Goal: Task Accomplishment & Management: Complete application form

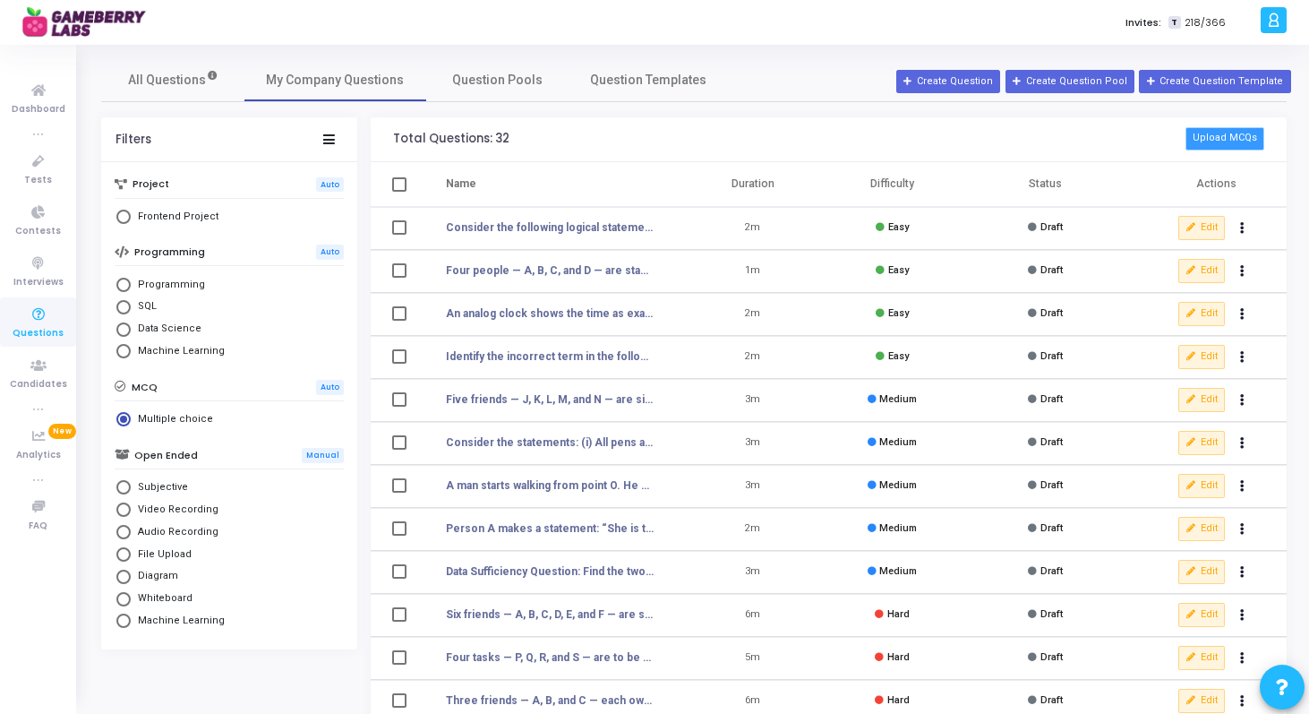
click at [1208, 133] on button "Upload MCQs" at bounding box center [1225, 138] width 79 height 23
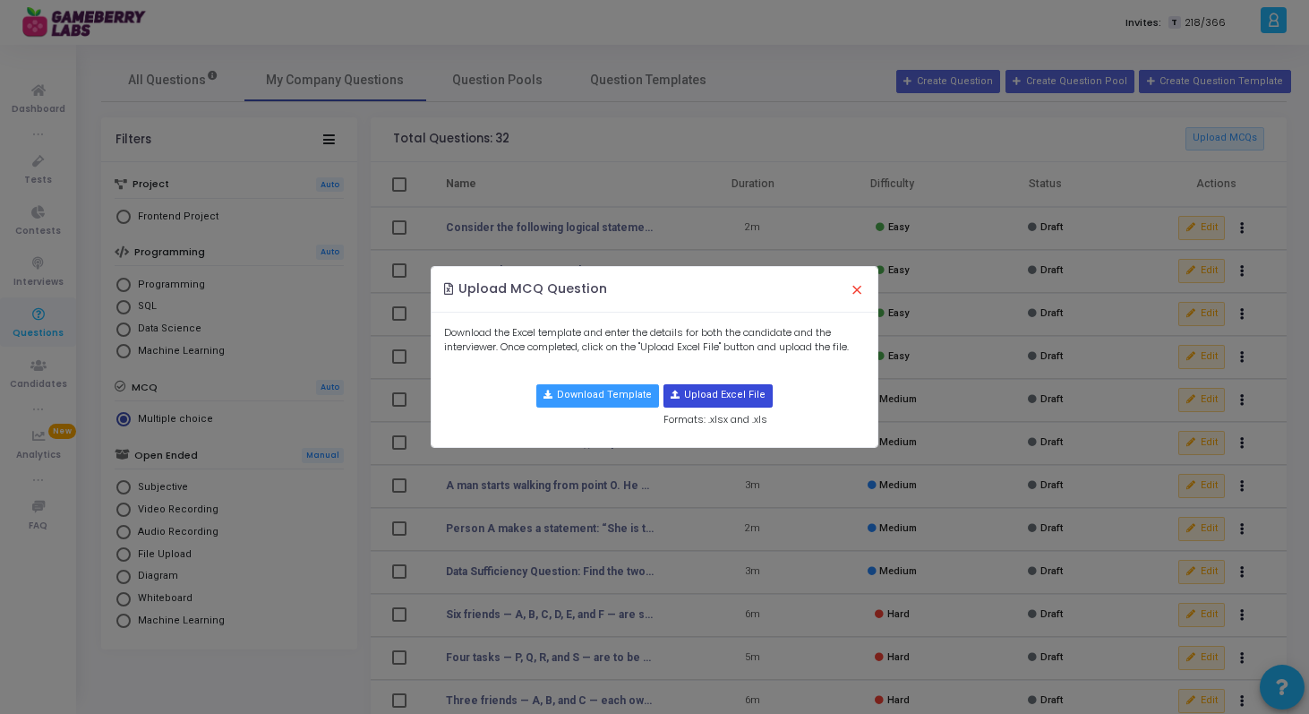
click at [706, 396] on input "file" at bounding box center [717, 395] width 107 height 21
type input "C:\fakepath\Statistics_Set.xlsx"
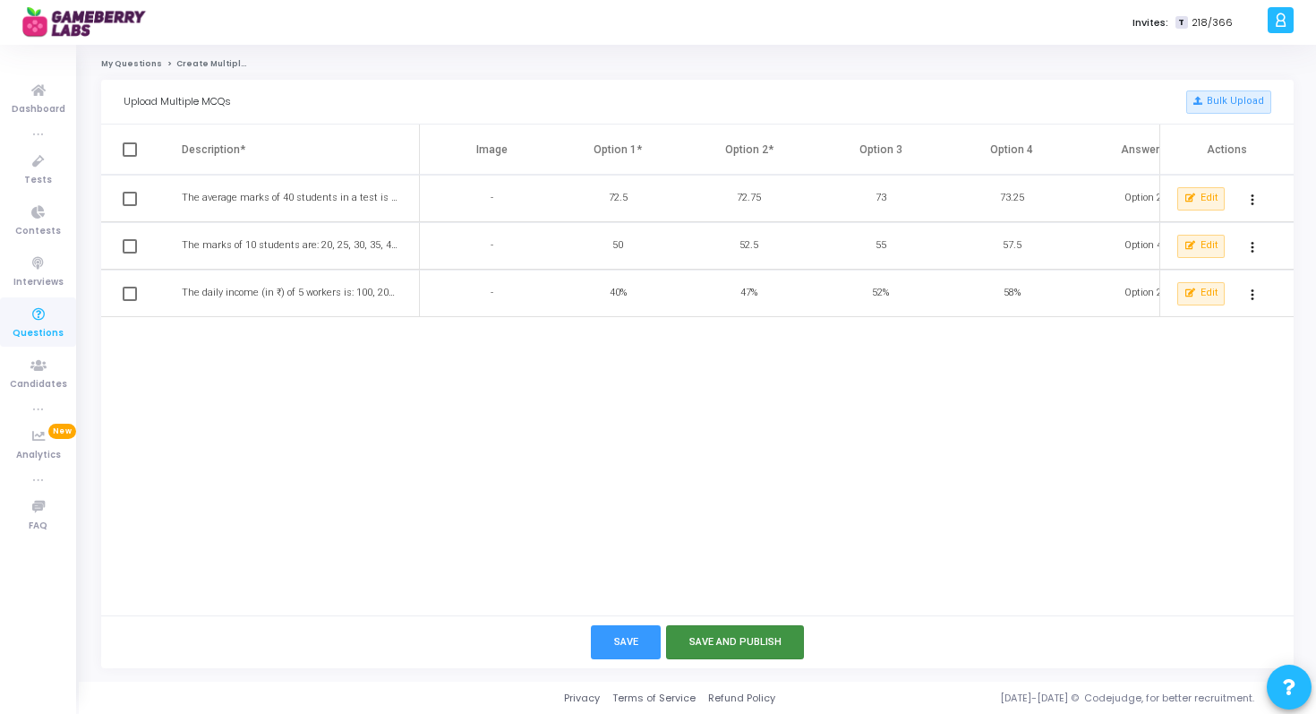
click at [704, 644] on button "Save and Publish" at bounding box center [735, 641] width 139 height 33
click at [118, 60] on link "My Questions" at bounding box center [131, 63] width 61 height 11
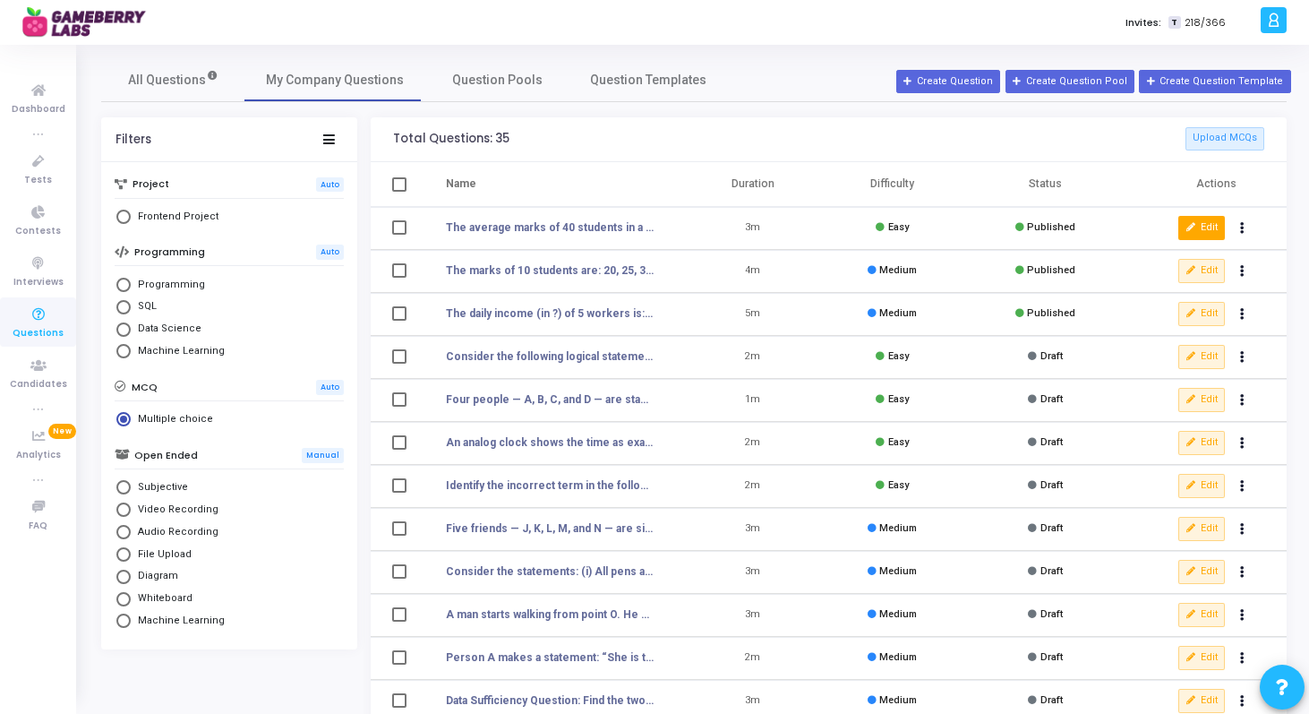
click at [1180, 227] on button "Edit" at bounding box center [1201, 227] width 47 height 23
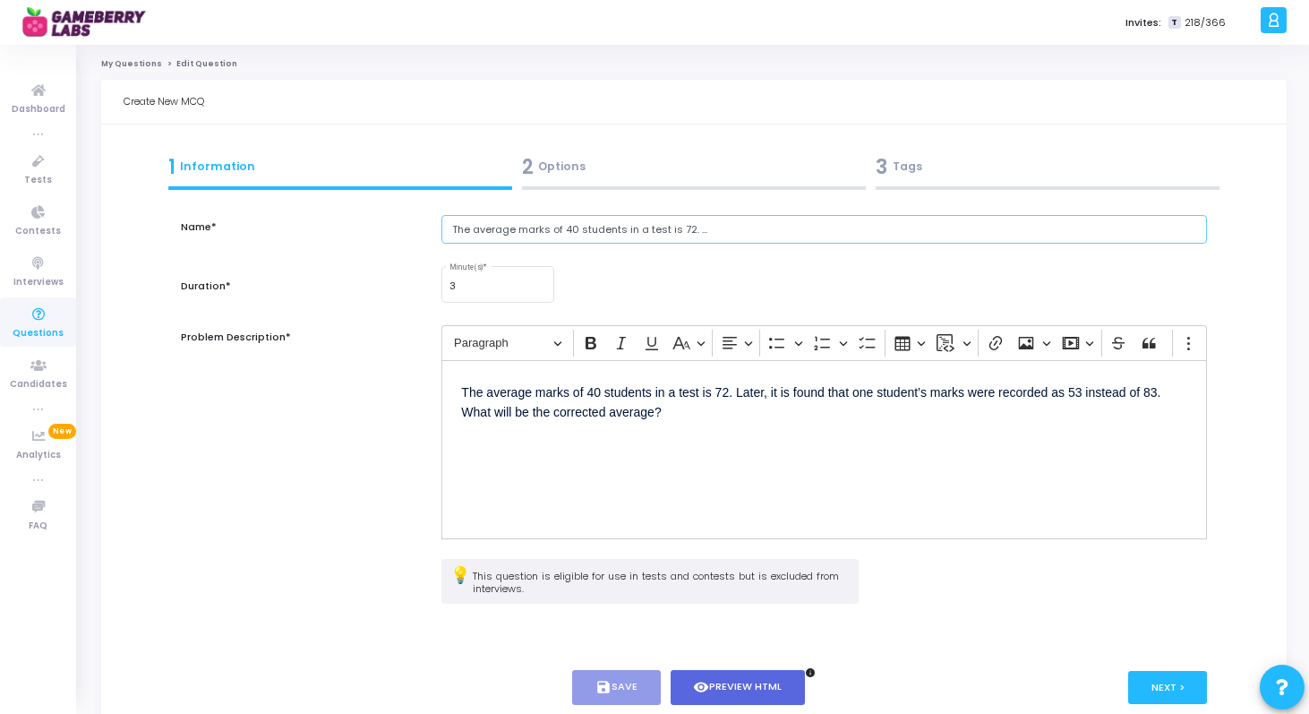
click at [536, 226] on input "The average marks of 40 students in a test is 72. ..." at bounding box center [824, 230] width 766 height 30
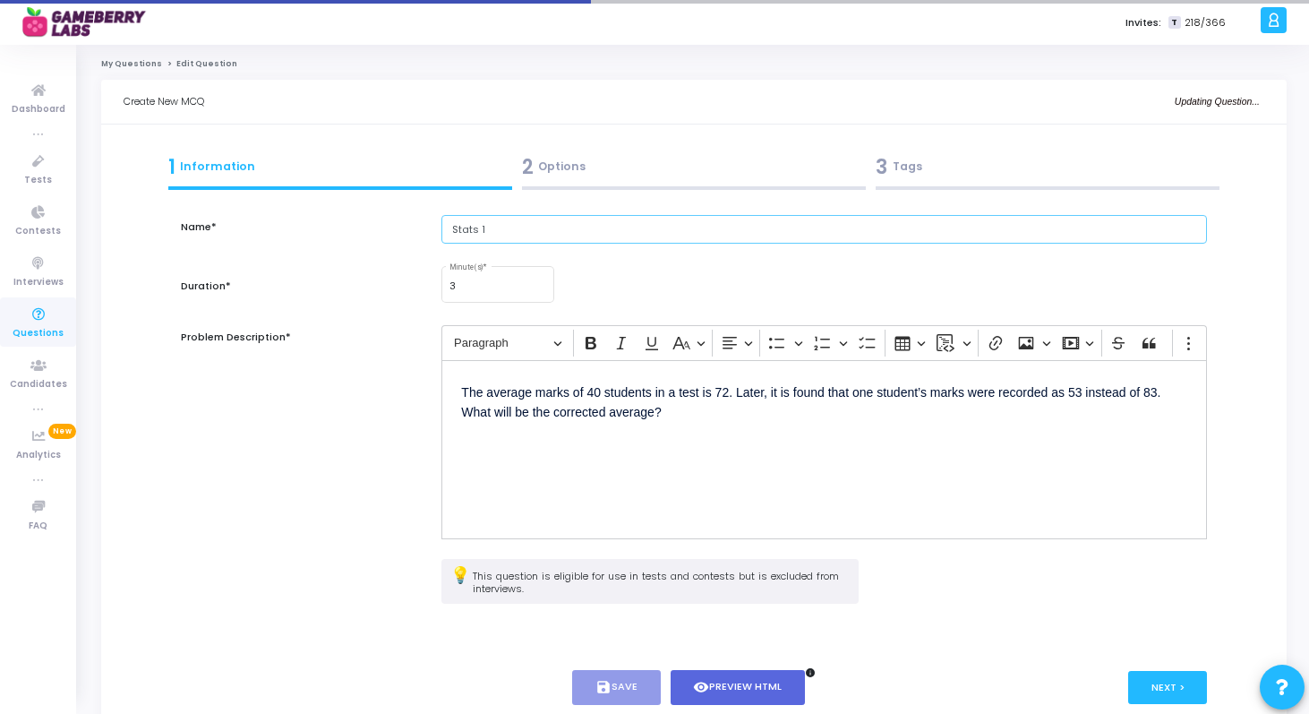
type input "Stats 1"
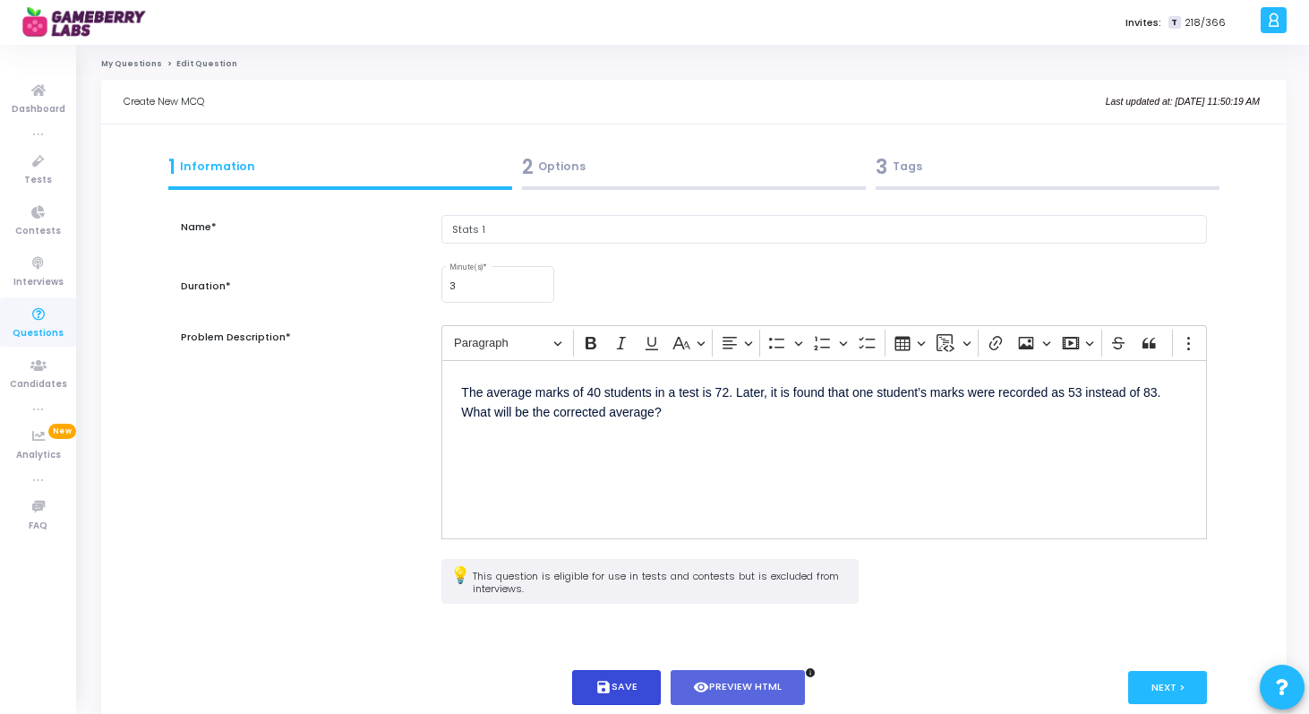
click at [626, 681] on button "save Save" at bounding box center [616, 687] width 89 height 35
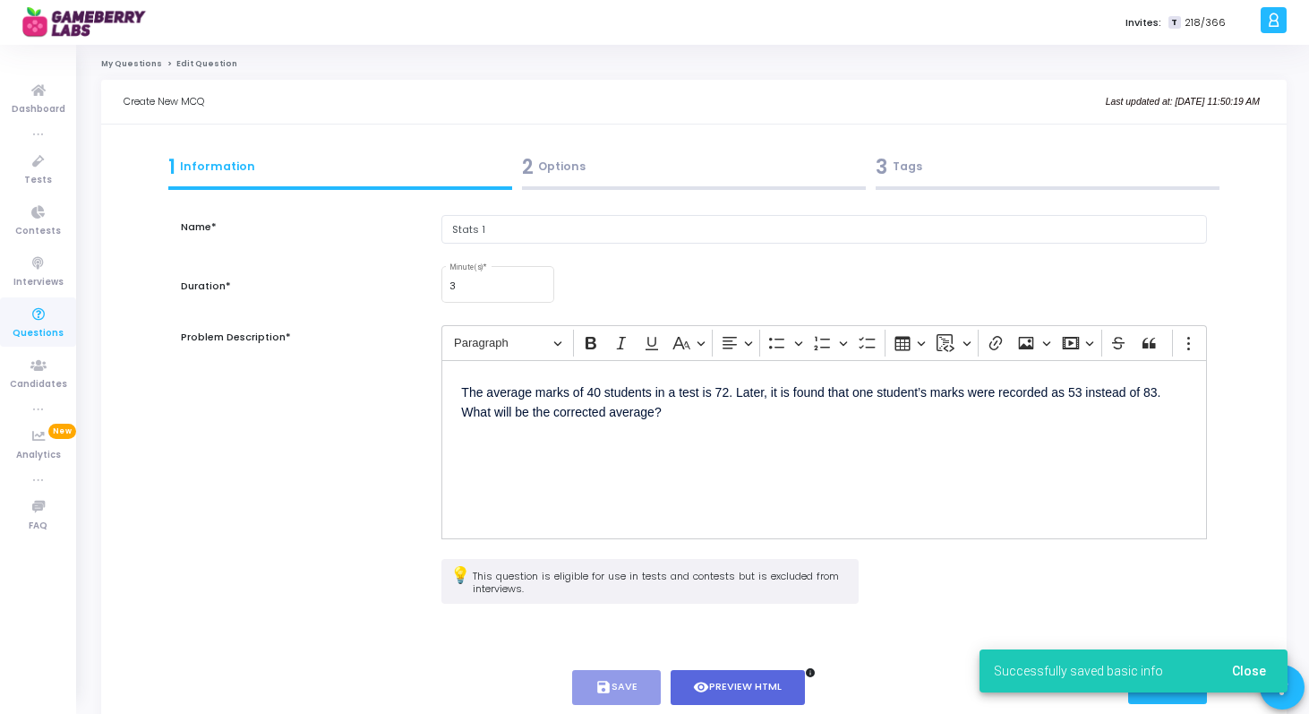
click at [1169, 704] on div "Successfully saved basic info Close" at bounding box center [1133, 671] width 351 height 86
click at [1245, 680] on button "Close" at bounding box center [1249, 671] width 63 height 32
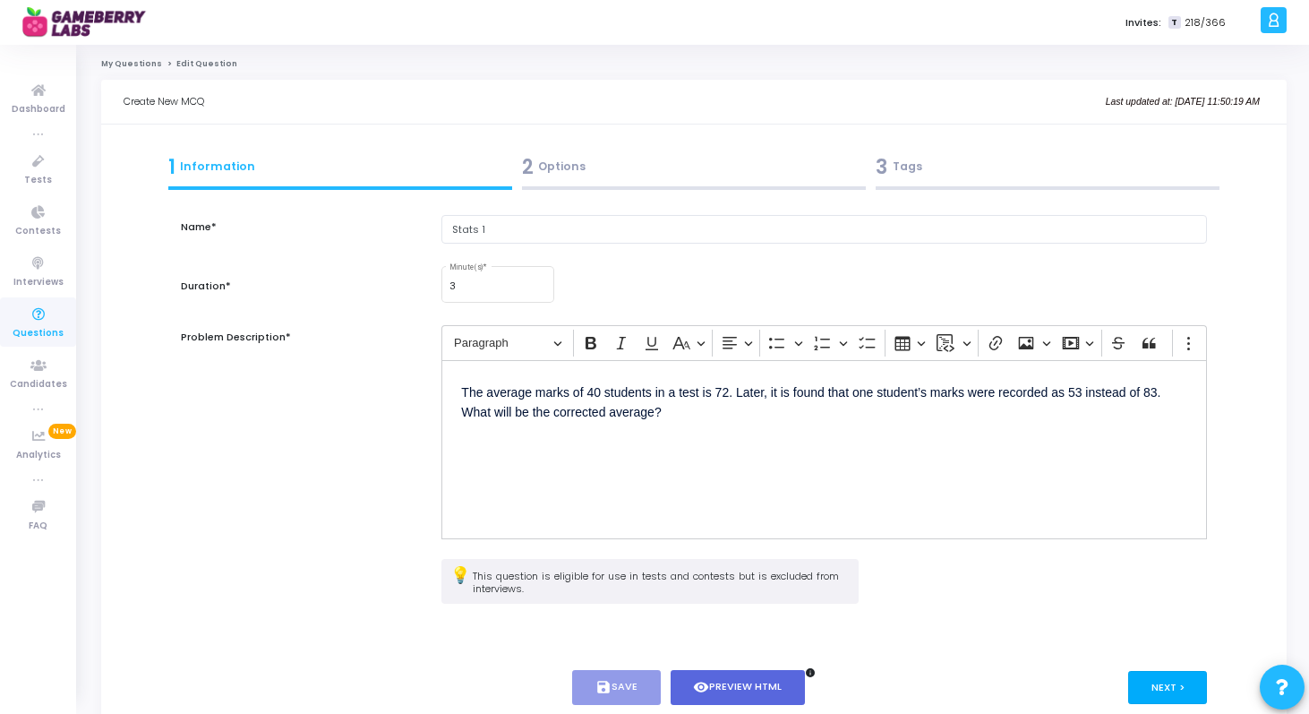
click at [1160, 692] on button "Next >" at bounding box center [1168, 687] width 80 height 33
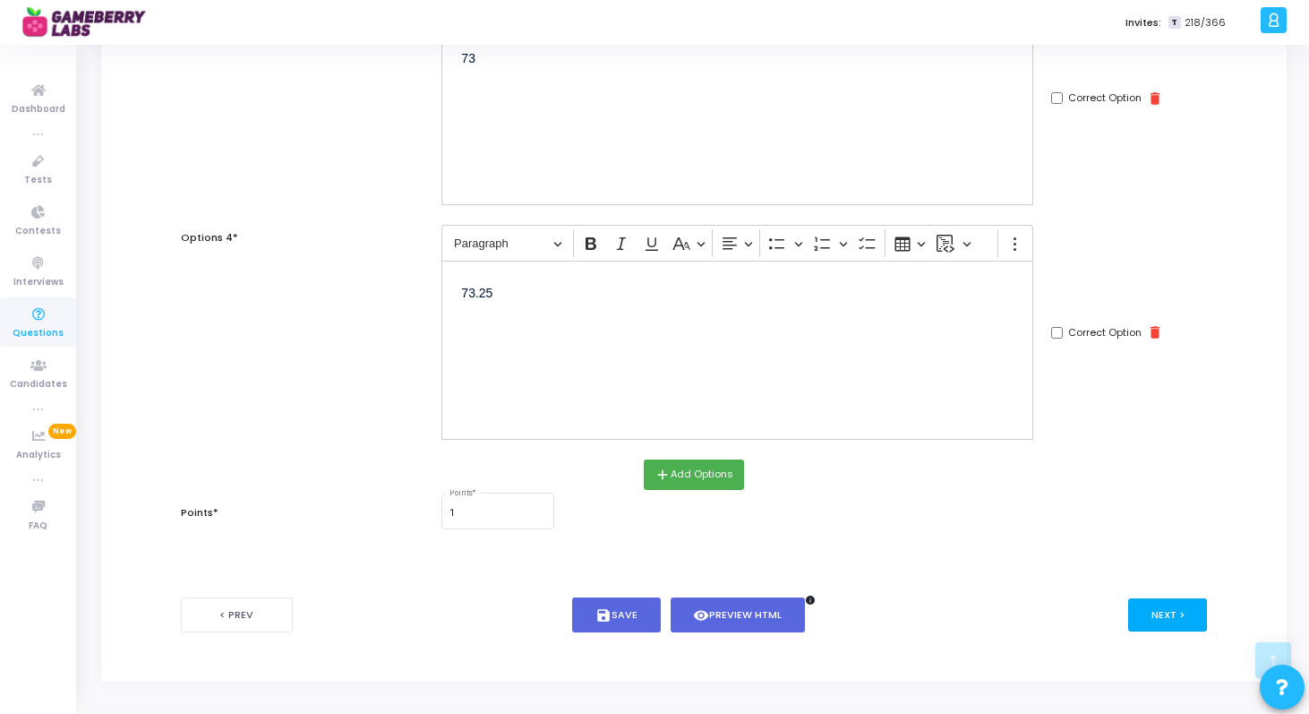
scroll to position [748, 0]
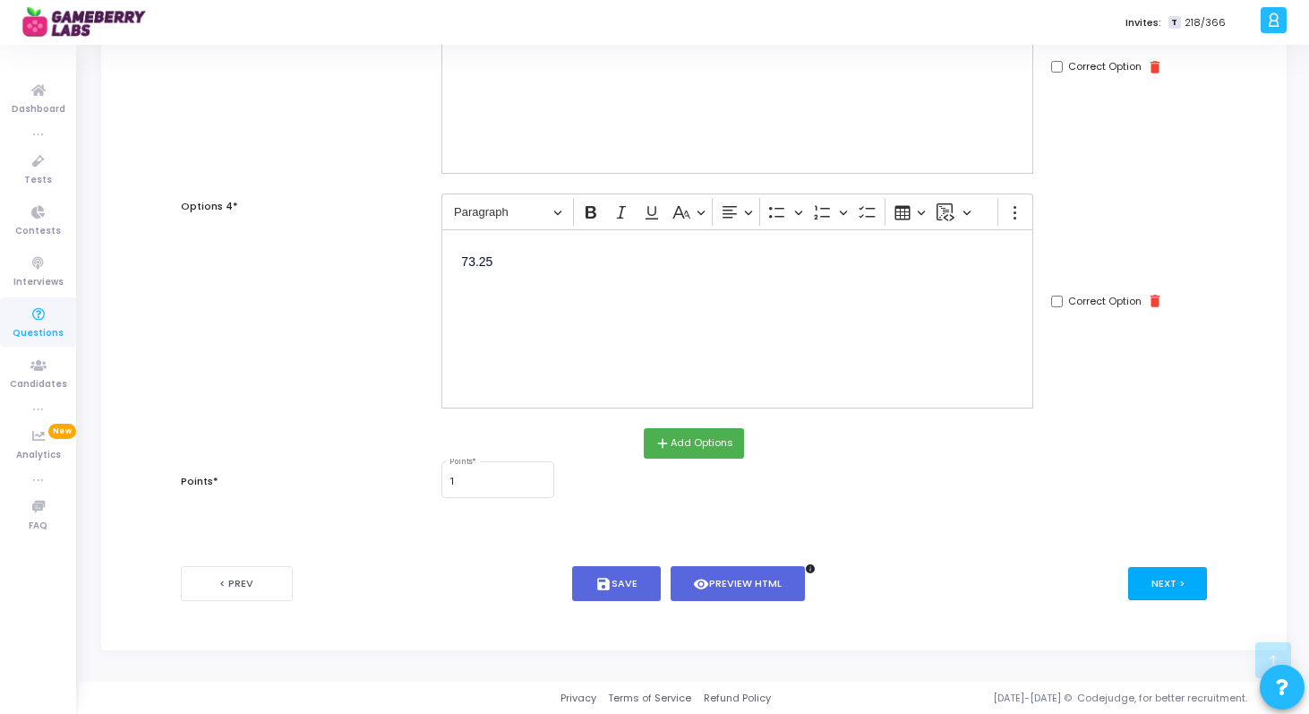
click at [1164, 589] on button "Next >" at bounding box center [1168, 583] width 80 height 33
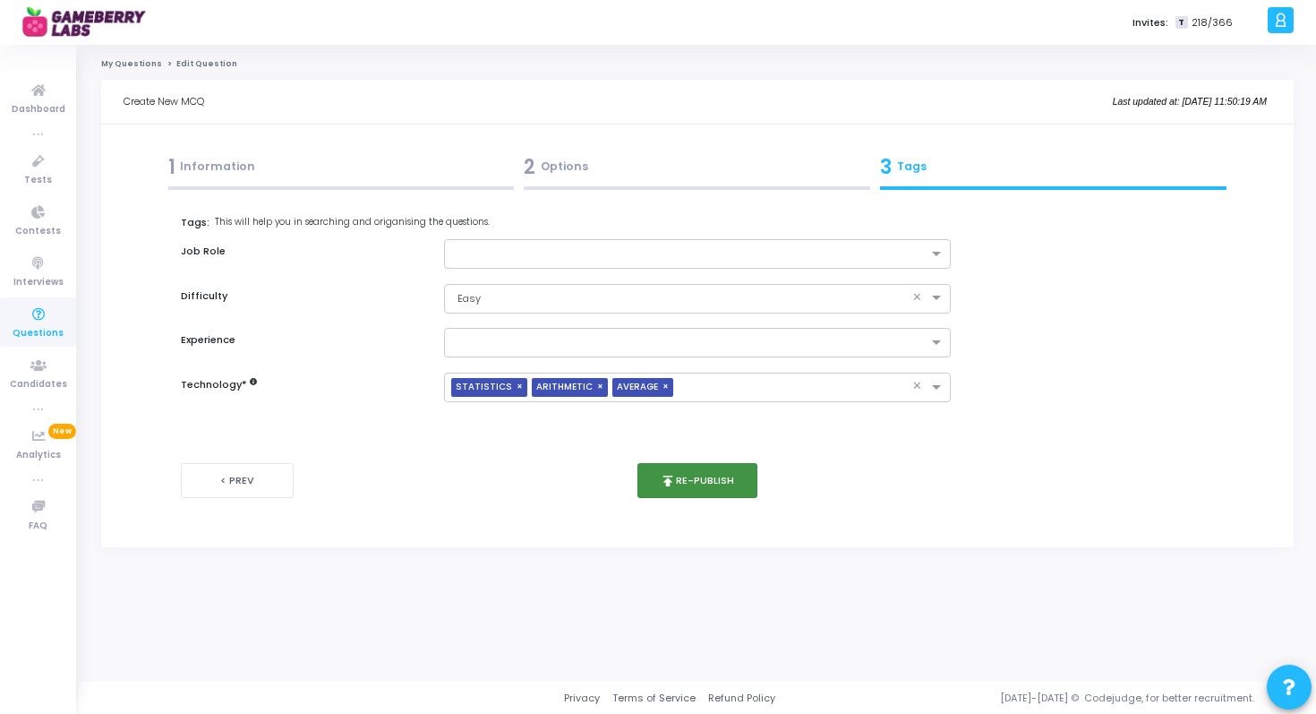
click at [696, 482] on button "publish Re-publish" at bounding box center [698, 480] width 121 height 35
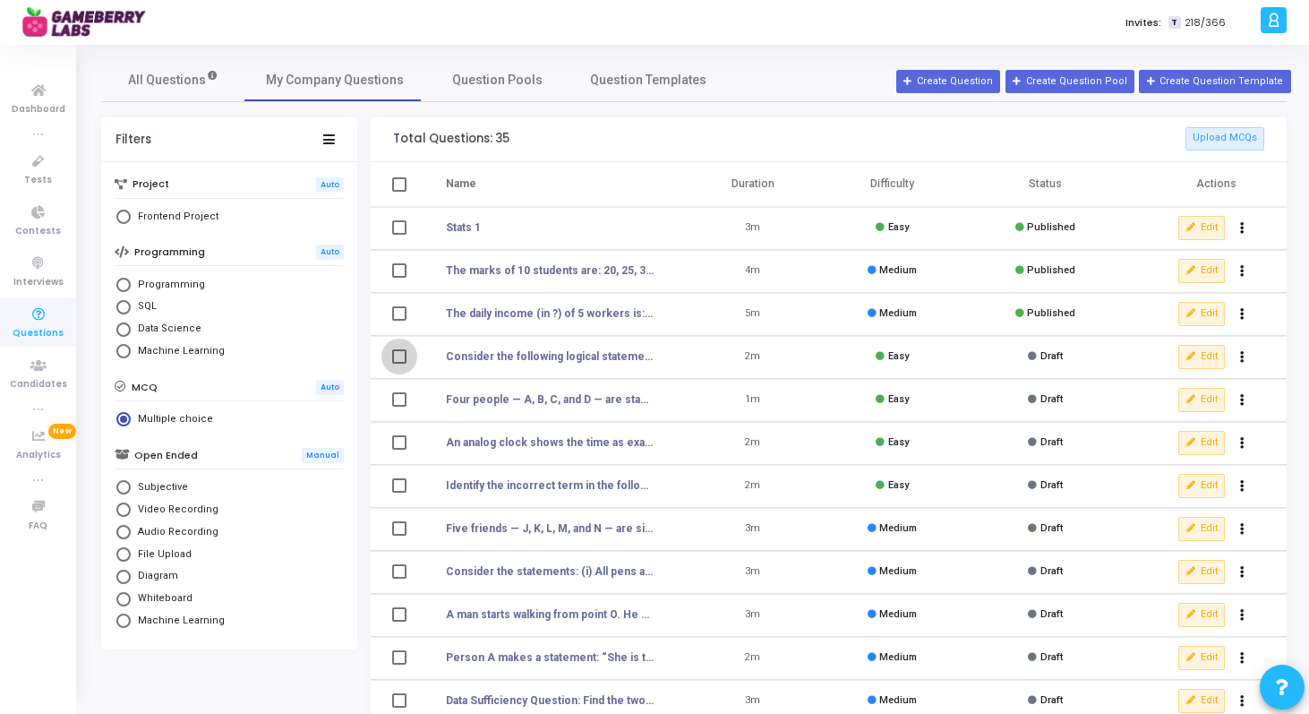
click at [401, 354] on span at bounding box center [399, 356] width 14 height 14
click at [399, 364] on input "select row NaN" at bounding box center [398, 364] width 1 height 1
checkbox input "true"
click at [402, 397] on span at bounding box center [399, 399] width 14 height 14
click at [399, 407] on input "select row NaN" at bounding box center [398, 407] width 1 height 1
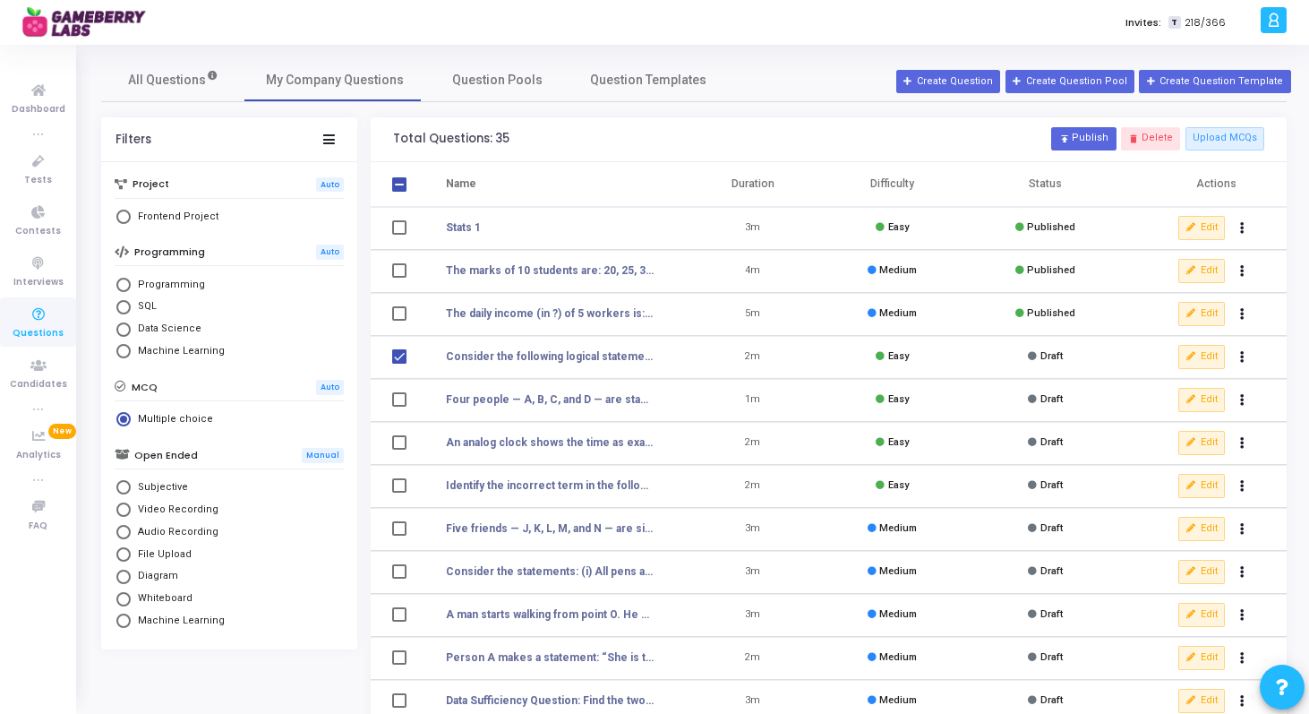
checkbox input "true"
click at [402, 432] on td at bounding box center [398, 443] width 54 height 43
click at [402, 442] on span at bounding box center [399, 442] width 14 height 14
click at [399, 450] on input "select row NaN" at bounding box center [398, 450] width 1 height 1
checkbox input "true"
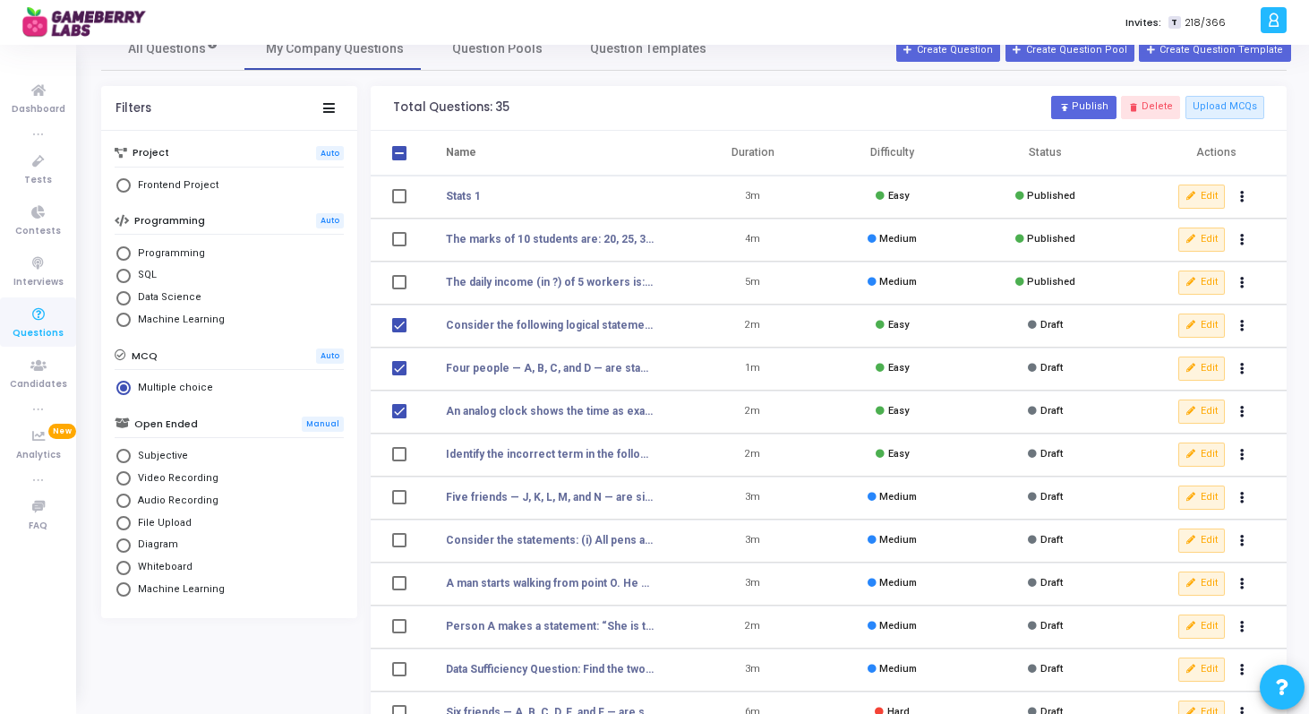
scroll to position [35, 0]
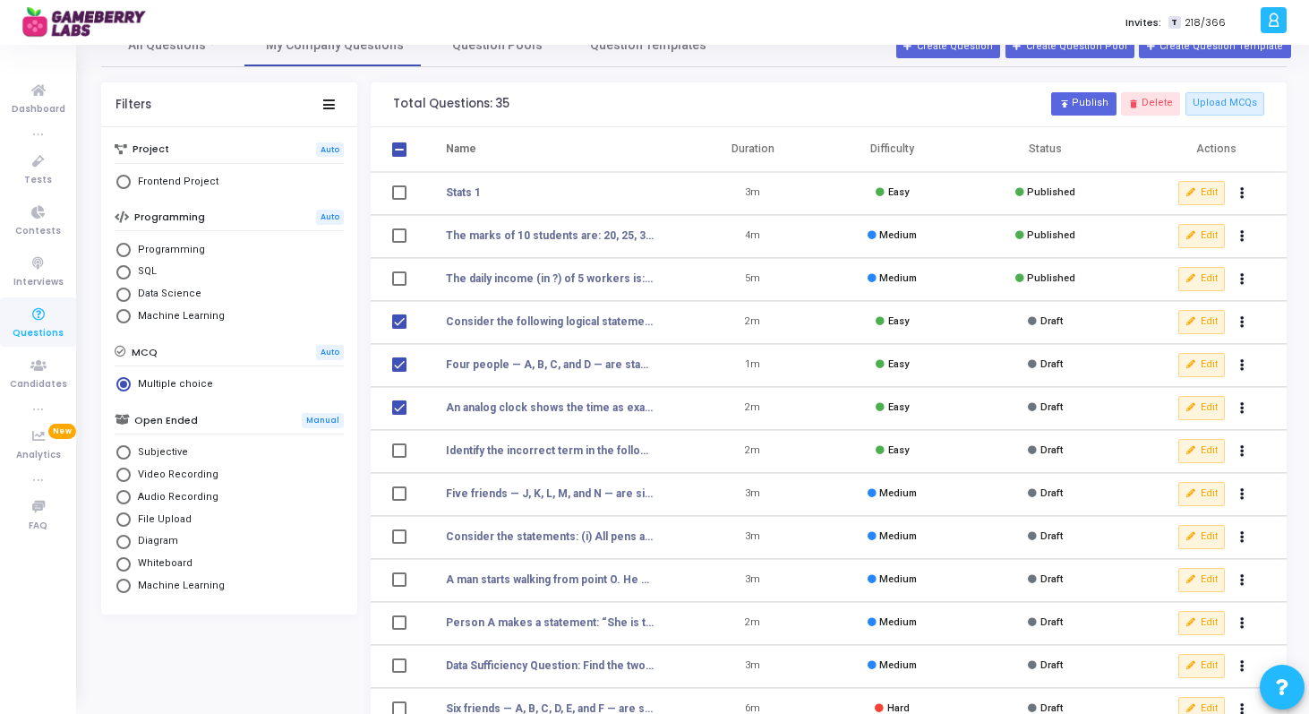
click at [398, 453] on span at bounding box center [399, 450] width 14 height 14
click at [398, 458] on input "select row NaN" at bounding box center [398, 458] width 1 height 1
checkbox input "true"
click at [398, 488] on span at bounding box center [399, 493] width 14 height 14
click at [398, 501] on input "select row NaN" at bounding box center [398, 501] width 1 height 1
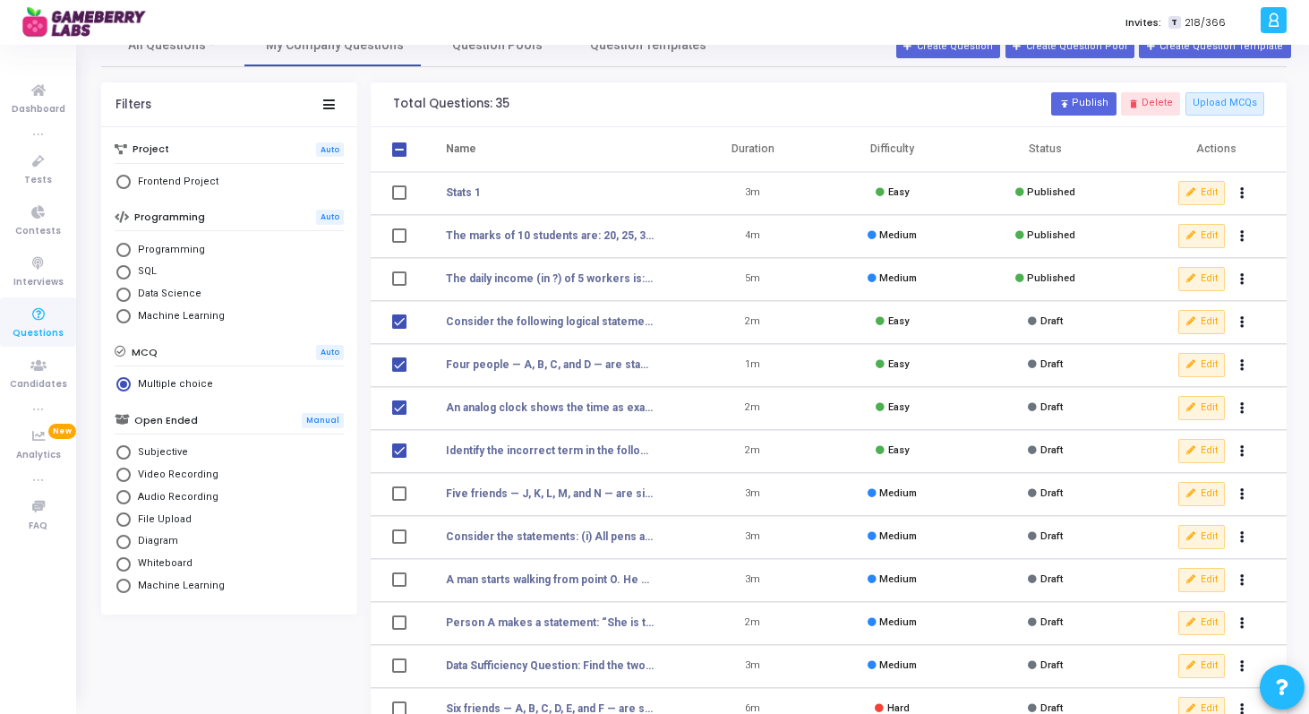
checkbox input "true"
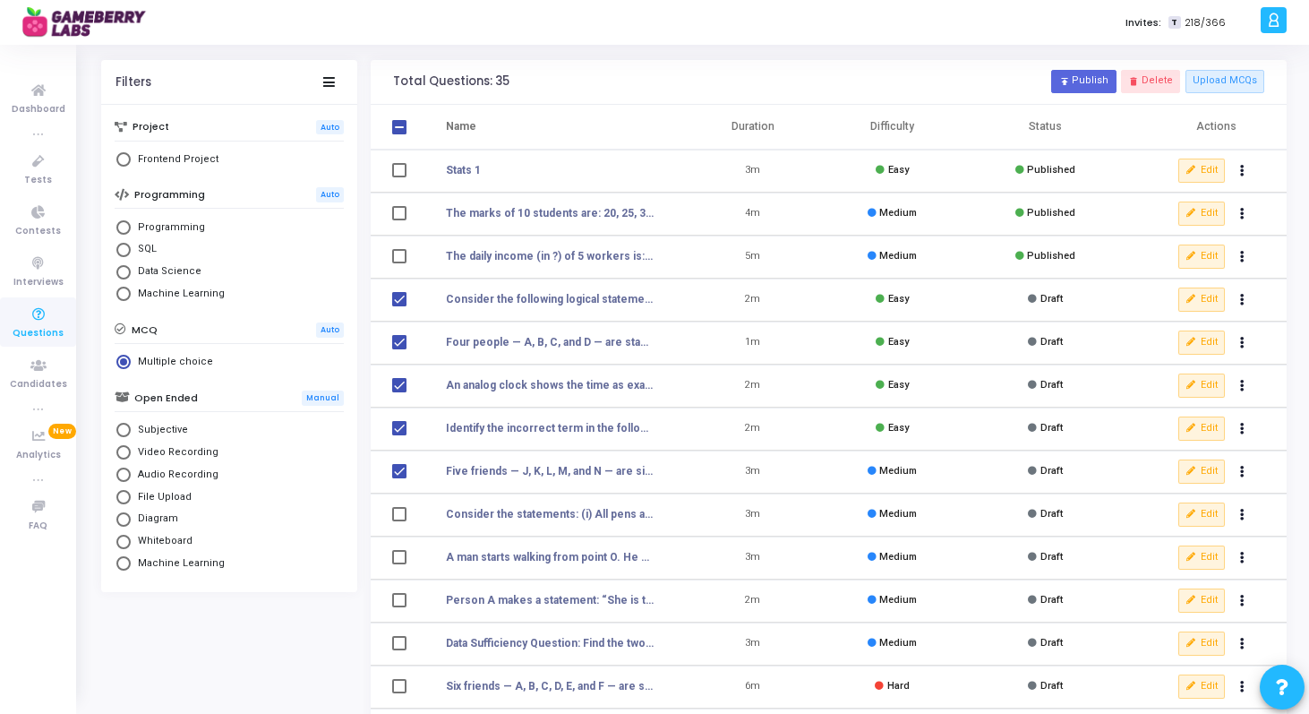
click at [399, 511] on span at bounding box center [399, 514] width 14 height 14
click at [399, 521] on input "select row NaN" at bounding box center [398, 521] width 1 height 1
checkbox input "true"
click at [399, 540] on td at bounding box center [398, 557] width 54 height 43
click at [399, 552] on span at bounding box center [399, 557] width 14 height 14
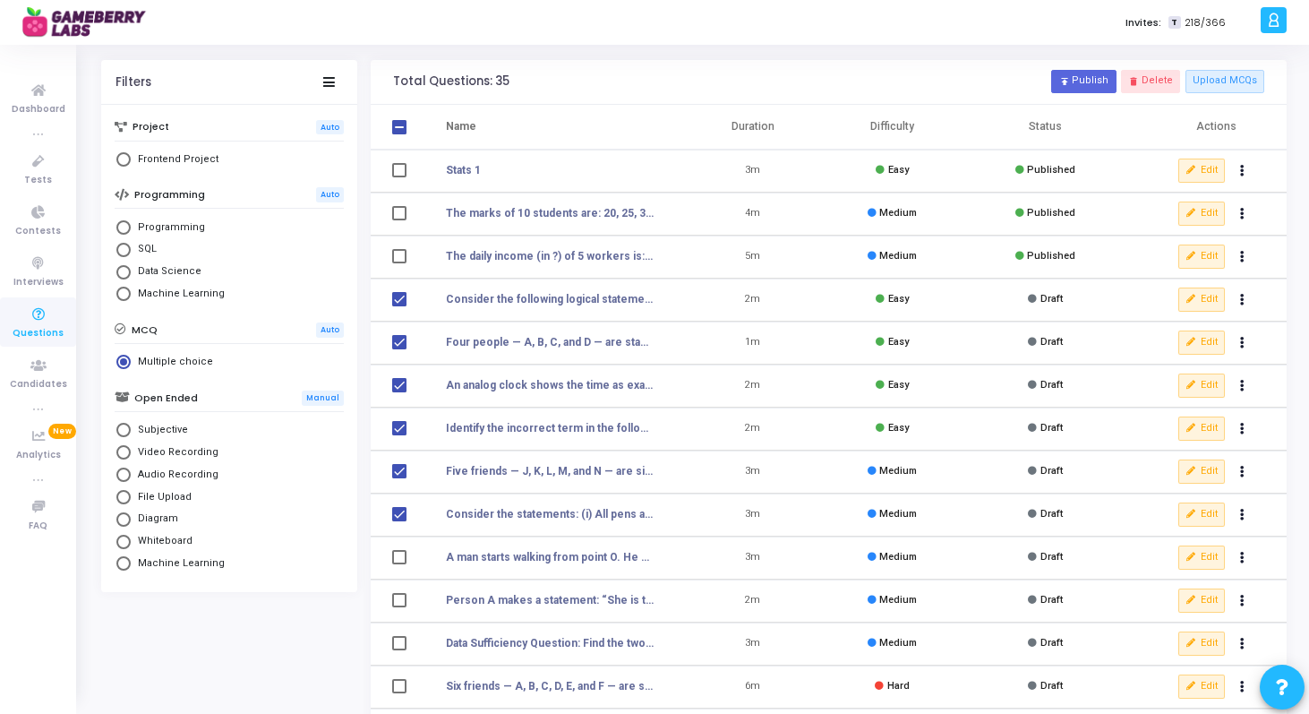
click at [399, 564] on input "select row NaN" at bounding box center [398, 564] width 1 height 1
checkbox input "true"
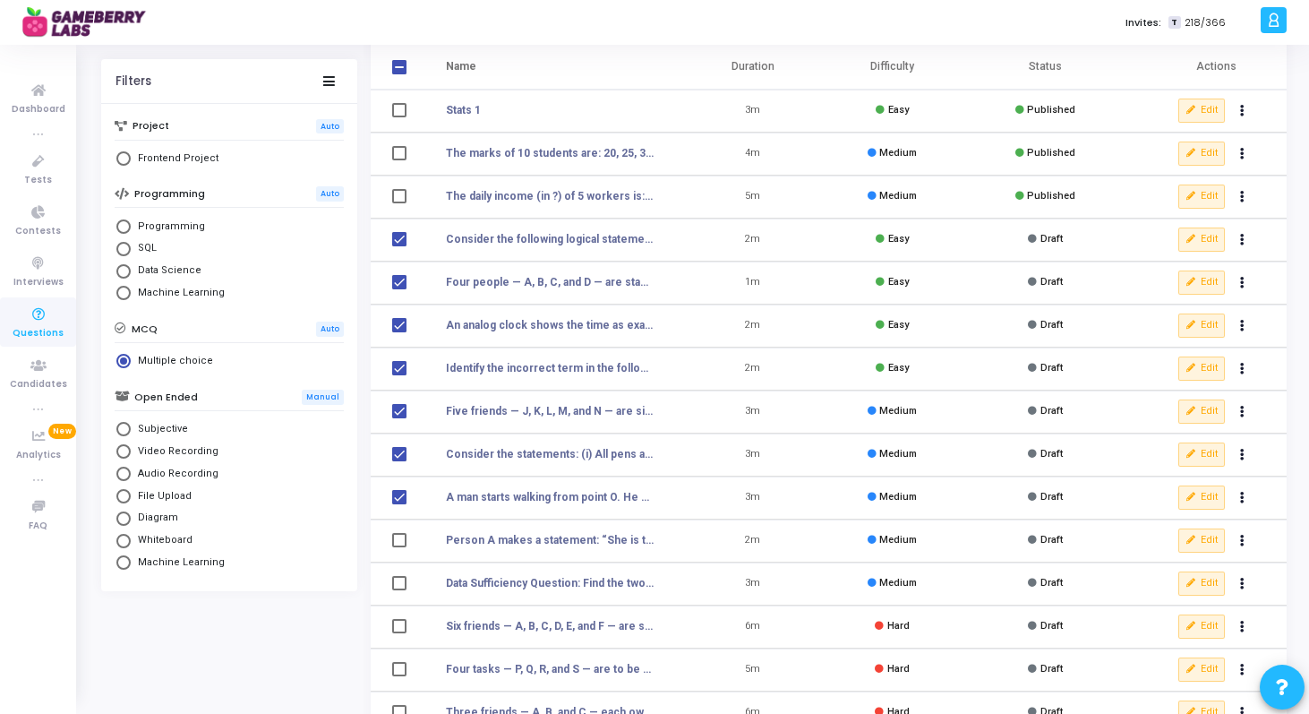
scroll to position [150, 0]
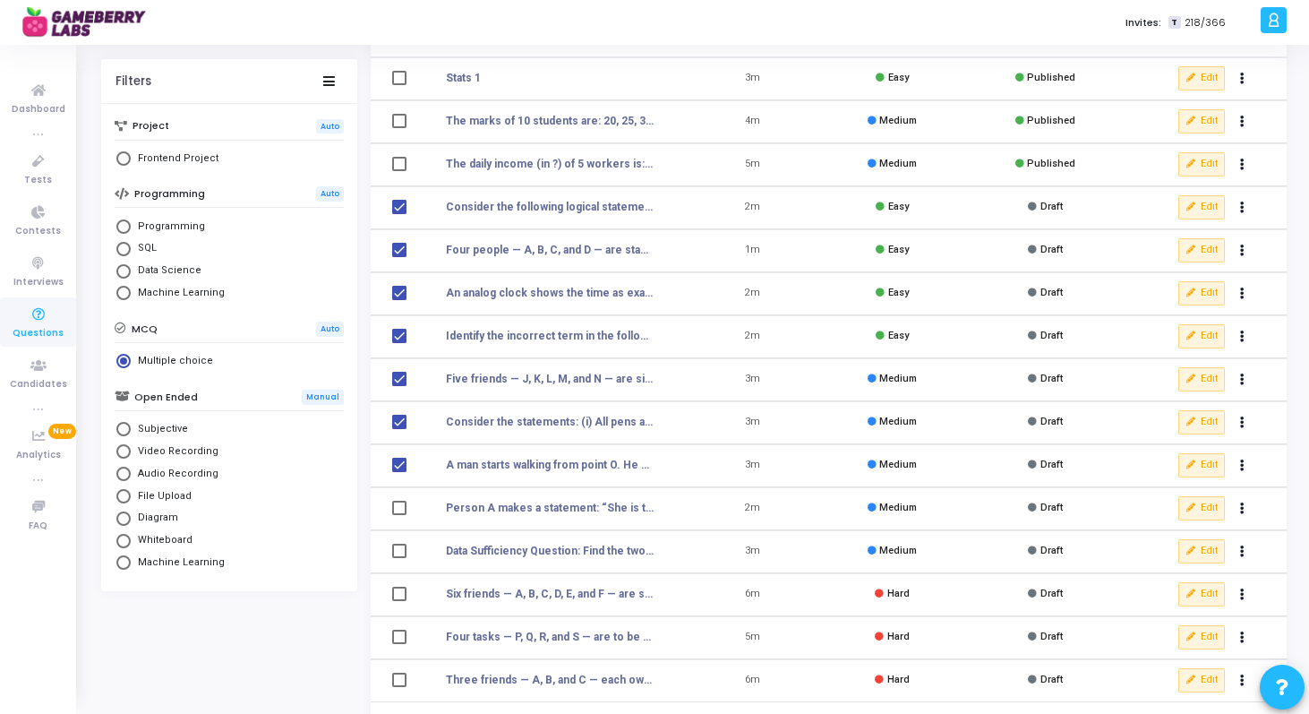
click at [401, 523] on td at bounding box center [398, 508] width 54 height 43
click at [401, 518] on td at bounding box center [398, 508] width 54 height 43
click at [395, 508] on span at bounding box center [399, 508] width 14 height 14
click at [398, 515] on input "select row NaN" at bounding box center [398, 515] width 1 height 1
checkbox input "true"
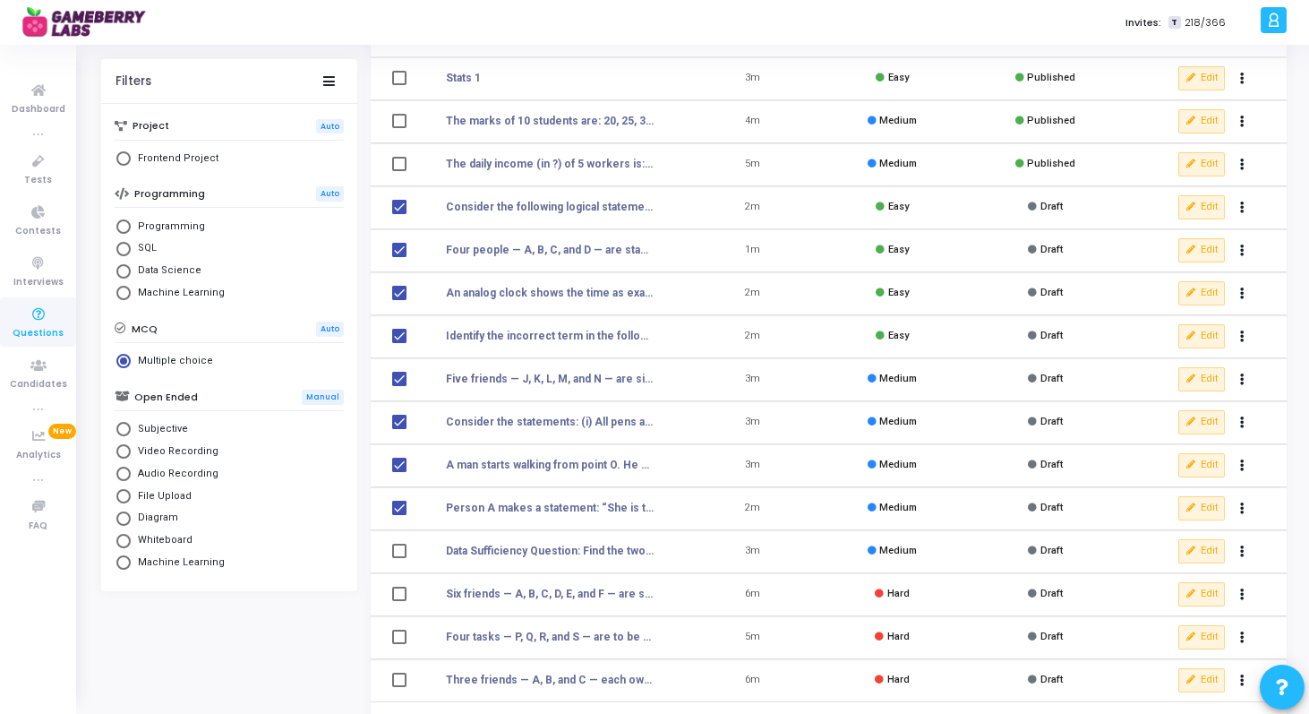
click at [398, 551] on span at bounding box center [399, 551] width 14 height 14
click at [398, 558] on input "select row NaN" at bounding box center [398, 558] width 1 height 1
checkbox input "true"
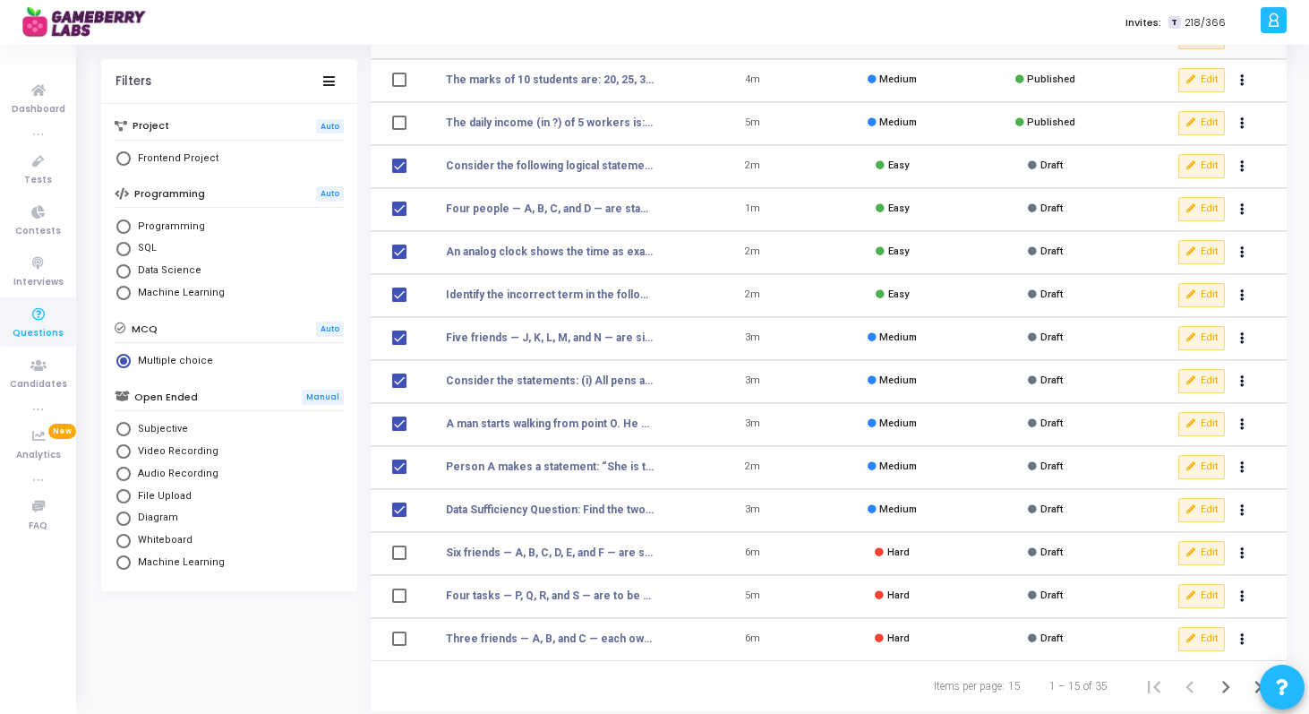
scroll to position [194, 0]
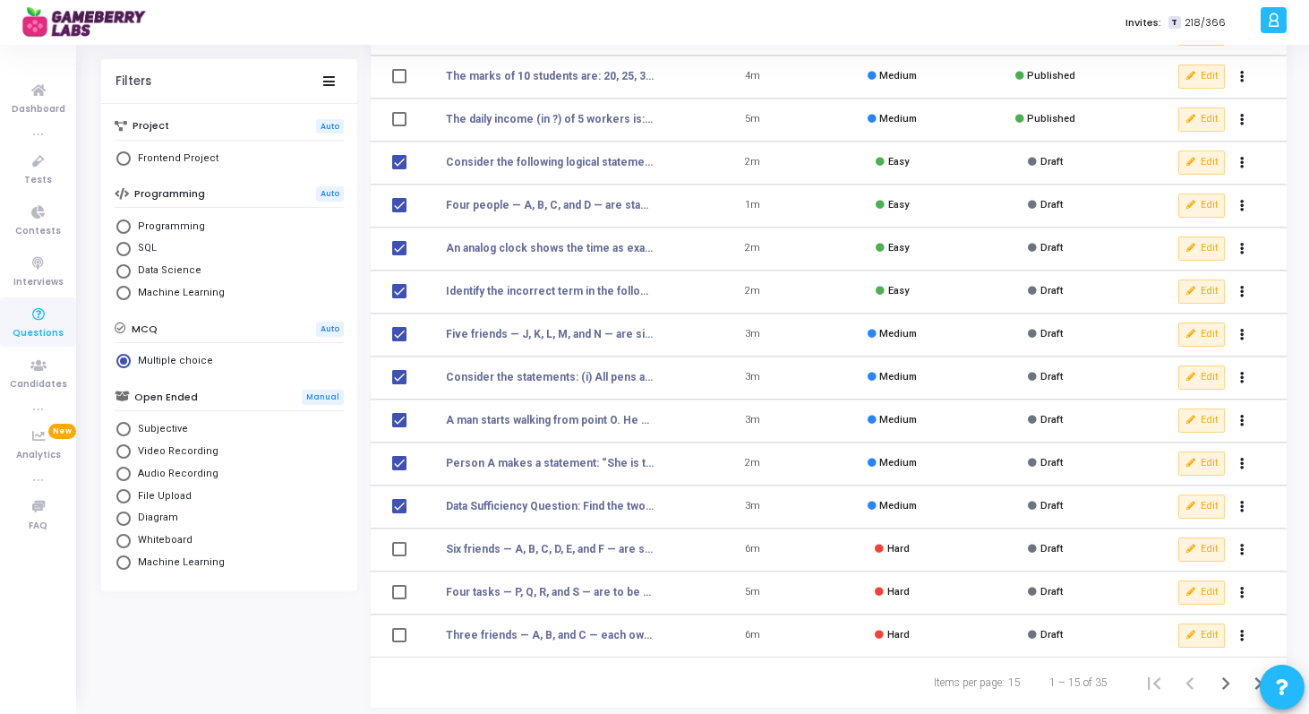
click at [400, 539] on td at bounding box center [398, 549] width 54 height 43
click at [400, 546] on span at bounding box center [399, 549] width 14 height 14
click at [399, 556] on input "select row NaN" at bounding box center [398, 556] width 1 height 1
checkbox input "true"
click at [400, 599] on span at bounding box center [399, 592] width 14 height 14
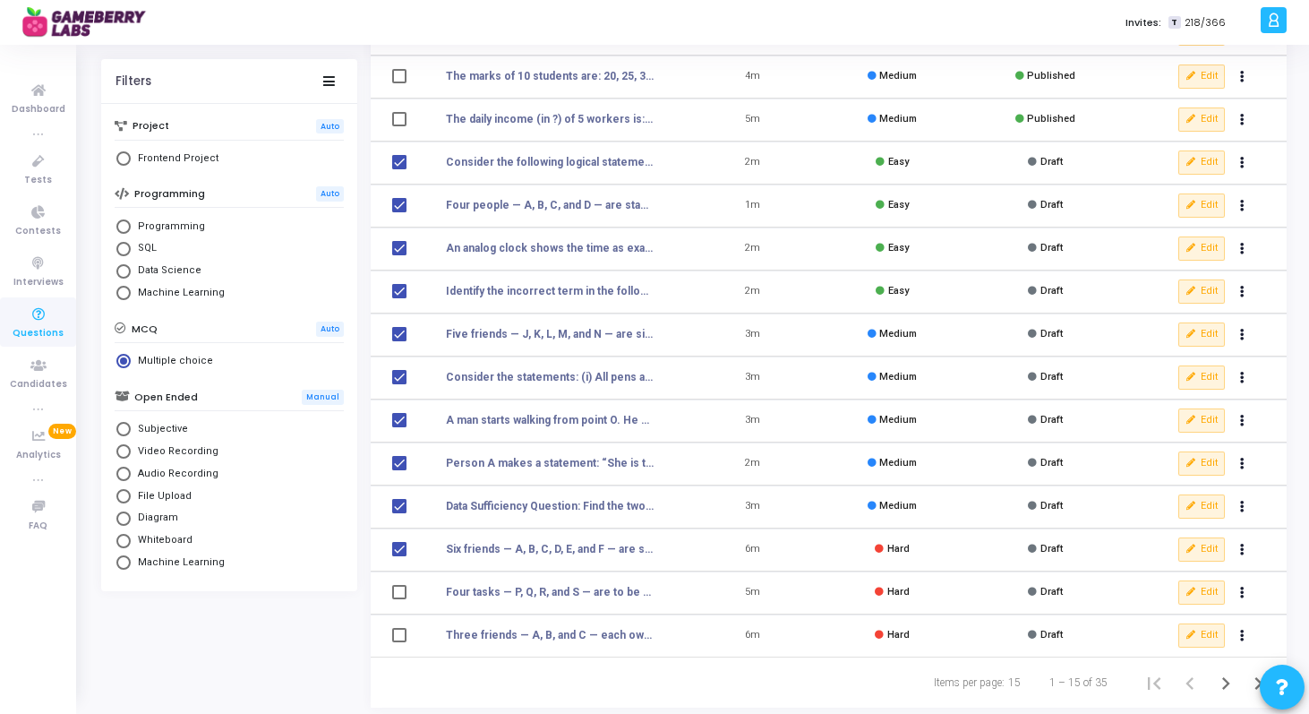
click at [399, 599] on input "select row NaN" at bounding box center [398, 599] width 1 height 1
checkbox input "true"
click at [400, 635] on span at bounding box center [399, 635] width 14 height 14
click at [399, 642] on input "select row NaN" at bounding box center [398, 642] width 1 height 1
checkbox input "true"
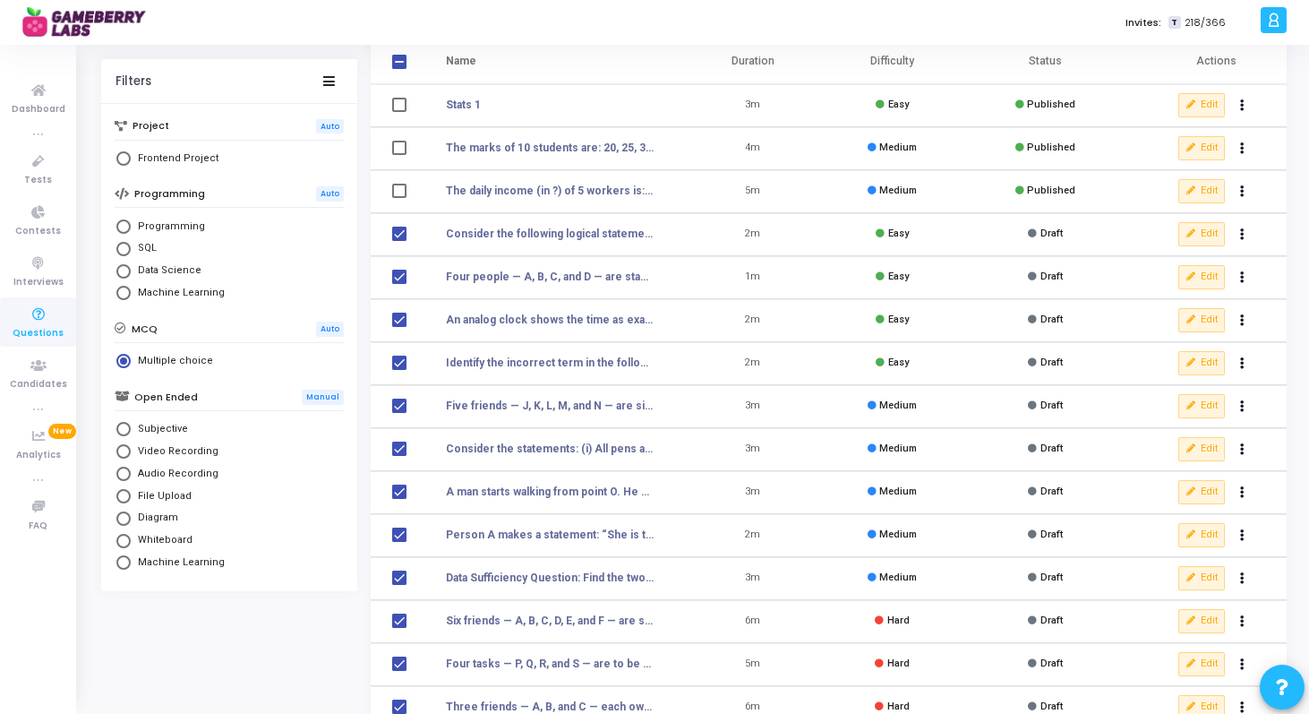
scroll to position [0, 0]
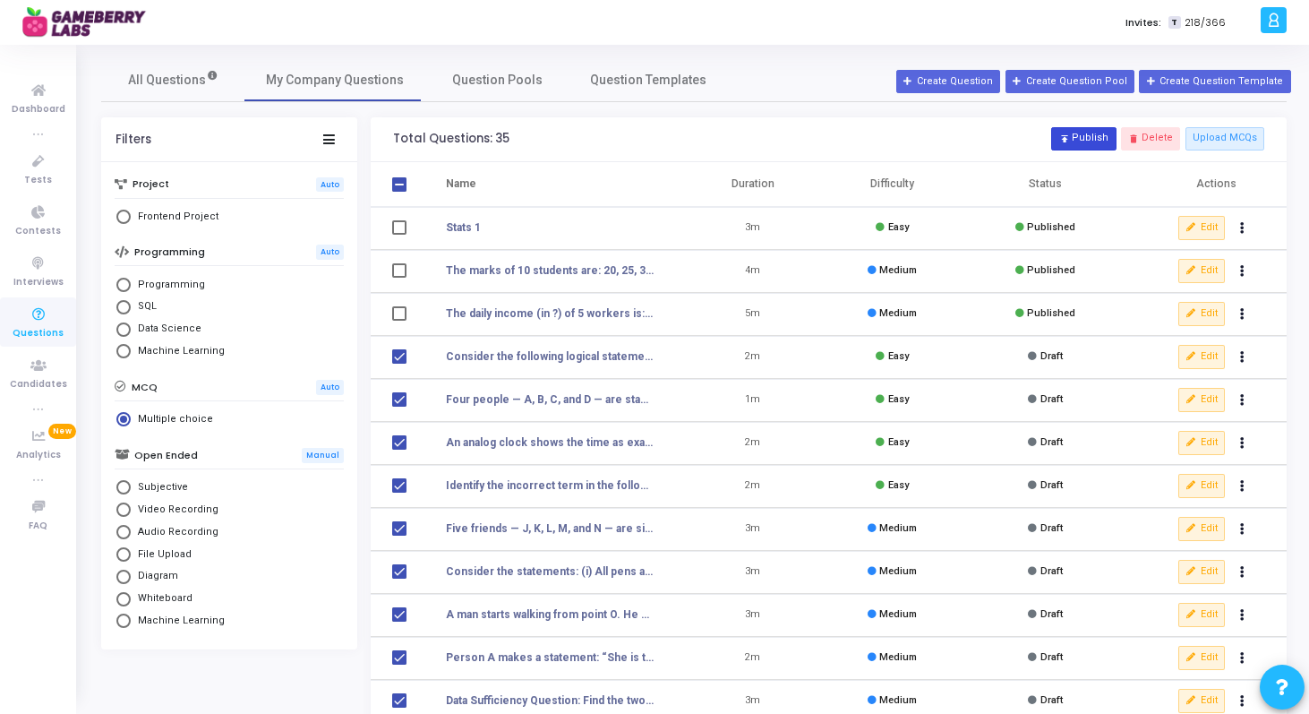
click at [1095, 143] on button "publish Publish" at bounding box center [1083, 138] width 64 height 23
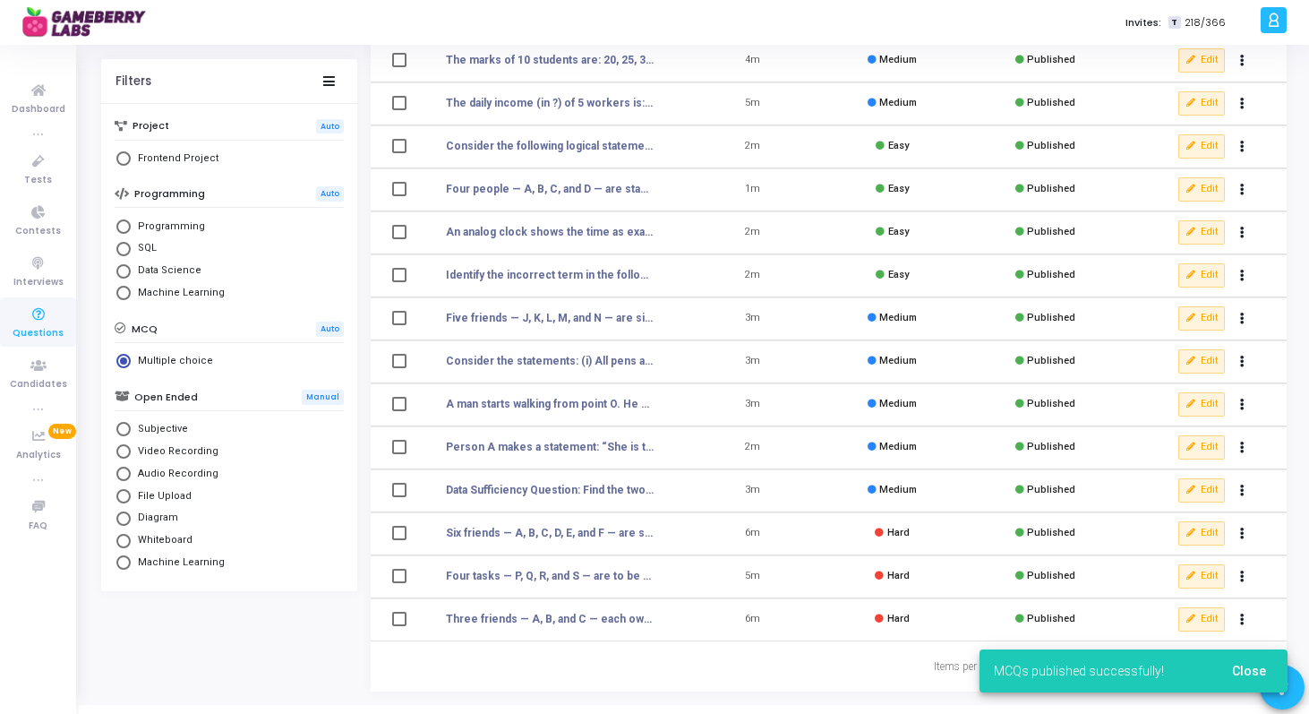
scroll to position [234, 0]
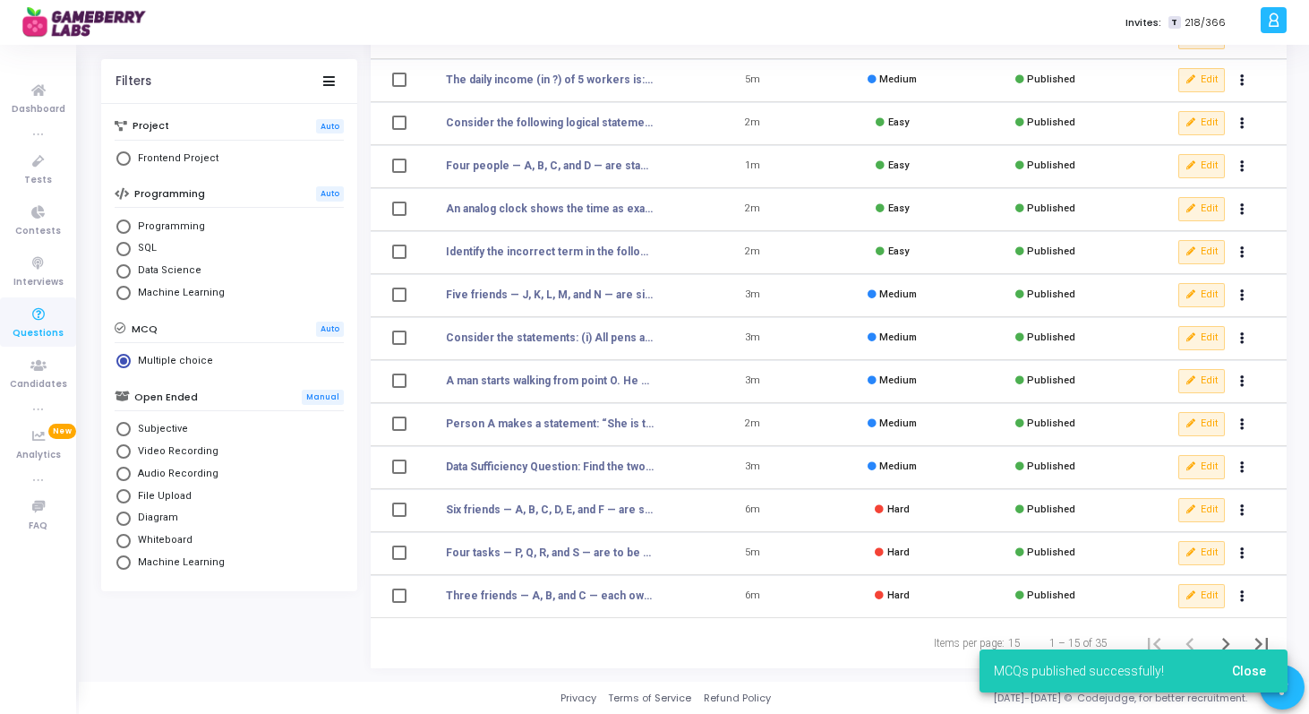
click at [1227, 639] on div "MCQs published successfully! Close" at bounding box center [1133, 671] width 351 height 86
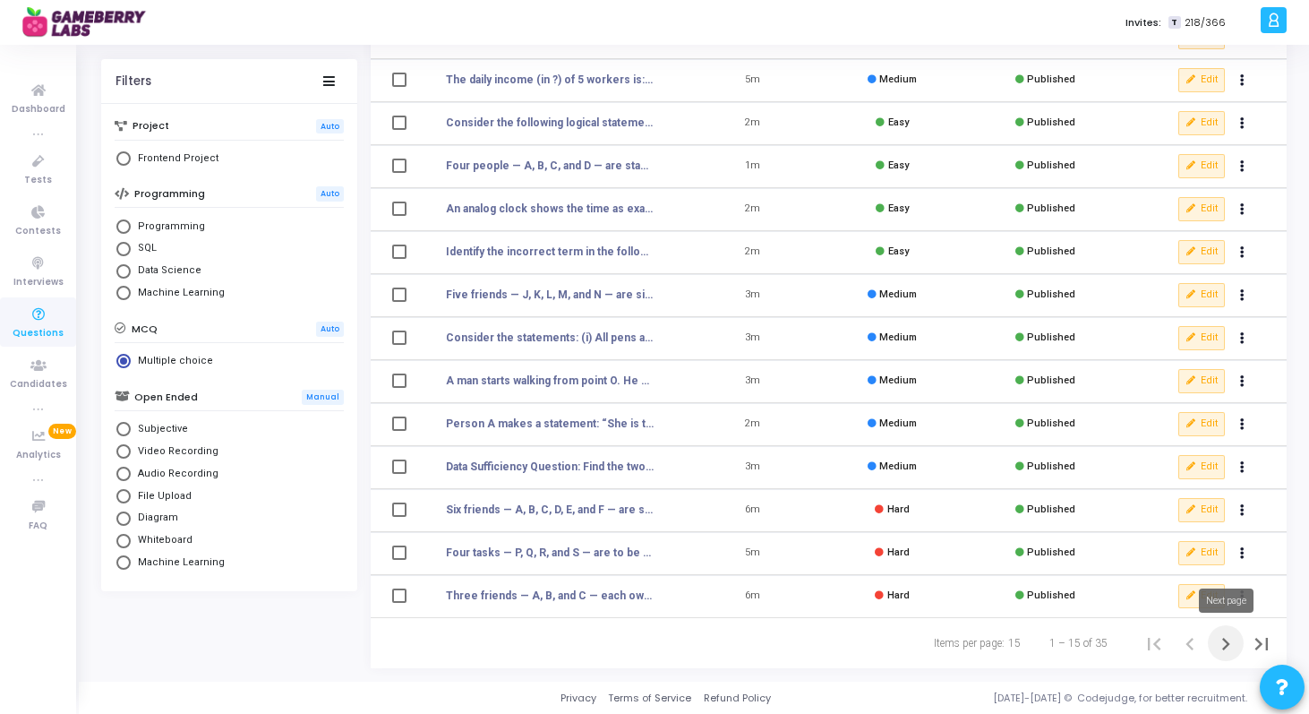
click at [1228, 647] on icon "Next page" at bounding box center [1225, 643] width 25 height 25
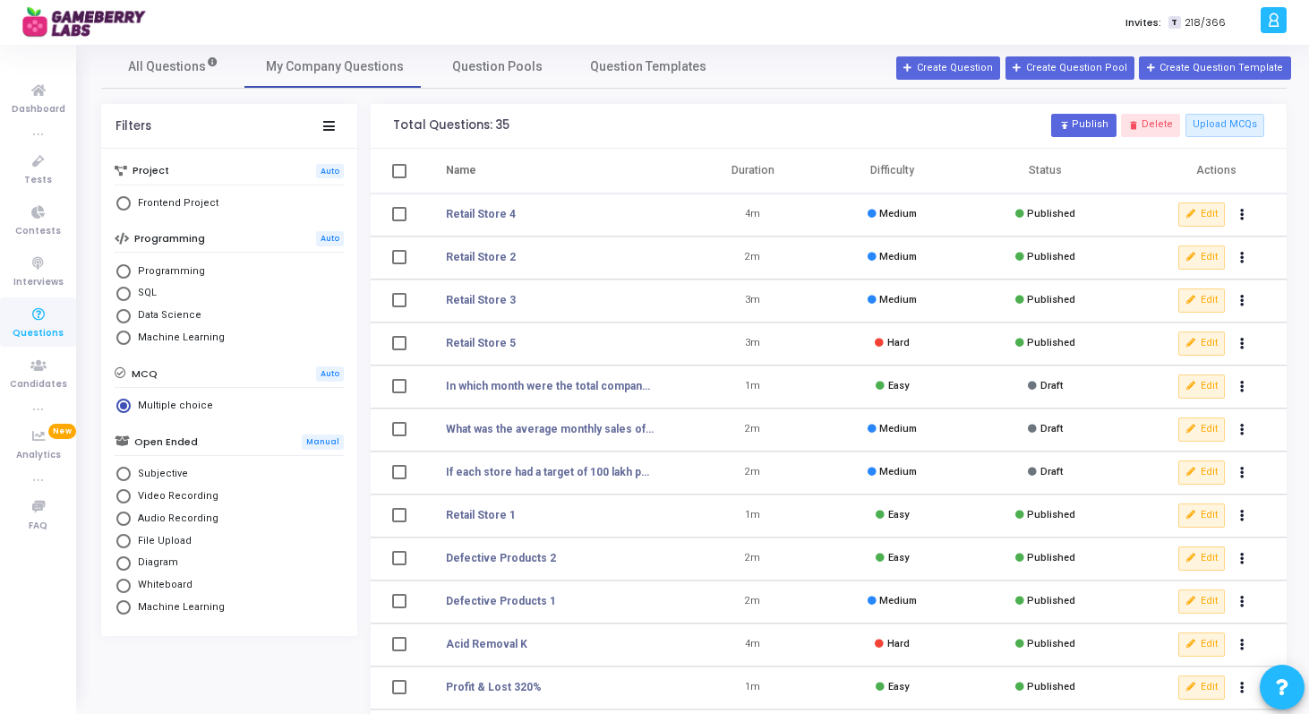
scroll to position [234, 0]
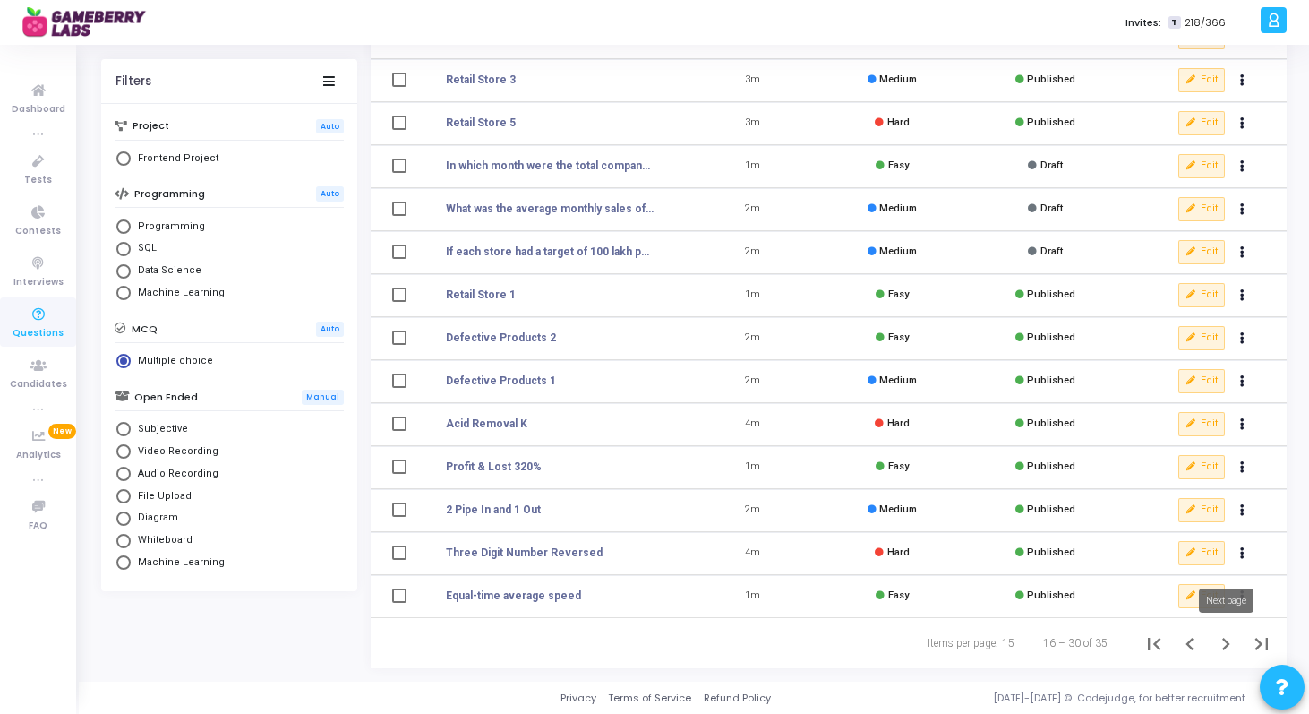
click at [1223, 639] on icon "Next page" at bounding box center [1226, 644] width 8 height 13
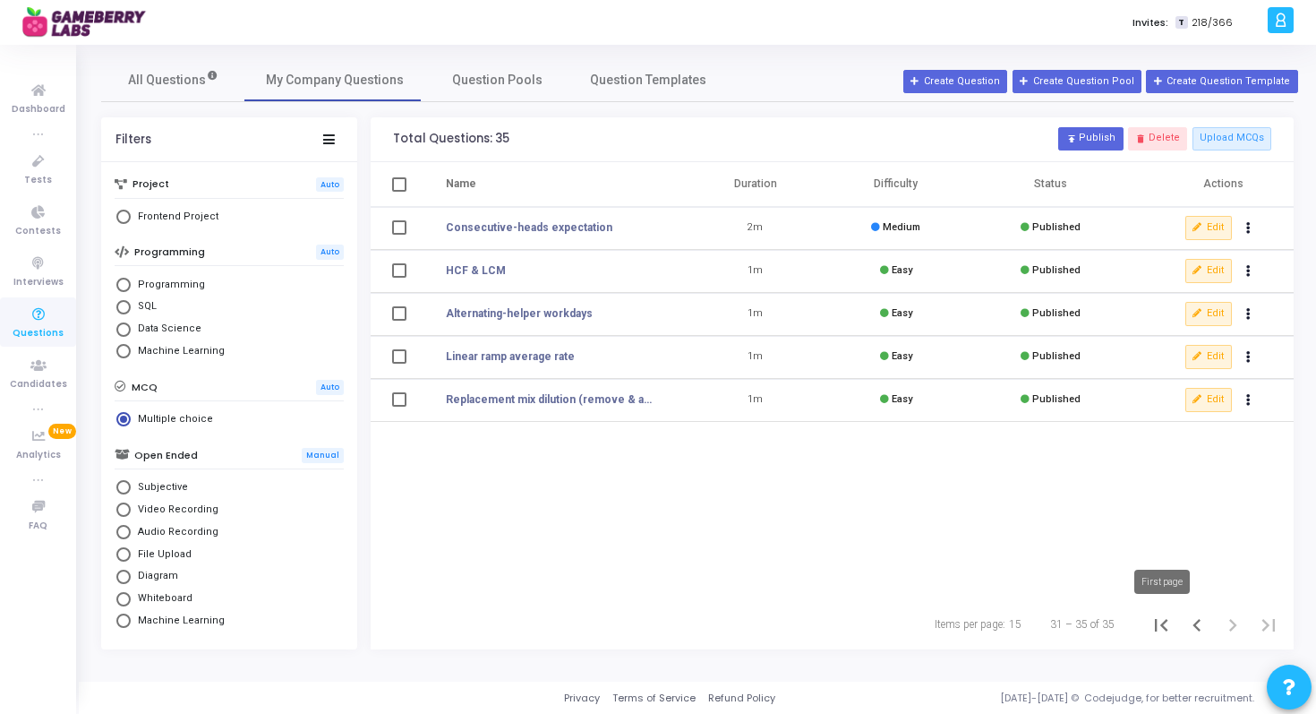
click at [1168, 627] on icon "First page" at bounding box center [1161, 624] width 25 height 25
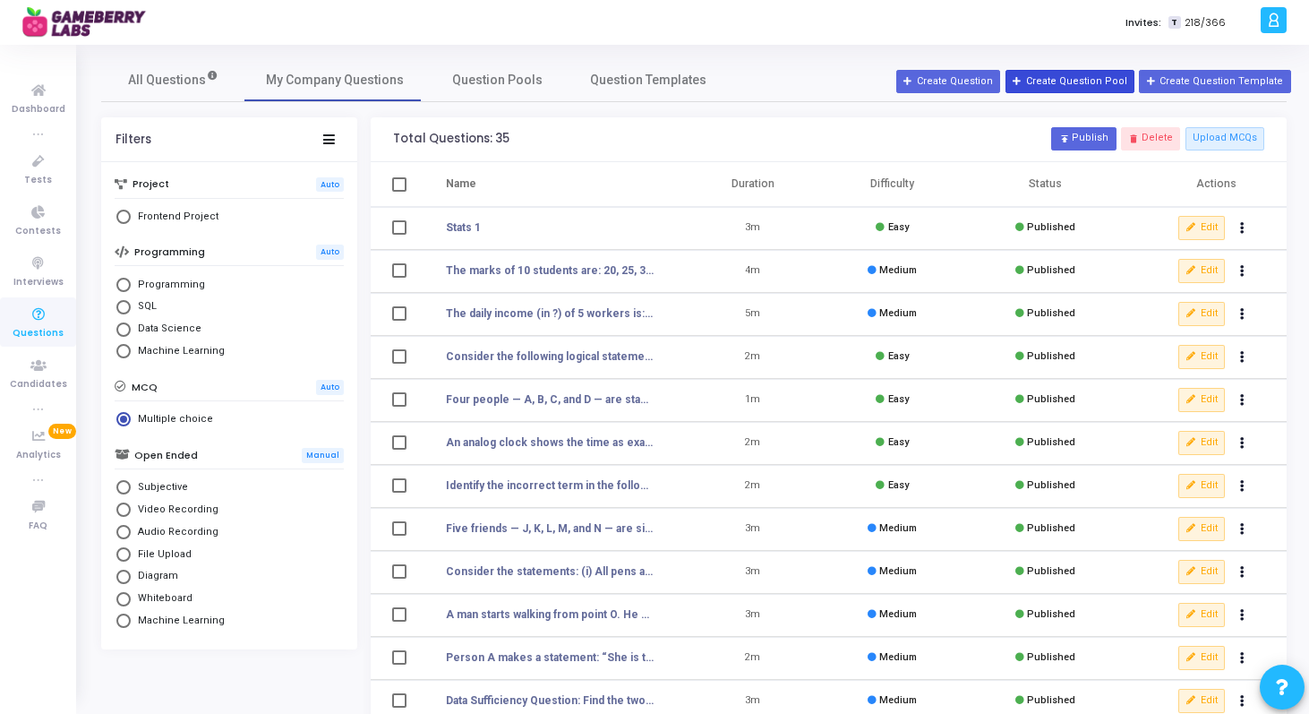
click at [1098, 85] on button "Create Question Pool" at bounding box center [1070, 81] width 129 height 23
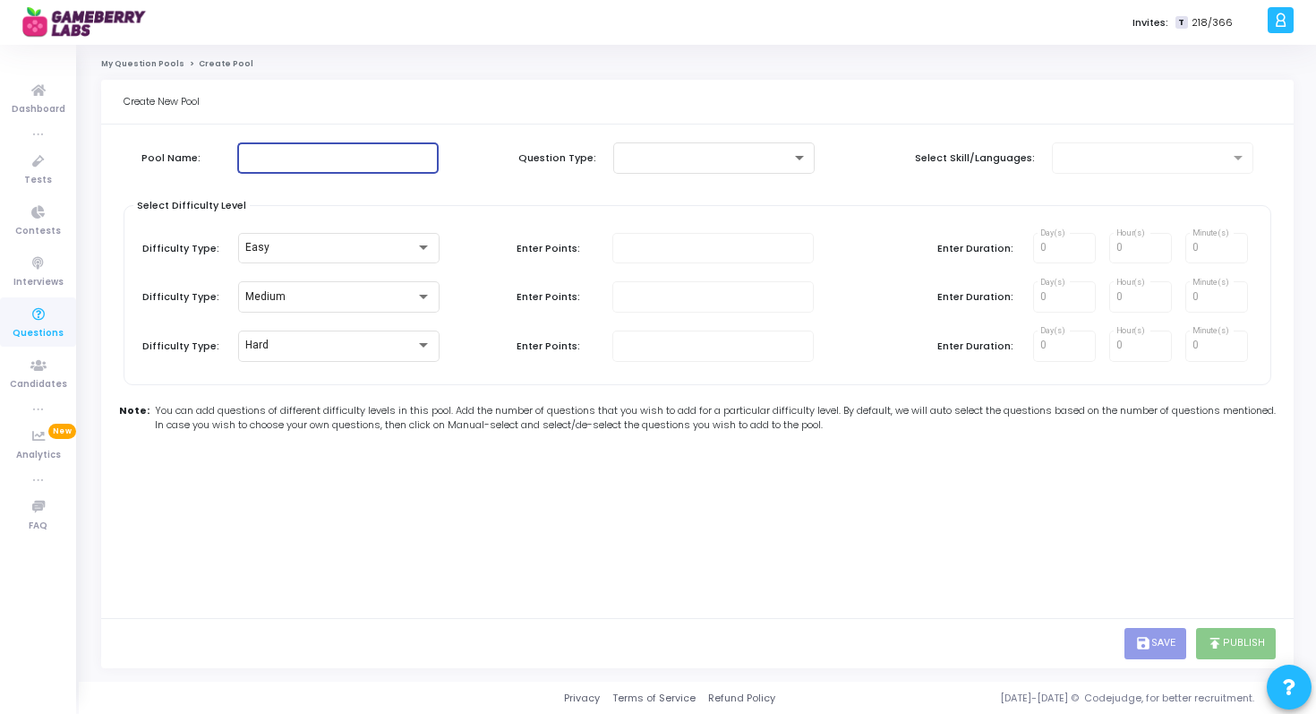
click at [380, 155] on input "text" at bounding box center [337, 157] width 187 height 13
type input "Analyst Questions"
click at [750, 153] on div at bounding box center [706, 157] width 171 height 13
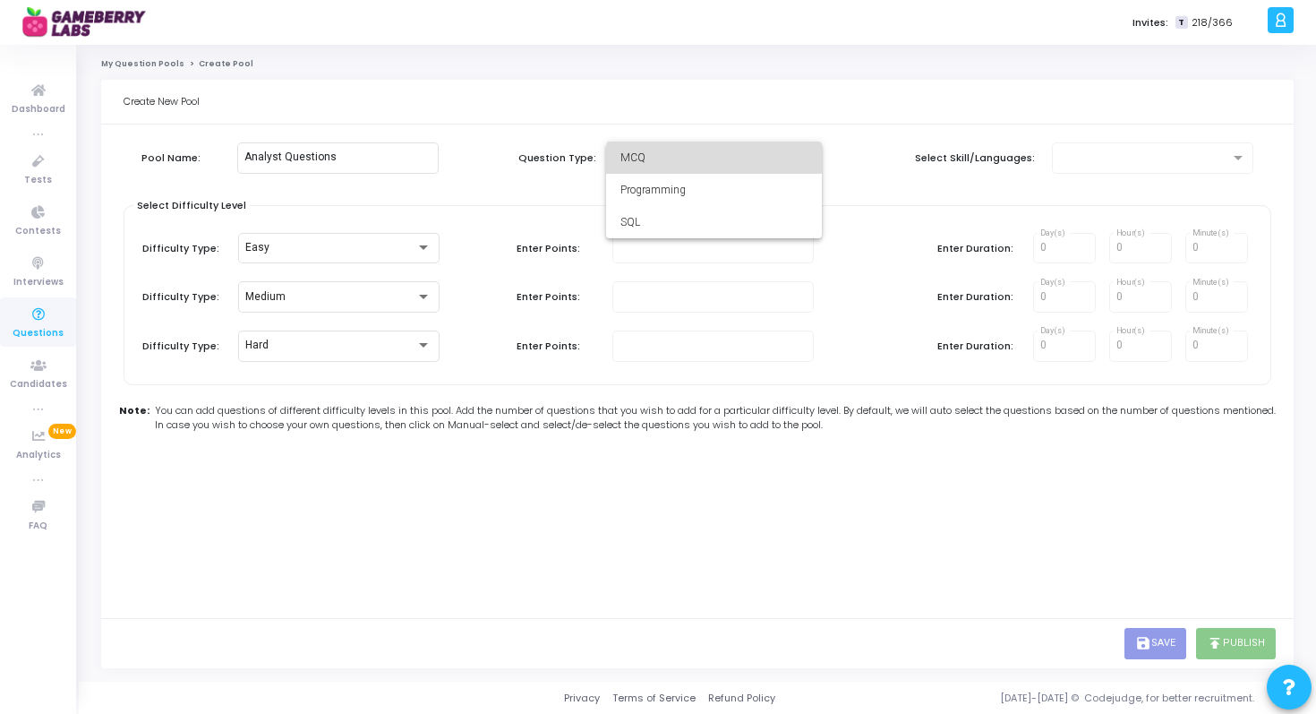
click at [744, 162] on span "MCQ" at bounding box center [714, 157] width 187 height 32
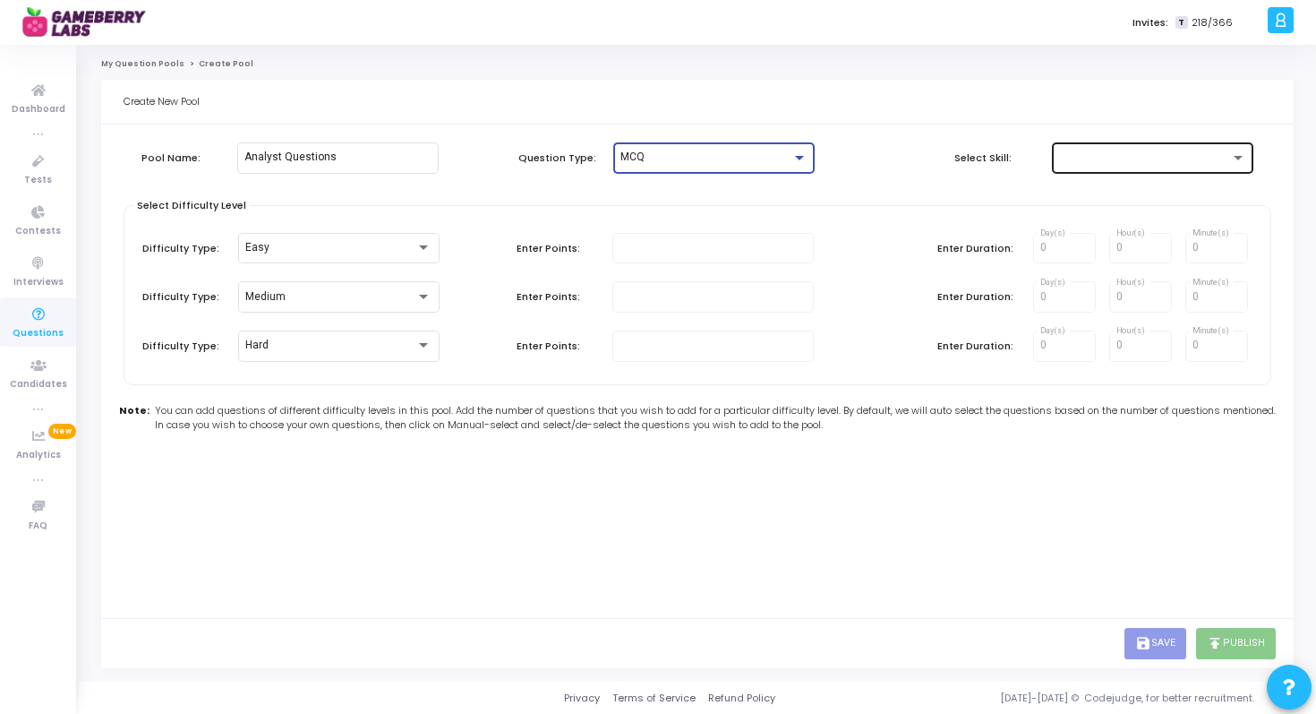
click at [1088, 154] on div at bounding box center [1144, 157] width 171 height 13
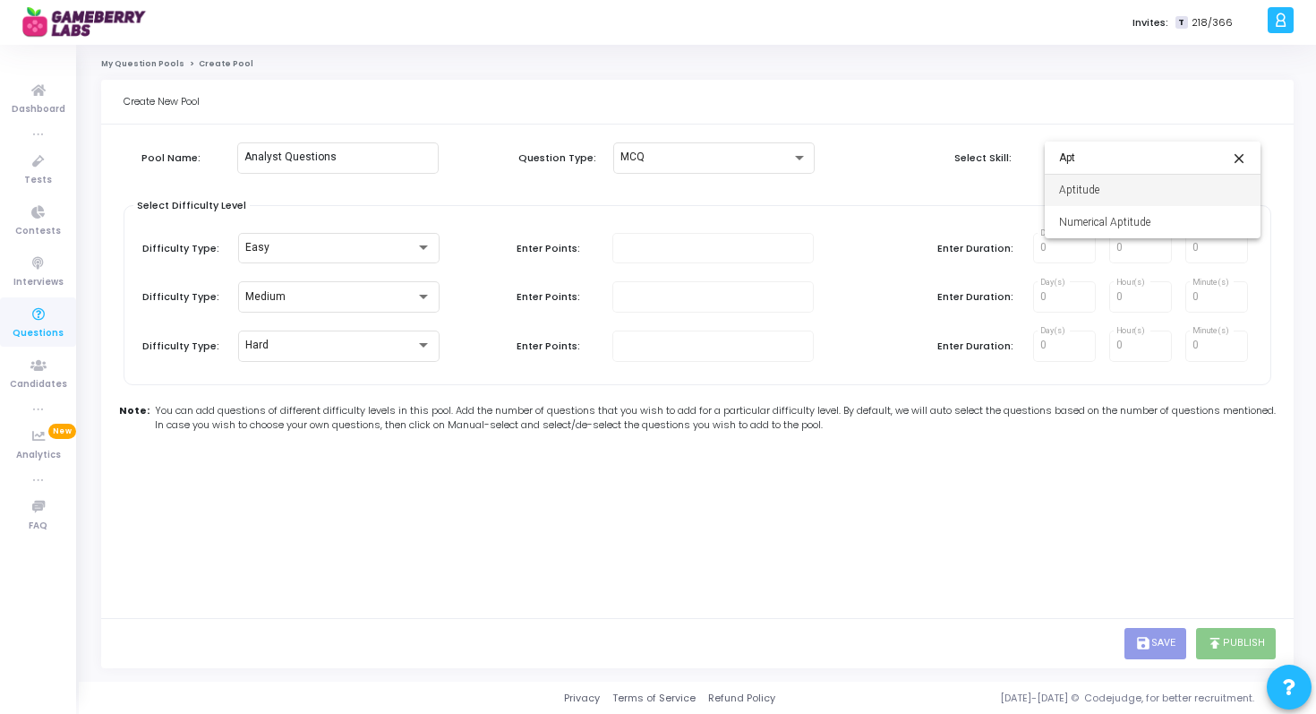
type input "Apt"
click at [1084, 192] on span "Aptitude" at bounding box center [1152, 190] width 187 height 32
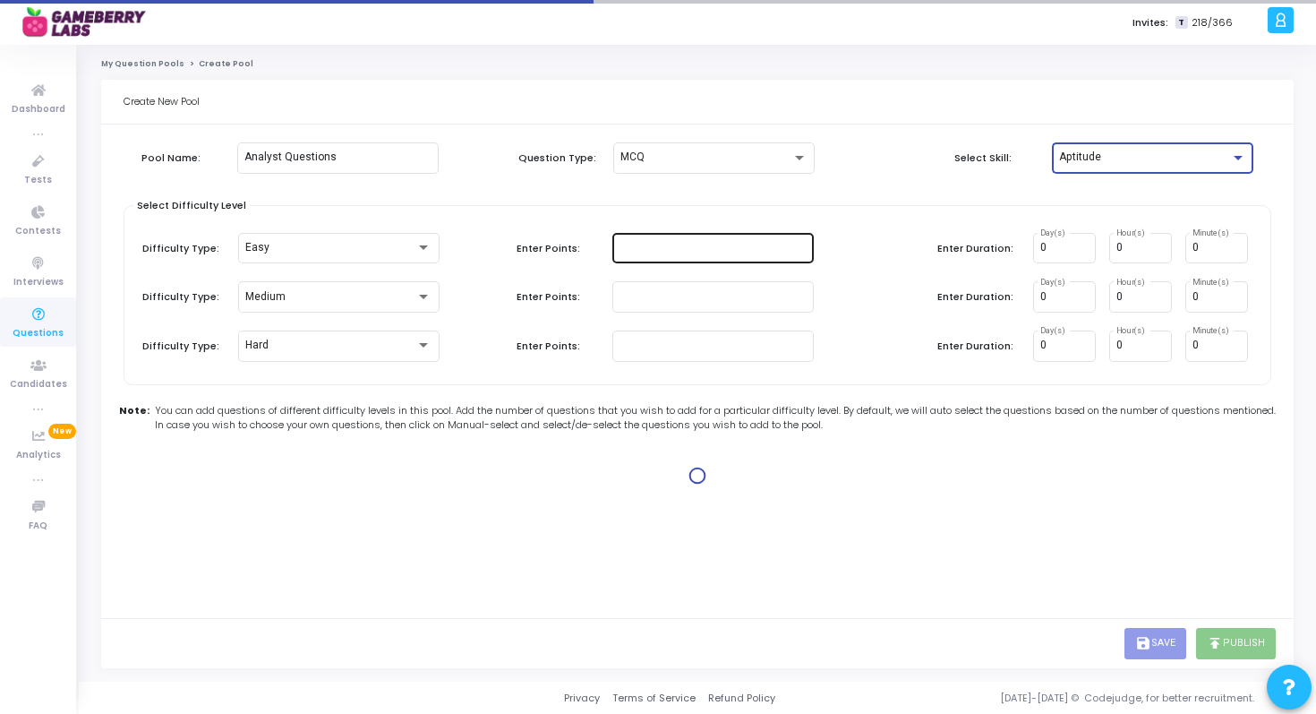
click at [657, 244] on input "number" at bounding box center [713, 248] width 187 height 13
type input "1"
type input "2"
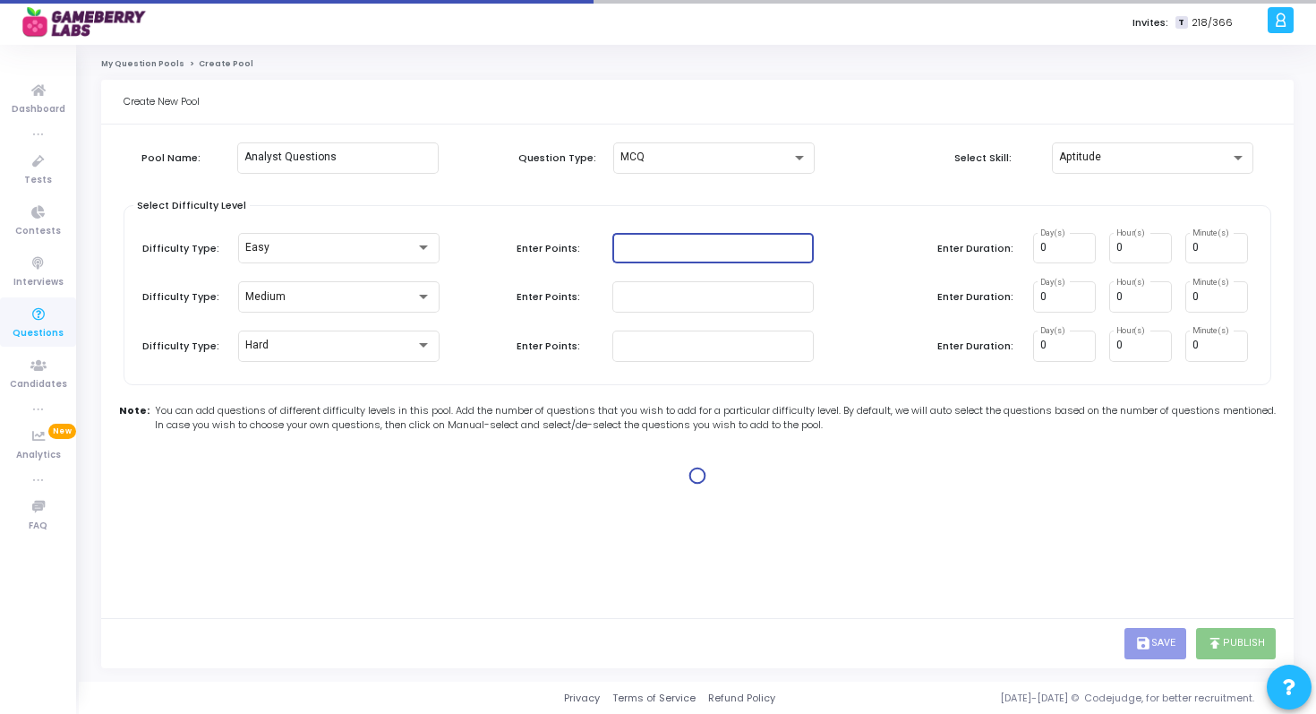
type input "5"
type input "4"
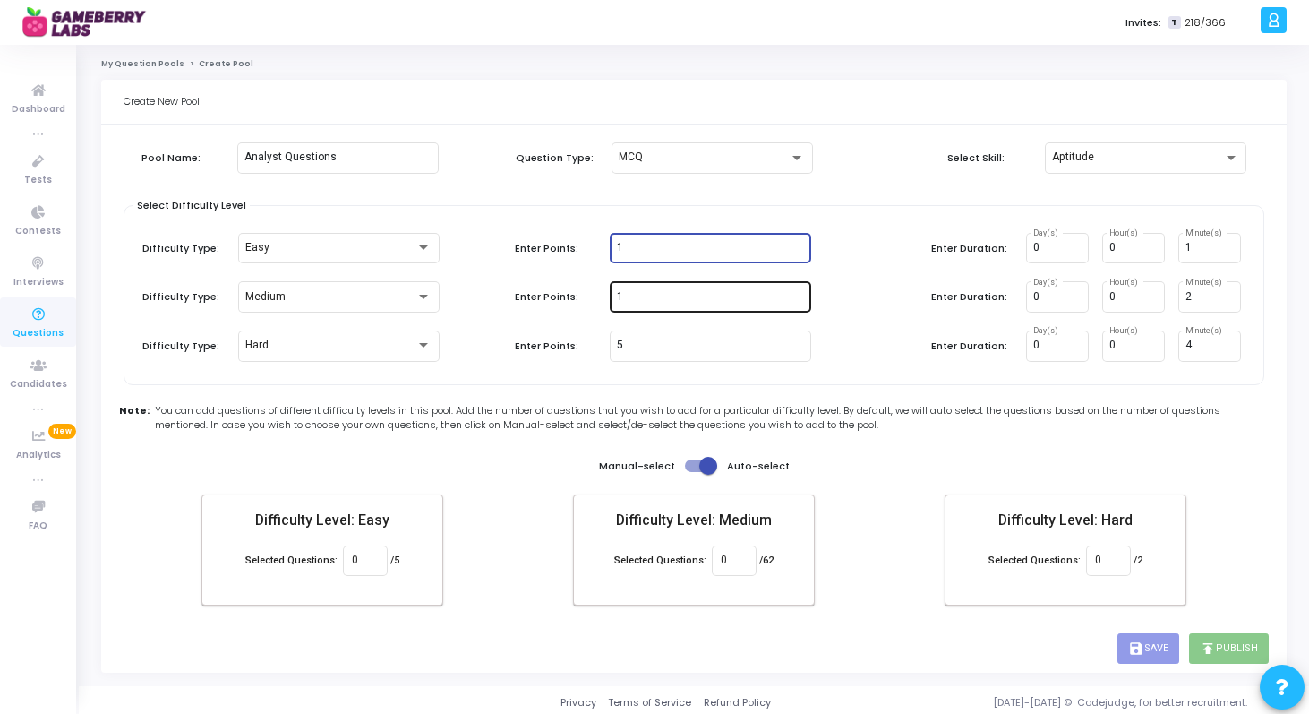
click at [770, 300] on input "1" at bounding box center [710, 297] width 187 height 13
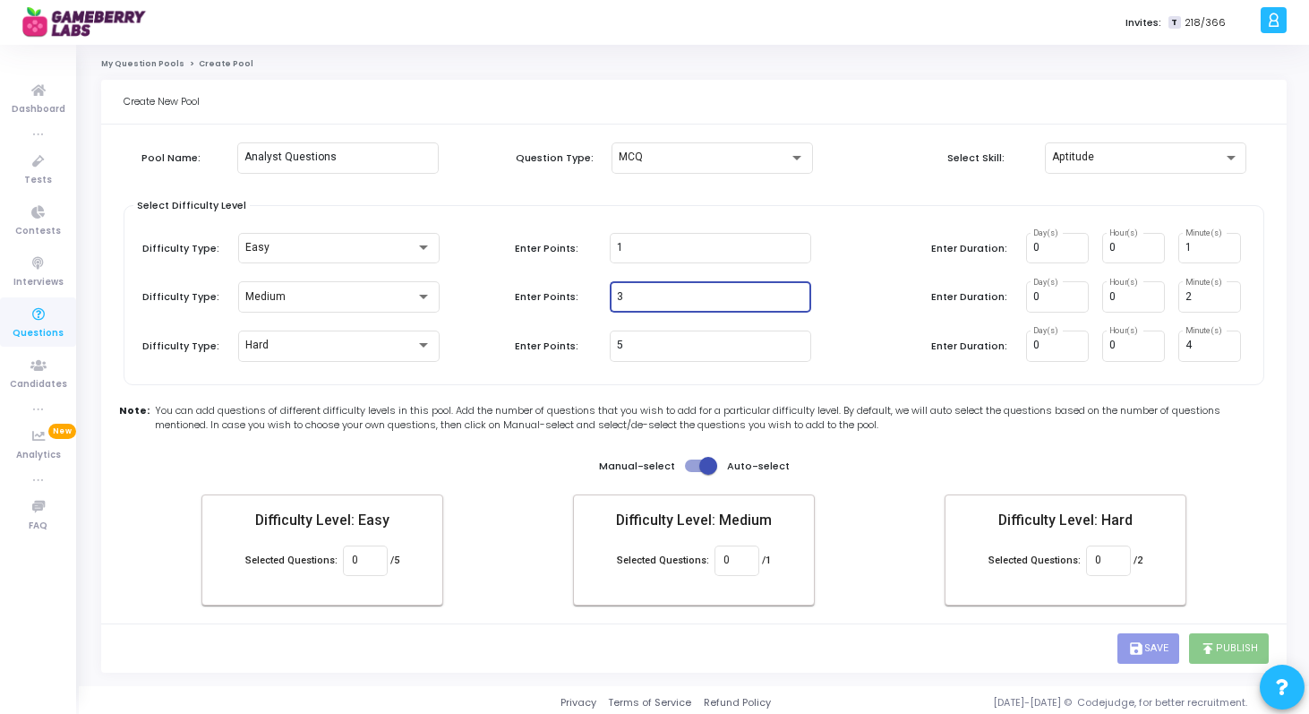
type input "3"
click at [882, 339] on div "Difficulty Type: Hard Enter Points: 5 Enter Duration: 0 Day(s) 0 Hour(s) 4 Minu…" at bounding box center [691, 345] width 1099 height 31
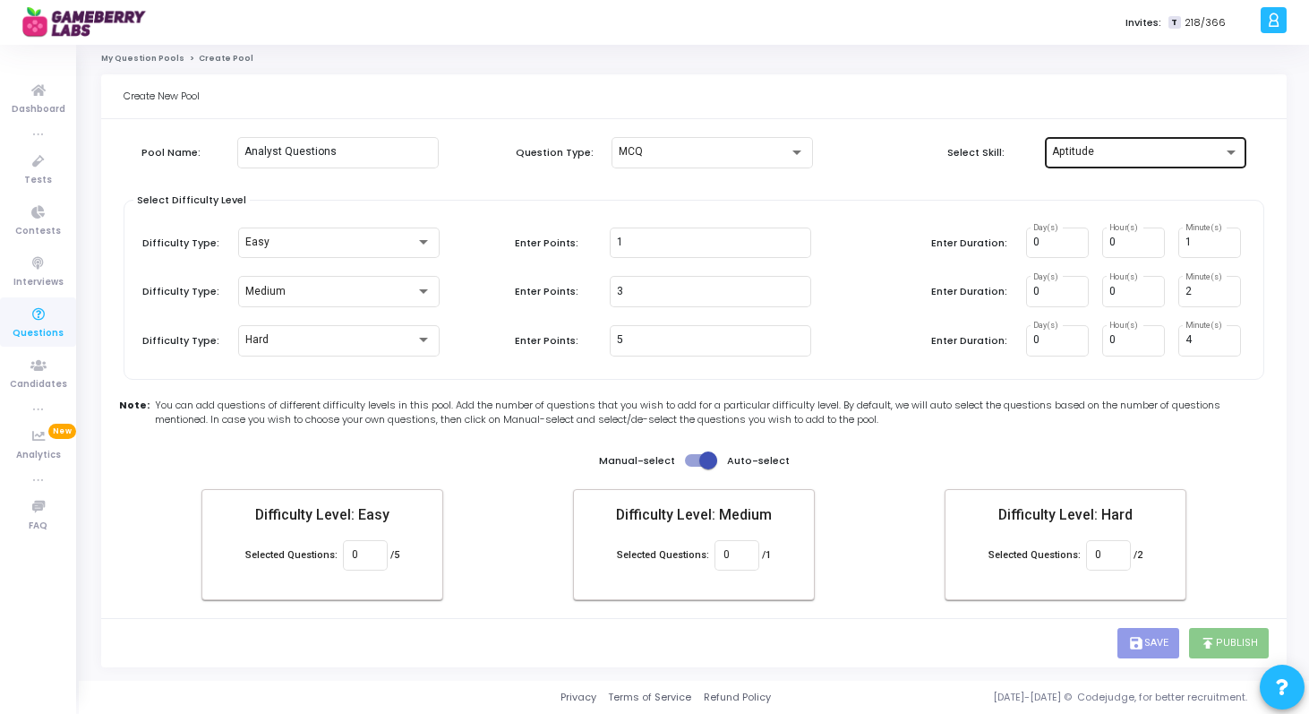
click at [1127, 158] on div "Aptitude" at bounding box center [1145, 150] width 187 height 33
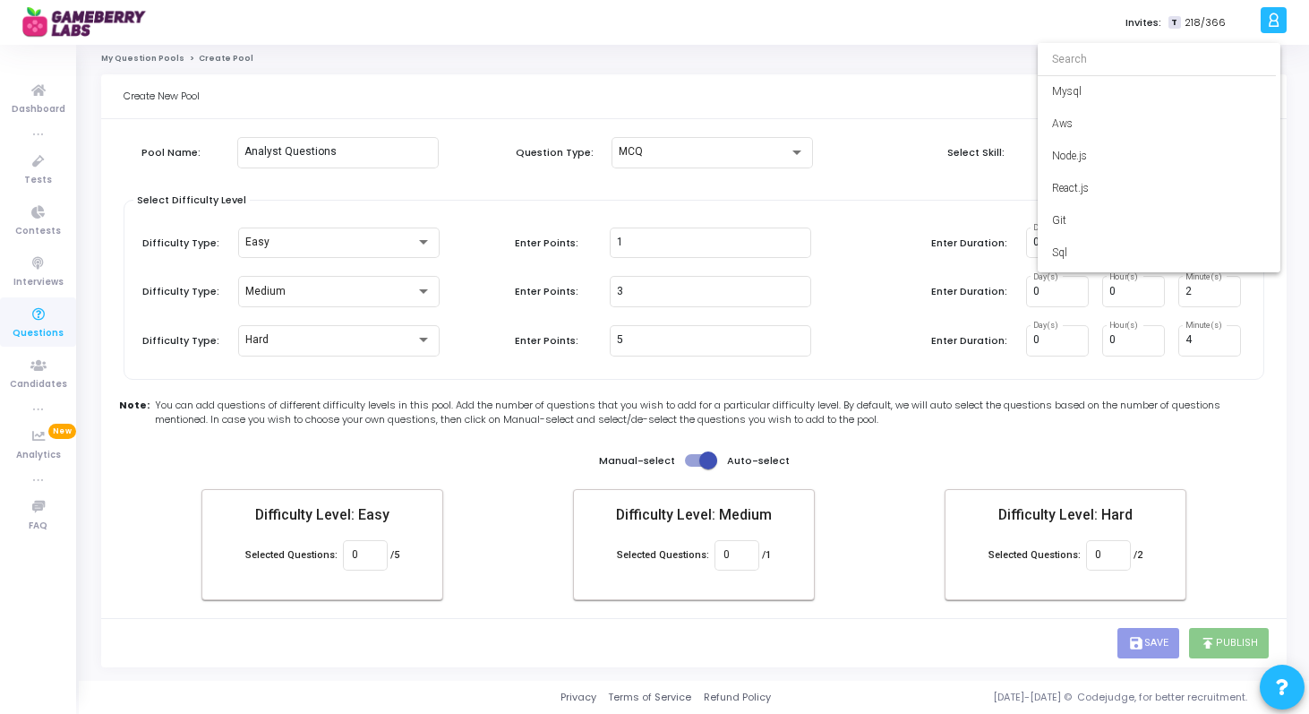
scroll to position [0, 0]
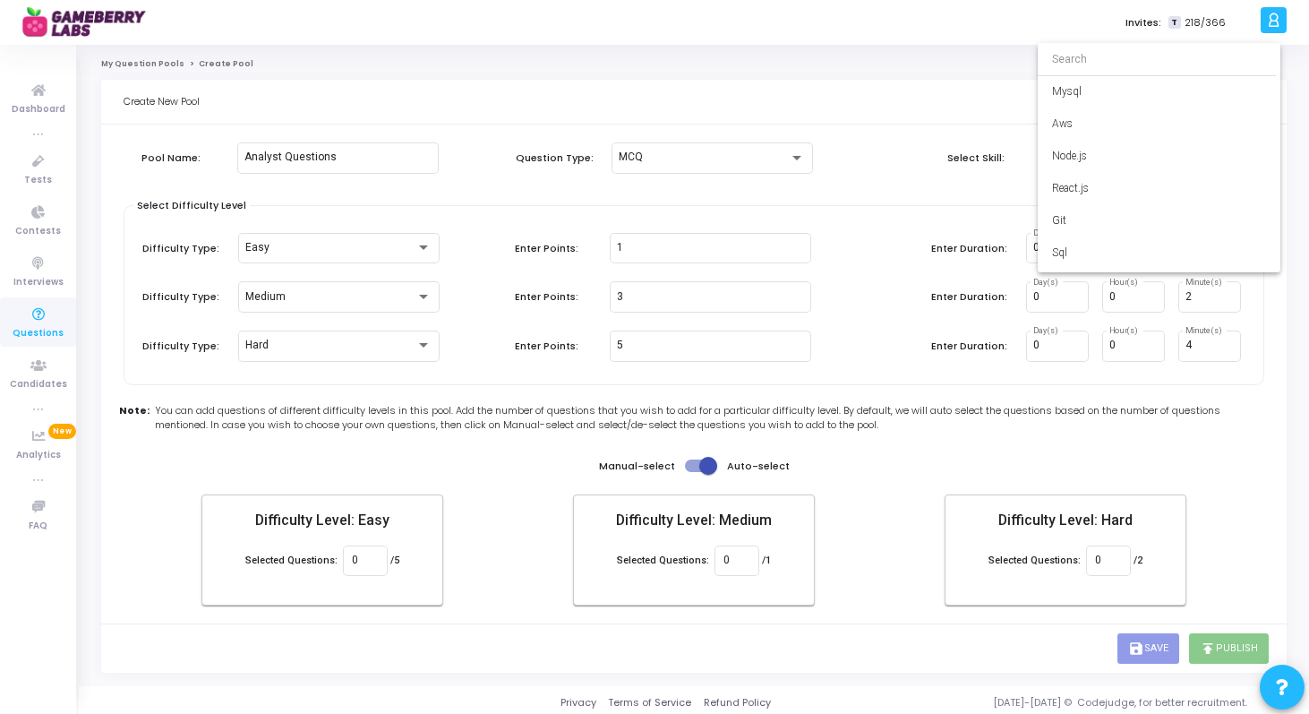
click at [875, 209] on div at bounding box center [654, 357] width 1309 height 714
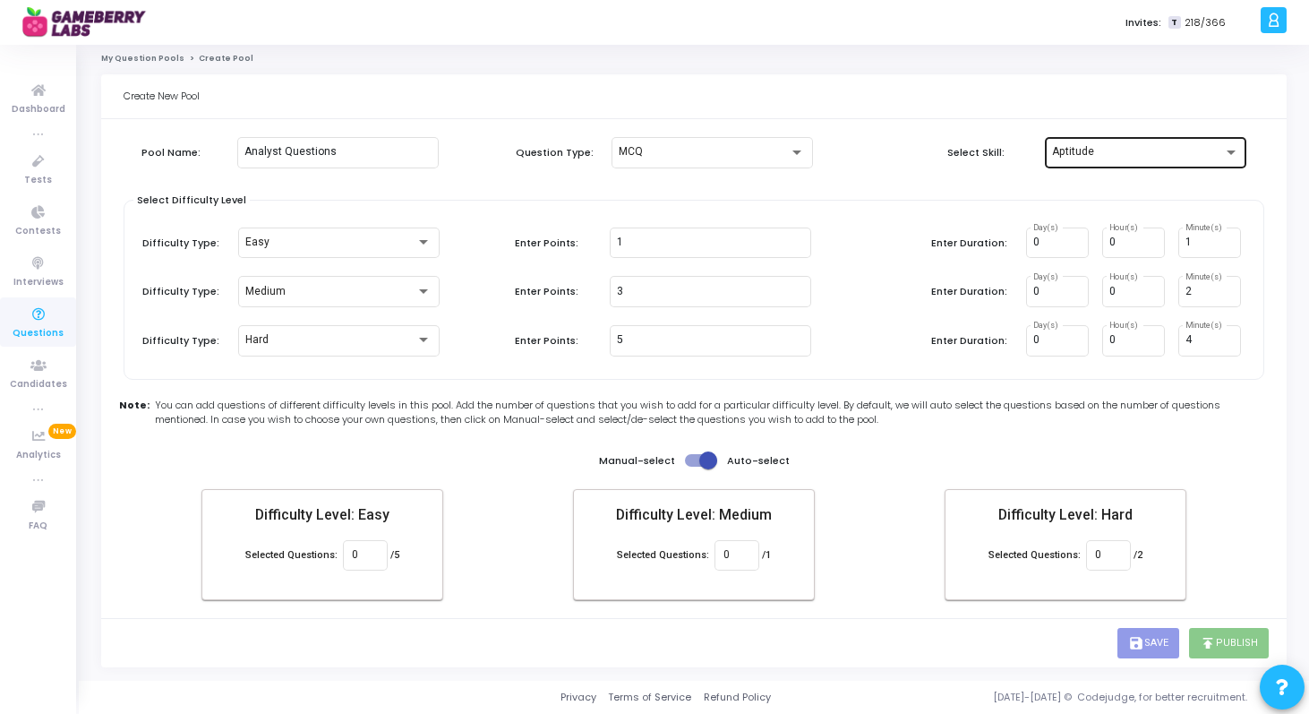
click at [1119, 160] on div "Aptitude" at bounding box center [1145, 150] width 187 height 33
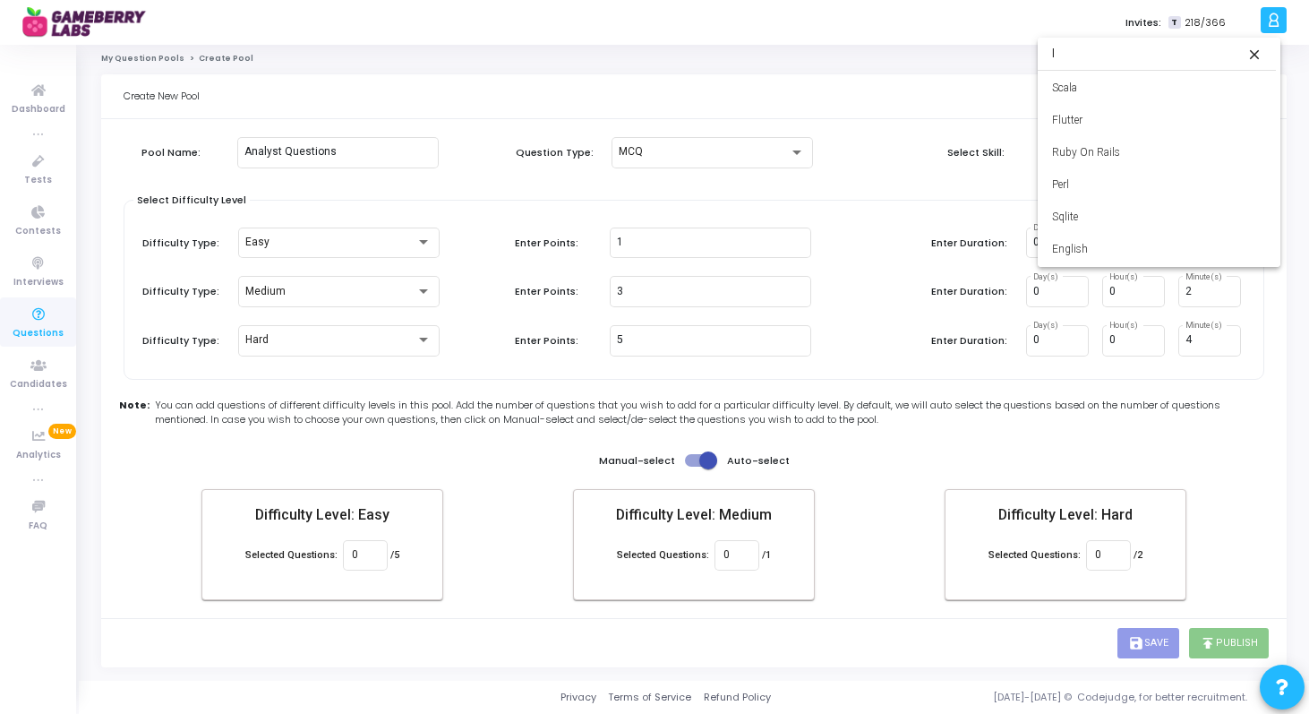
scroll to position [0, 0]
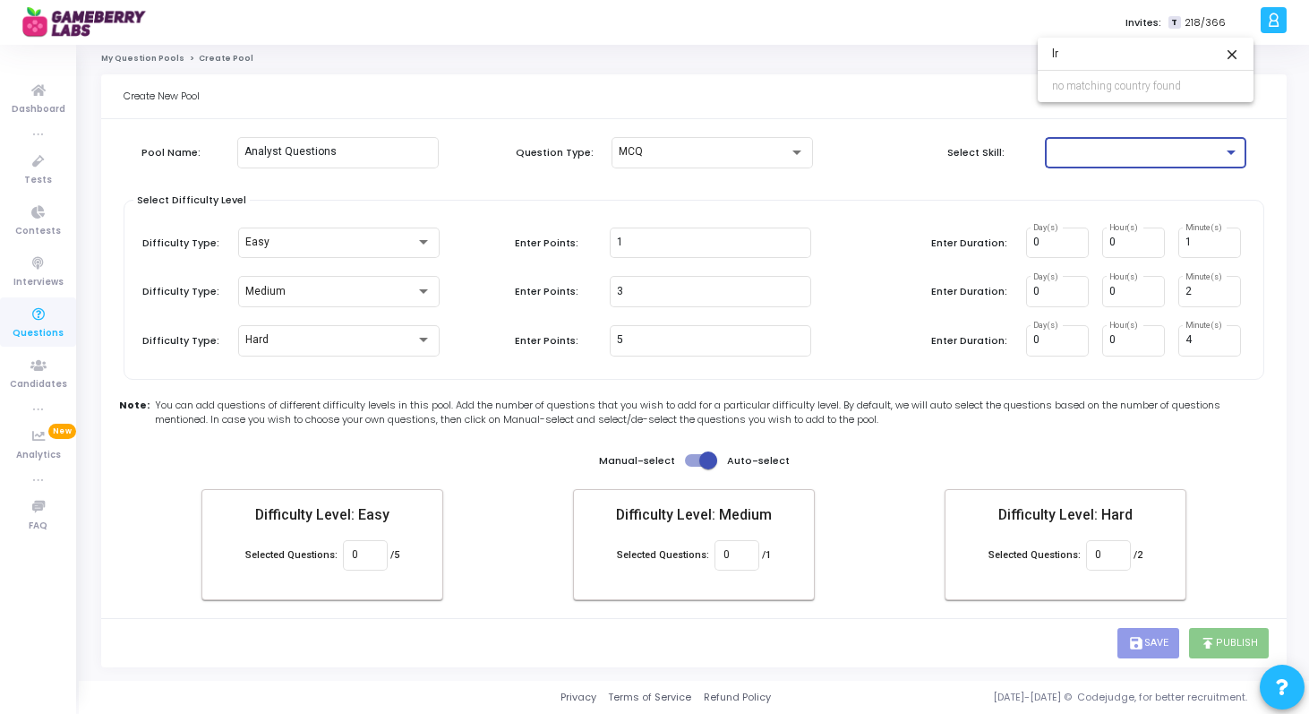
type input "l"
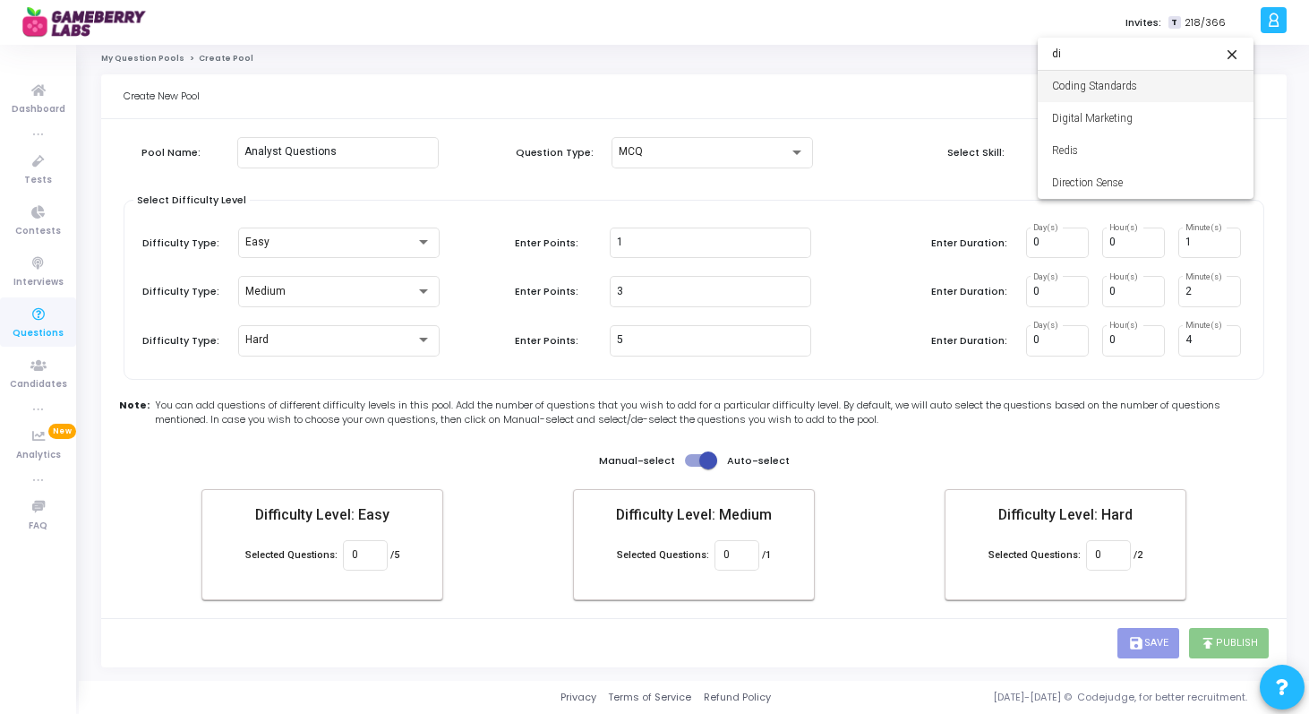
type input "d"
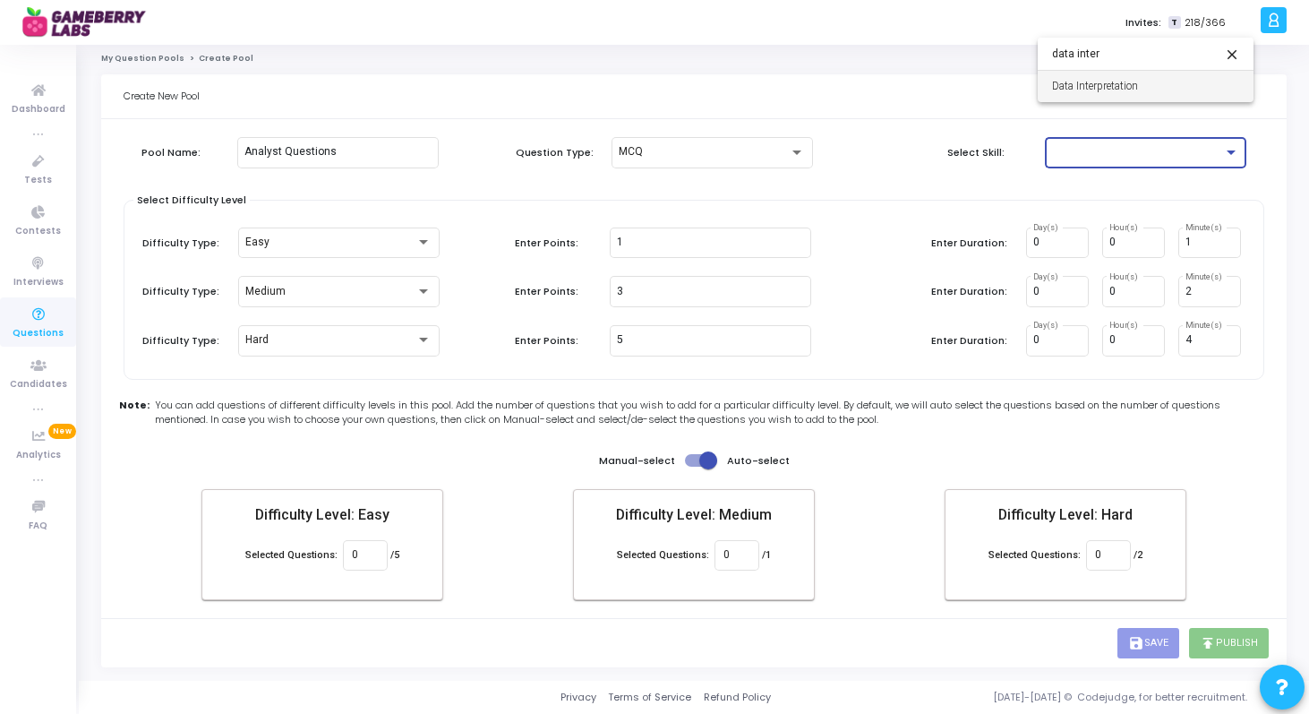
type input "data inter"
click at [1143, 87] on span "Data Interpretation" at bounding box center [1145, 86] width 187 height 32
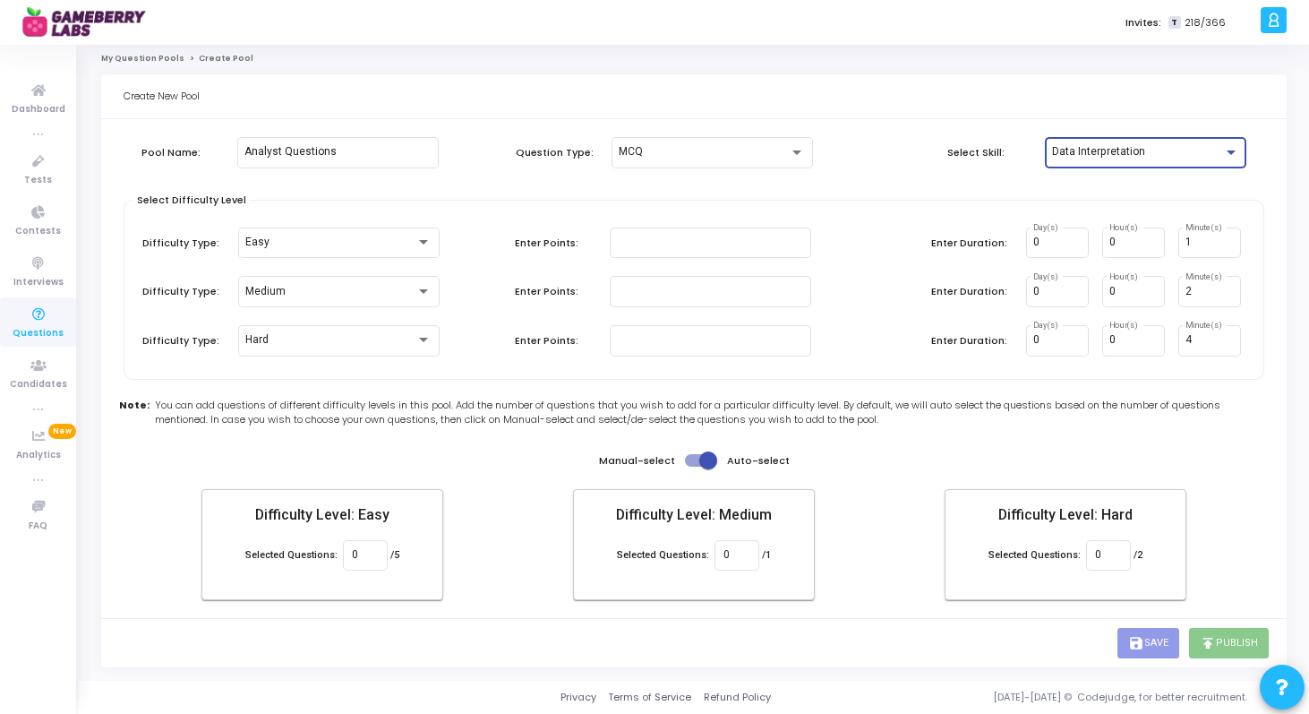
type input "0"
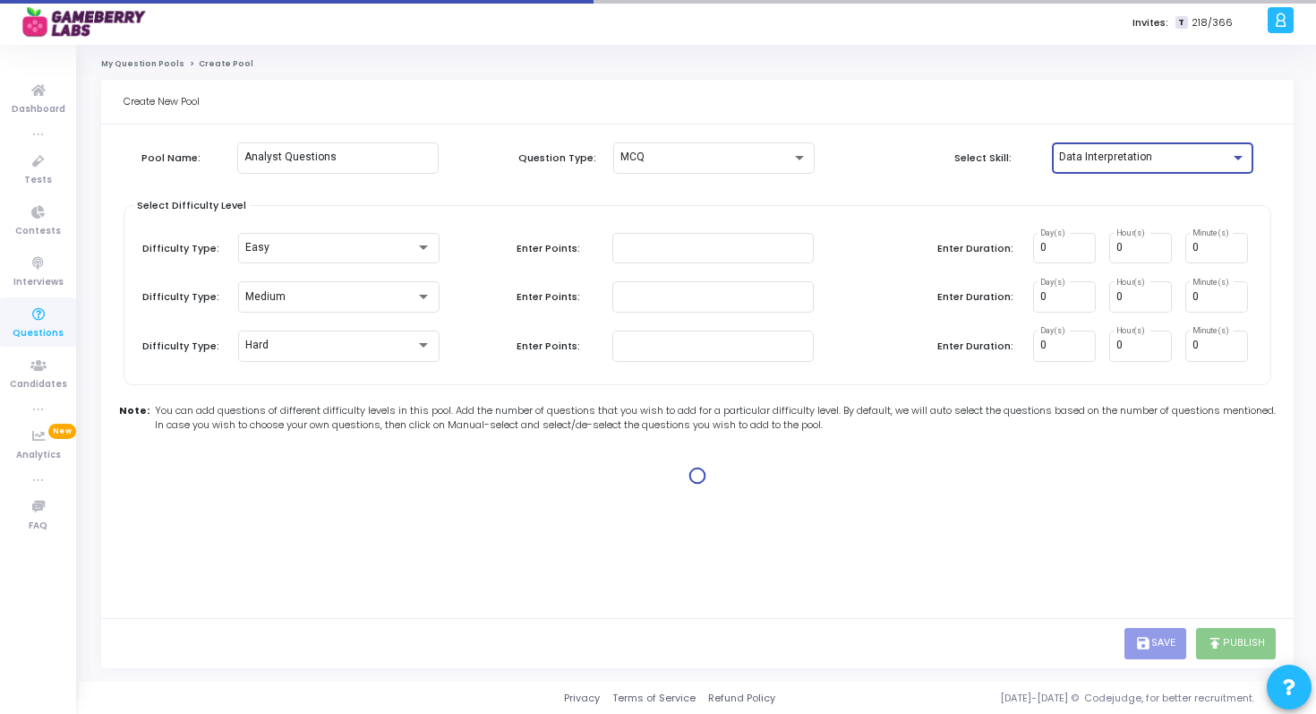
type input "1"
type input "3"
type input "4"
type input "2"
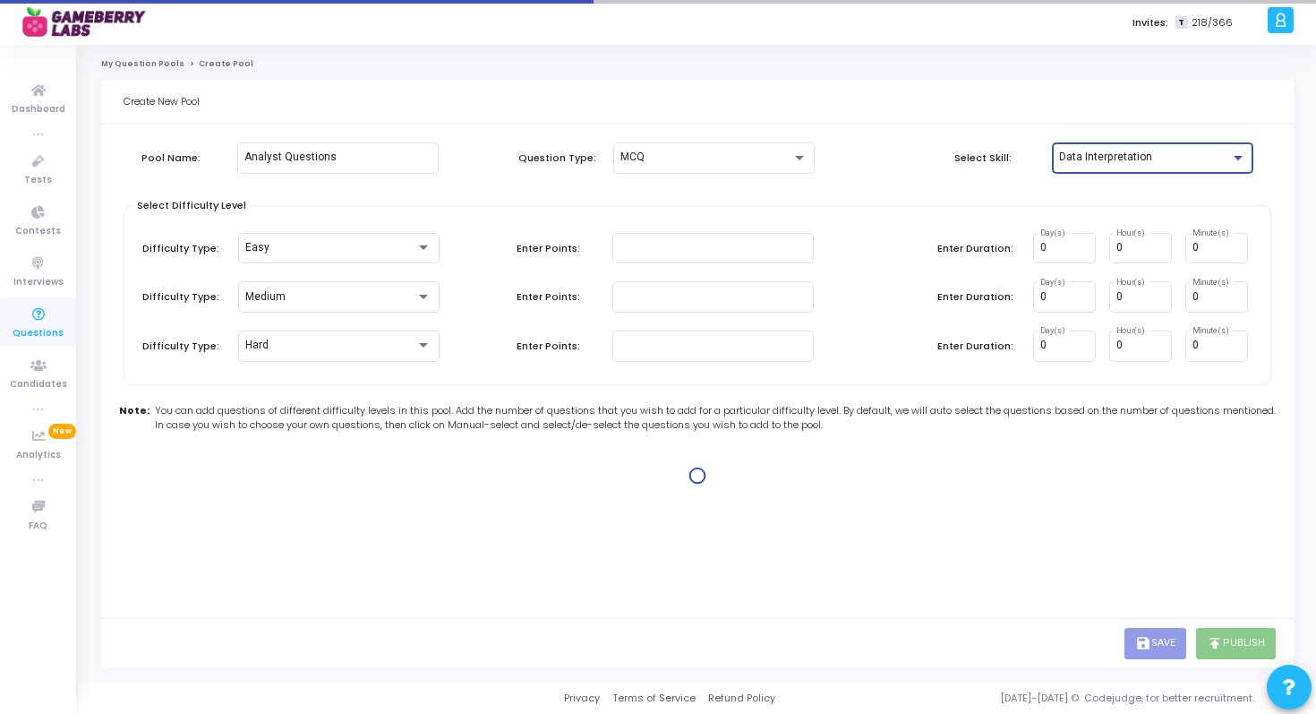
type input "2"
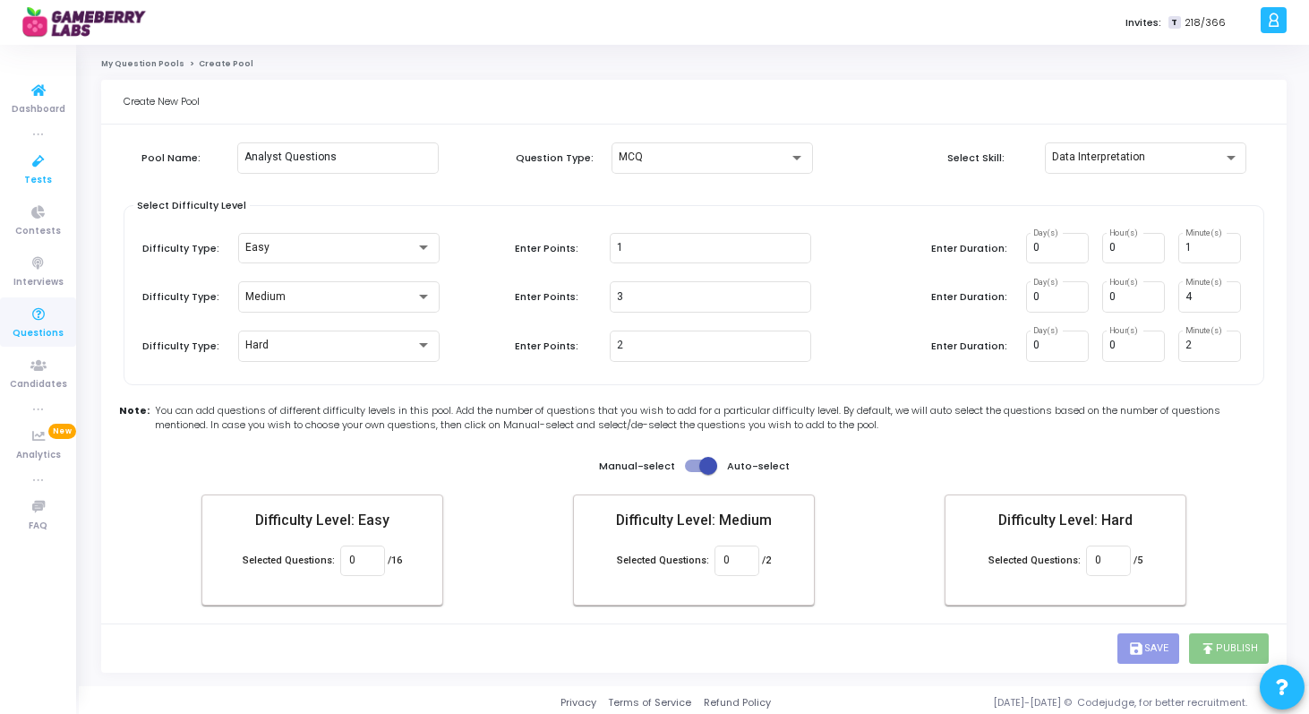
click at [46, 167] on icon at bounding box center [39, 161] width 38 height 22
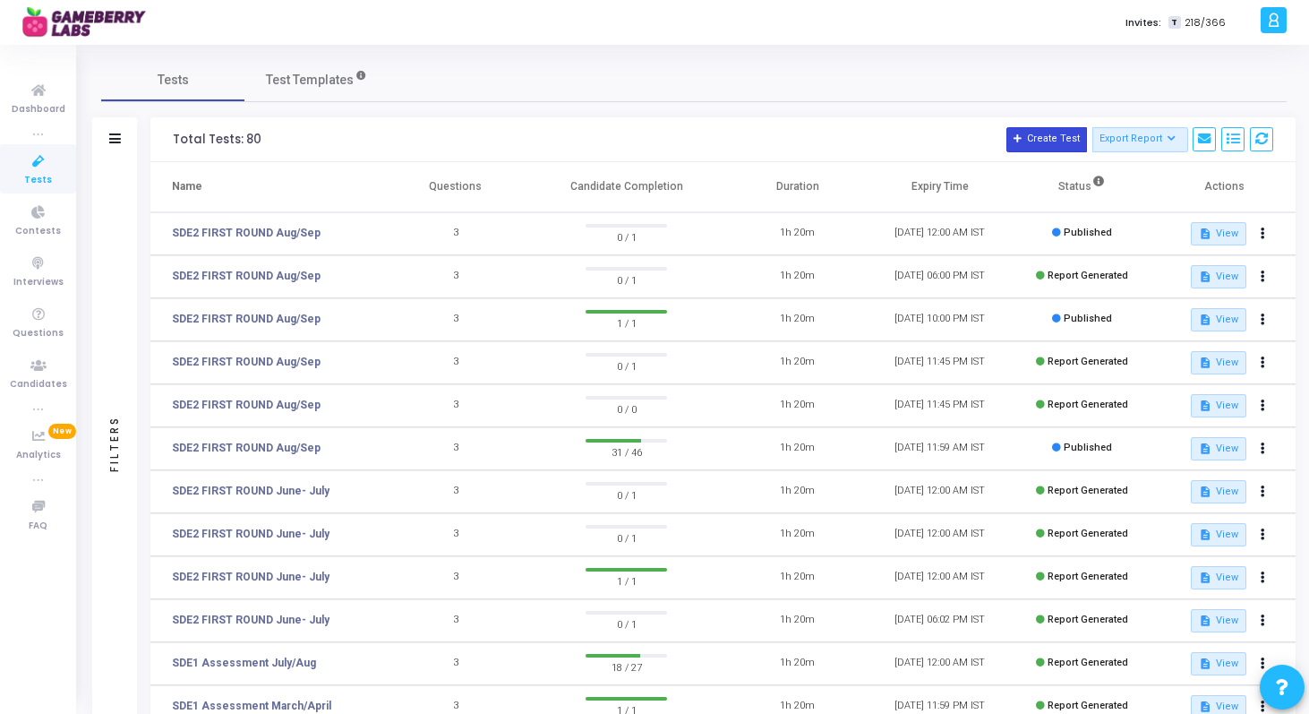
click at [1048, 140] on button "Create Test" at bounding box center [1046, 139] width 81 height 25
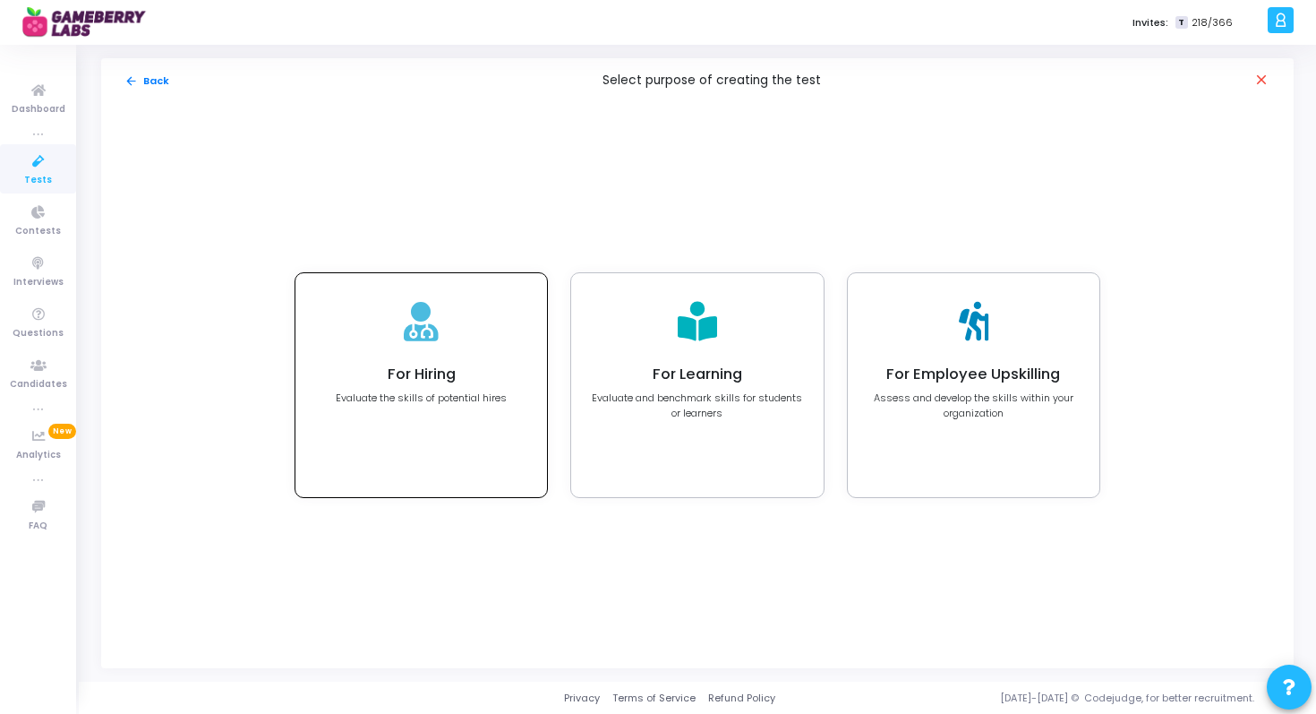
click at [425, 344] on div at bounding box center [421, 322] width 35 height 59
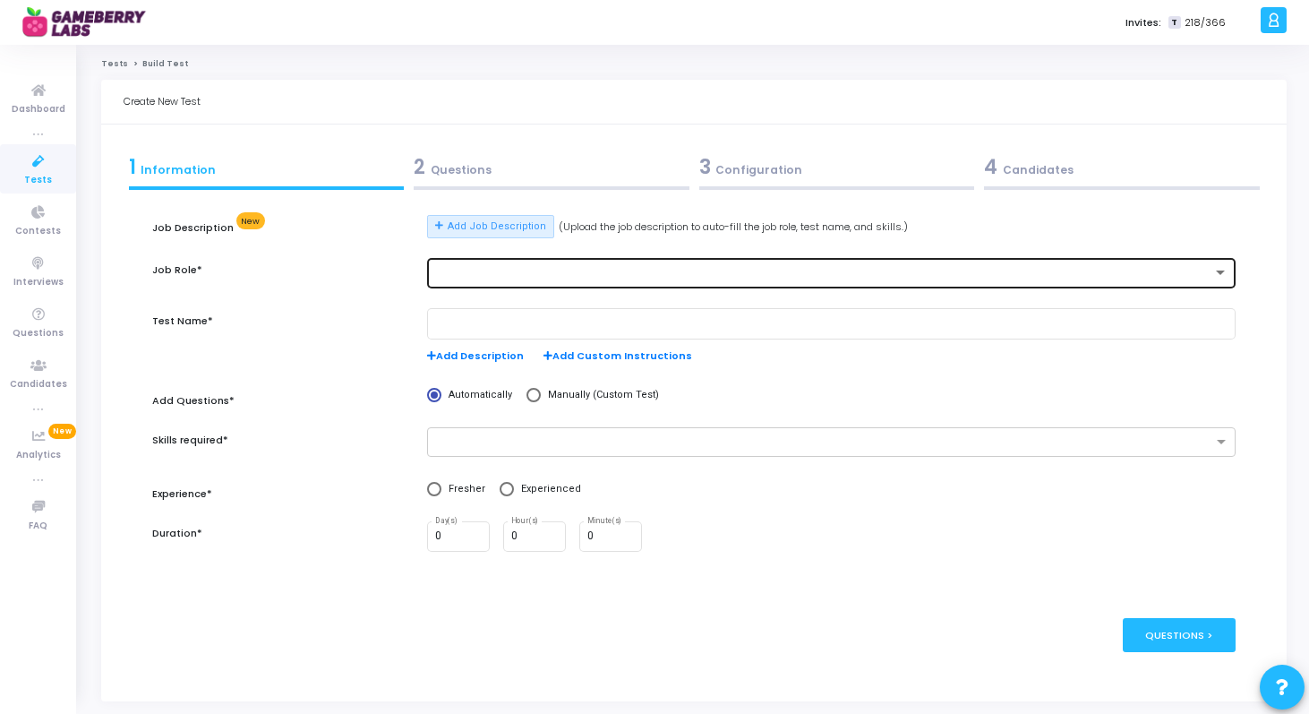
click at [481, 268] on div at bounding box center [823, 273] width 777 height 13
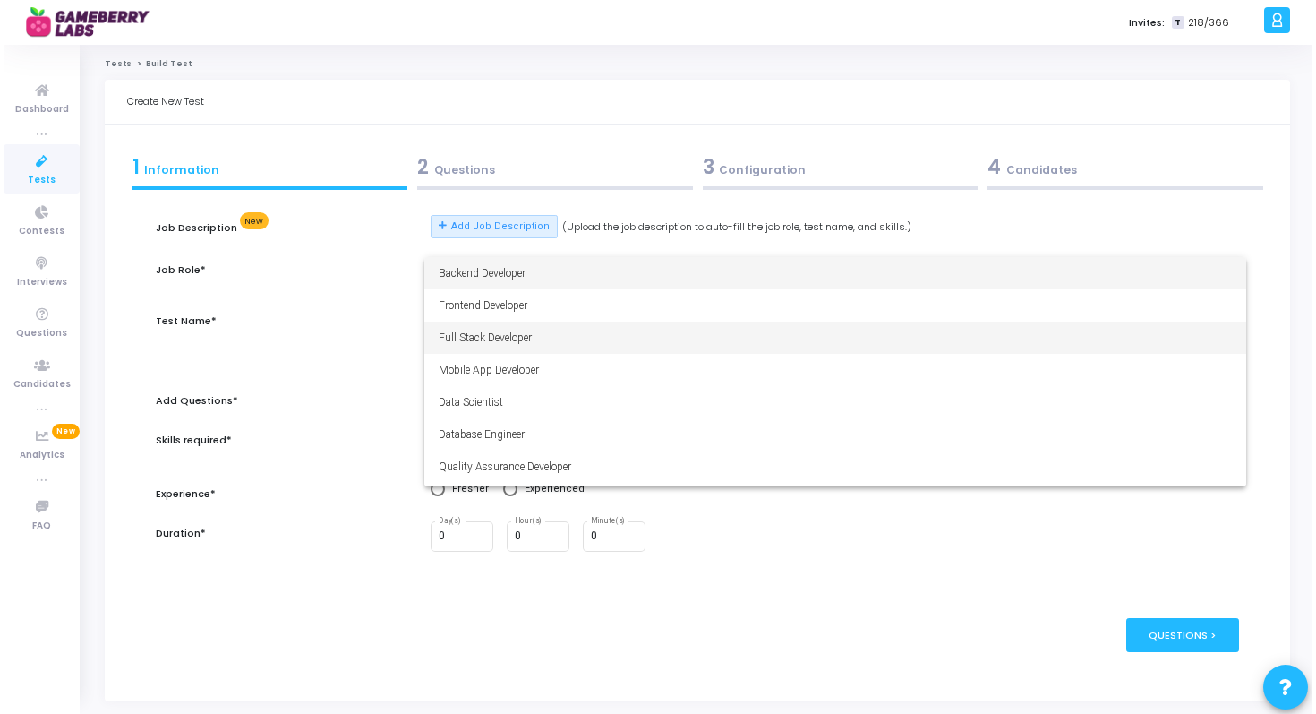
scroll to position [125, 0]
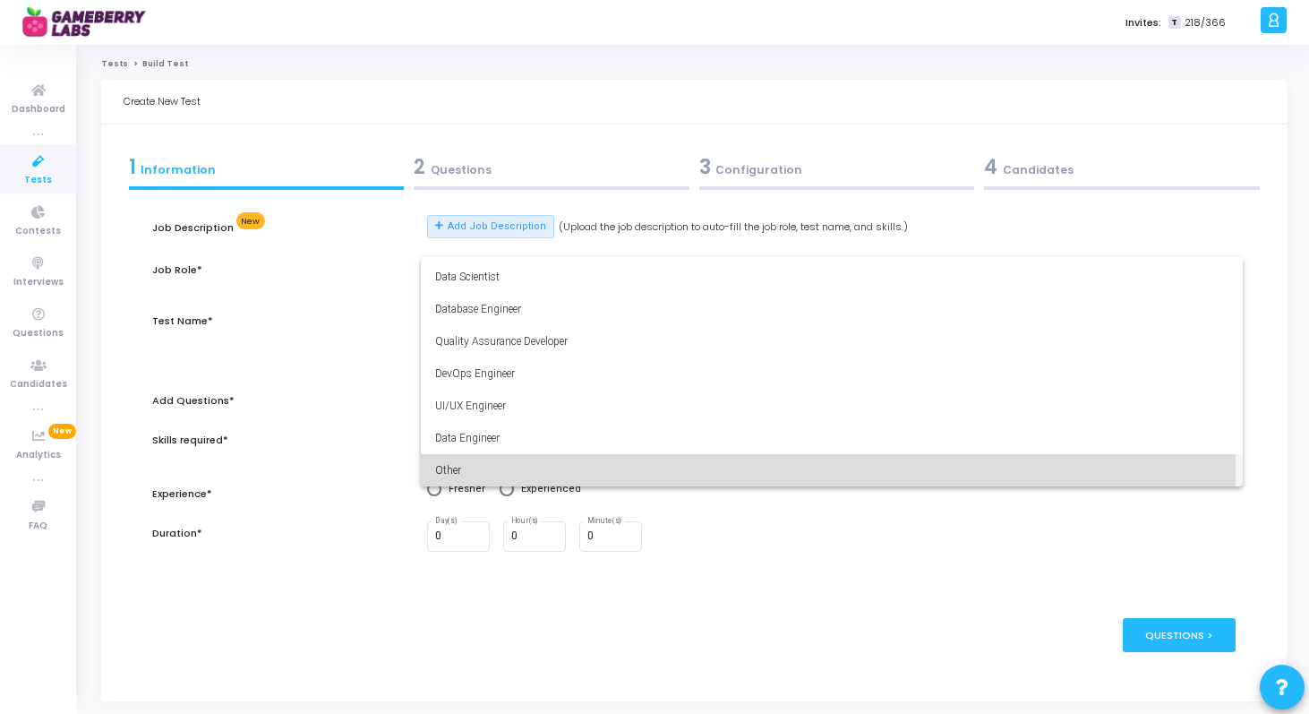
click at [482, 472] on span "Other" at bounding box center [831, 470] width 793 height 32
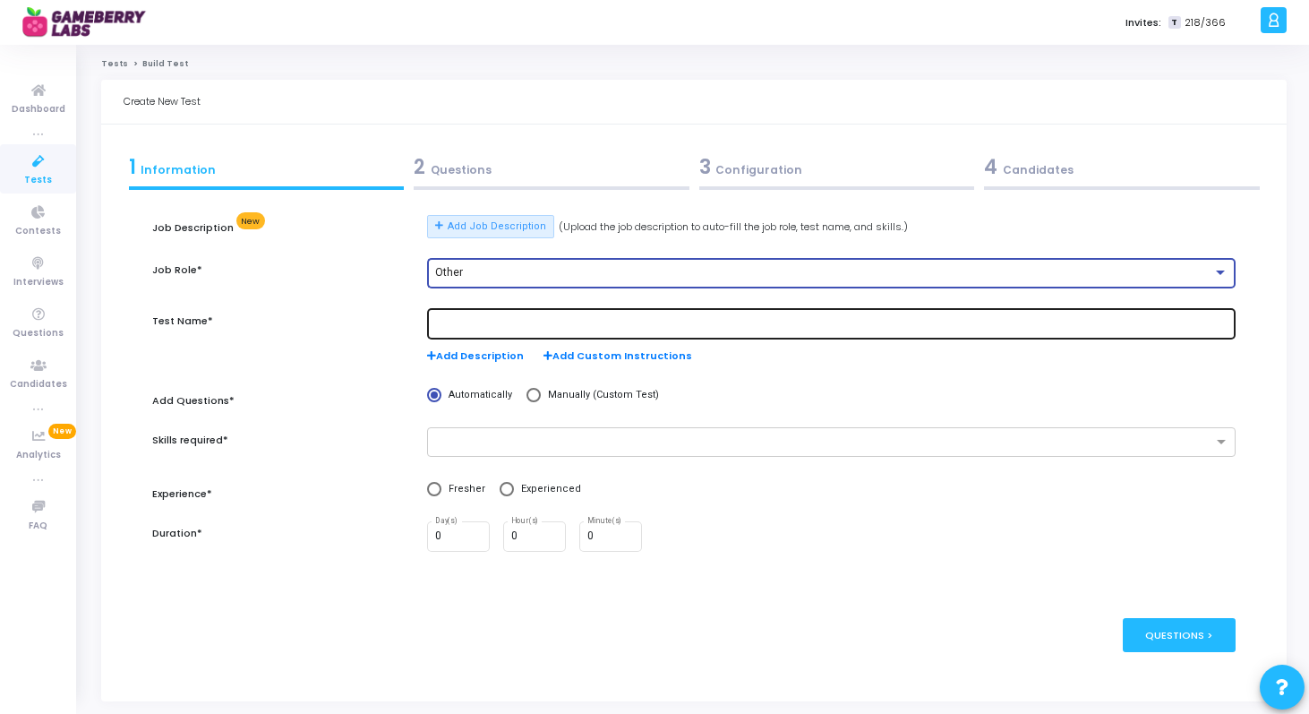
click at [500, 319] on input "text" at bounding box center [831, 324] width 793 height 13
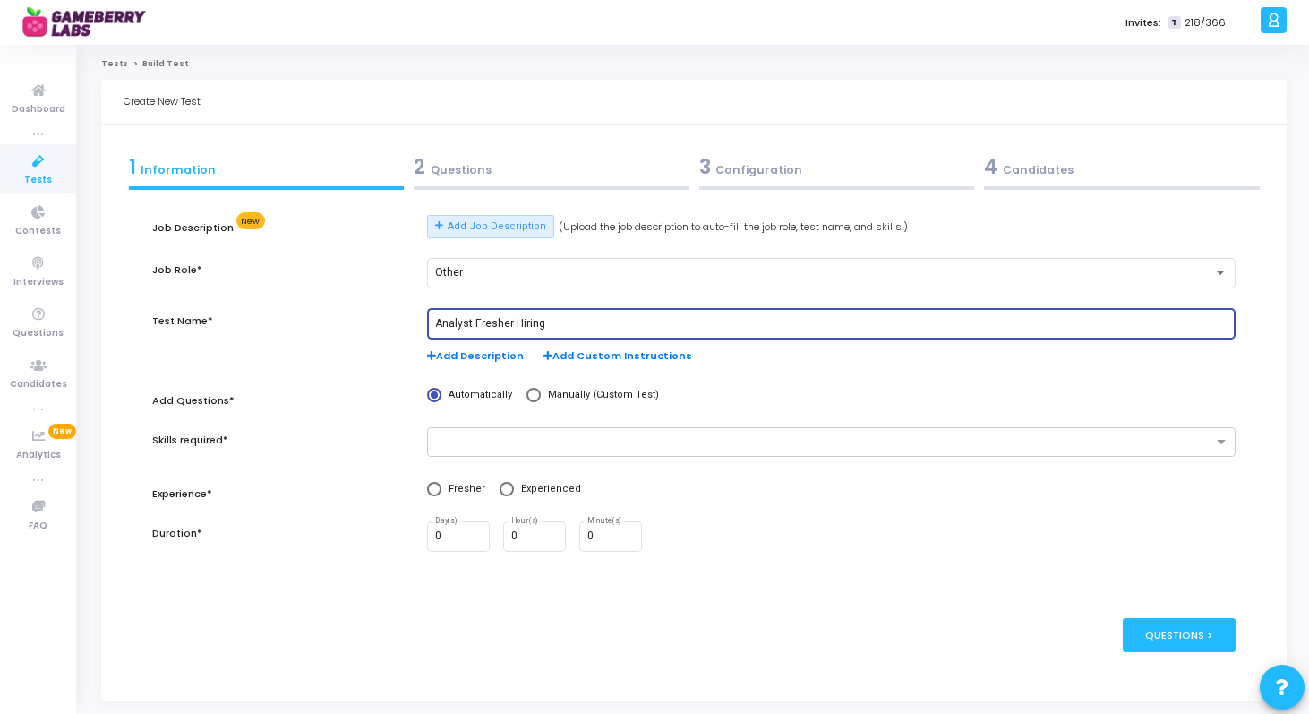
type input "Analyst Fresher Hiring"
type input "Product Analyst Test"
click at [531, 397] on span at bounding box center [534, 395] width 14 height 14
click at [531, 397] on input "Manually (Custom Test)" at bounding box center [534, 395] width 14 height 14
radio input "true"
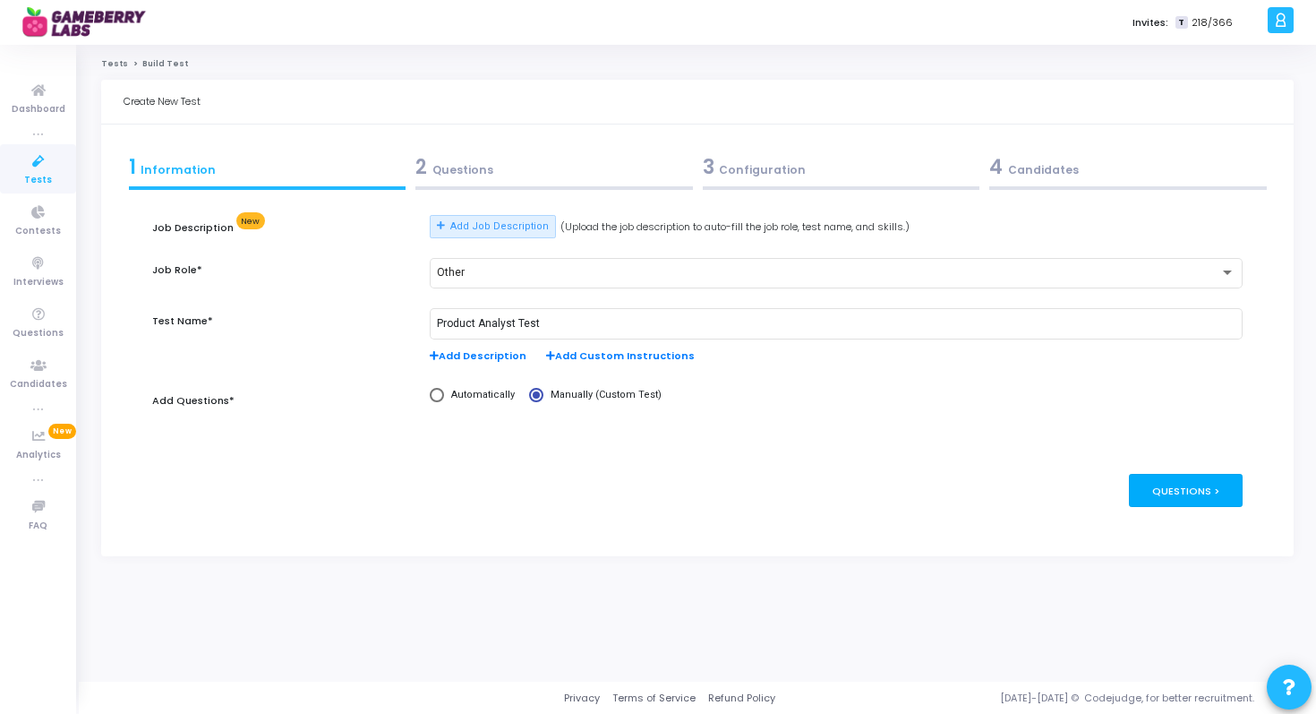
click at [1177, 495] on div "Questions >" at bounding box center [1186, 490] width 114 height 33
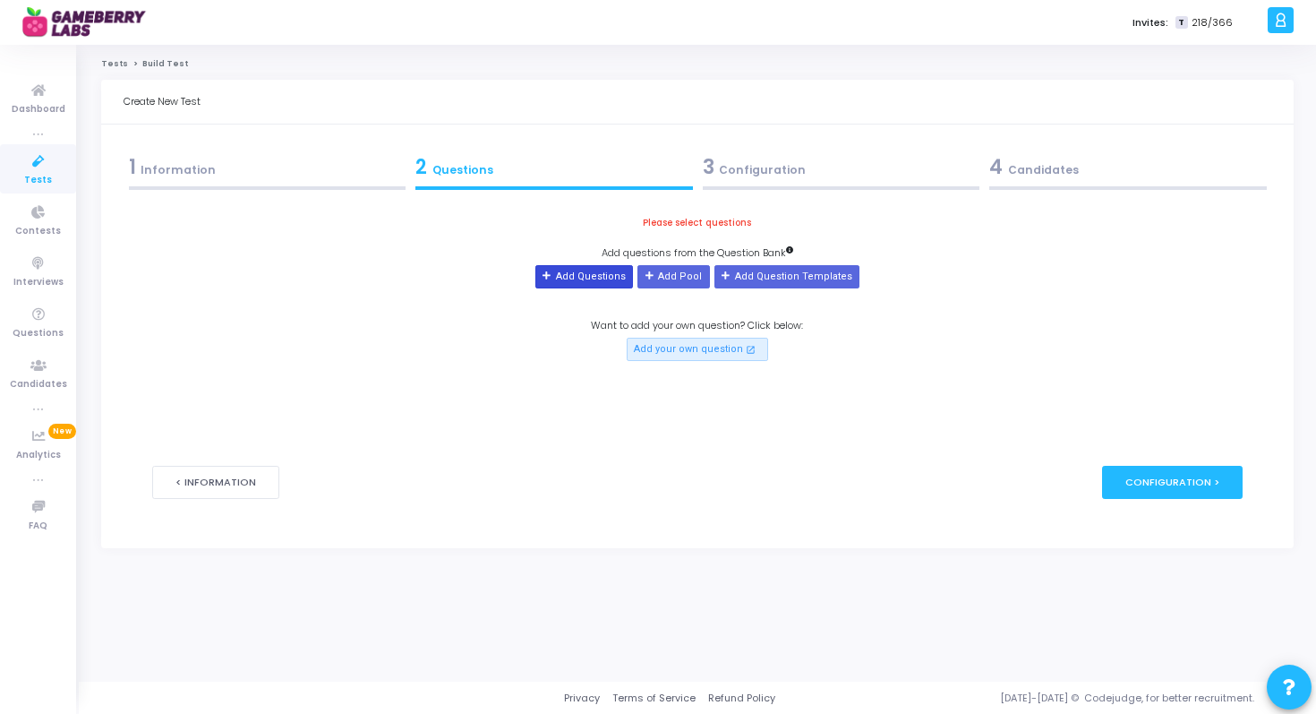
click at [612, 278] on button "Add Questions" at bounding box center [584, 276] width 98 height 23
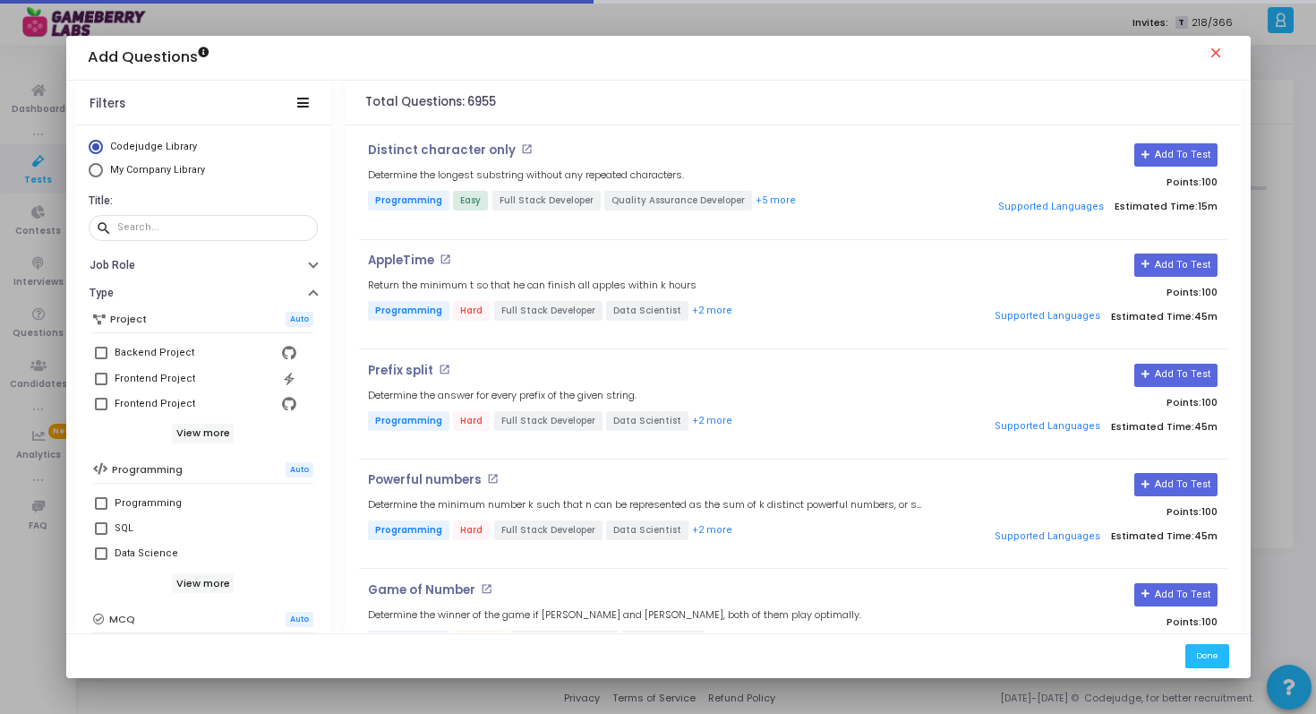
click at [98, 175] on span "Select Library" at bounding box center [96, 170] width 14 height 14
click at [98, 175] on input "My Company Library" at bounding box center [96, 170] width 14 height 14
radio input "true"
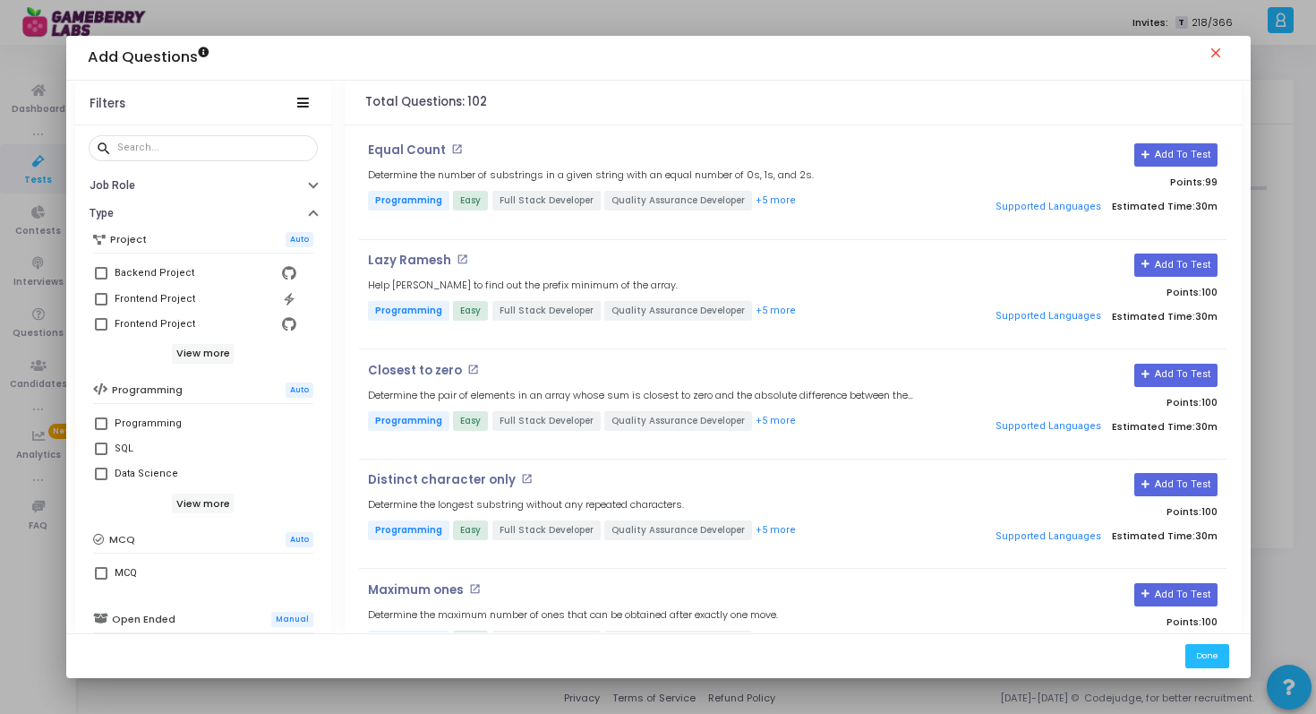
scroll to position [102, 0]
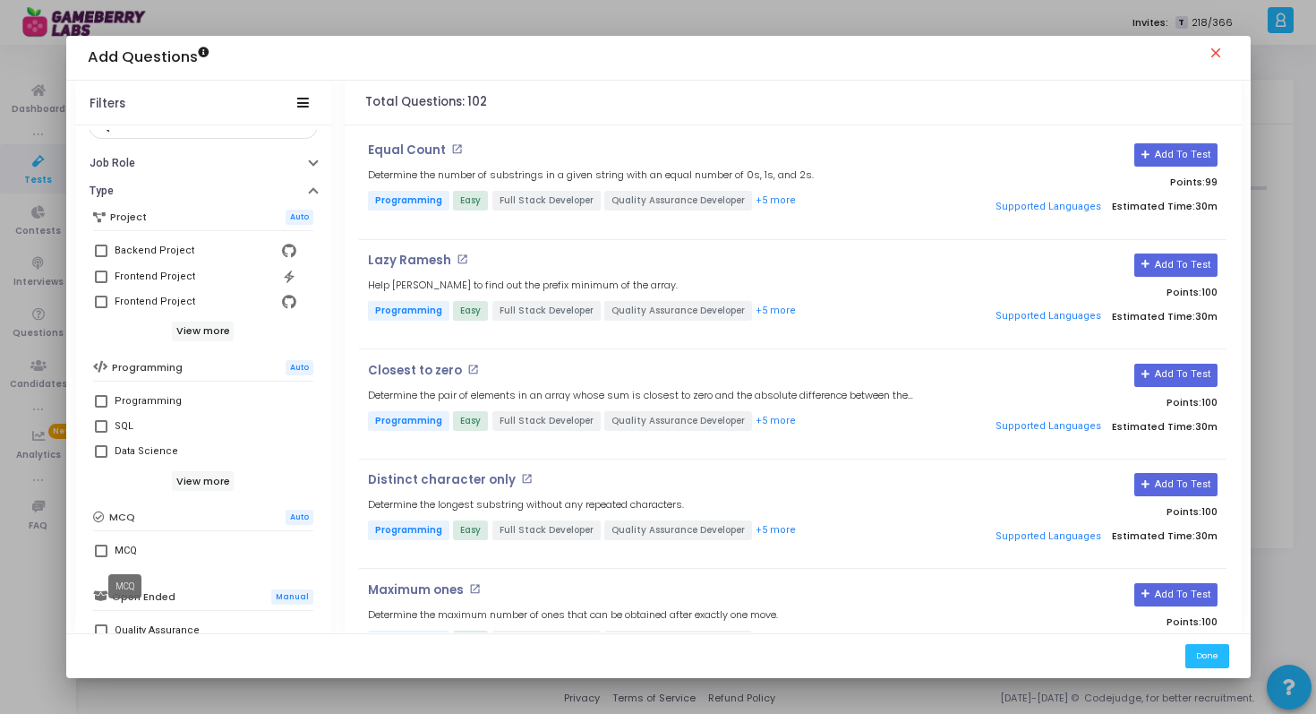
click at [105, 553] on span at bounding box center [101, 550] width 13 height 13
click at [101, 557] on input "MCQ" at bounding box center [100, 557] width 1 height 1
checkbox input "true"
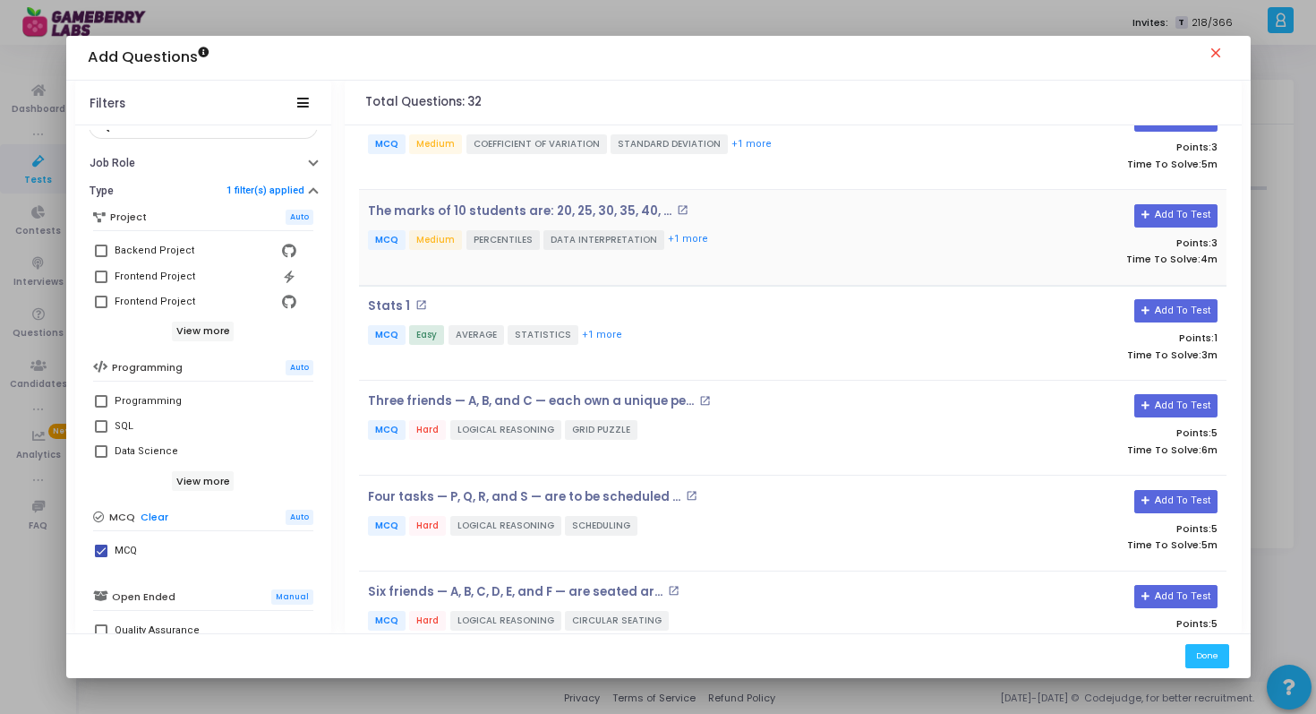
scroll to position [43, 0]
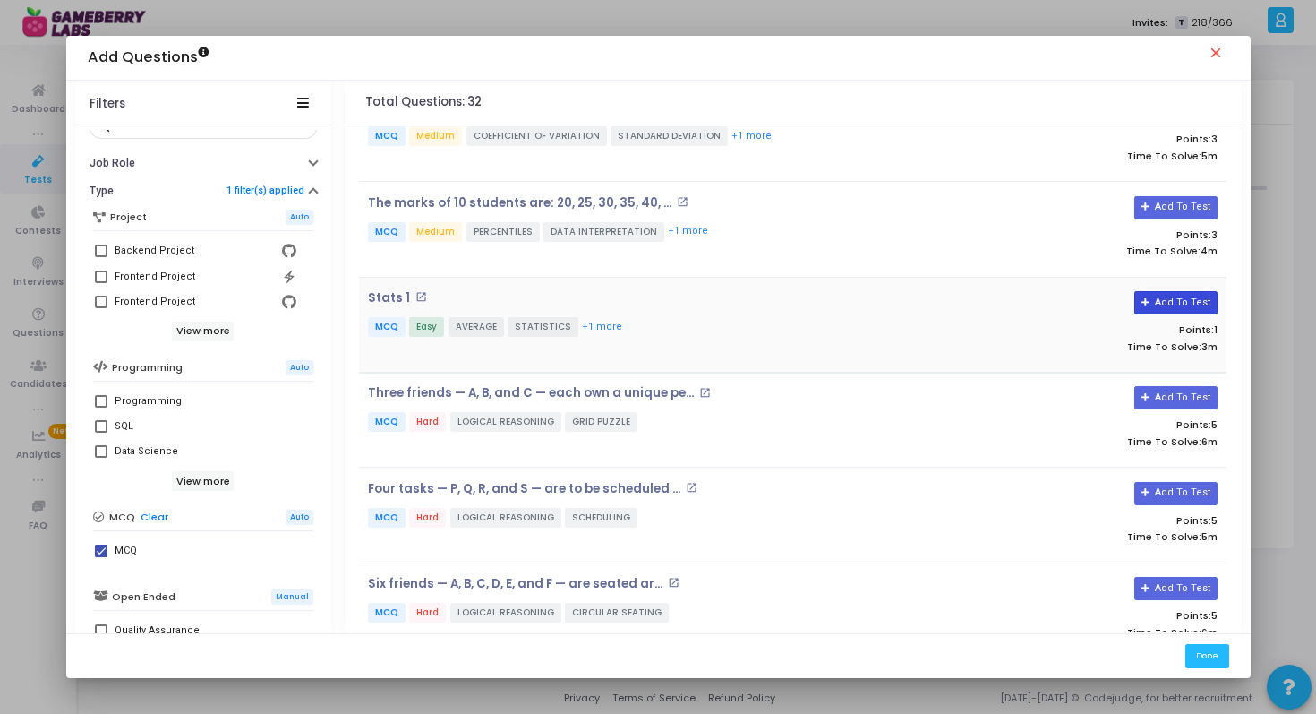
click at [1174, 302] on button "Add To Test" at bounding box center [1176, 302] width 83 height 23
click at [1182, 200] on button "Add To Test" at bounding box center [1176, 207] width 83 height 23
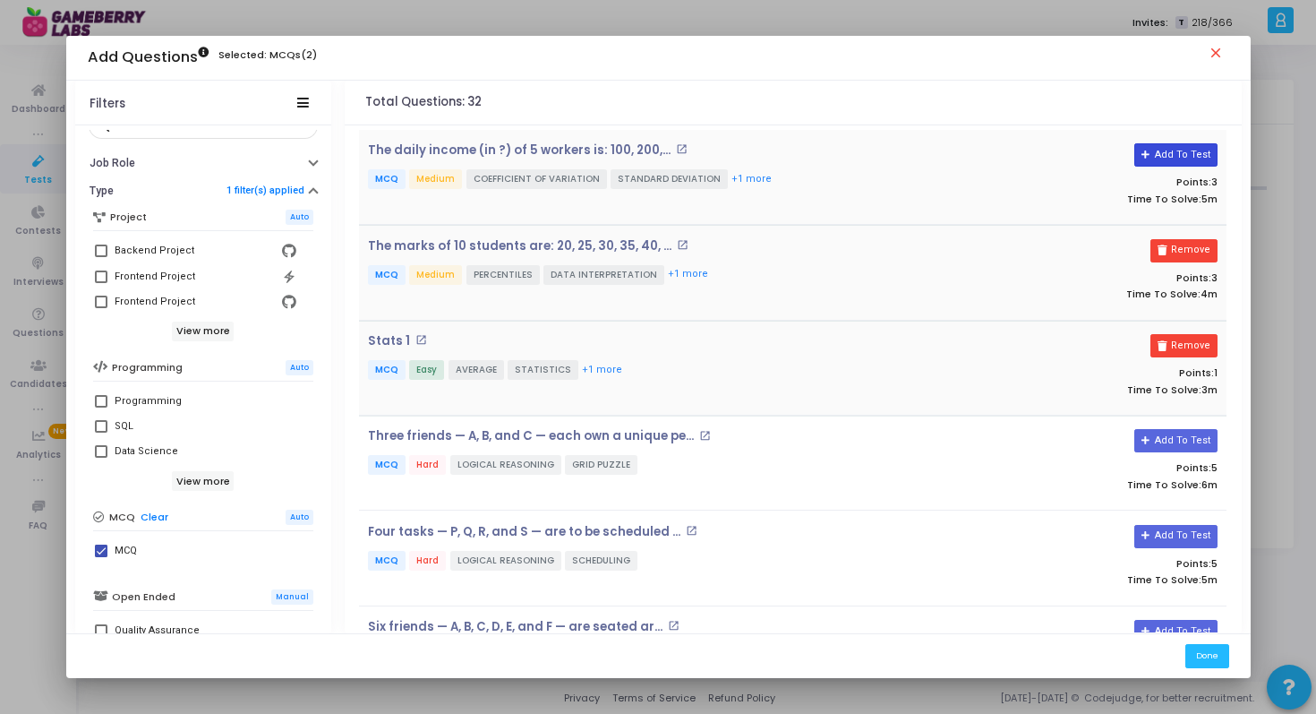
click at [1168, 155] on button "Add To Test" at bounding box center [1176, 154] width 83 height 23
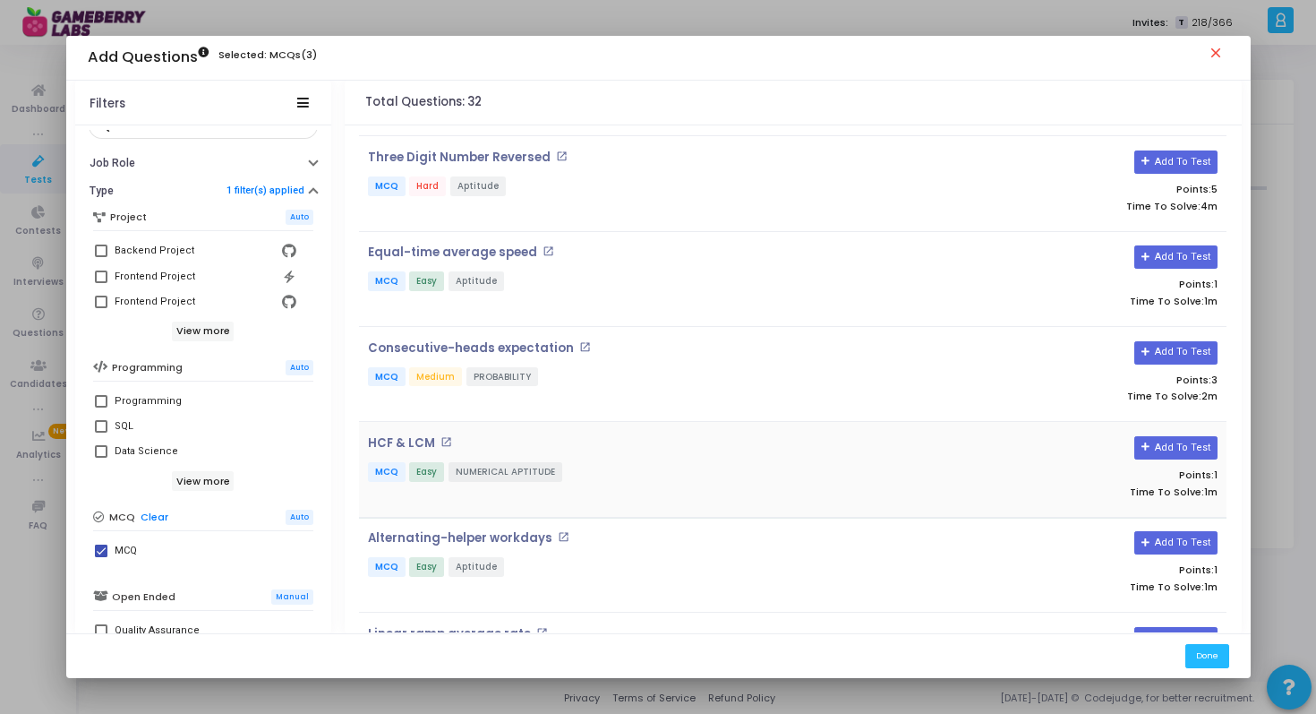
scroll to position [2546, 0]
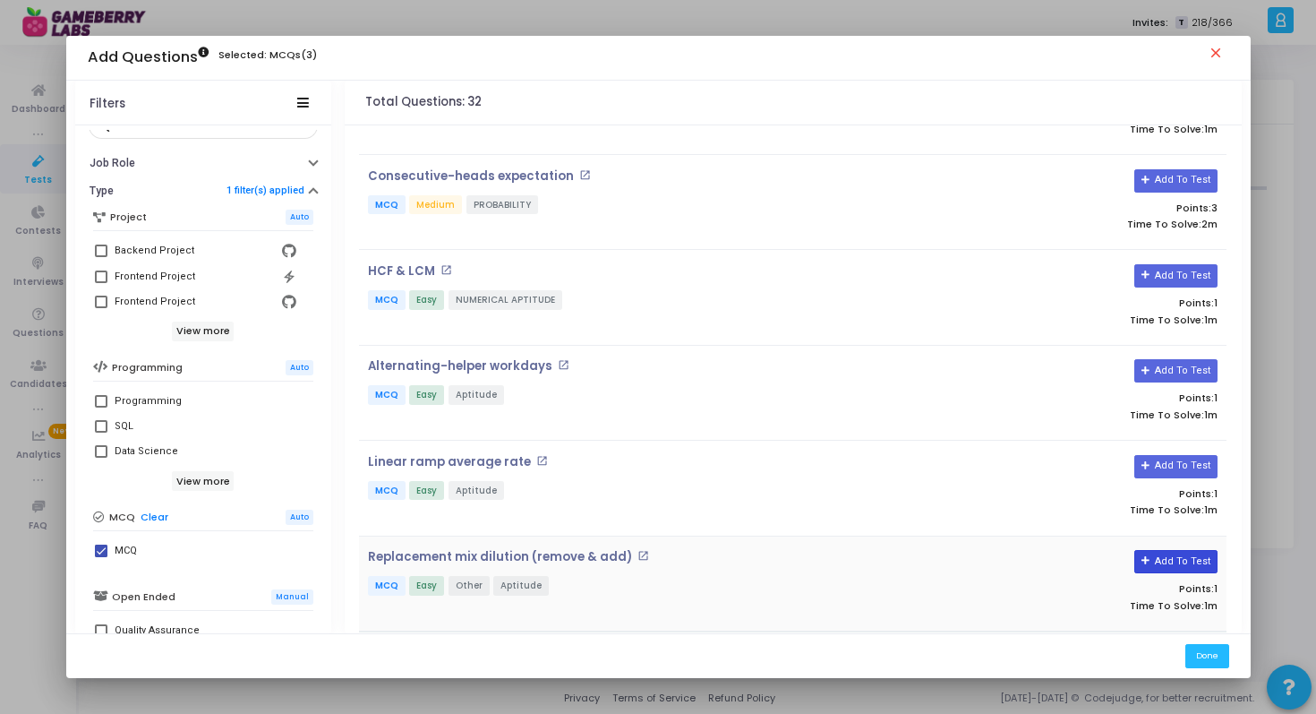
click at [1152, 550] on button "Add To Test" at bounding box center [1176, 561] width 83 height 23
click at [1166, 455] on button "Add To Test" at bounding box center [1176, 466] width 83 height 23
click at [1165, 359] on button "Add To Test" at bounding box center [1176, 370] width 83 height 23
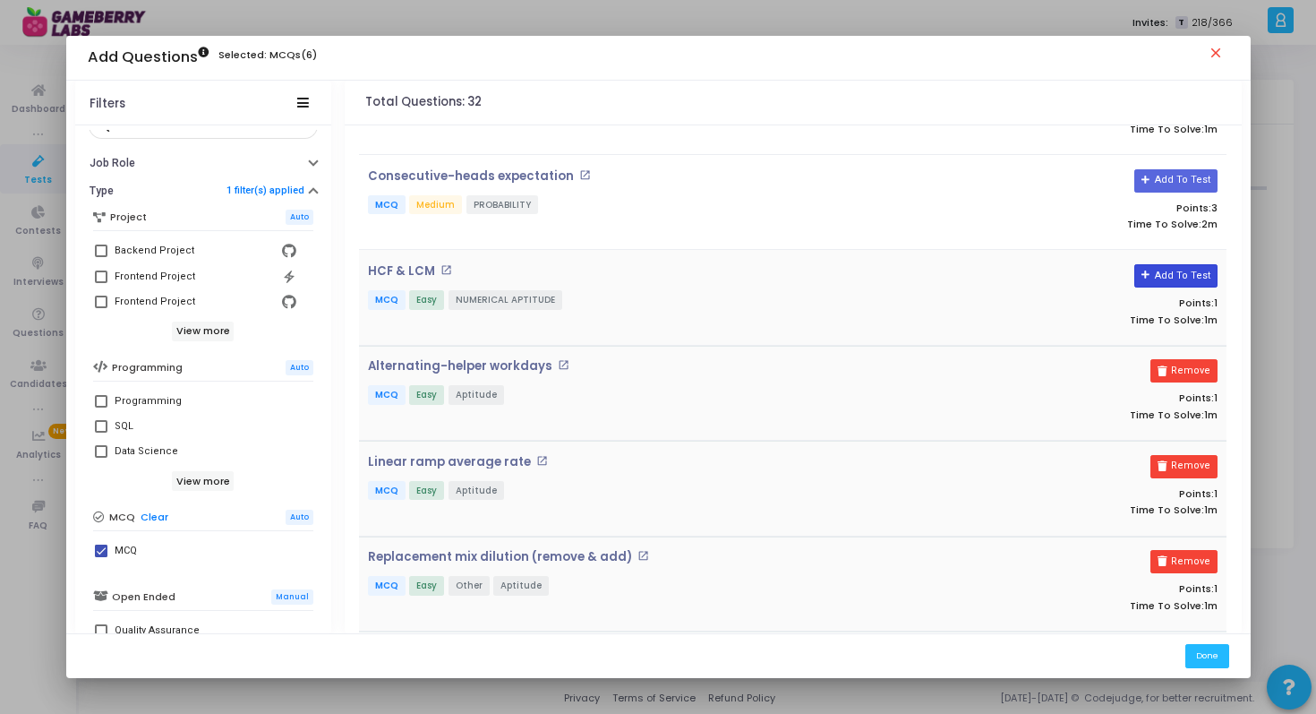
click at [1160, 264] on button "Add To Test" at bounding box center [1176, 275] width 83 height 23
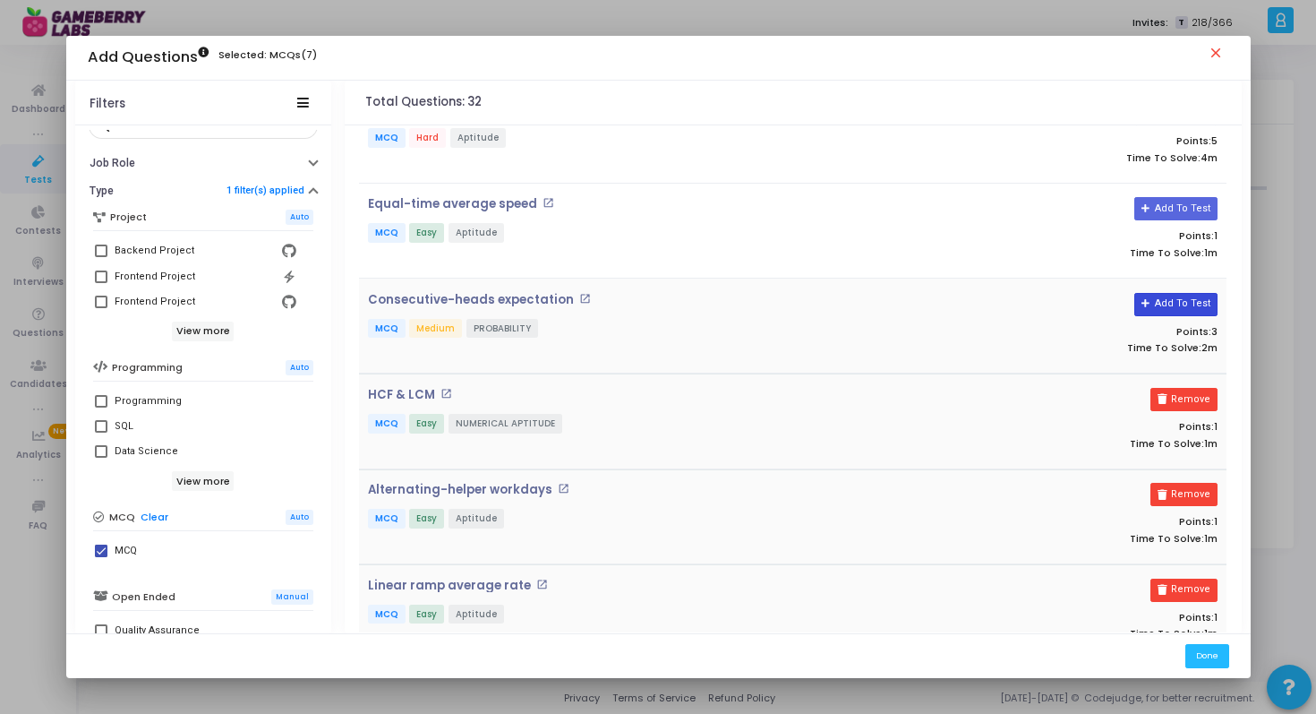
click at [1160, 293] on button "Add To Test" at bounding box center [1176, 304] width 83 height 23
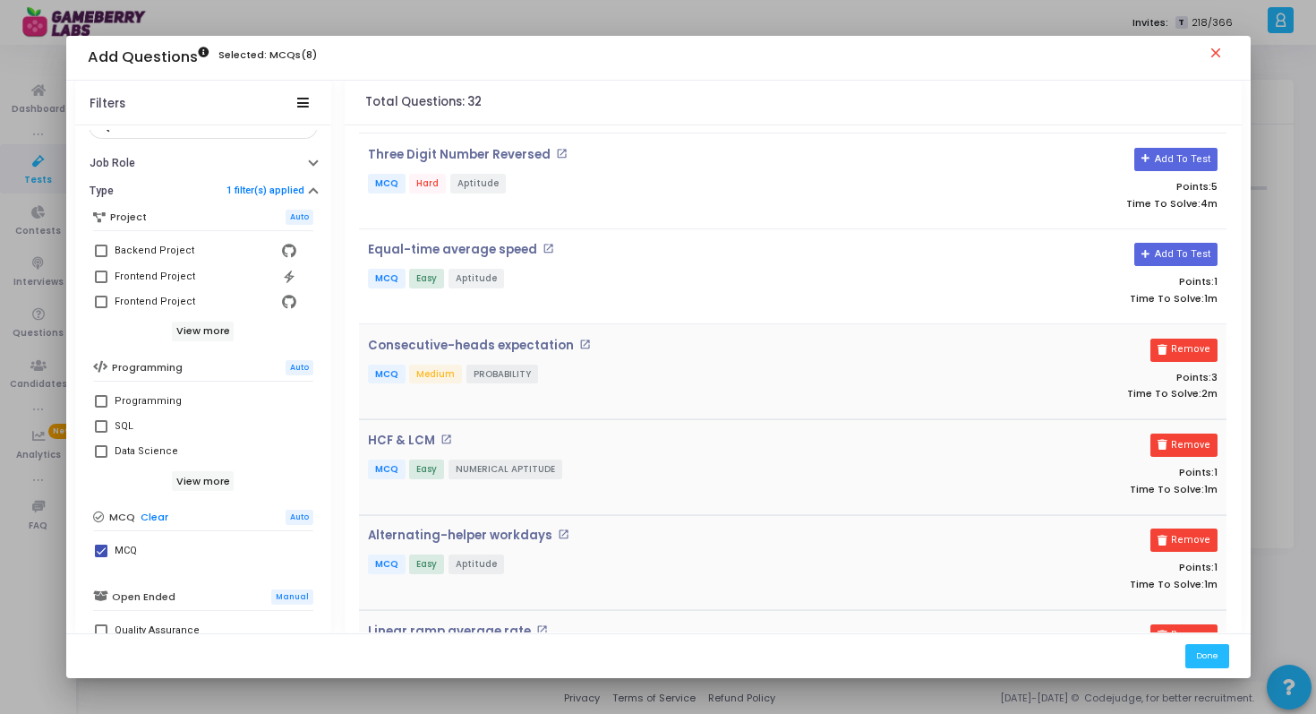
scroll to position [2350, 0]
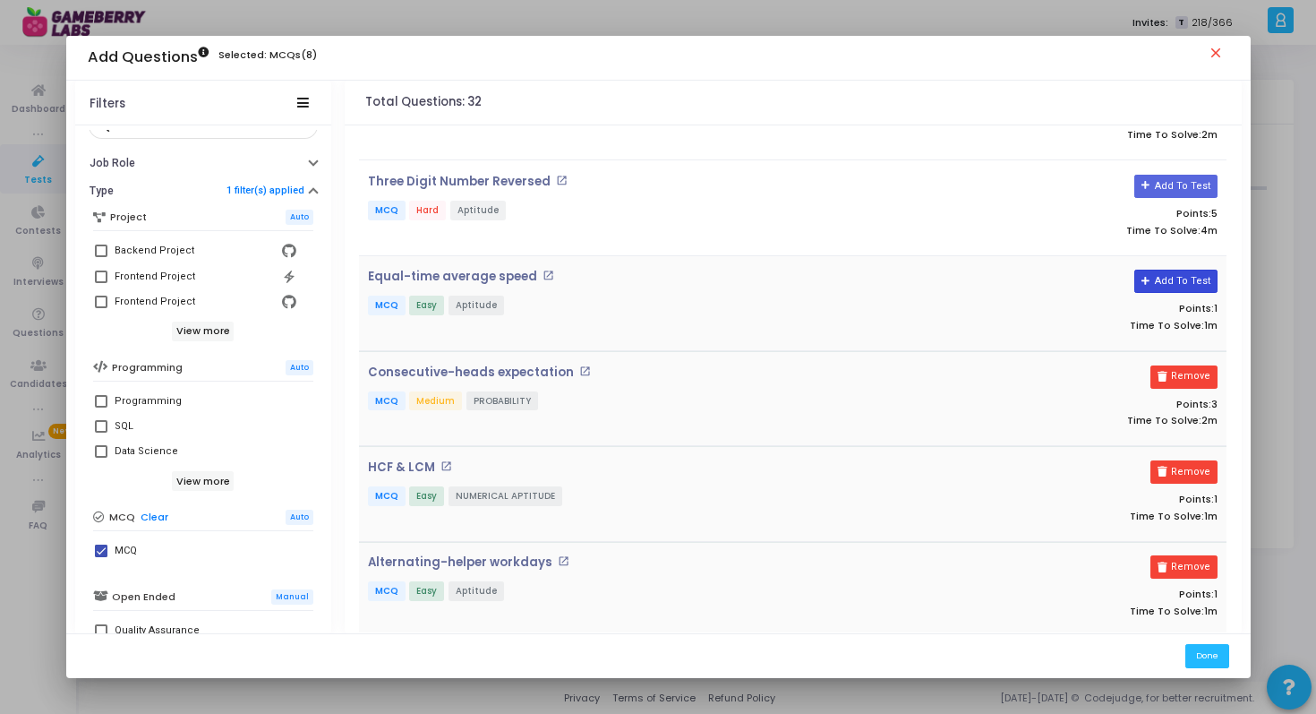
click at [1171, 270] on button "Add To Test" at bounding box center [1176, 281] width 83 height 23
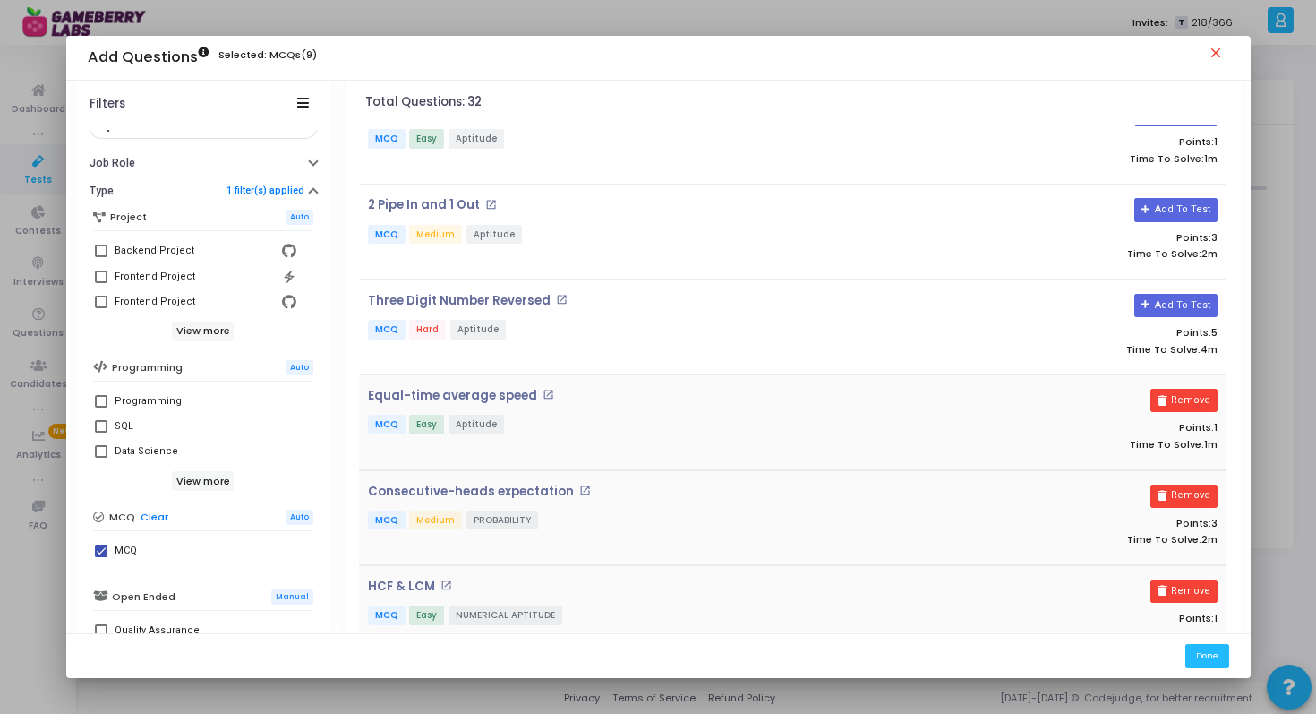
scroll to position [2222, 0]
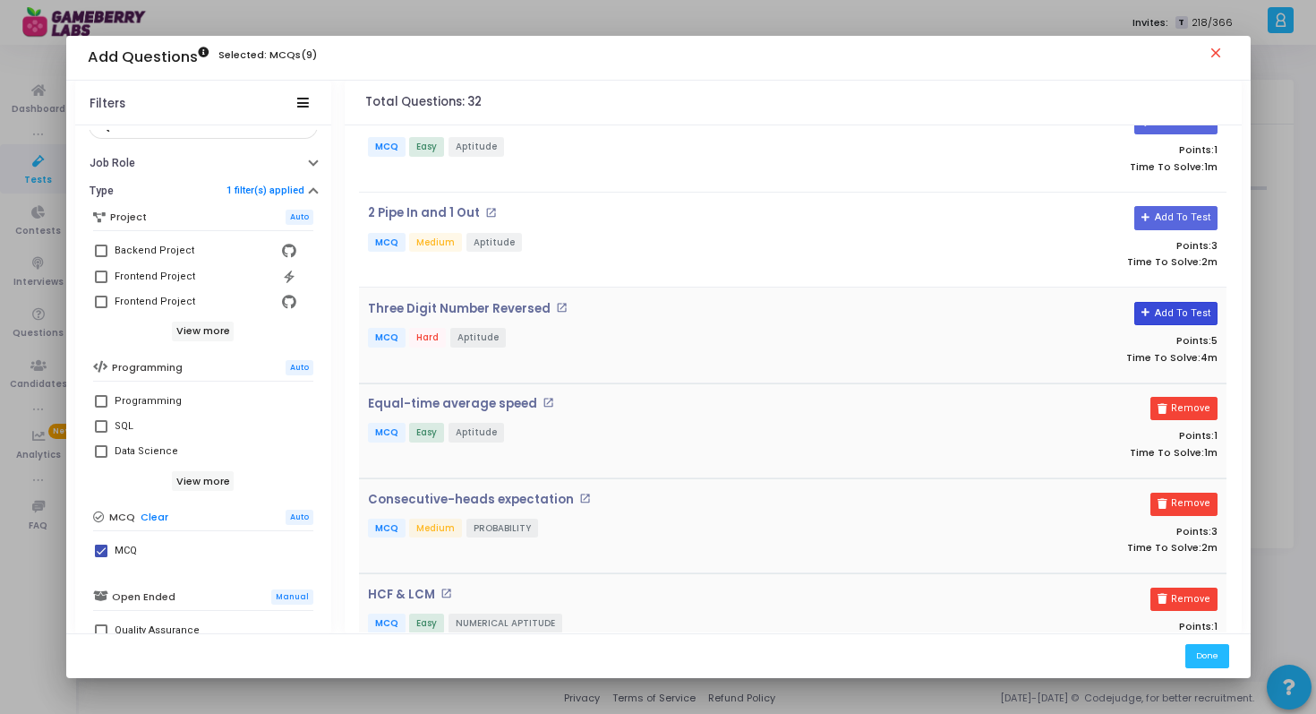
click at [1168, 310] on button "Add To Test" at bounding box center [1176, 313] width 83 height 23
click at [1172, 206] on button "Add To Test" at bounding box center [1176, 217] width 83 height 23
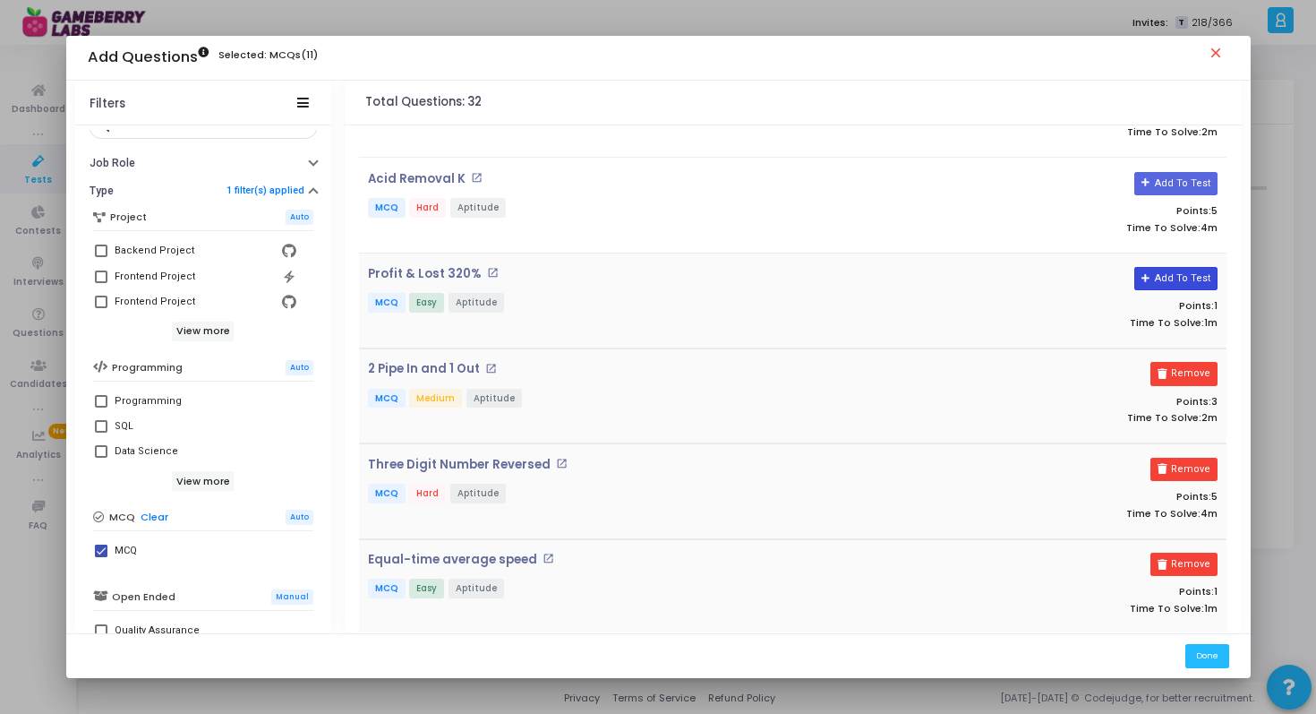
click at [1169, 275] on button "Add To Test" at bounding box center [1176, 278] width 83 height 23
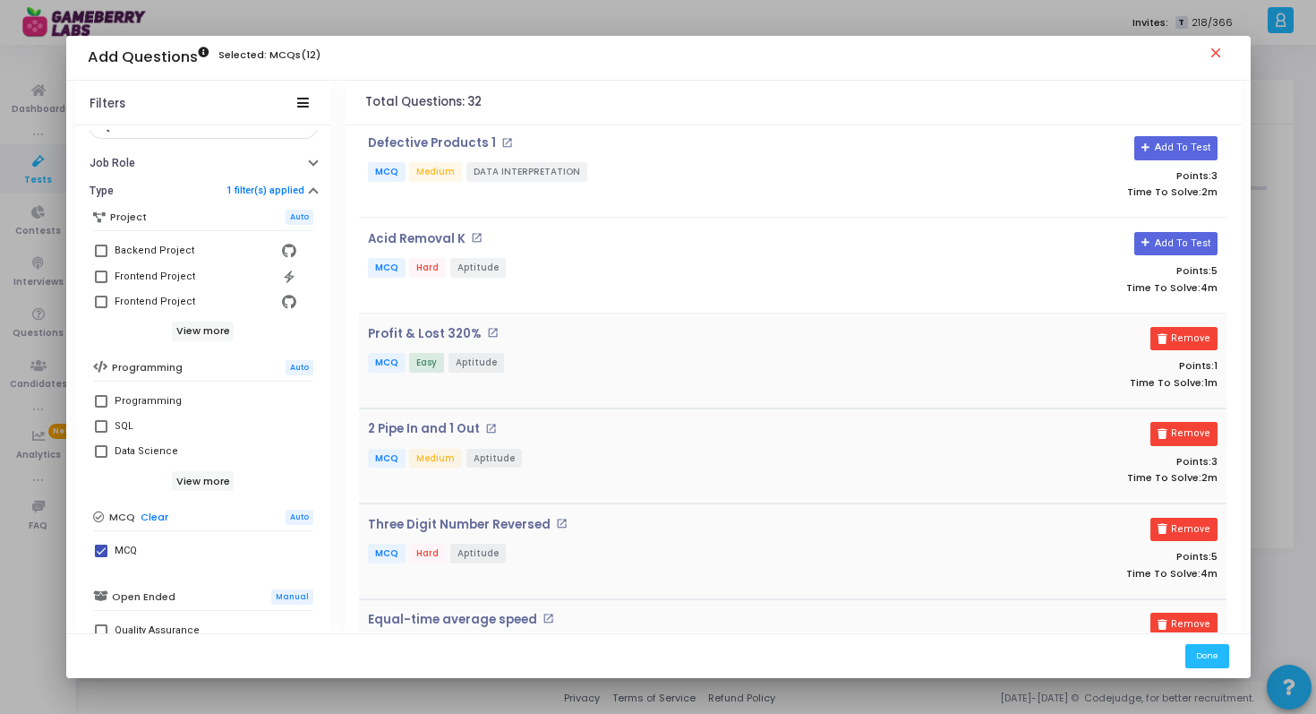
scroll to position [1982, 0]
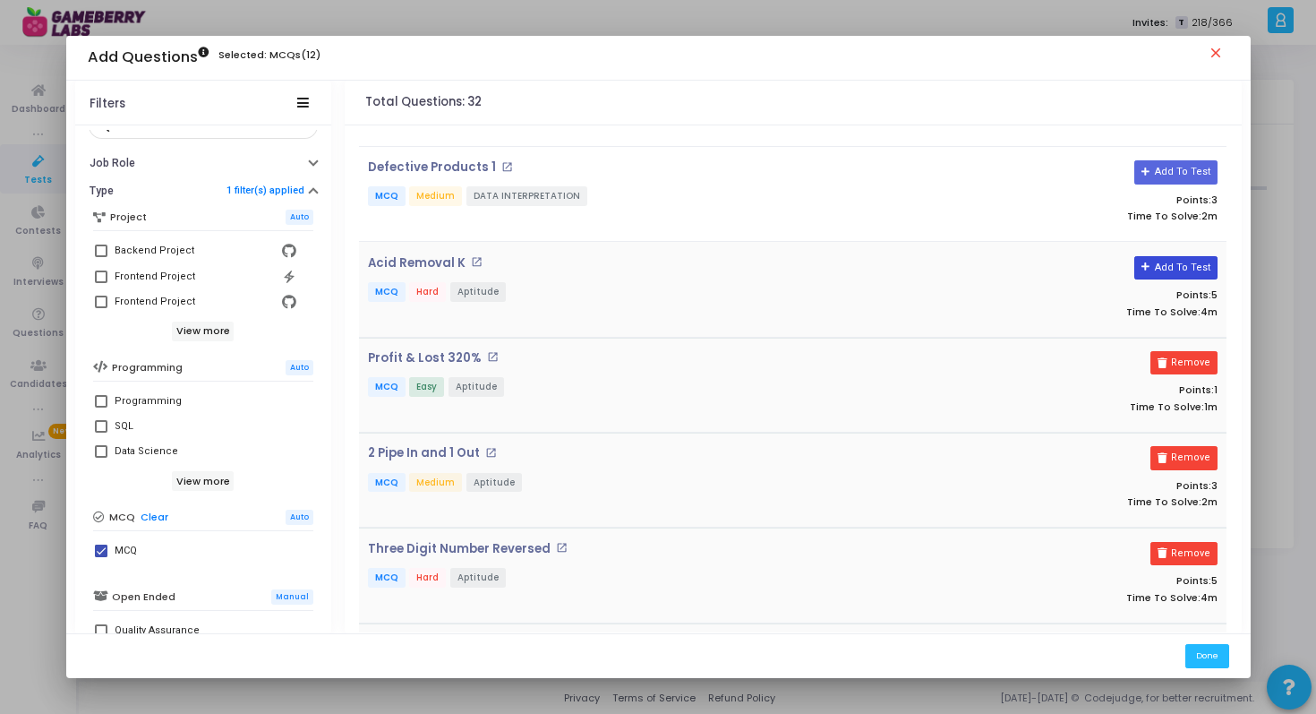
click at [1173, 261] on button "Add To Test" at bounding box center [1176, 267] width 83 height 23
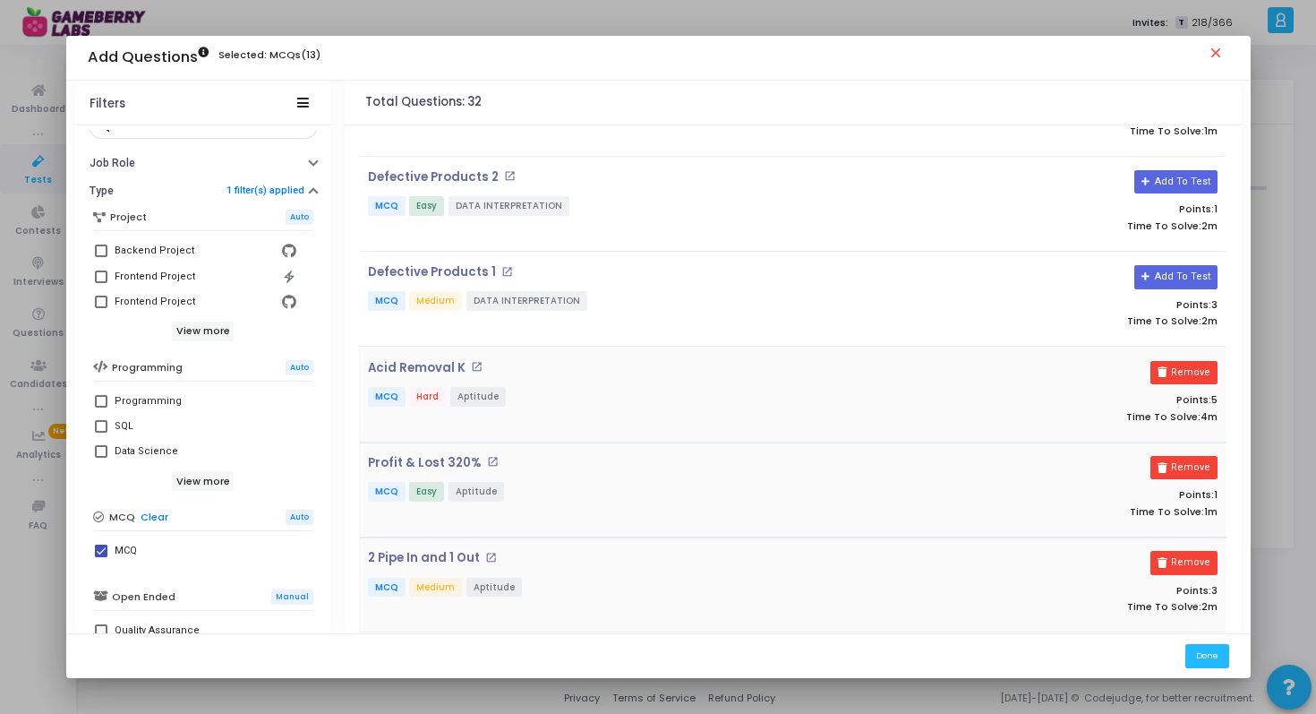
click at [1173, 265] on button "Add To Test" at bounding box center [1176, 276] width 83 height 23
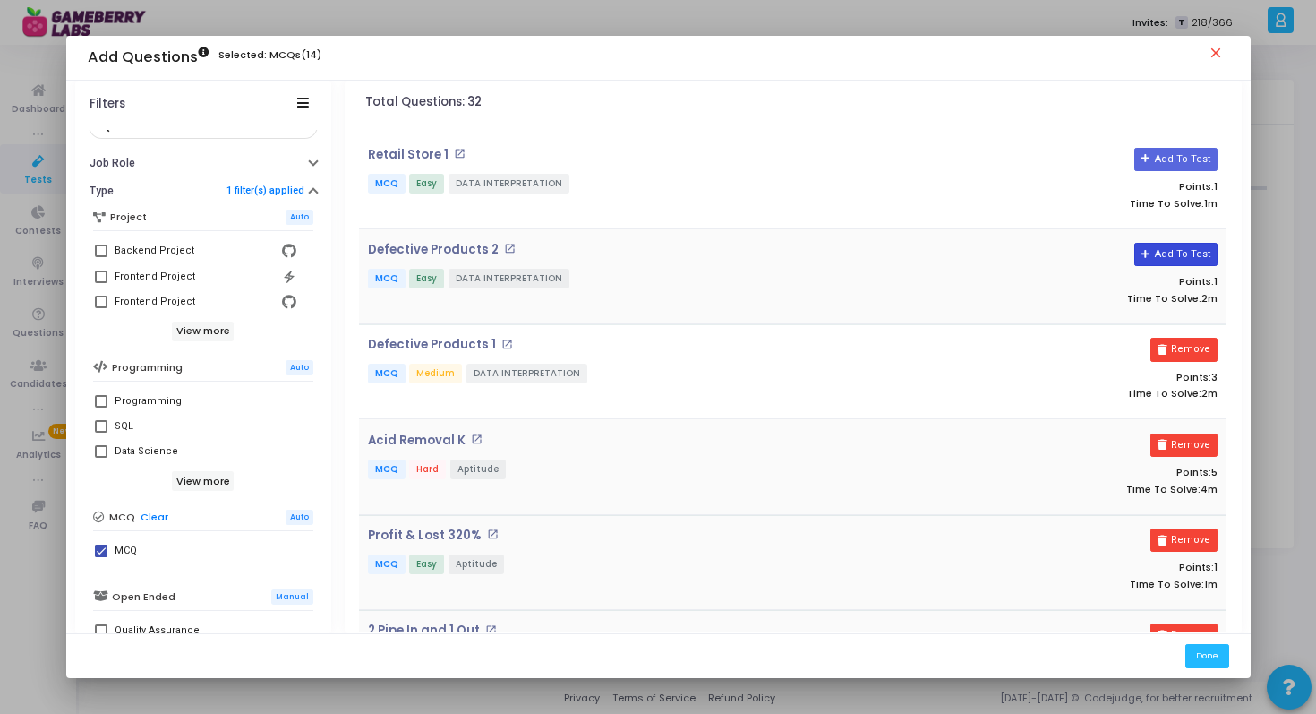
click at [1178, 248] on button "Add To Test" at bounding box center [1176, 254] width 83 height 23
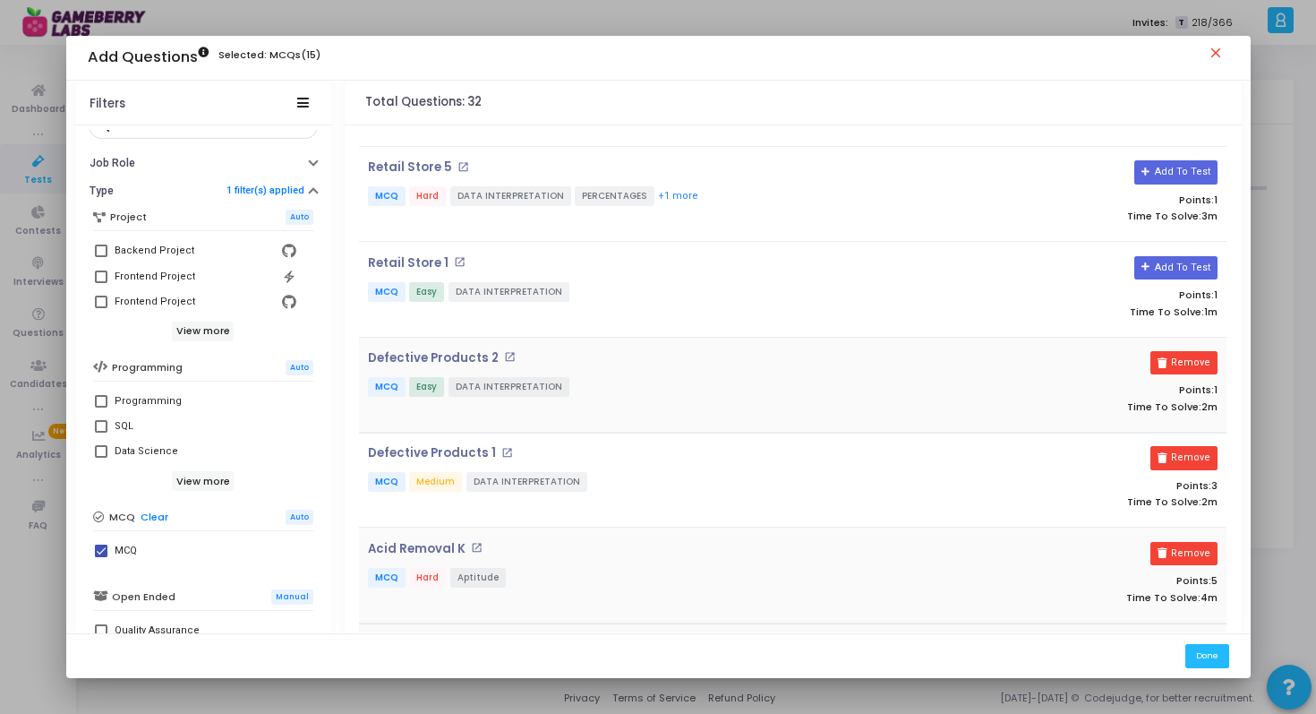
scroll to position [1653, 0]
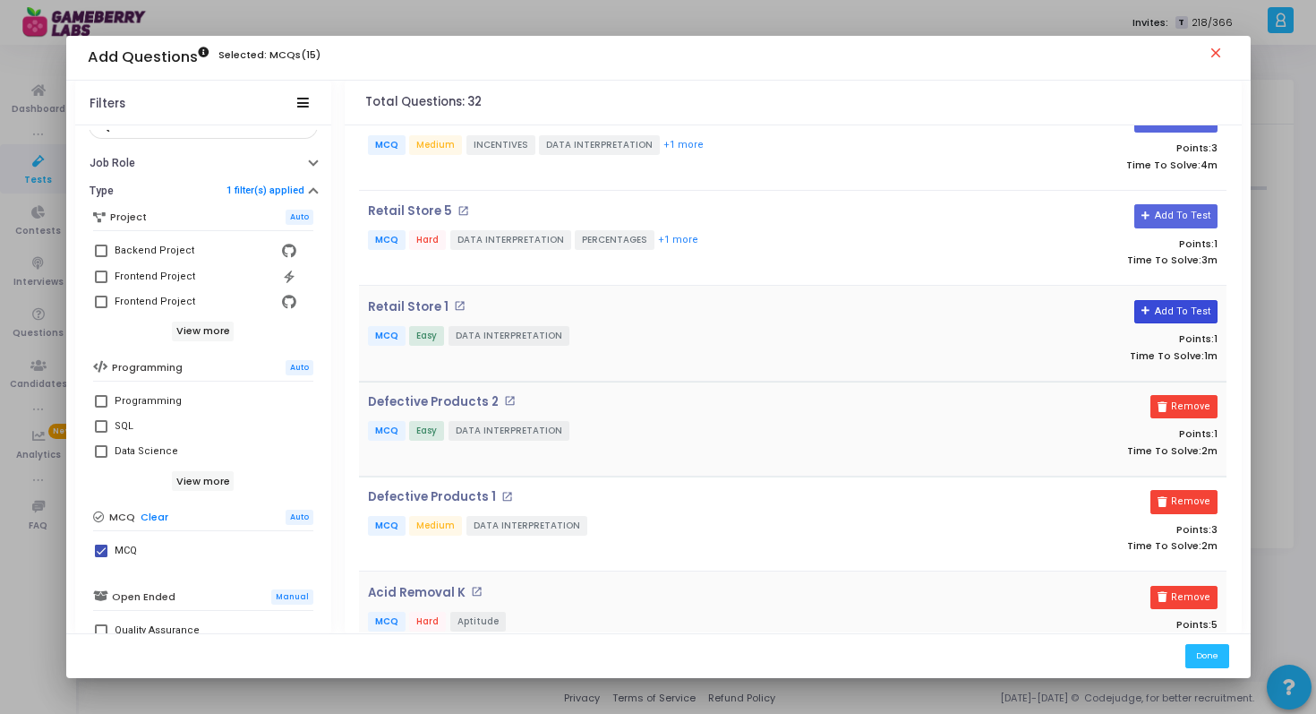
click at [1181, 300] on button "Add To Test" at bounding box center [1176, 311] width 83 height 23
click at [1180, 212] on button "Add To Test" at bounding box center [1176, 215] width 83 height 23
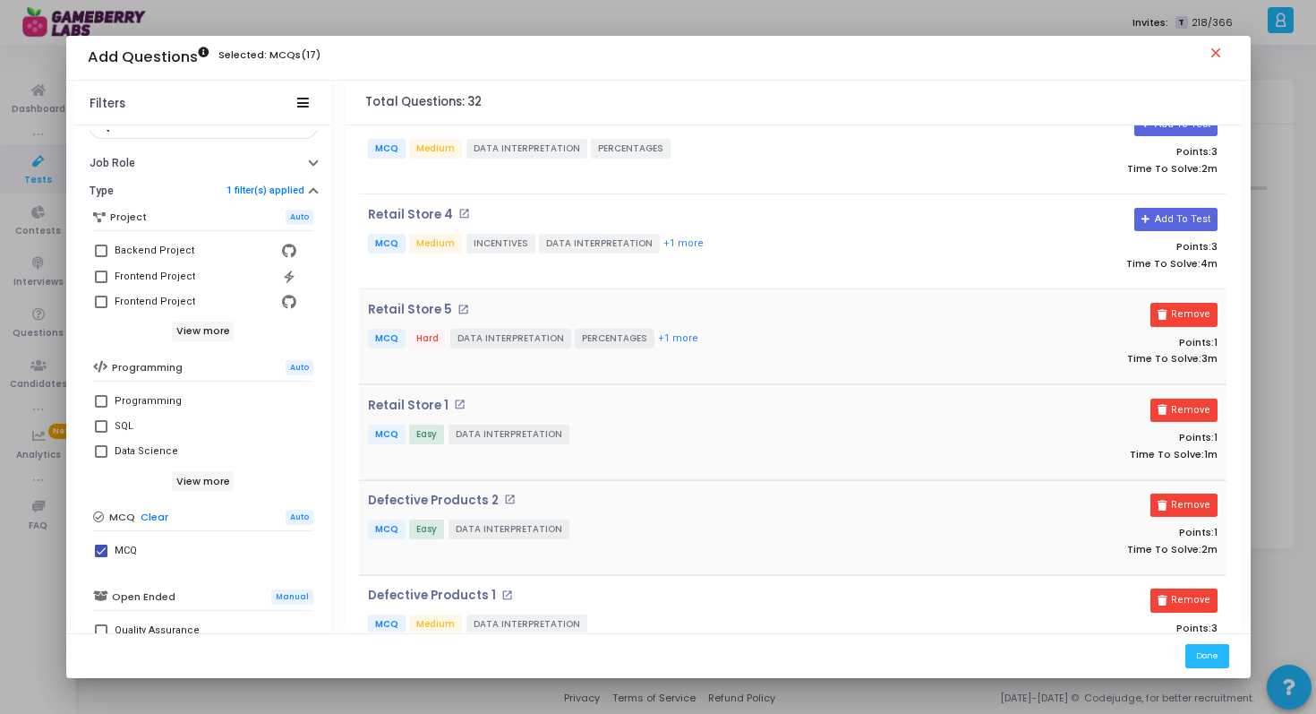
scroll to position [1493, 0]
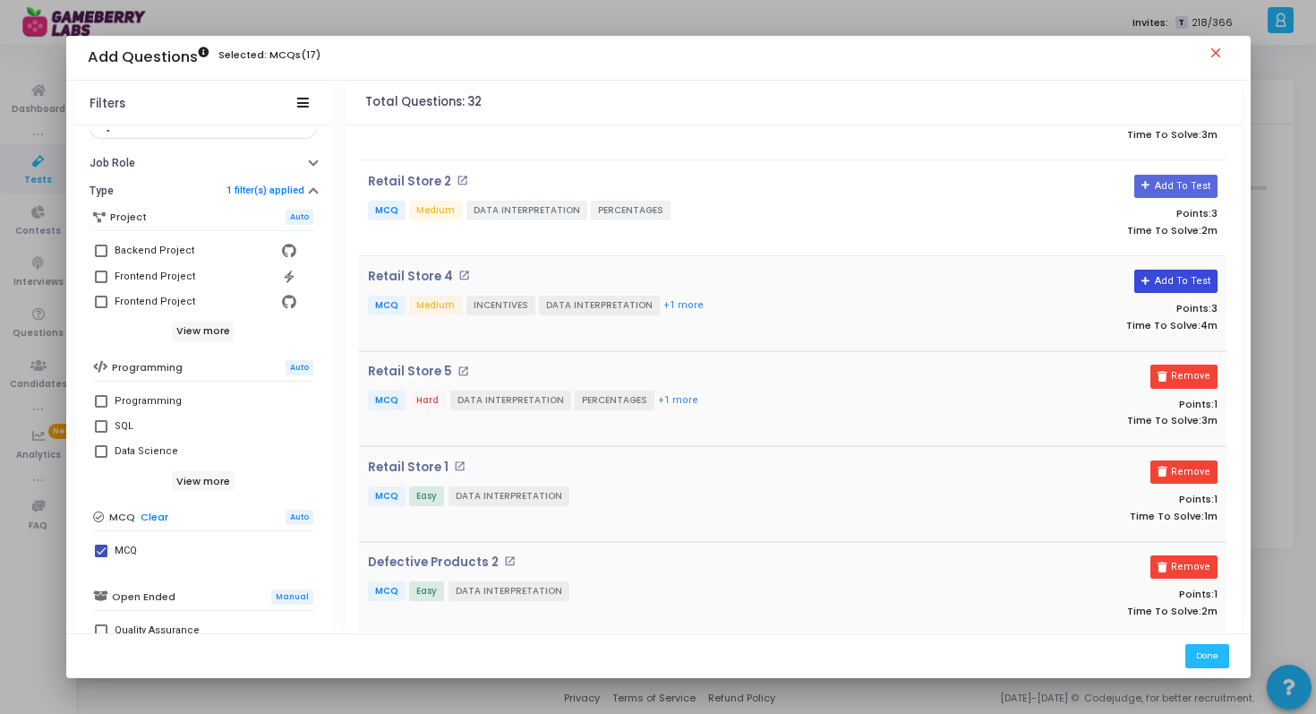
click at [1179, 270] on button "Add To Test" at bounding box center [1176, 281] width 83 height 23
click at [1181, 175] on button "Add To Test" at bounding box center [1176, 186] width 83 height 23
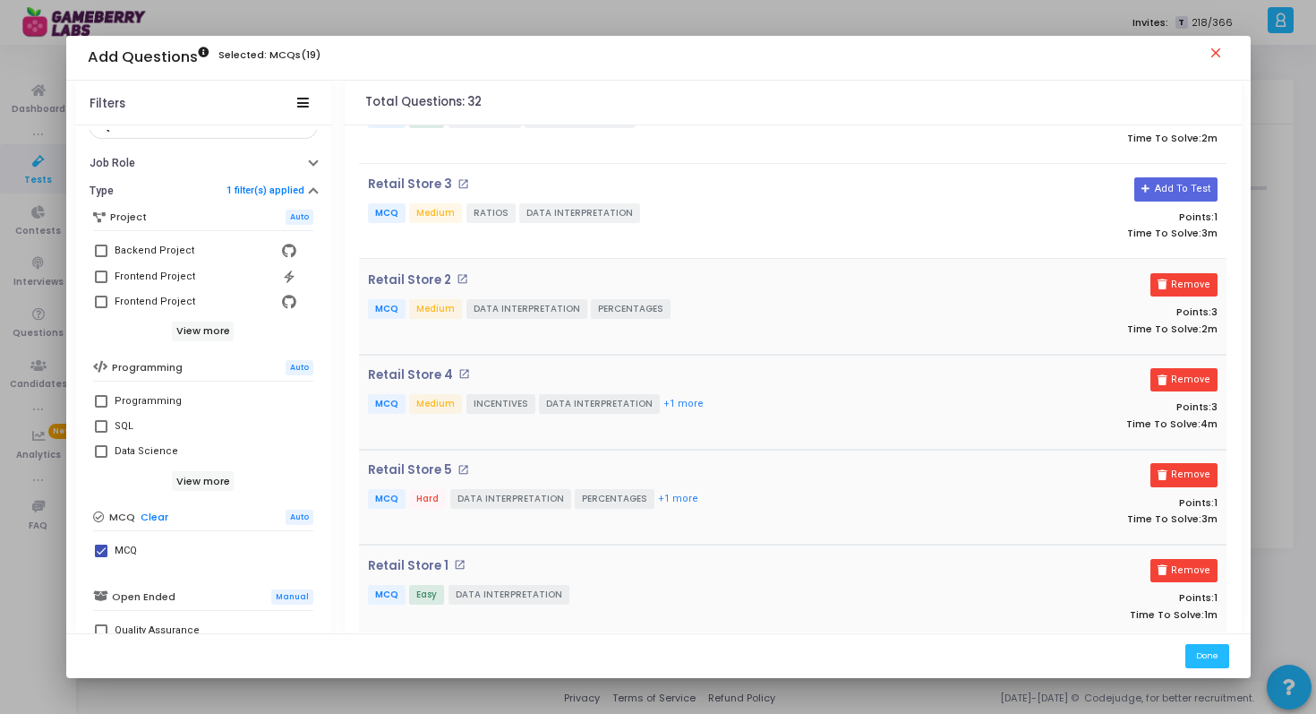
scroll to position [1359, 0]
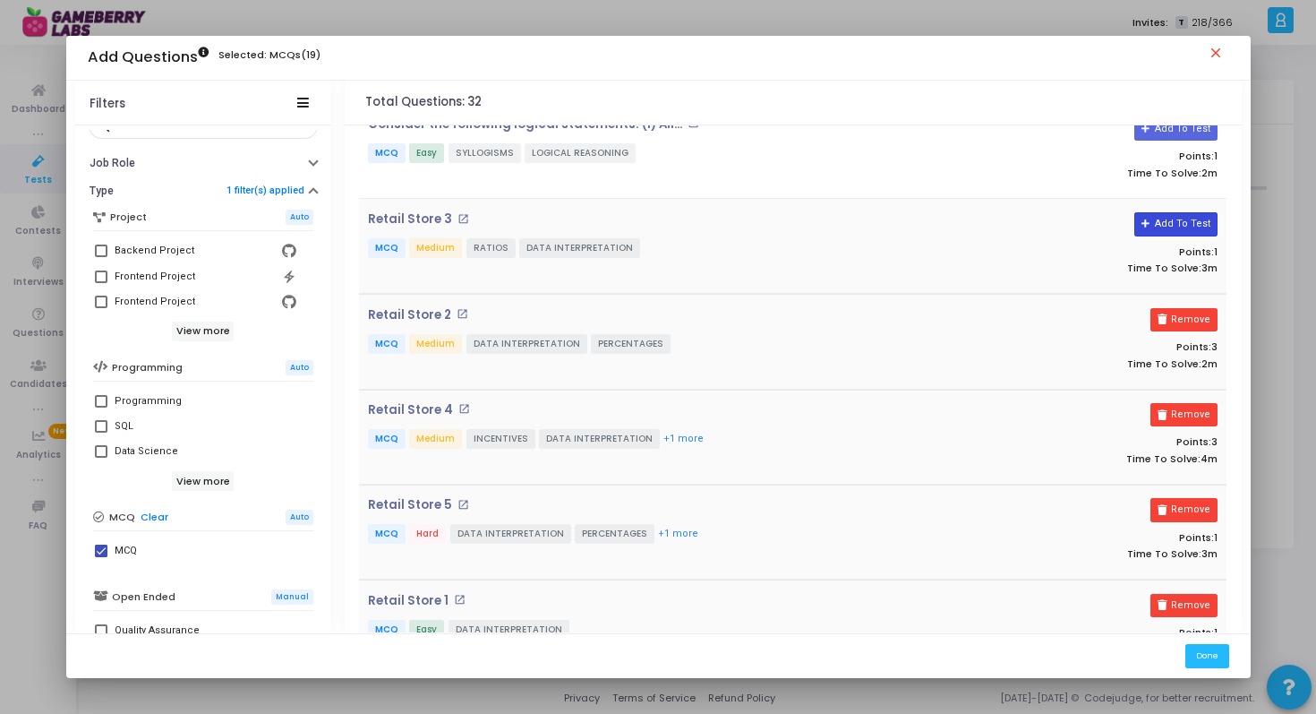
click at [1181, 222] on button "Add To Test" at bounding box center [1176, 223] width 83 height 23
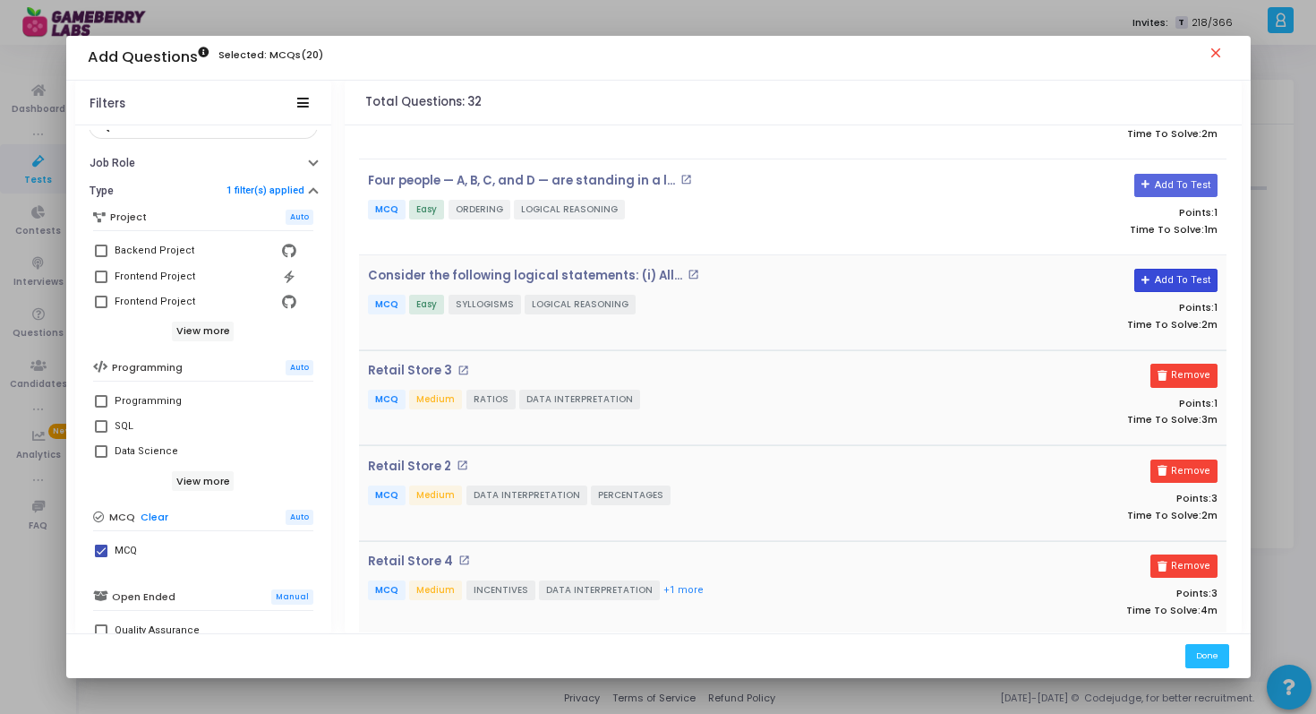
scroll to position [1202, 0]
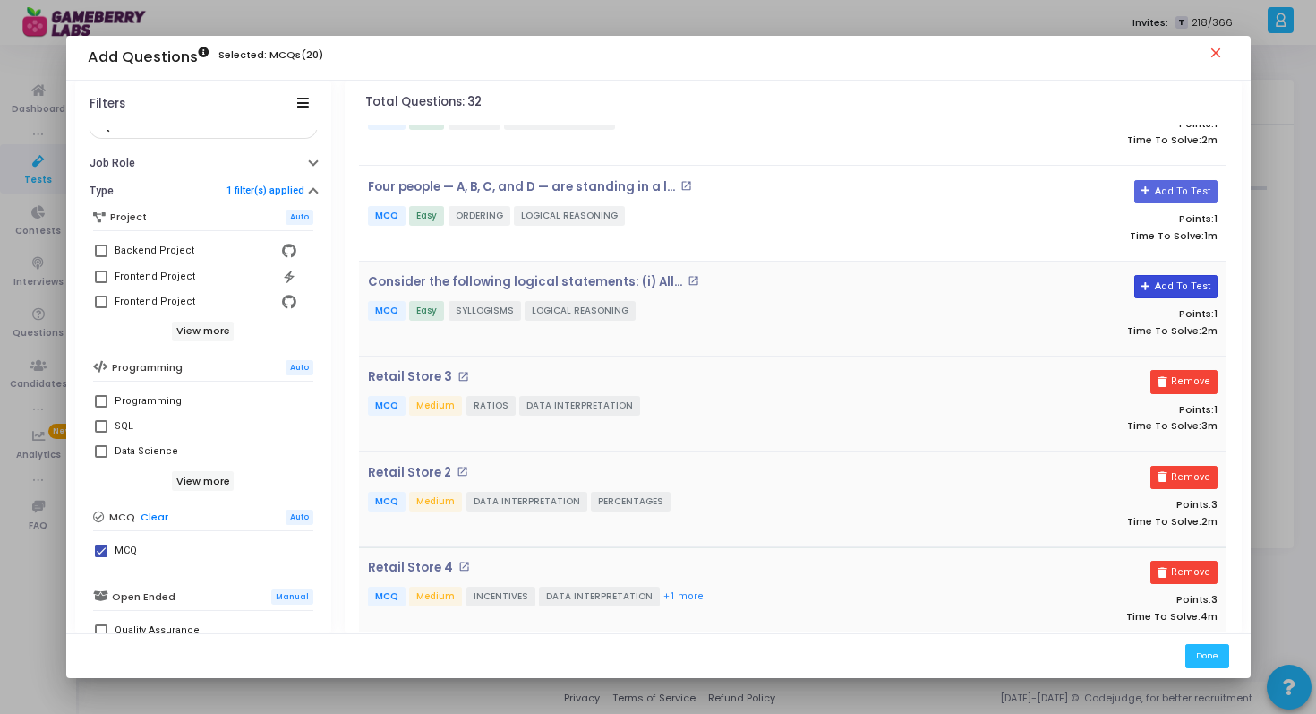
click at [1179, 276] on button "Add To Test" at bounding box center [1176, 286] width 83 height 23
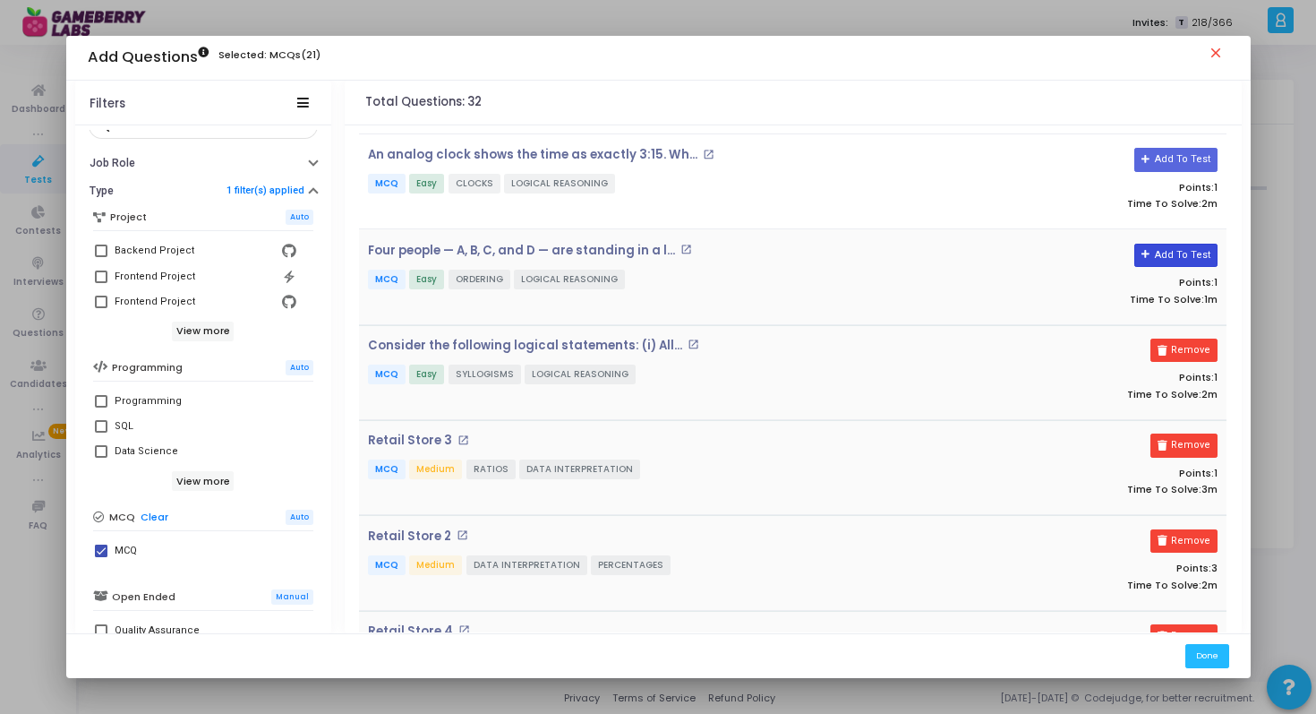
click at [1166, 257] on button "Add To Test" at bounding box center [1176, 255] width 83 height 23
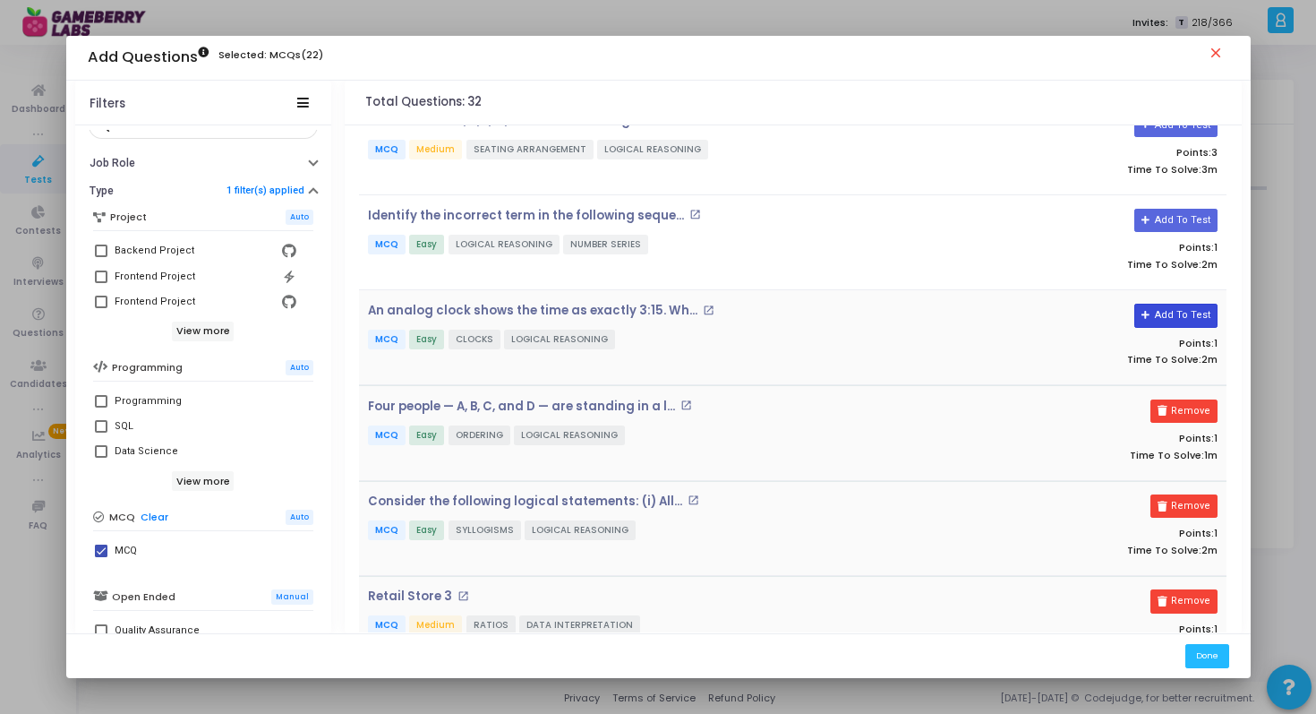
scroll to position [980, 0]
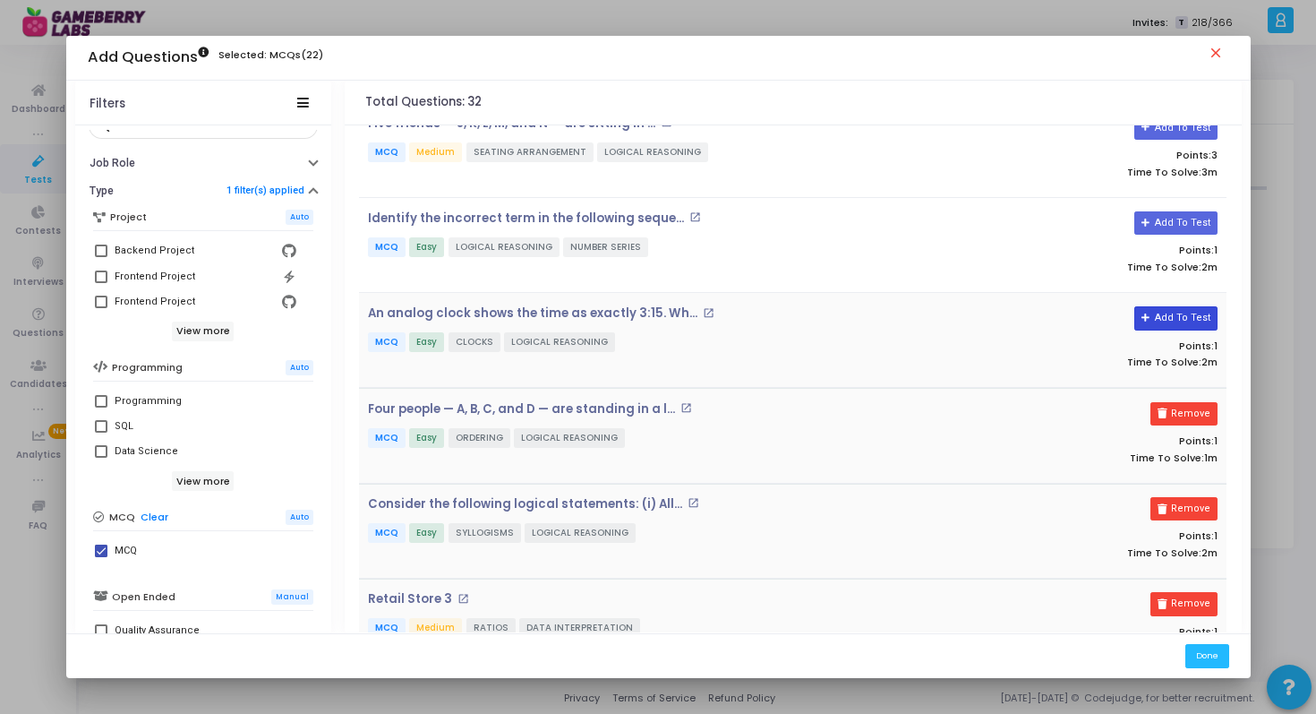
click at [1166, 315] on button "Add To Test" at bounding box center [1176, 317] width 83 height 23
click at [1166, 222] on button "Add To Test" at bounding box center [1176, 222] width 83 height 23
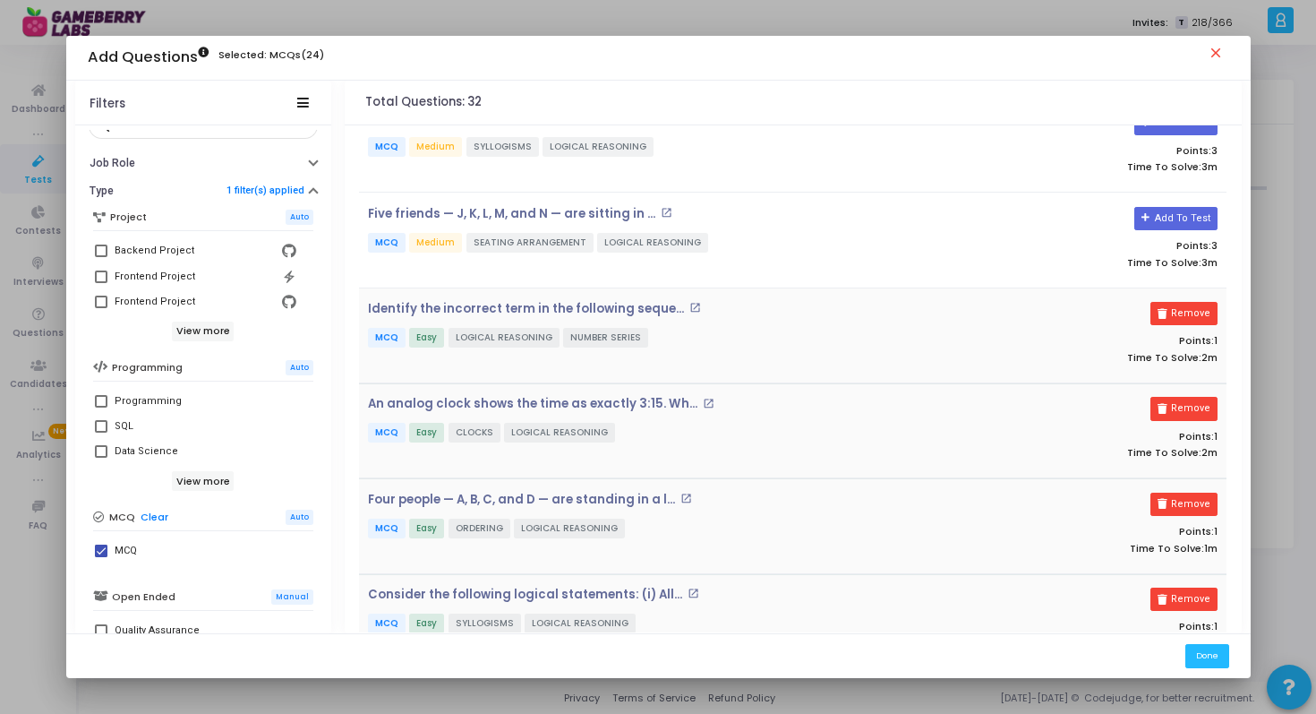
scroll to position [871, 0]
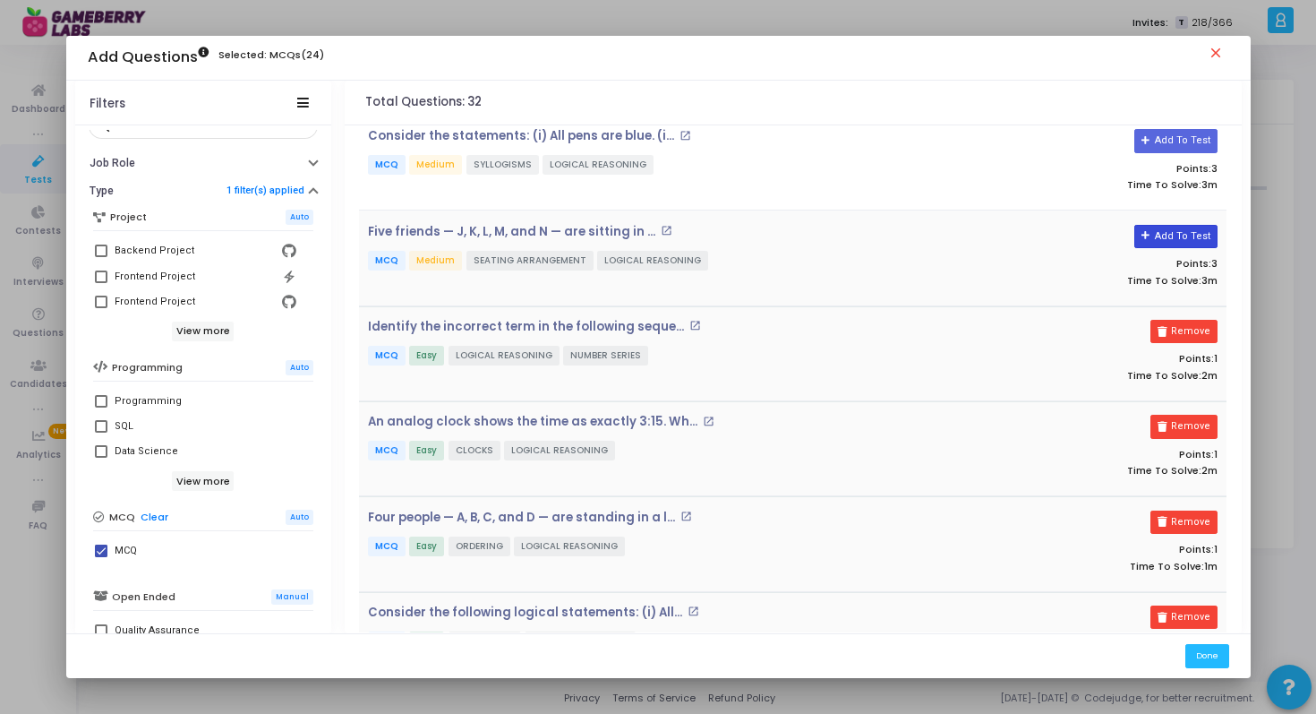
click at [1166, 228] on button "Add To Test" at bounding box center [1176, 236] width 83 height 23
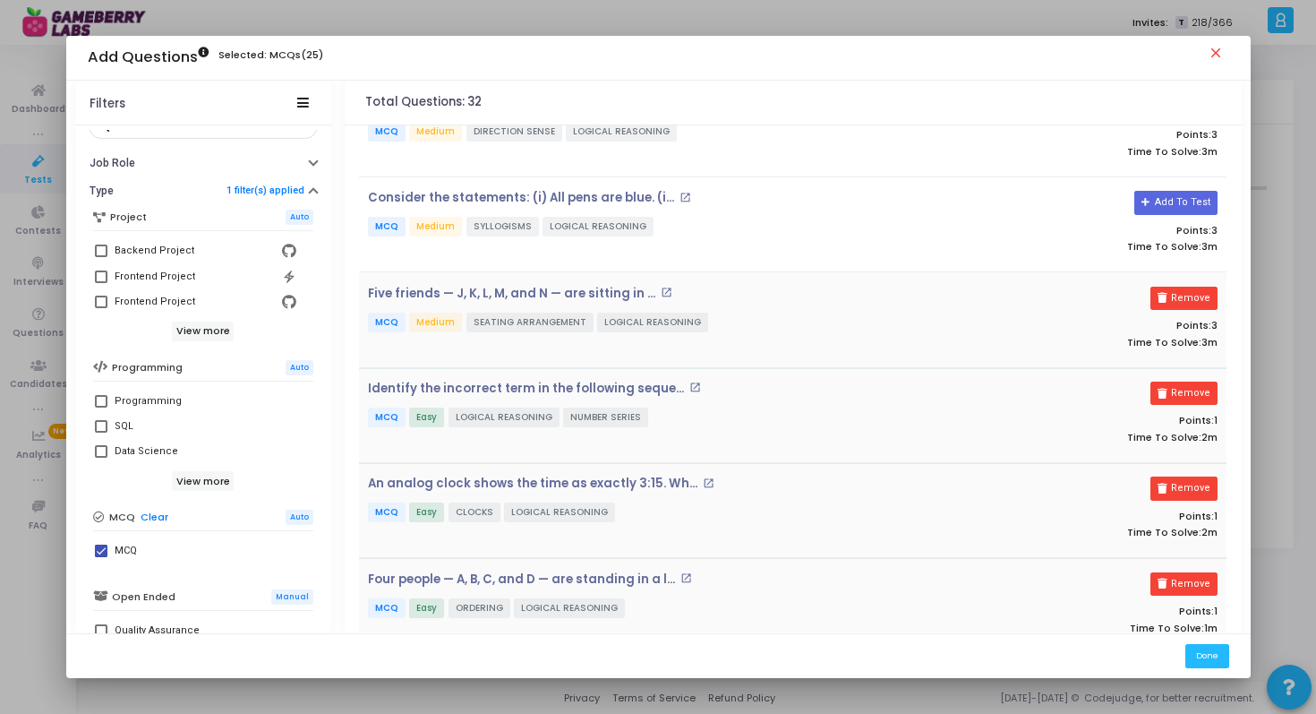
scroll to position [771, 0]
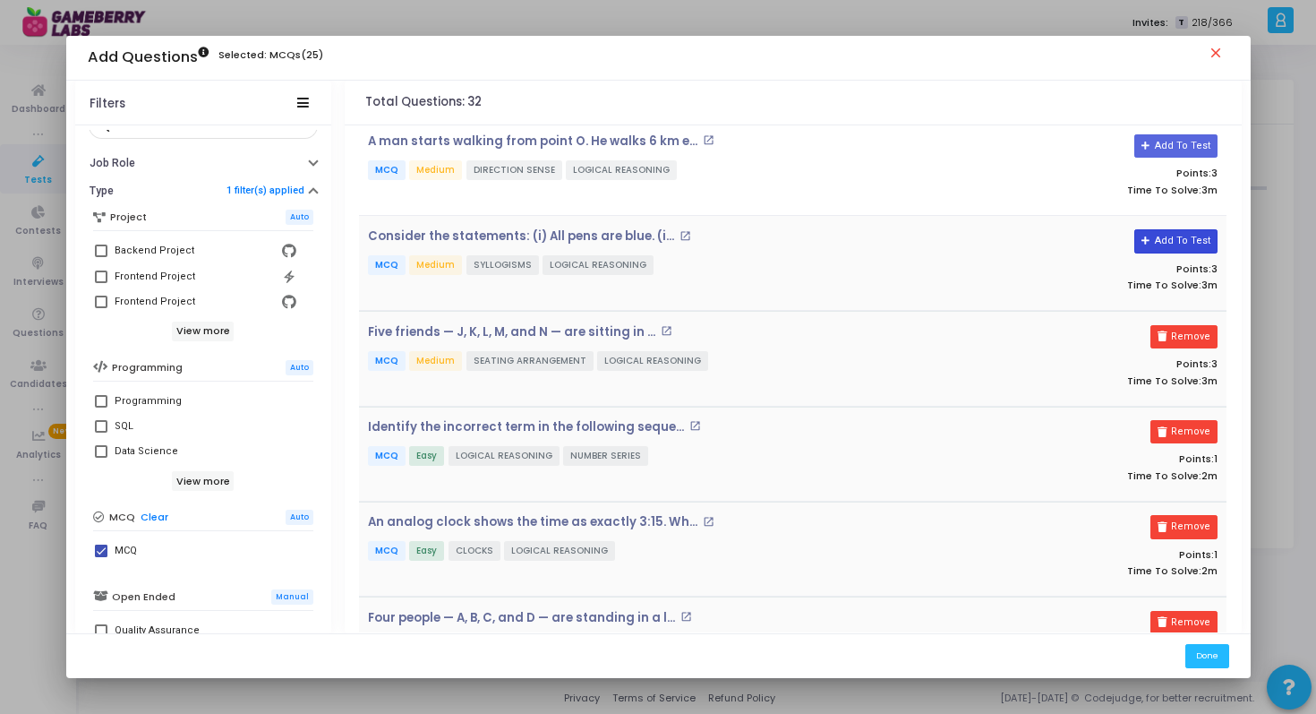
click at [1165, 237] on button "Add To Test" at bounding box center [1176, 240] width 83 height 23
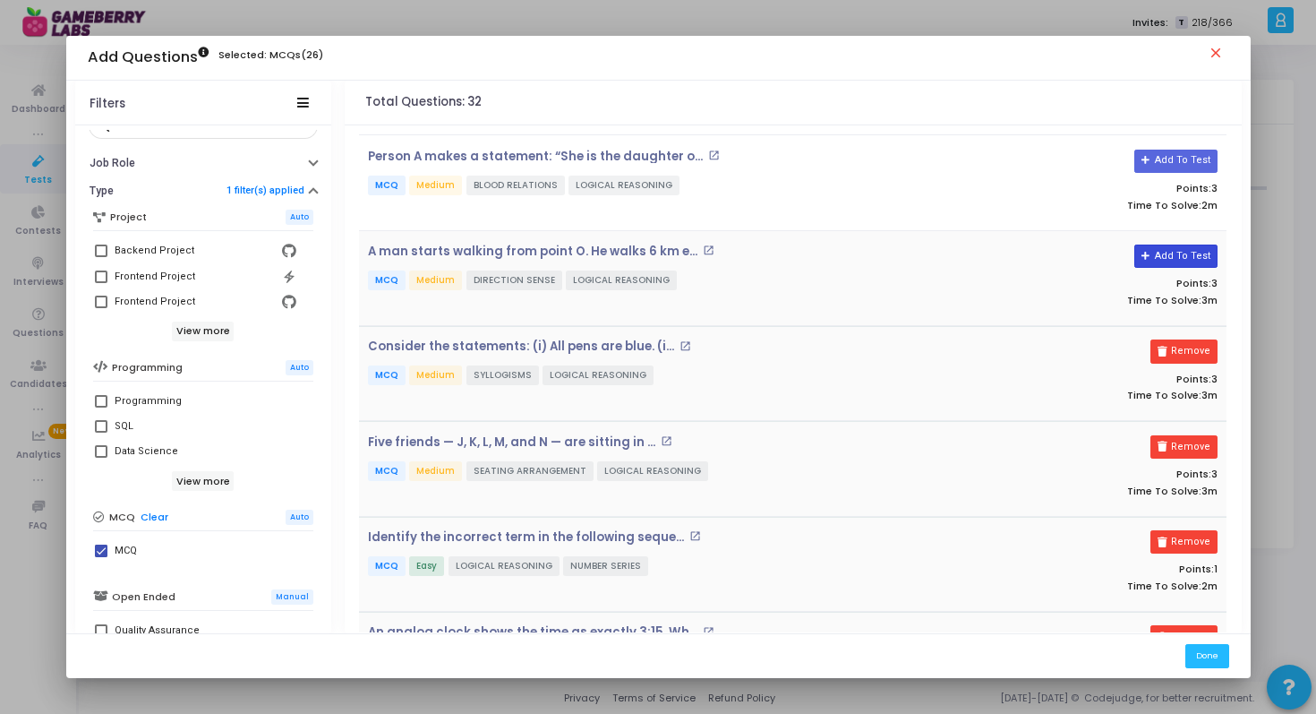
click at [1165, 253] on button "Add To Test" at bounding box center [1176, 255] width 83 height 23
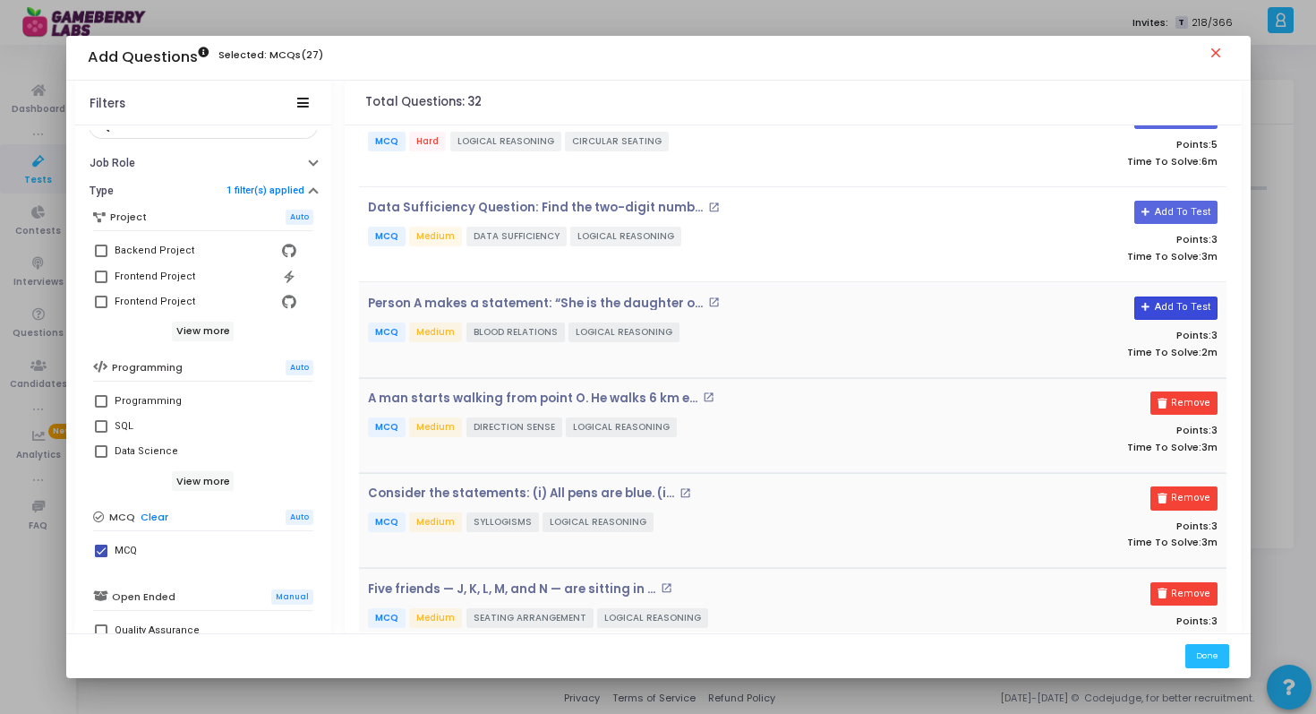
click at [1165, 312] on button "Add To Test" at bounding box center [1176, 307] width 83 height 23
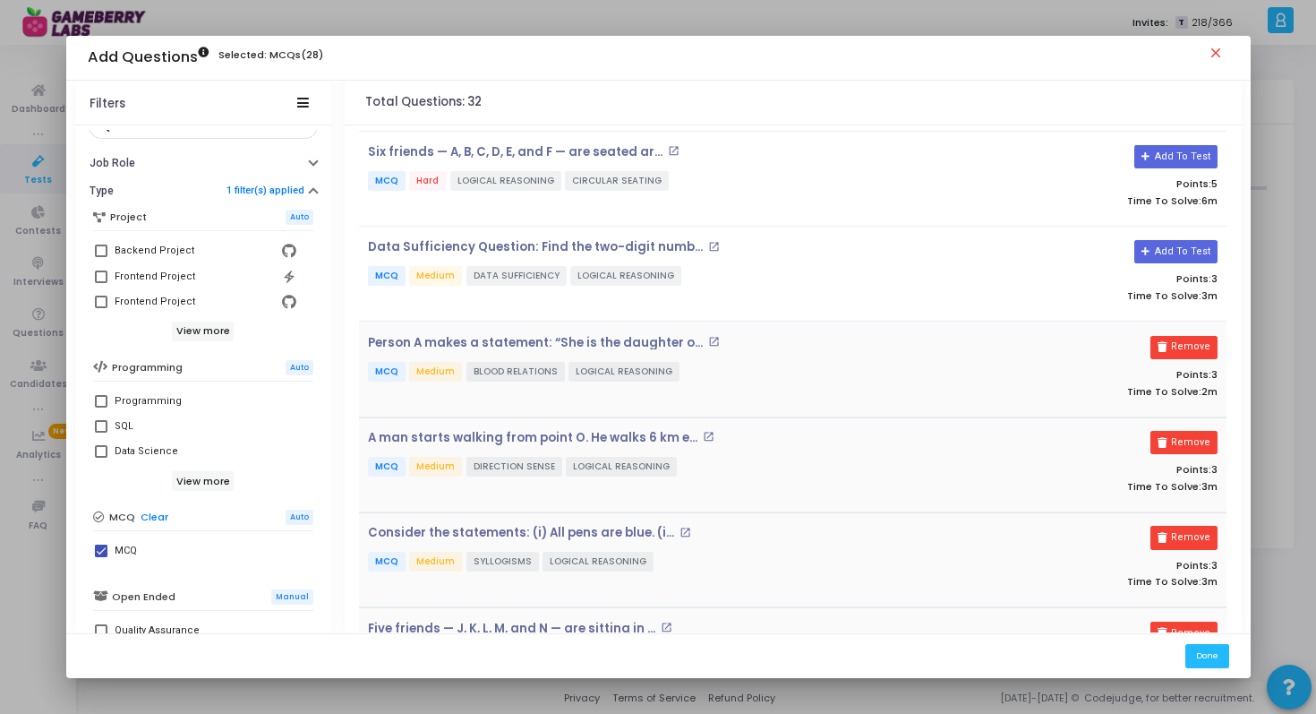
scroll to position [451, 0]
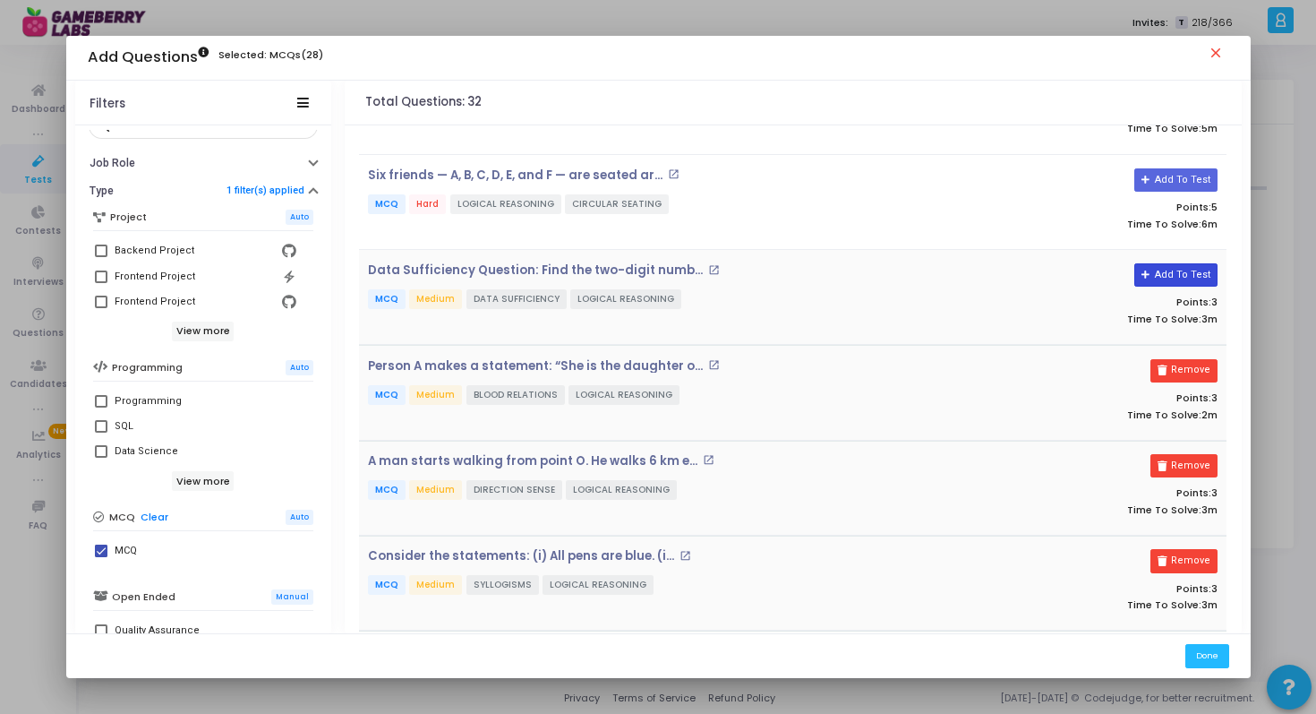
click at [1166, 263] on button "Add To Test" at bounding box center [1176, 274] width 83 height 23
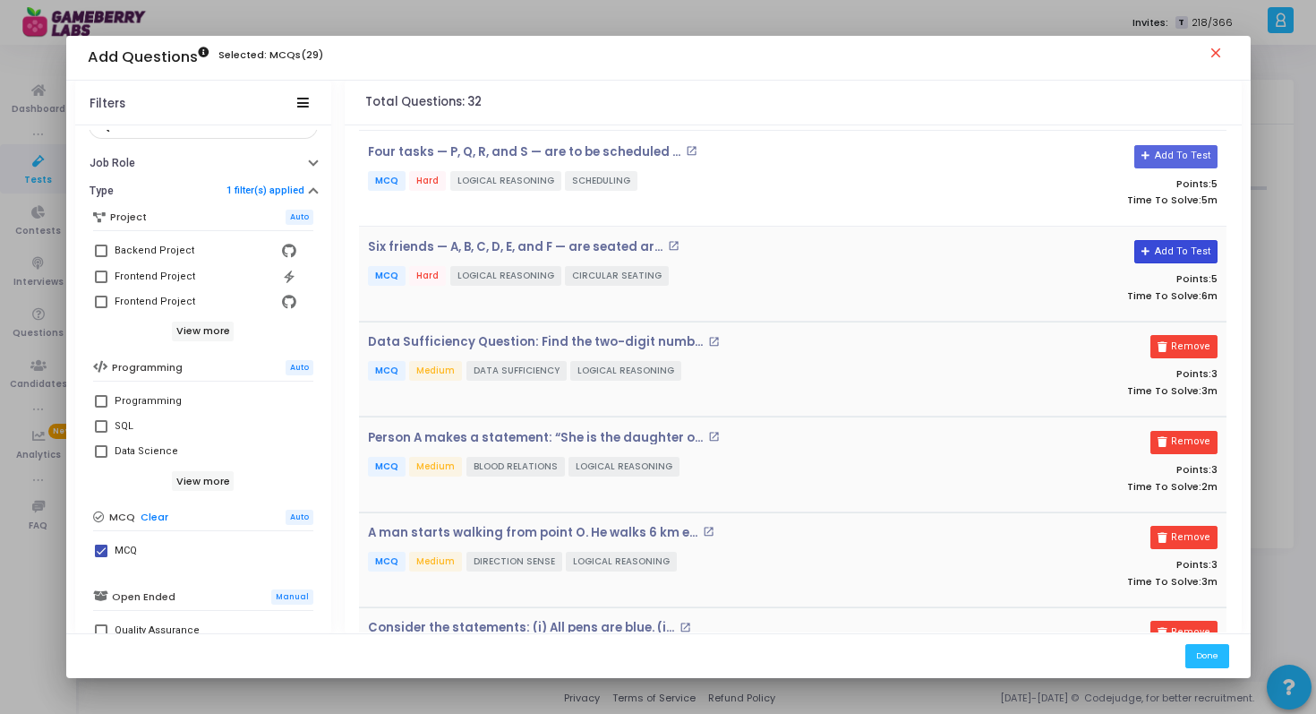
click at [1162, 261] on button "Add To Test" at bounding box center [1176, 251] width 83 height 23
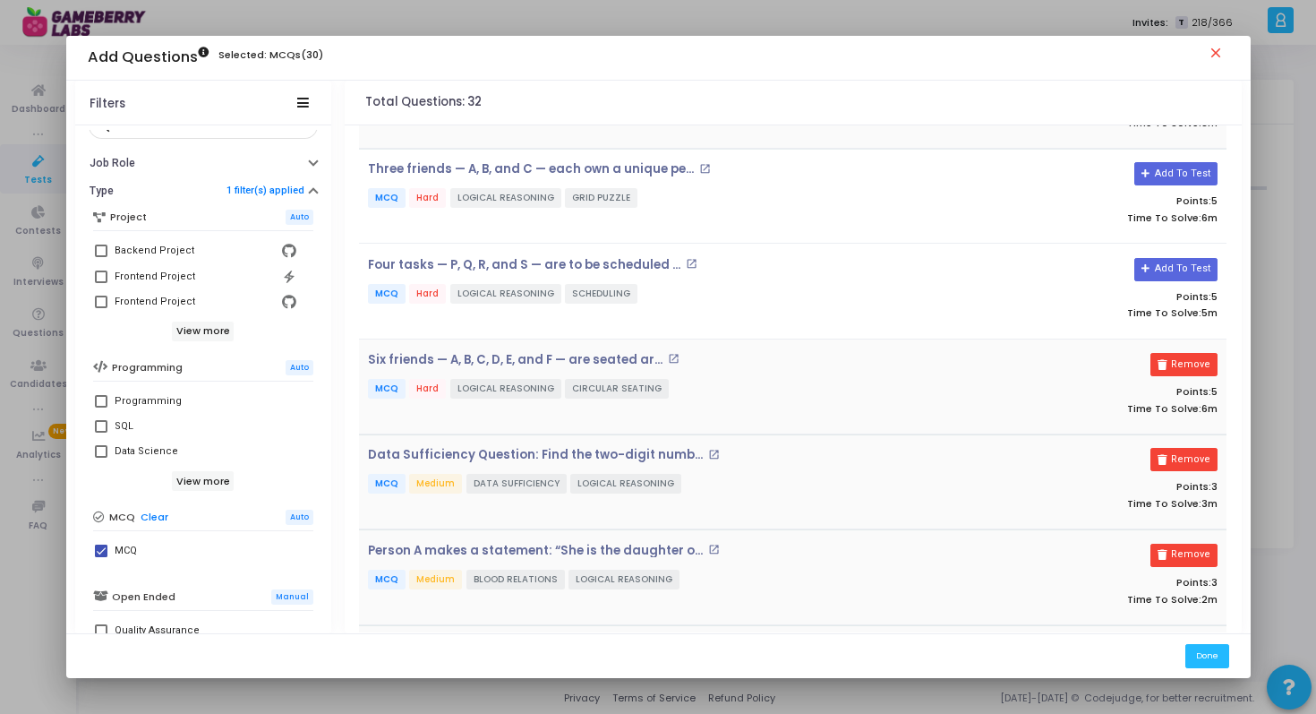
scroll to position [264, 0]
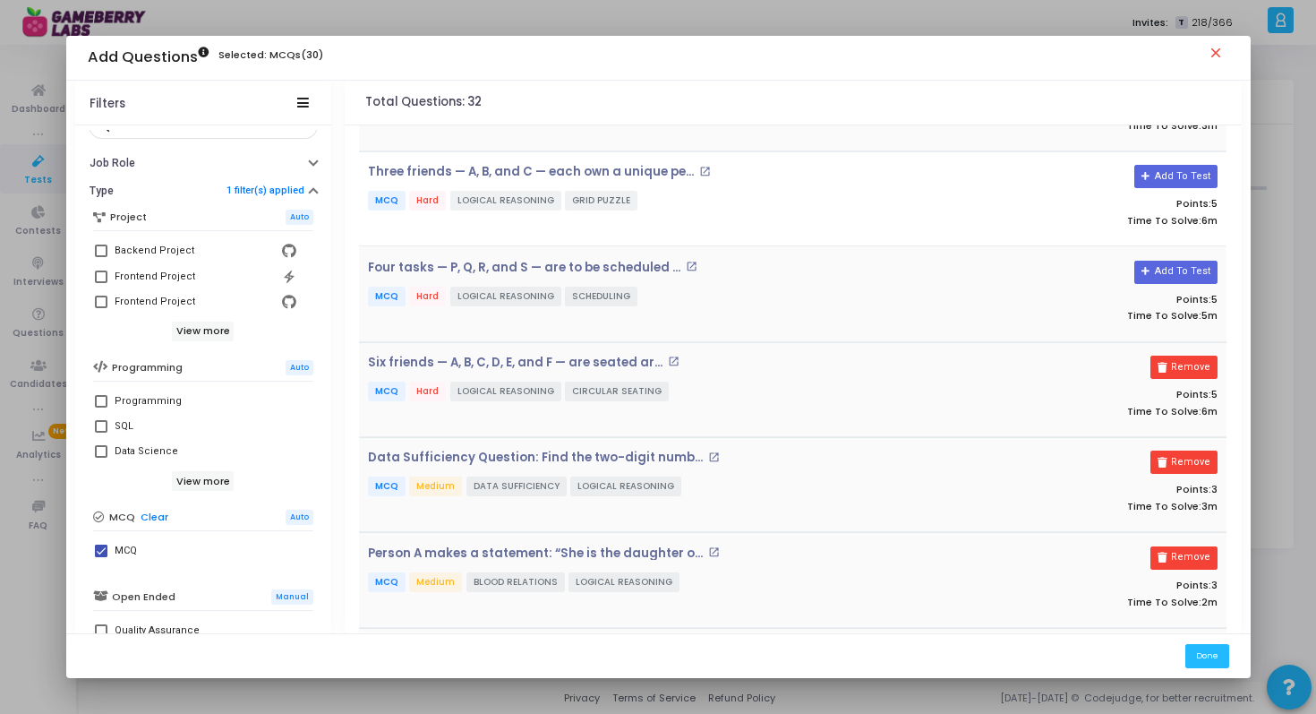
click at [1164, 285] on div "Add To Test Points: 5 Time To Solve: 5m" at bounding box center [1082, 294] width 289 height 67
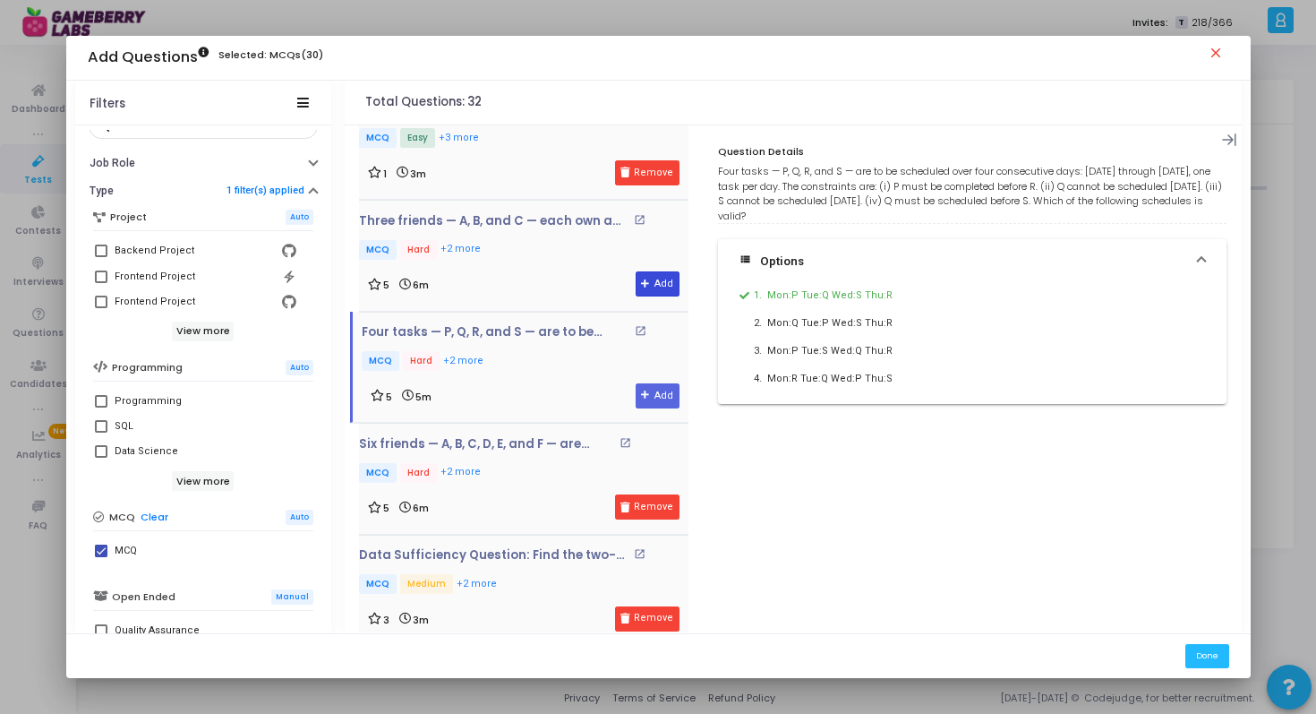
click at [647, 279] on button "Add" at bounding box center [658, 283] width 44 height 25
click at [659, 397] on button "Add" at bounding box center [658, 395] width 44 height 25
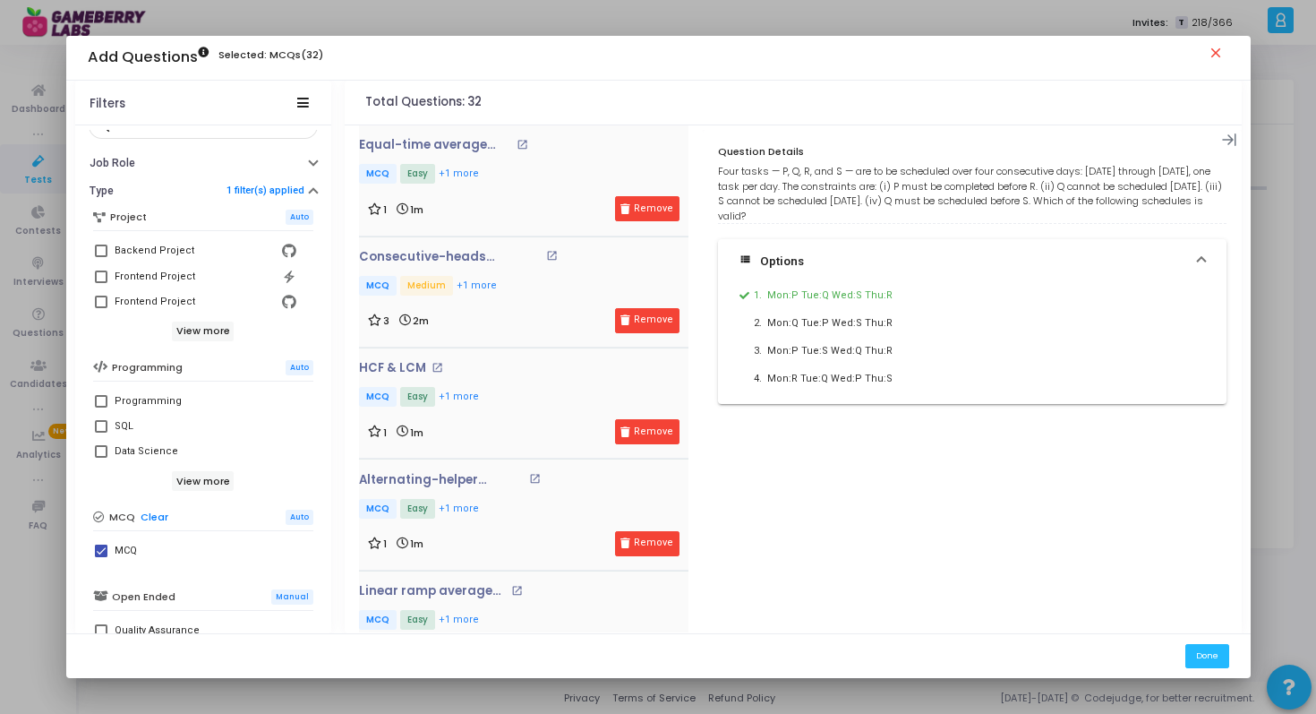
scroll to position [2899, 0]
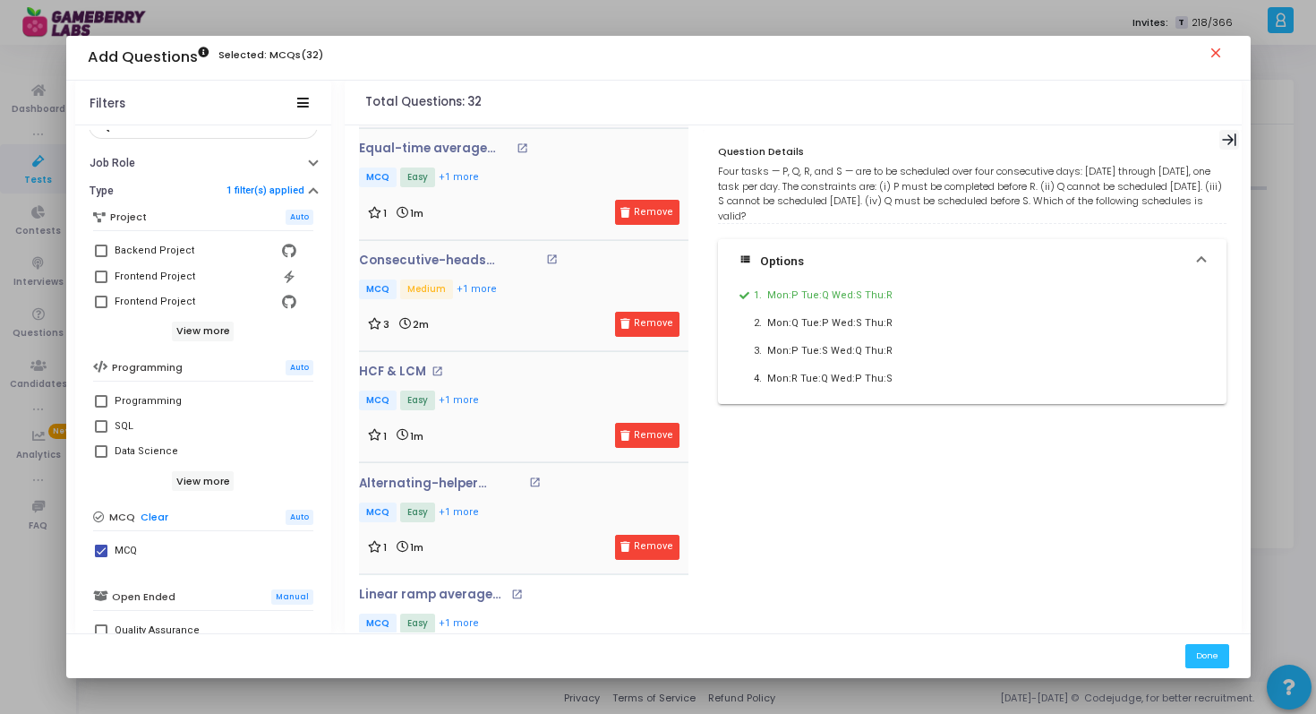
click at [1227, 134] on icon at bounding box center [1229, 140] width 15 height 15
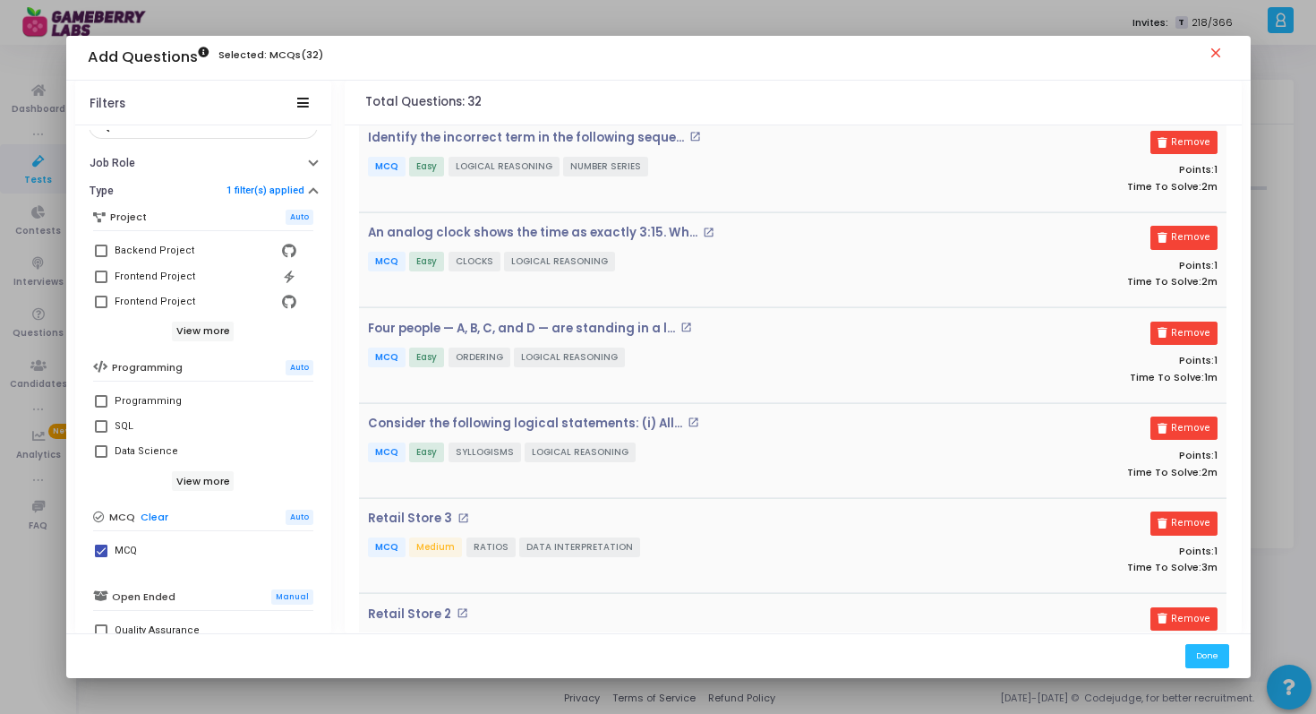
scroll to position [1056, 0]
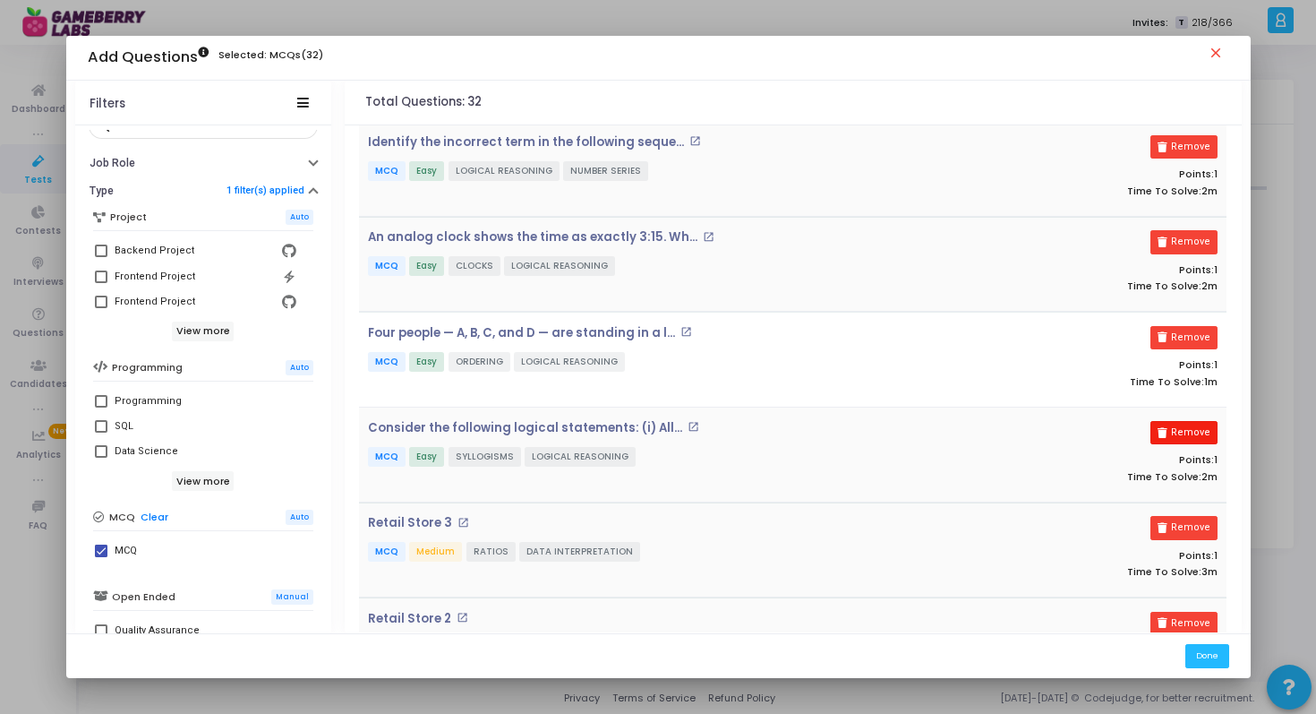
click at [1186, 424] on button "Remove" at bounding box center [1184, 432] width 67 height 23
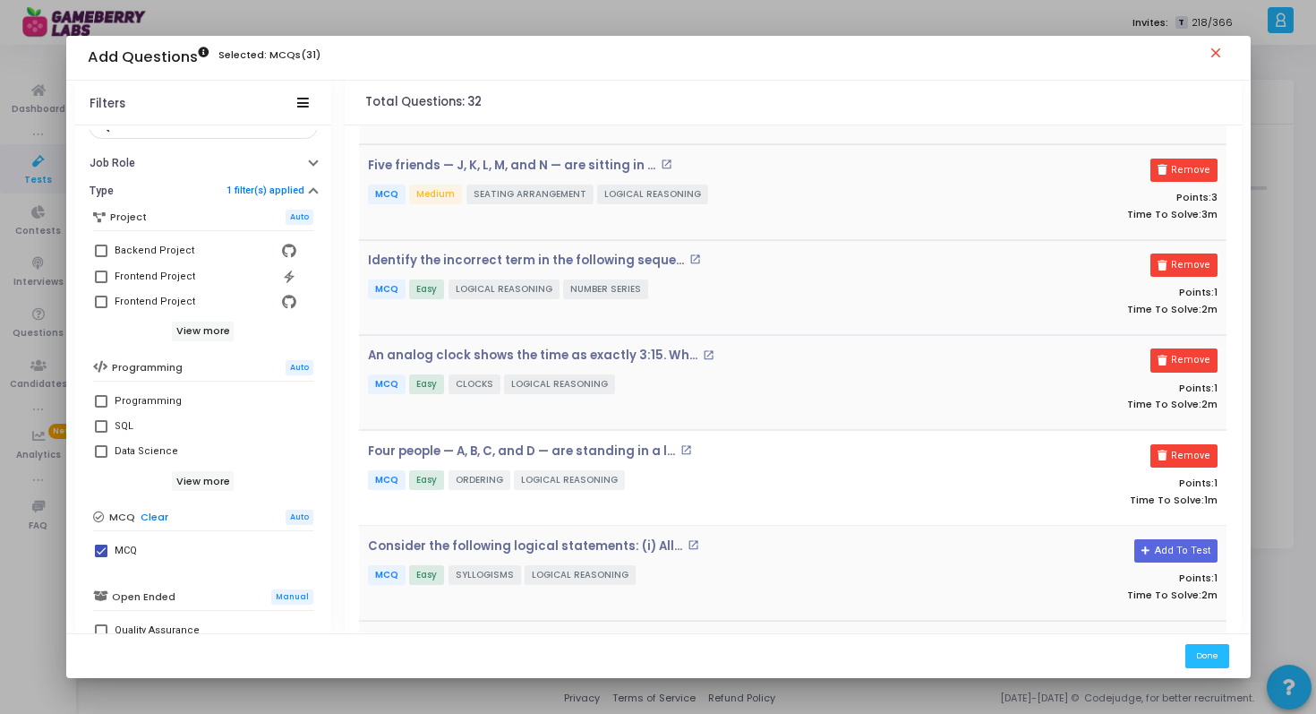
scroll to position [928, 0]
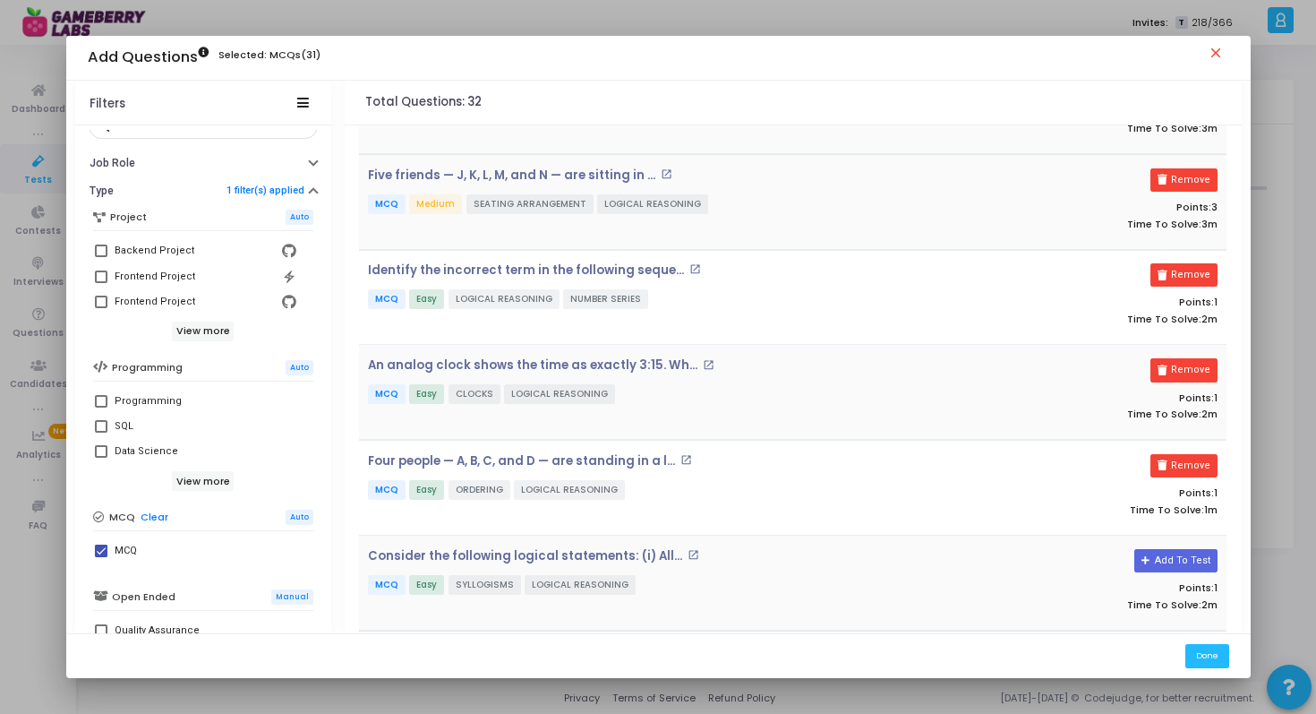
click at [713, 296] on p "MCQ Easy LOGICAL REASONING NUMBER SERIES" at bounding box center [648, 300] width 561 height 22
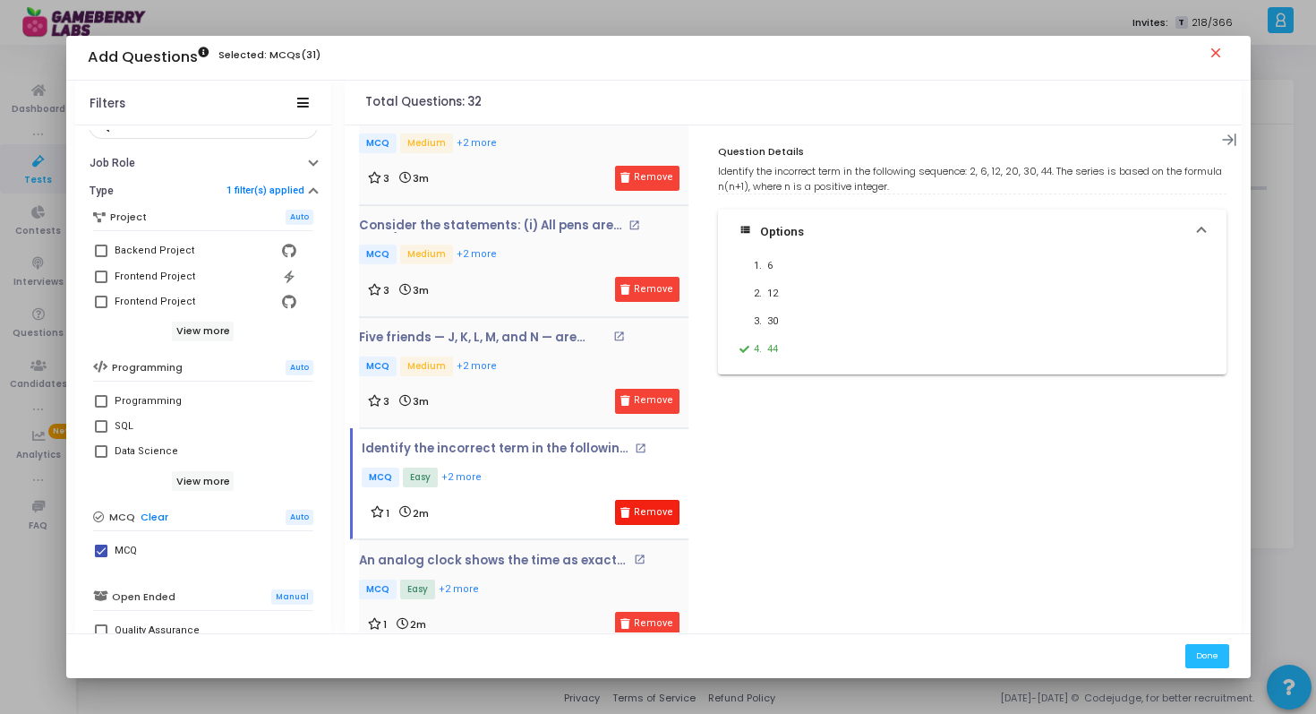
click at [638, 503] on button "Remove" at bounding box center [647, 512] width 64 height 25
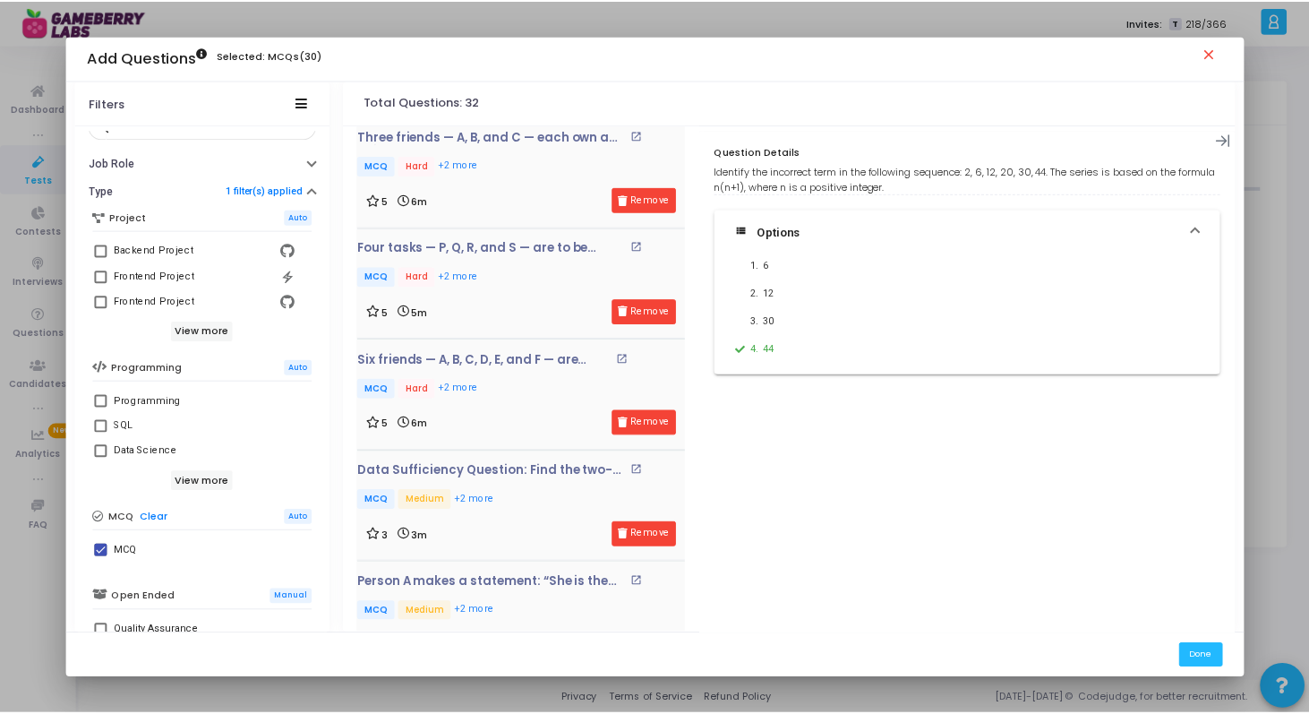
scroll to position [343, 0]
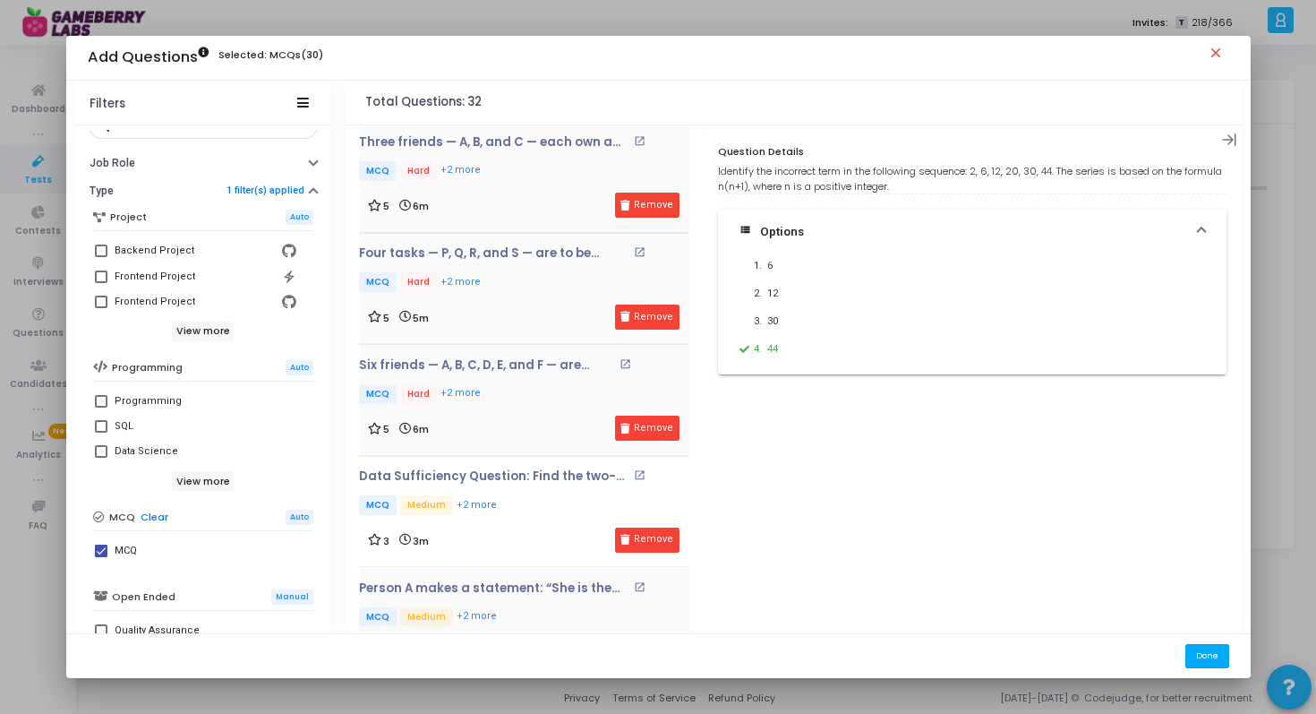
click at [1216, 658] on button "Done" at bounding box center [1208, 656] width 44 height 24
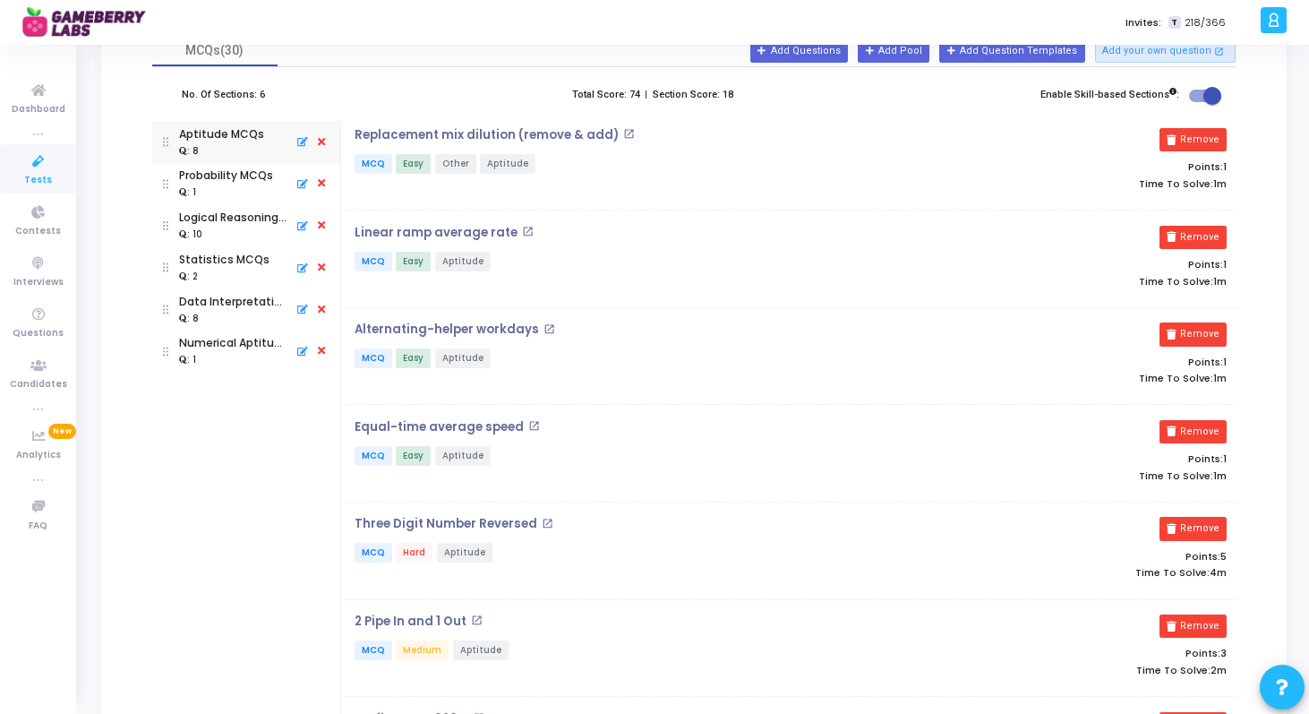
scroll to position [0, 0]
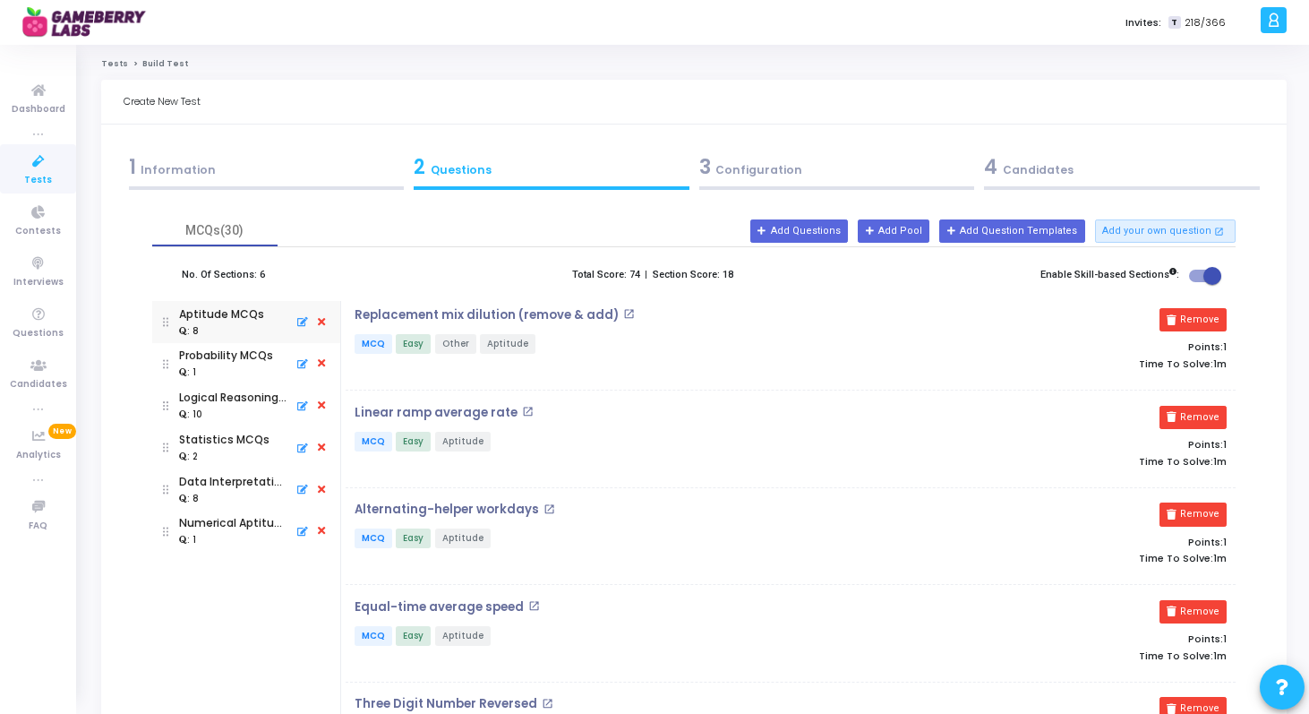
click at [244, 364] on div ": 1" at bounding box center [226, 372] width 94 height 16
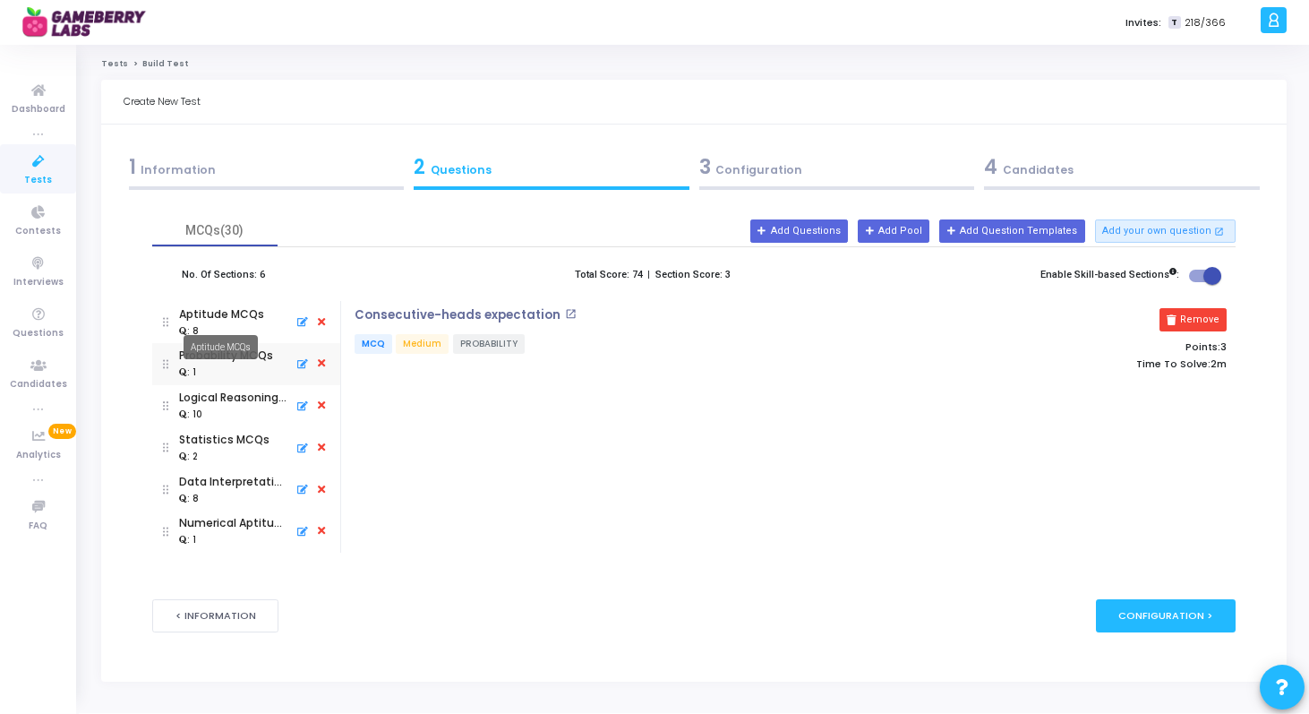
click at [233, 324] on mat-tooltip-component "Aptitude MCQs" at bounding box center [220, 346] width 99 height 49
click at [247, 329] on mat-tooltip-component "Aptitude MCQs" at bounding box center [220, 346] width 99 height 49
click at [210, 313] on div "Aptitude MCQs" at bounding box center [221, 314] width 85 height 16
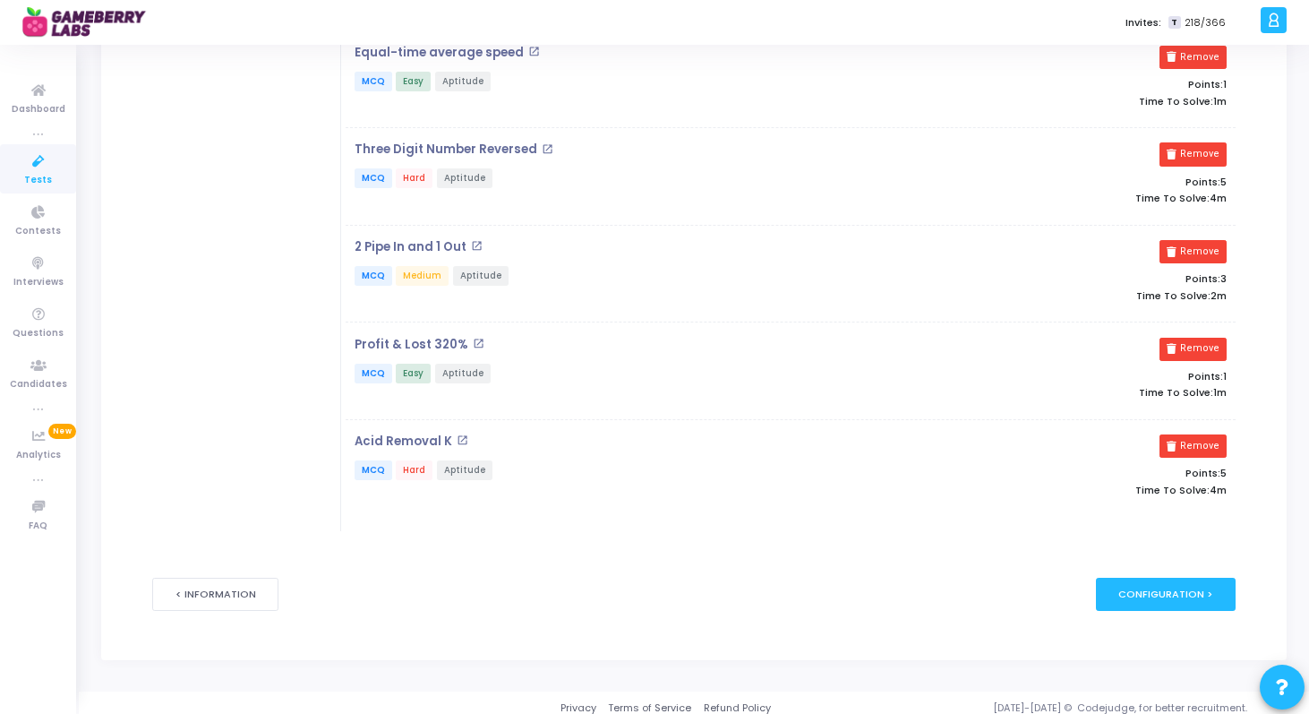
scroll to position [561, 0]
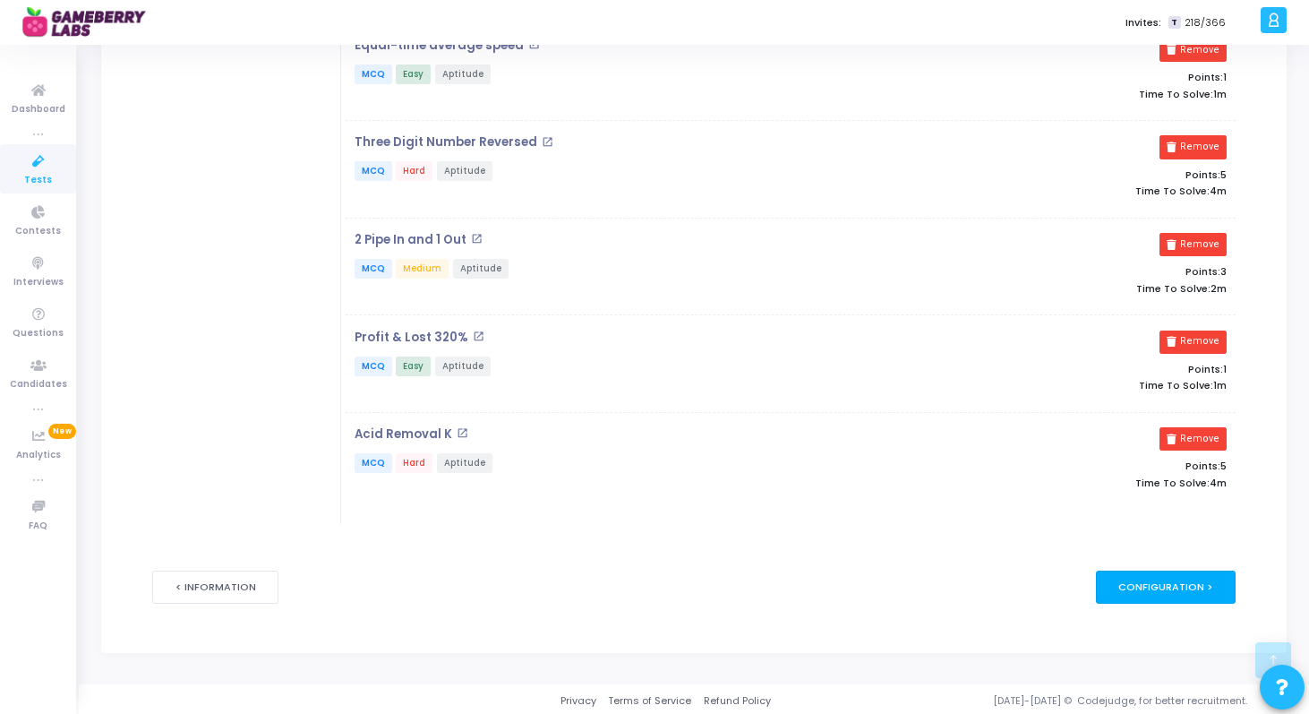
click at [1173, 578] on div "Configuration >" at bounding box center [1166, 586] width 141 height 33
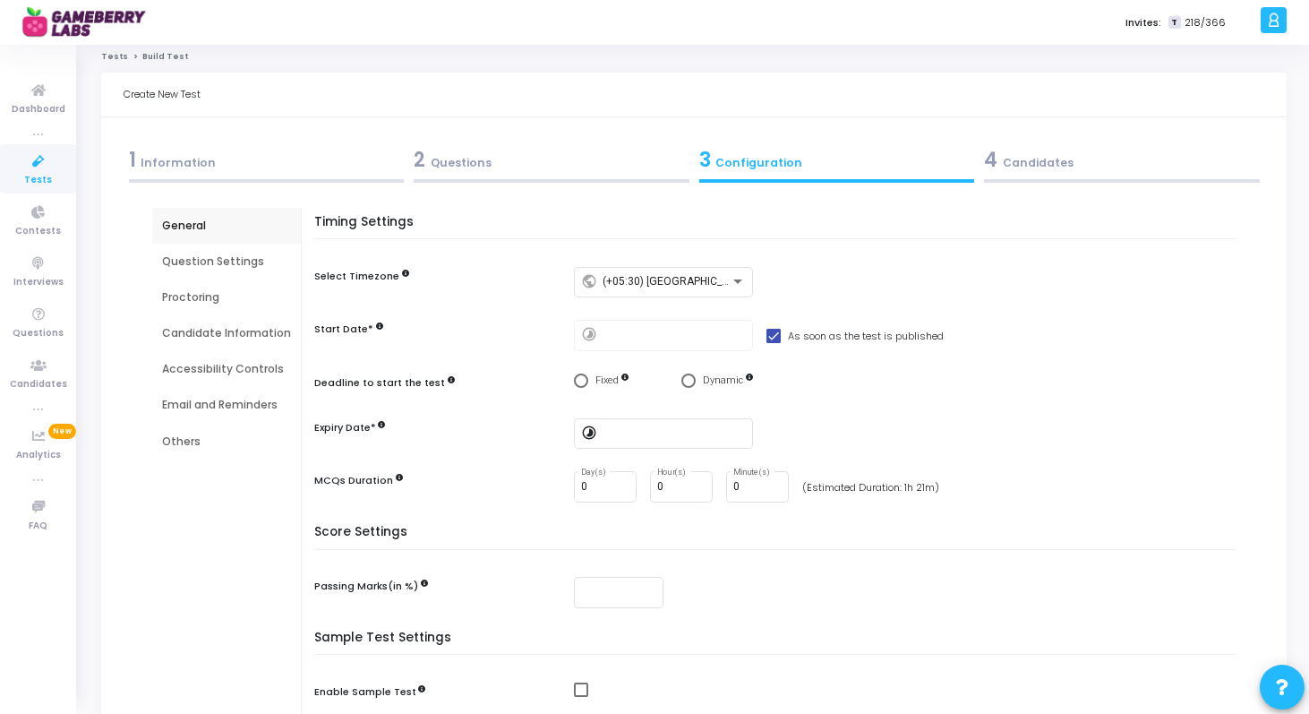
scroll to position [0, 0]
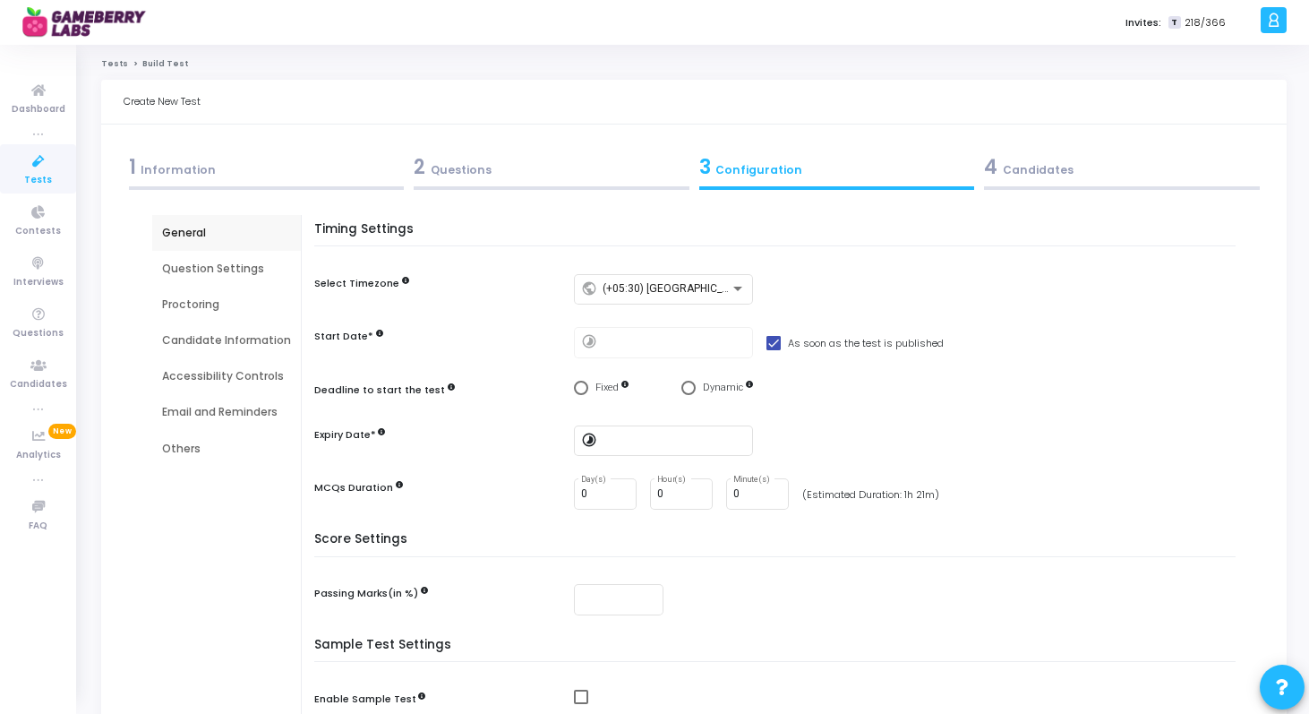
click at [609, 351] on div at bounding box center [674, 341] width 143 height 33
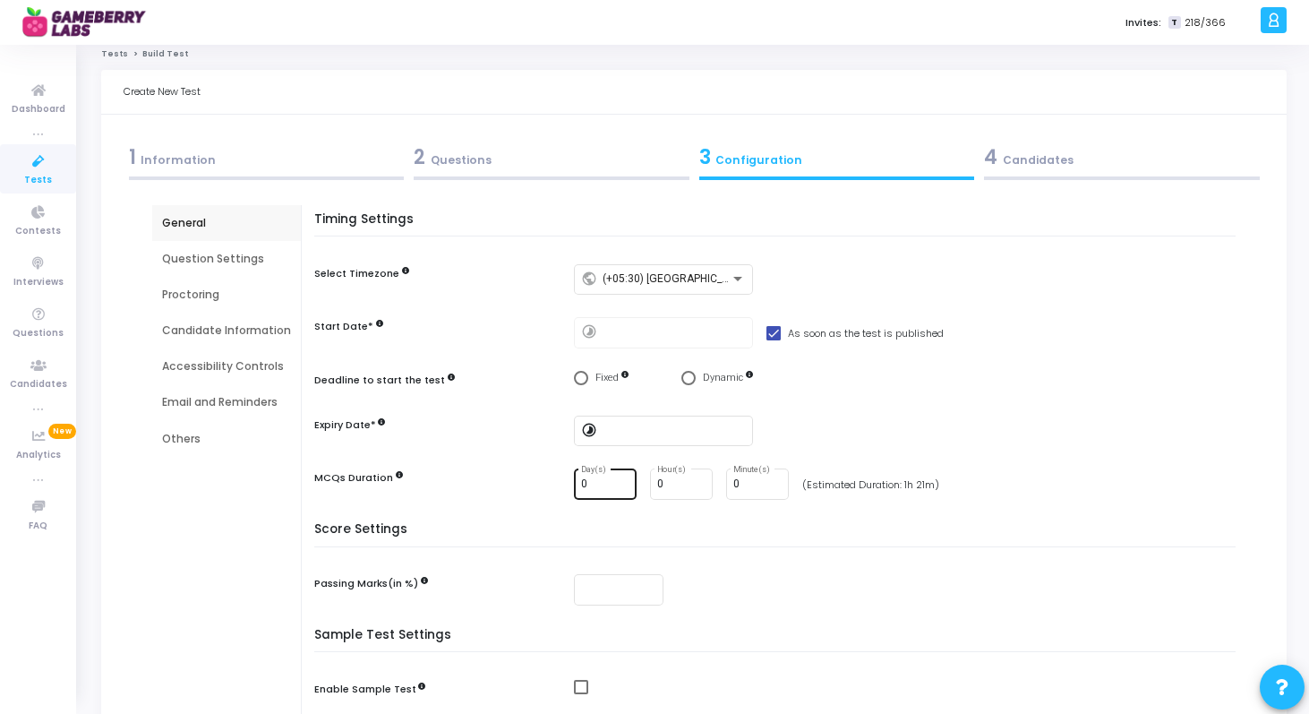
scroll to position [17, 0]
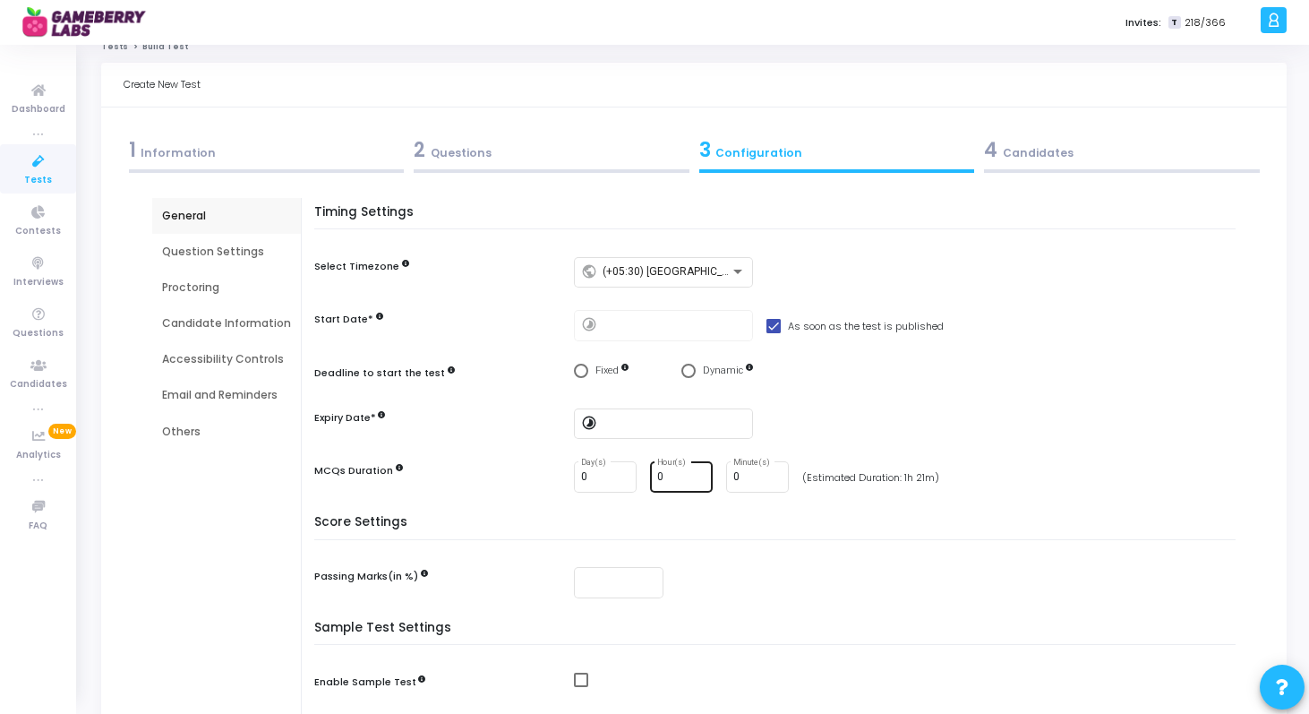
click at [682, 475] on input "0" at bounding box center [681, 477] width 48 height 13
type input "1"
click at [716, 514] on div "Timing Settings Select Timezone public (+05:30) Asia/Calcutta Start Date* timel…" at bounding box center [779, 360] width 912 height 310
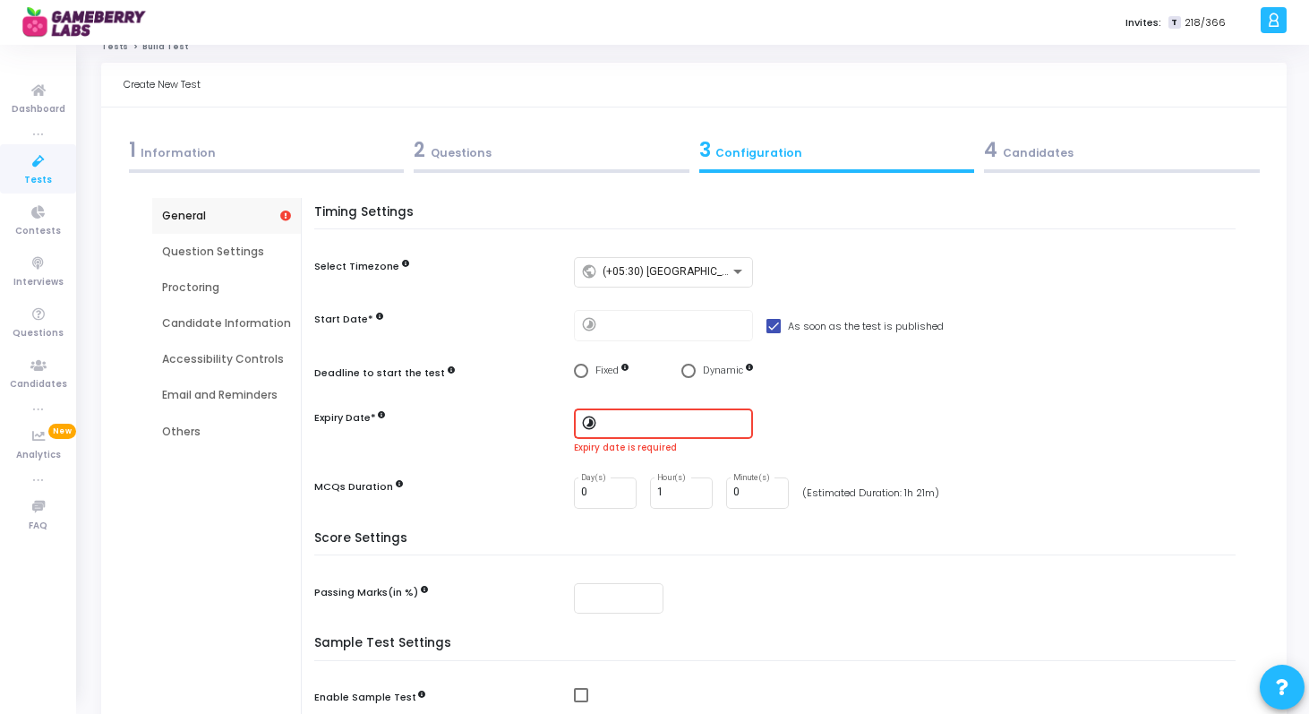
click at [629, 432] on div at bounding box center [674, 422] width 143 height 33
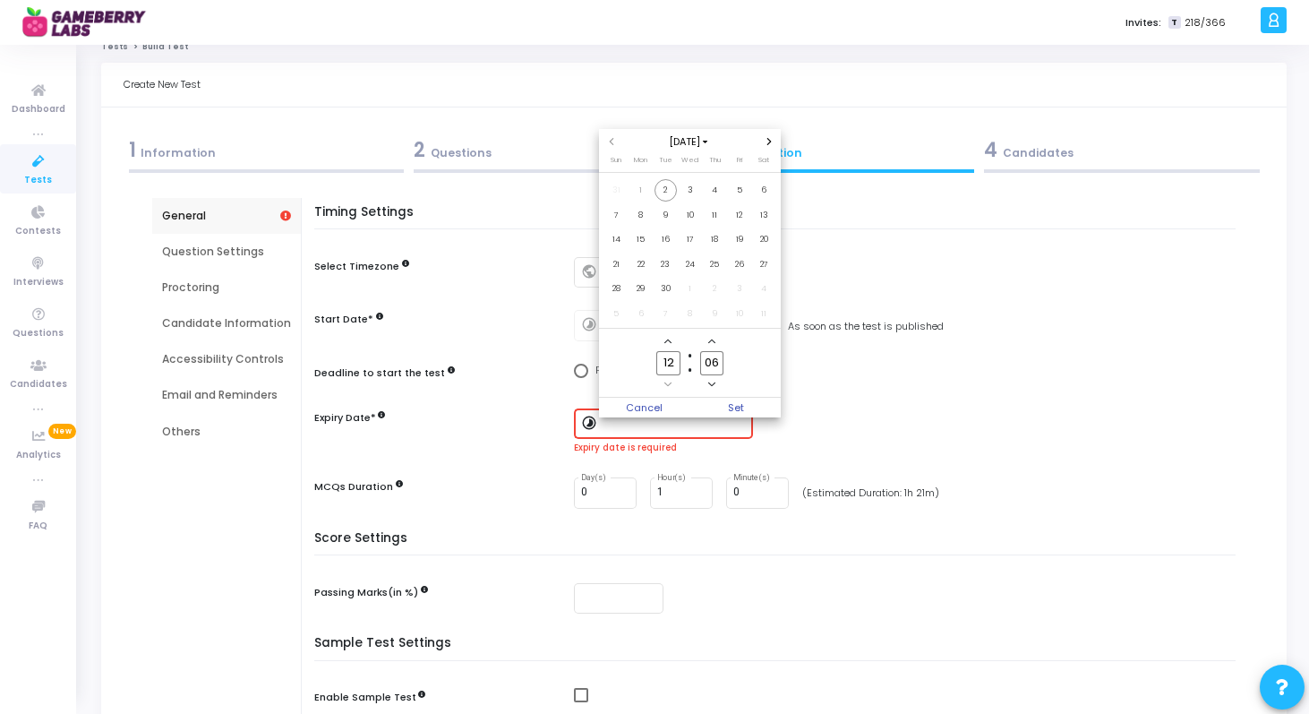
scroll to position [0, 0]
click at [662, 285] on span "30" at bounding box center [666, 289] width 22 height 22
click at [739, 407] on span "Set" at bounding box center [735, 408] width 91 height 20
type input "9/30/2025, 12:06 PM"
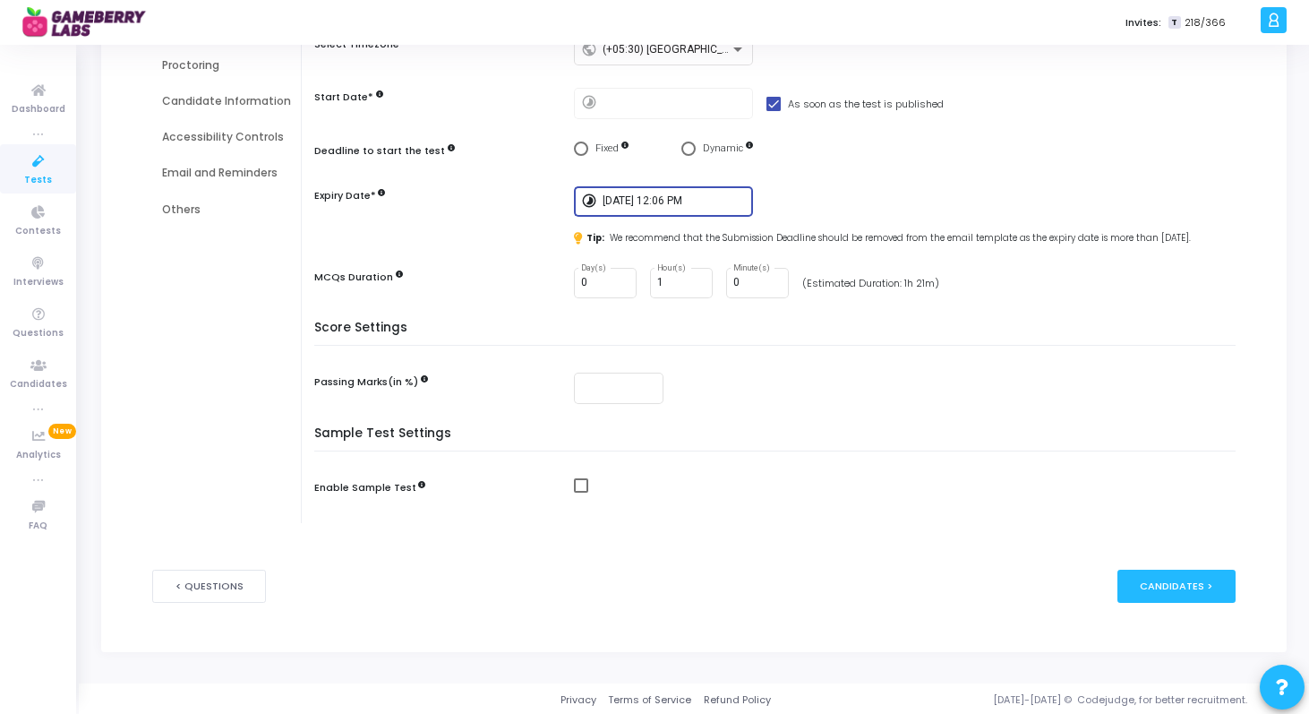
scroll to position [242, 0]
click at [629, 387] on input "number" at bounding box center [618, 386] width 75 height 13
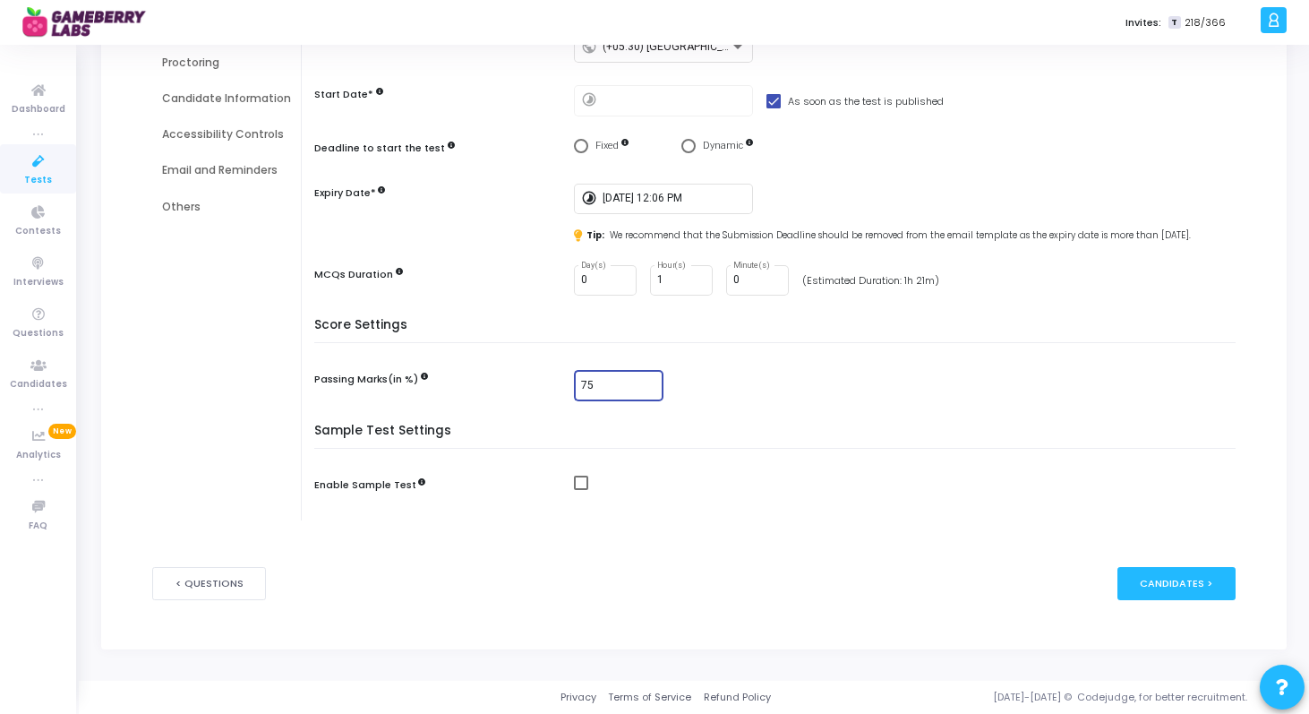
type input "75"
click at [705, 491] on mat-checkbox at bounding box center [909, 482] width 671 height 15
click at [1213, 580] on div "Candidates >" at bounding box center [1176, 583] width 119 height 33
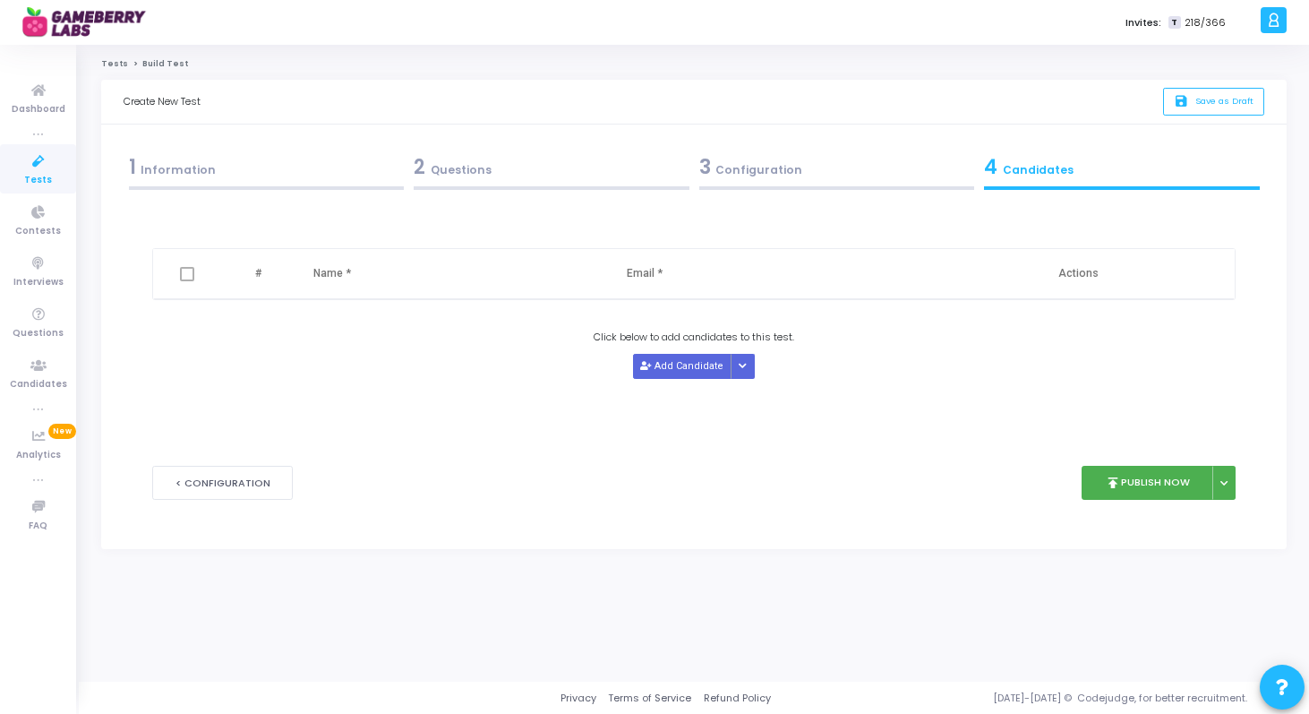
scroll to position [0, 0]
click at [181, 277] on span at bounding box center [187, 274] width 14 height 14
click at [700, 370] on button "Add Candidate" at bounding box center [686, 366] width 98 height 24
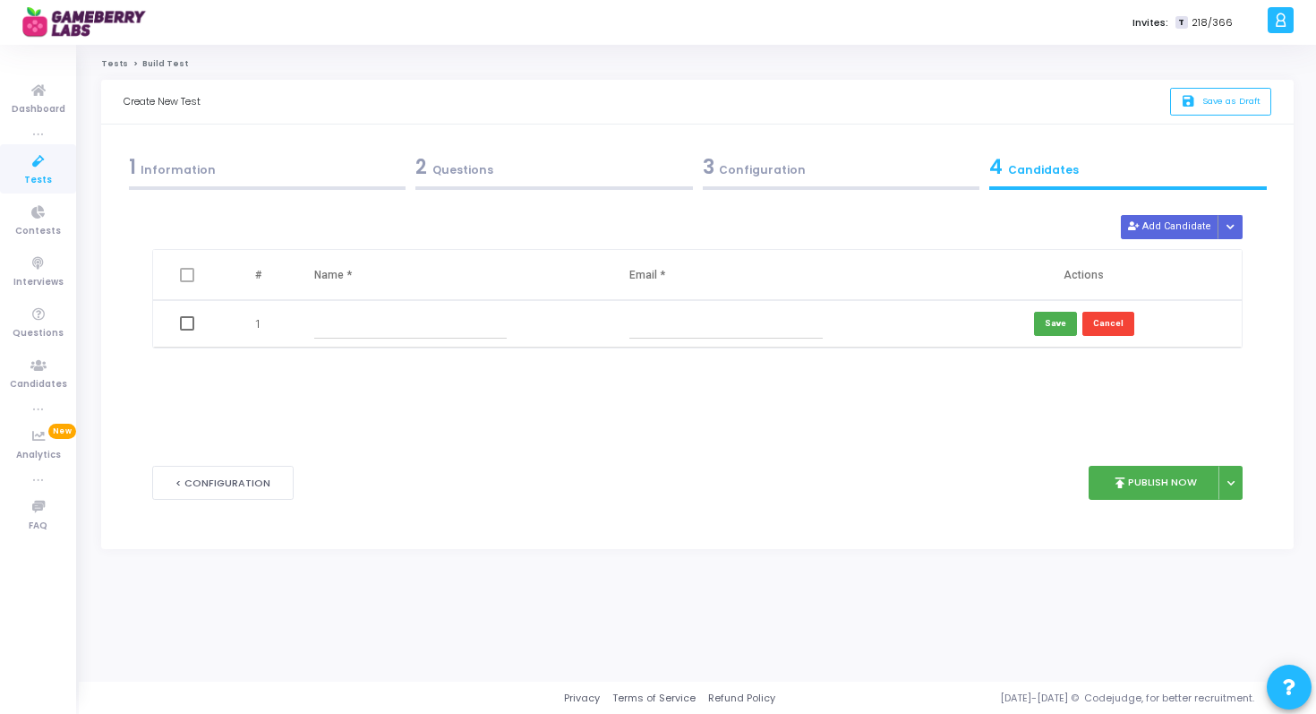
click at [418, 334] on input "text" at bounding box center [410, 324] width 193 height 30
type input "Aman"
click at [1181, 228] on button "Add Candidate" at bounding box center [1170, 227] width 98 height 24
click at [1158, 219] on button "Add Candidate" at bounding box center [1170, 227] width 98 height 24
click at [756, 327] on input "text" at bounding box center [725, 324] width 193 height 30
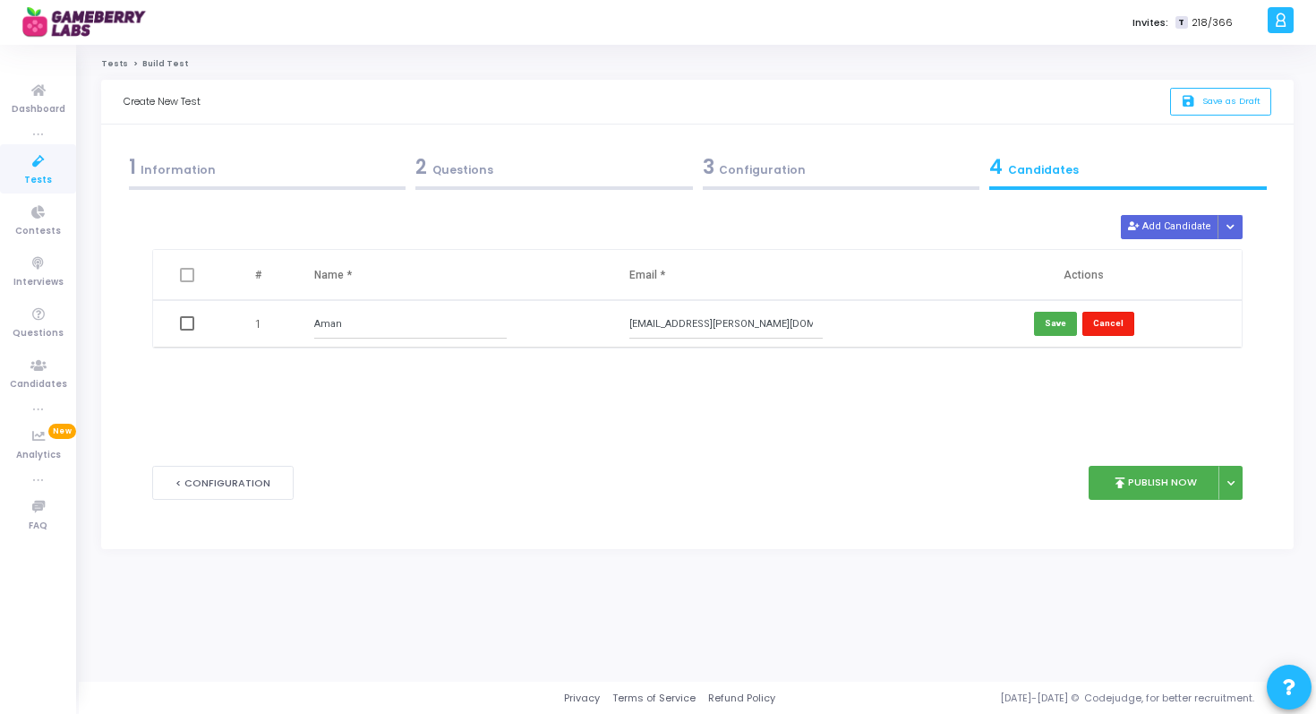
type input "aman.vaishnav@gameberrylabs.com"
click at [1105, 321] on button "Cancel" at bounding box center [1109, 324] width 52 height 24
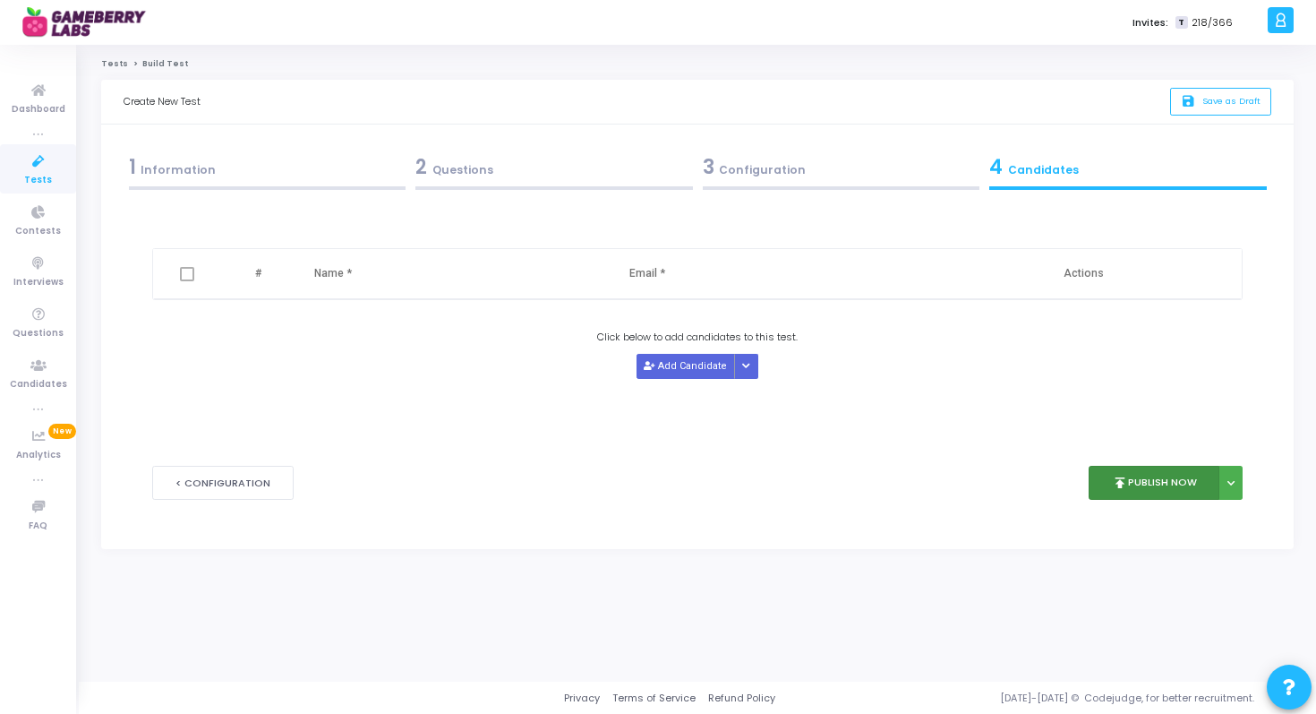
click at [1159, 478] on button "publish Publish Now" at bounding box center [1155, 483] width 132 height 35
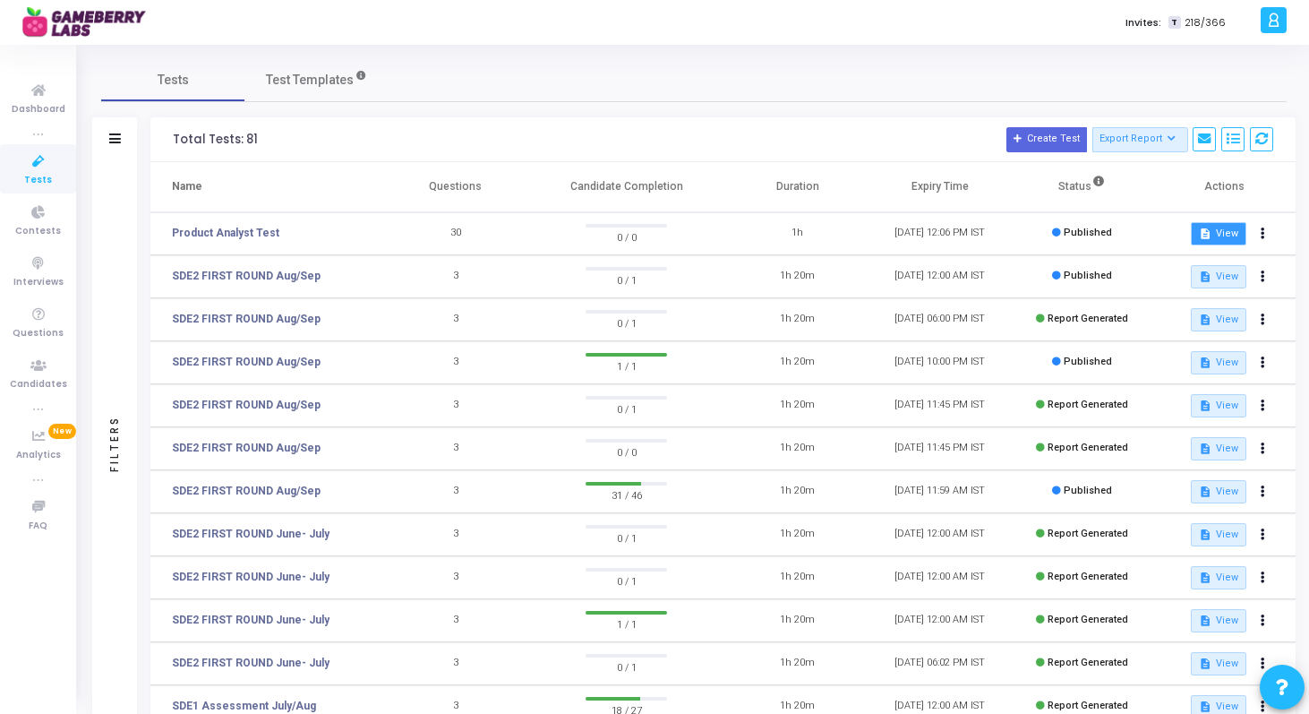
click at [1223, 229] on button "description View" at bounding box center [1218, 233] width 55 height 23
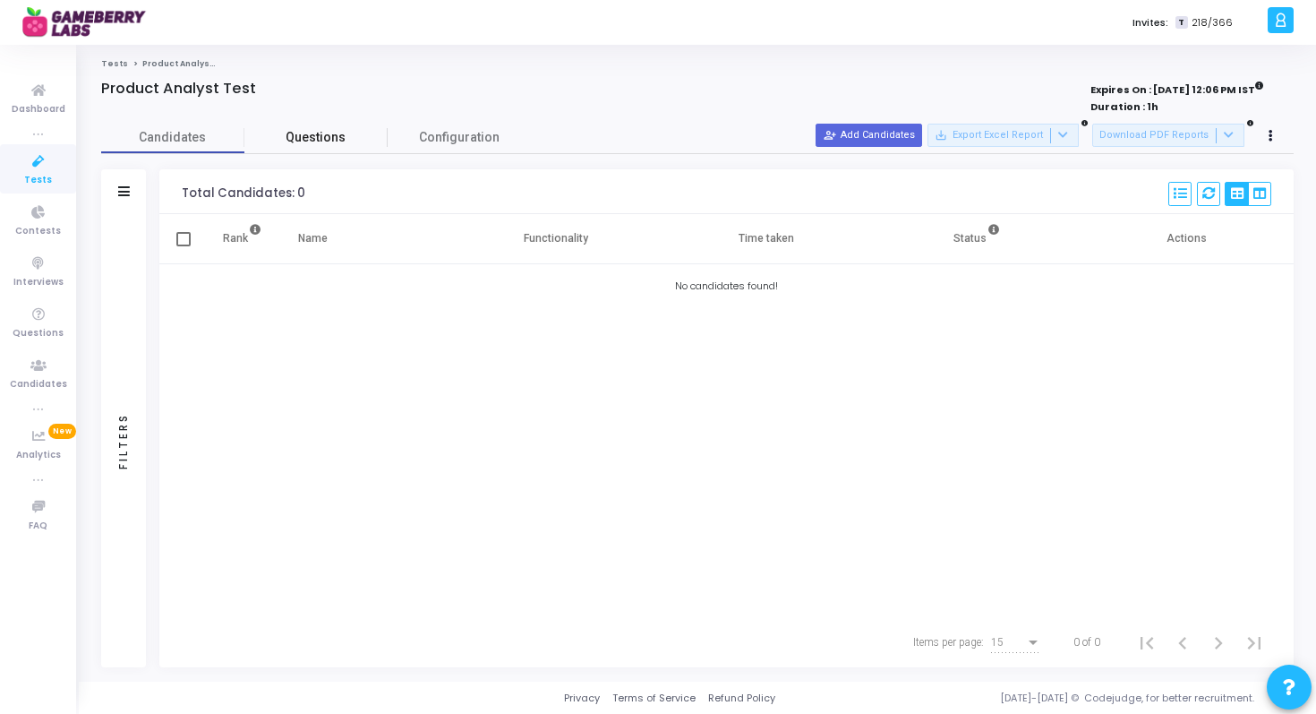
click at [330, 139] on span "Questions" at bounding box center [315, 137] width 143 height 19
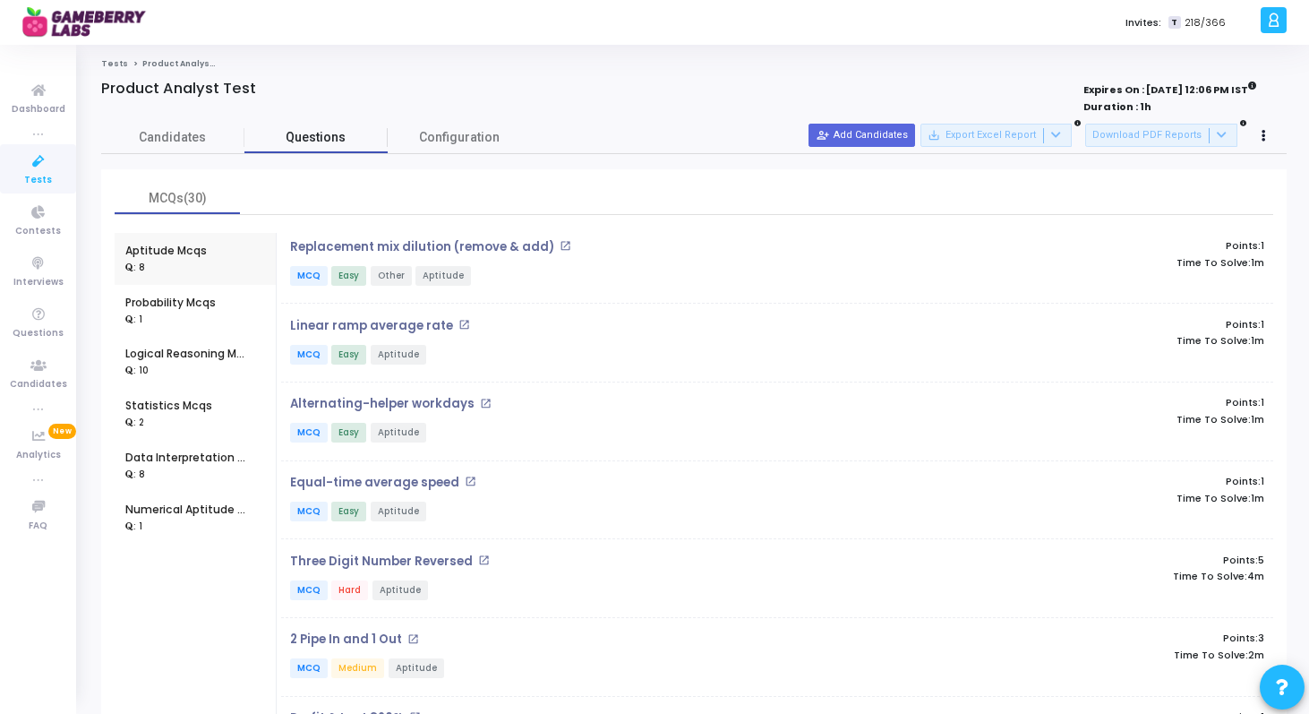
scroll to position [210, 0]
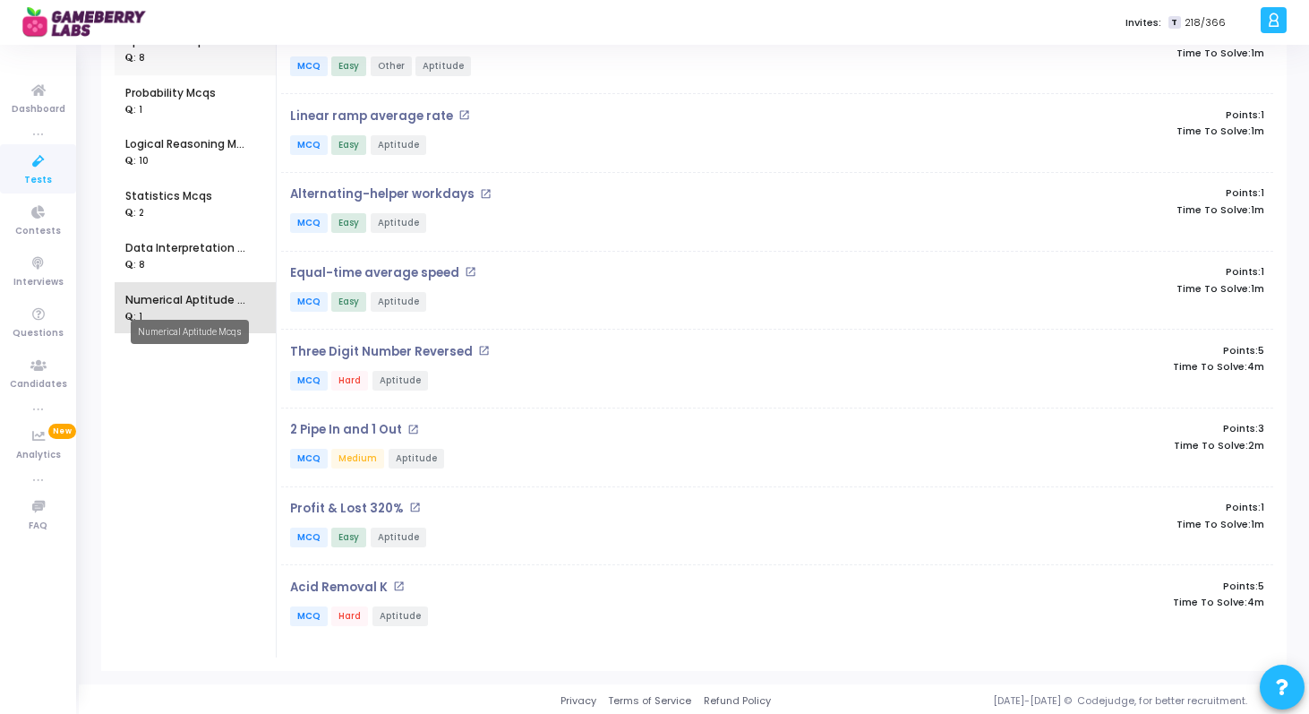
click at [165, 304] on div "Numerical Aptitude Mcqs" at bounding box center [187, 300] width 125 height 16
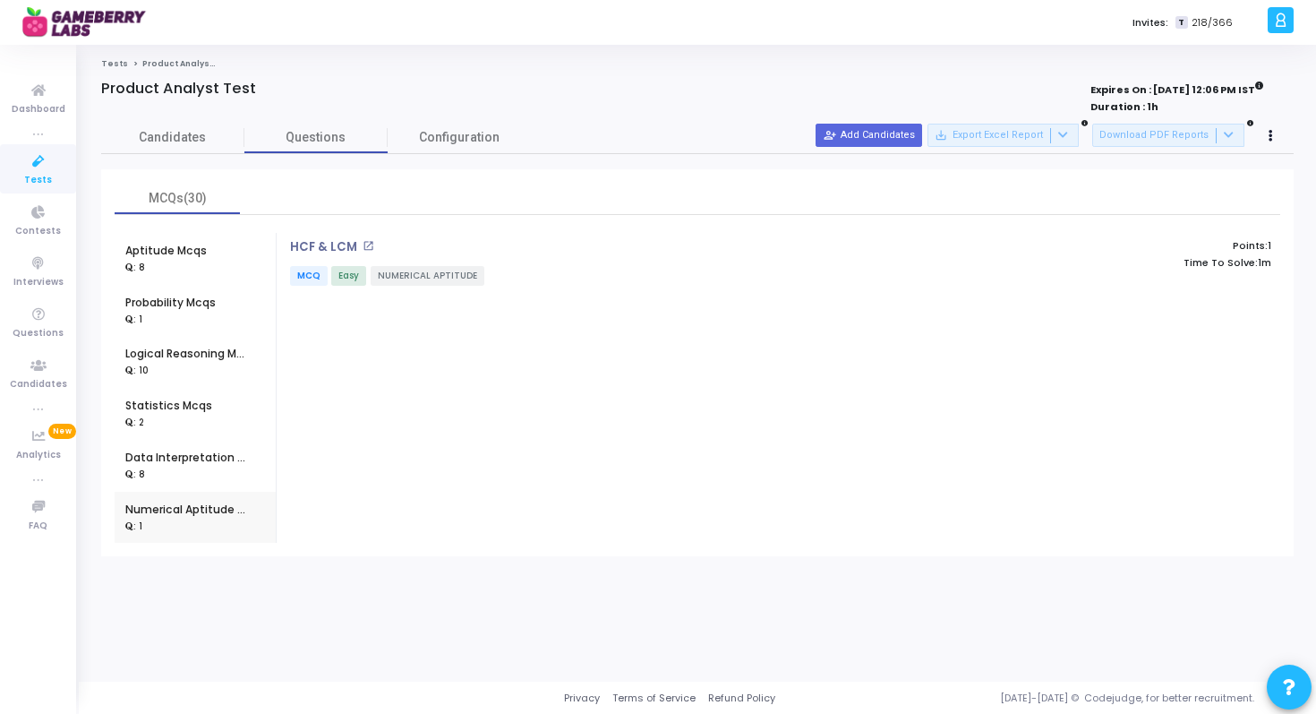
click at [190, 425] on div ": 2" at bounding box center [168, 422] width 87 height 16
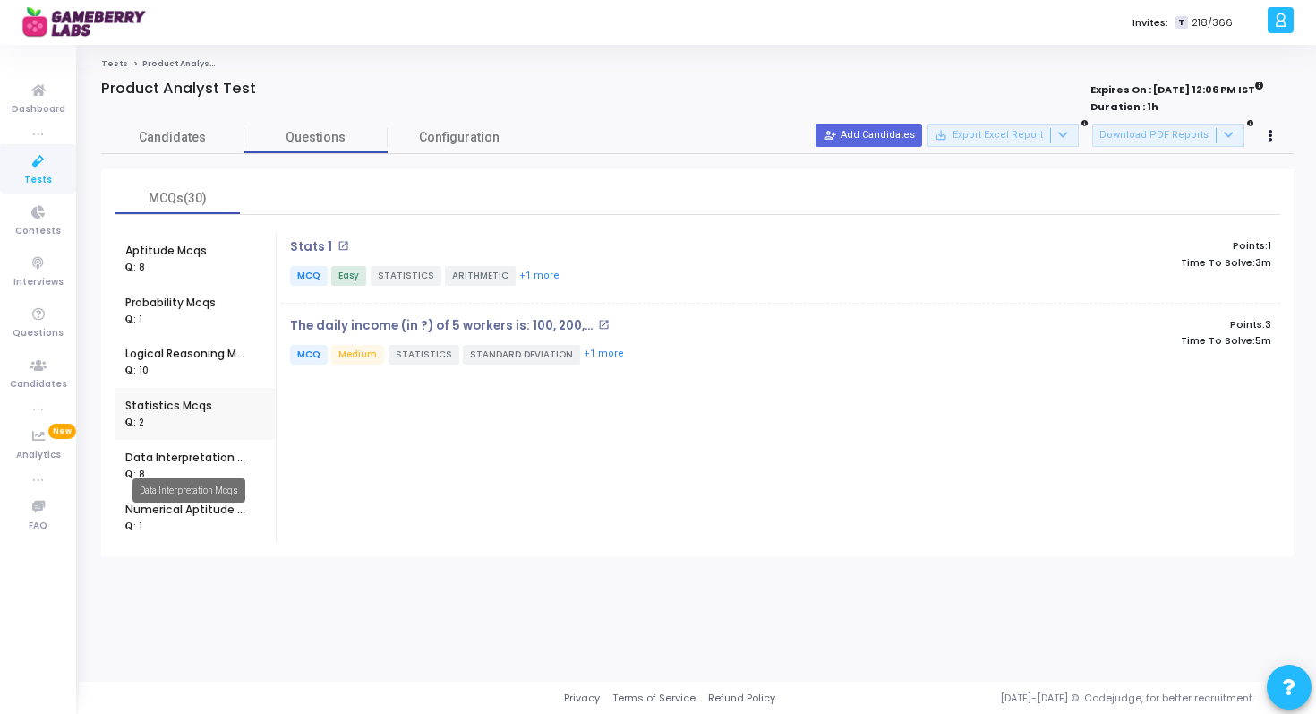
click at [205, 454] on div "Data Interpretation Mcqs" at bounding box center [187, 458] width 125 height 16
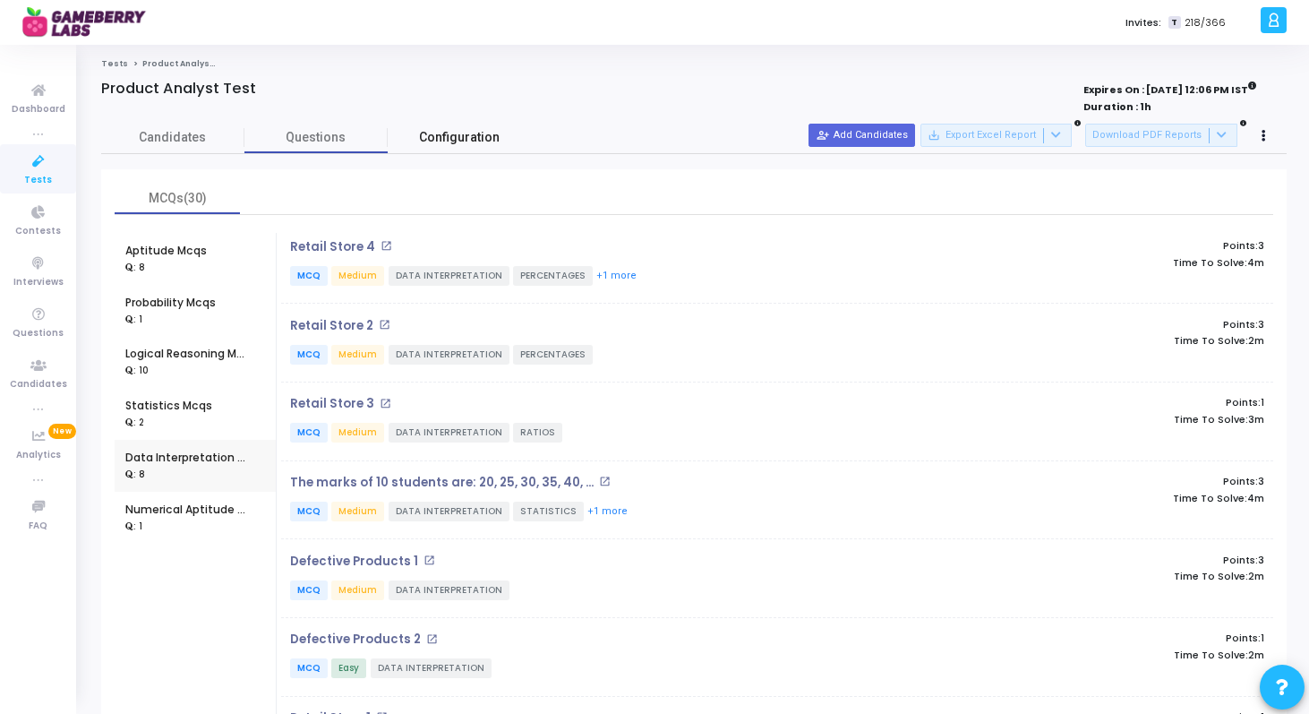
click at [484, 135] on span "Configuration" at bounding box center [459, 137] width 81 height 19
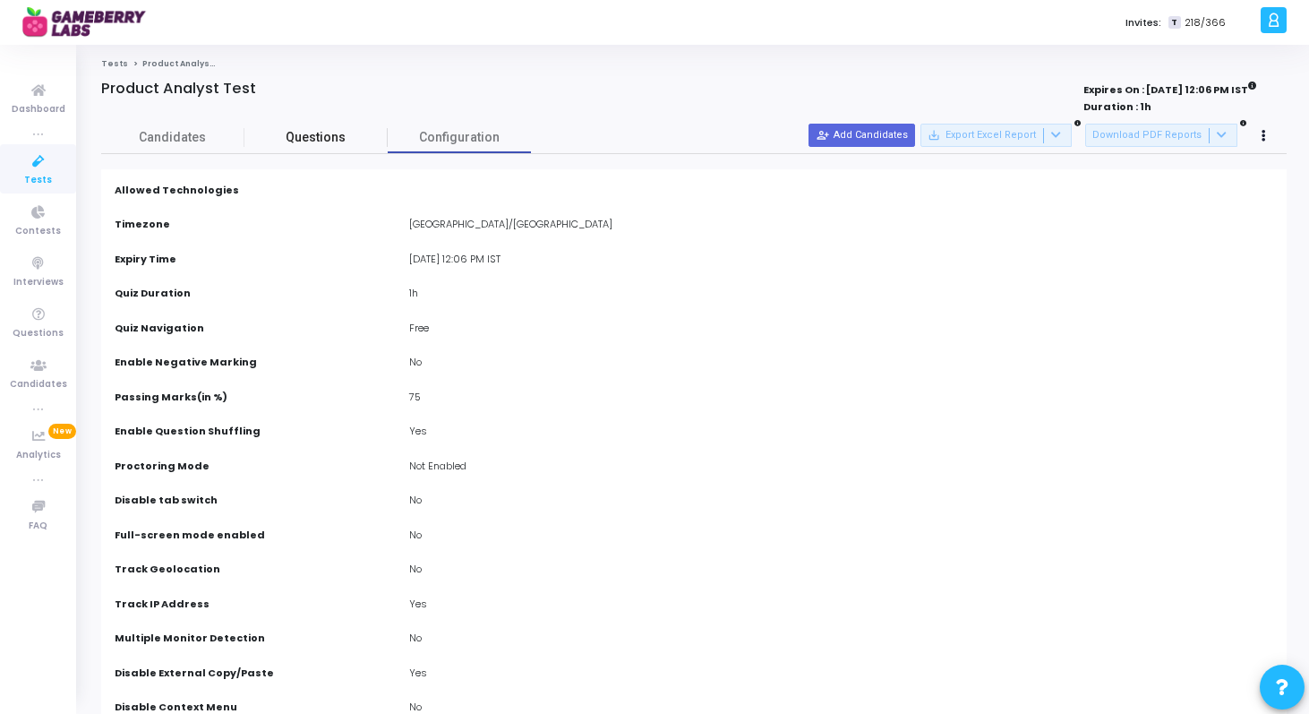
click at [366, 133] on span "Questions" at bounding box center [315, 137] width 143 height 19
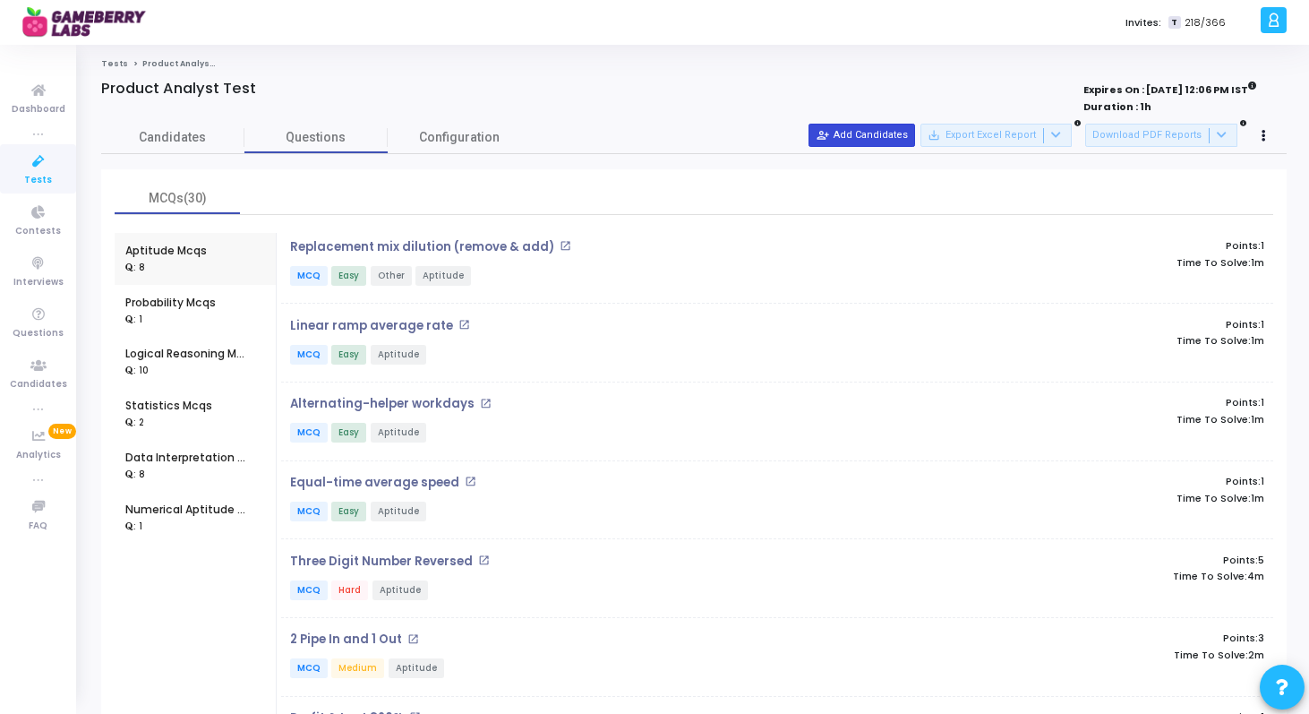
click at [883, 133] on button "person_add_alt Add Candidates" at bounding box center [862, 135] width 107 height 23
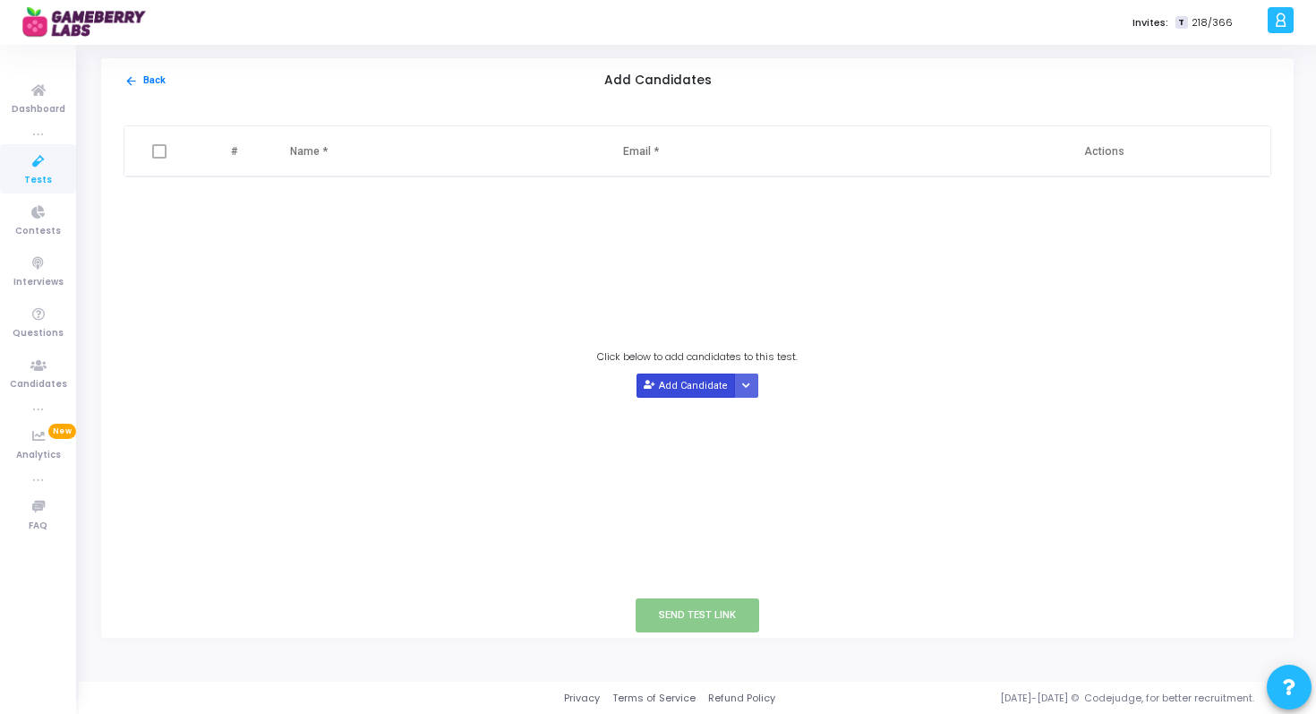
click at [685, 392] on button "Add Candidate" at bounding box center [686, 385] width 98 height 24
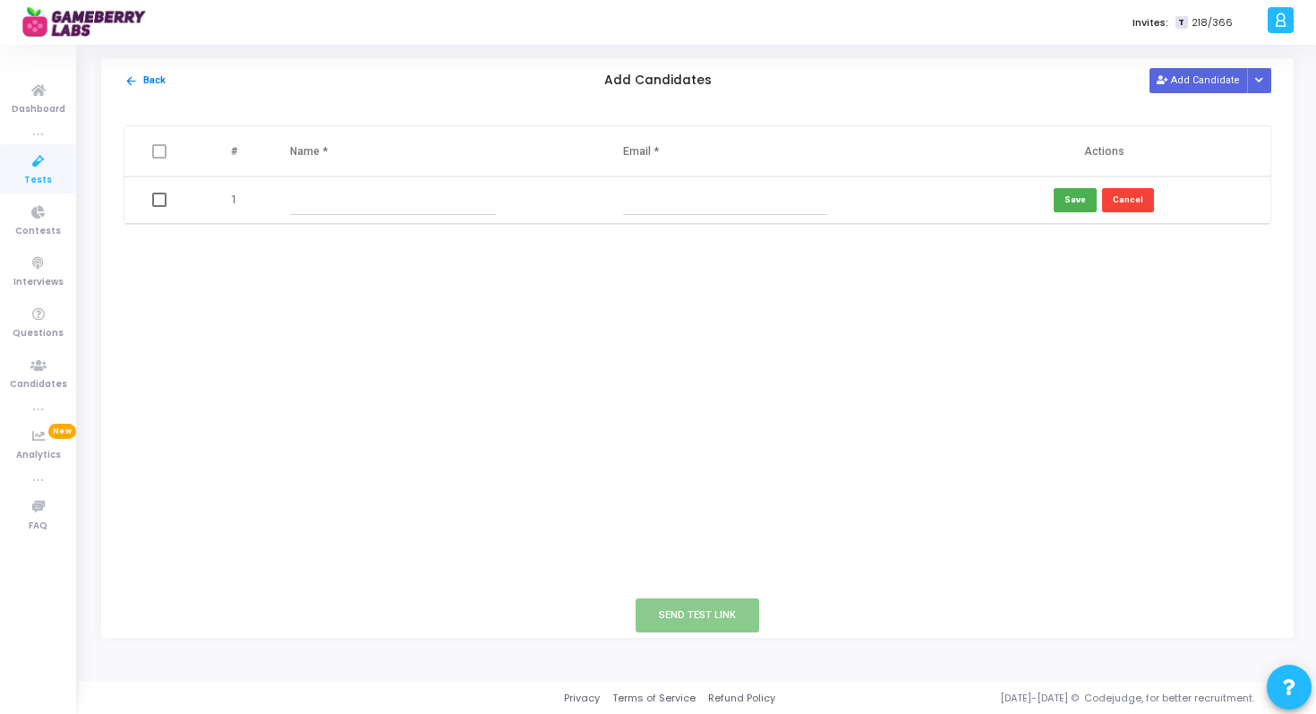
click at [716, 204] on input "text" at bounding box center [725, 200] width 205 height 30
paste input "aman.vaishnav@gameberrylabs.com"
type input "aman.vaishnav@gameberrylabs.com"
click at [382, 194] on input "text" at bounding box center [392, 200] width 205 height 30
type input "Aman Vaishnav"
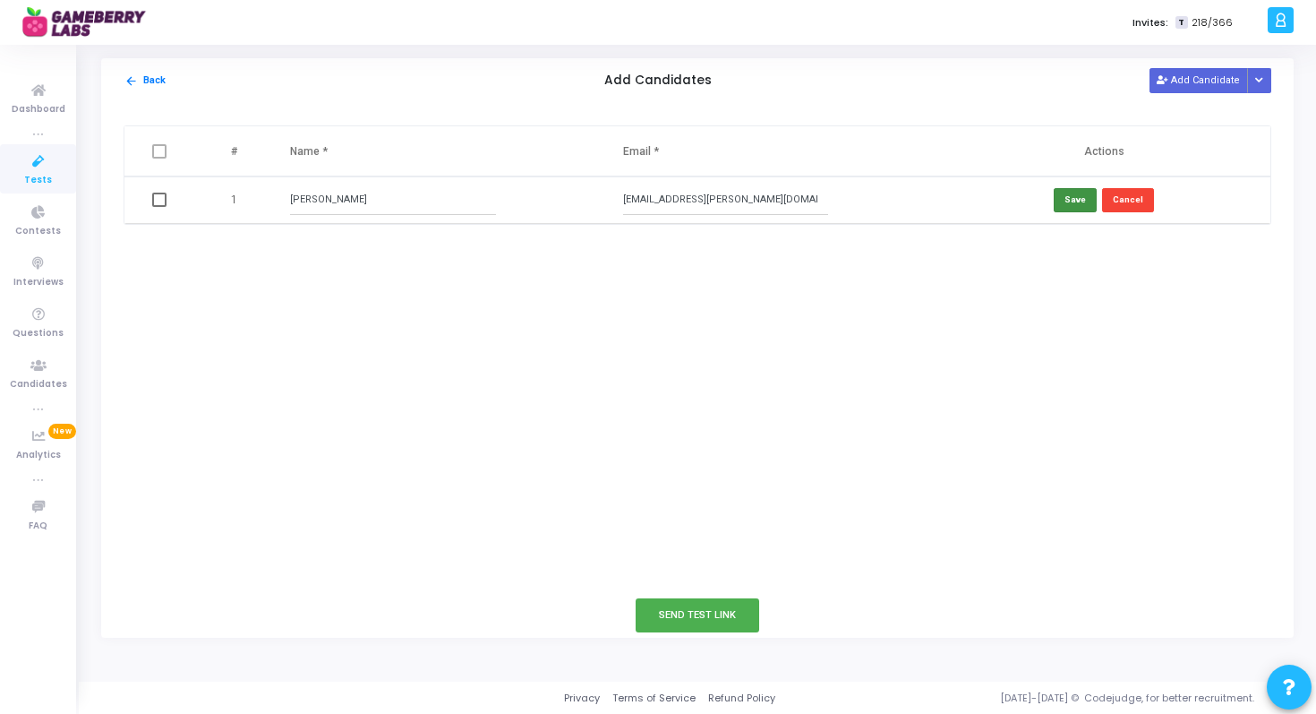
click at [1083, 193] on button "Save" at bounding box center [1075, 200] width 43 height 24
click at [1175, 91] on button "Add Candidate" at bounding box center [1199, 80] width 98 height 24
click at [331, 240] on input "text" at bounding box center [392, 248] width 205 height 30
type input "Muskan Hans"
click at [754, 259] on input "text" at bounding box center [725, 248] width 205 height 30
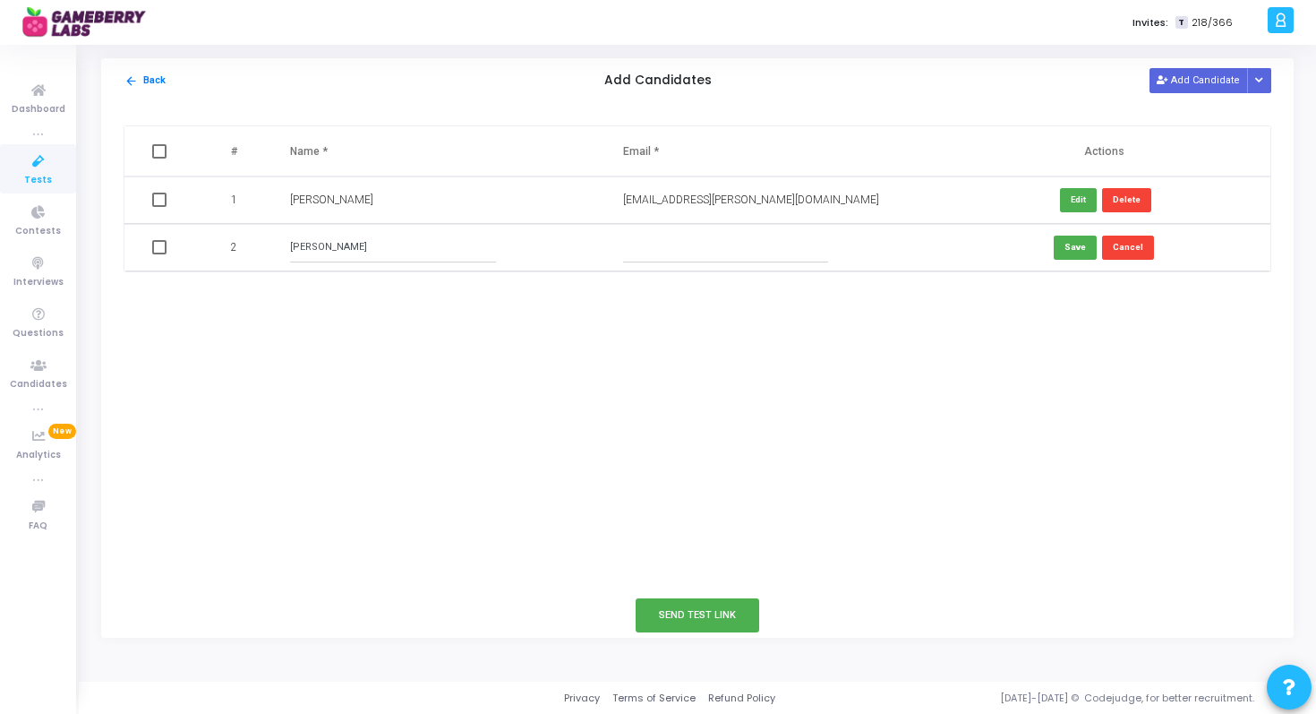
click at [743, 248] on input "text" at bounding box center [725, 248] width 205 height 30
paste input "muskan@gameberrylabs.com"
type input "muskan@gameberrylabs.com"
click at [1086, 240] on button "Save" at bounding box center [1075, 247] width 43 height 24
click at [1193, 76] on button "Add Candidate" at bounding box center [1199, 80] width 98 height 24
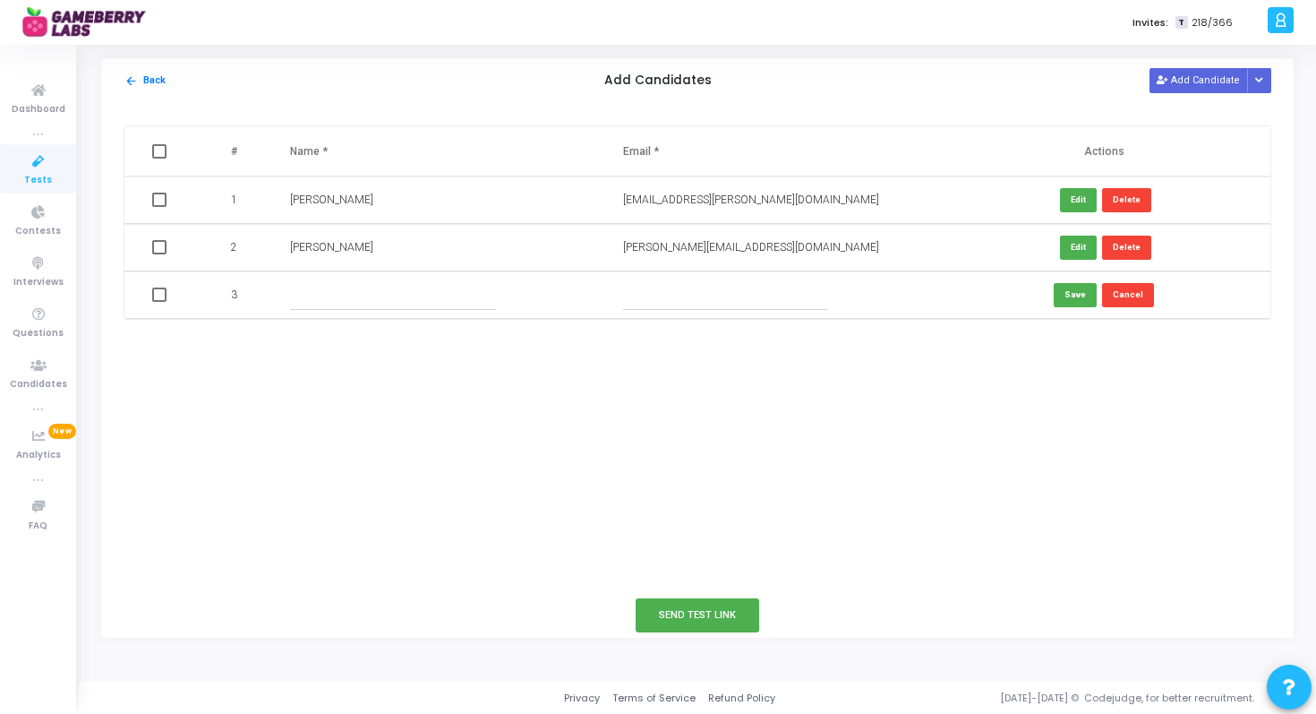
click at [369, 295] on input "text" at bounding box center [392, 295] width 205 height 30
type input "Tejus B"
click at [760, 295] on input "text" at bounding box center [725, 295] width 205 height 30
paste input "tejus@gameberrylabs.com"
type input "tejus@gameberrylabs.com"
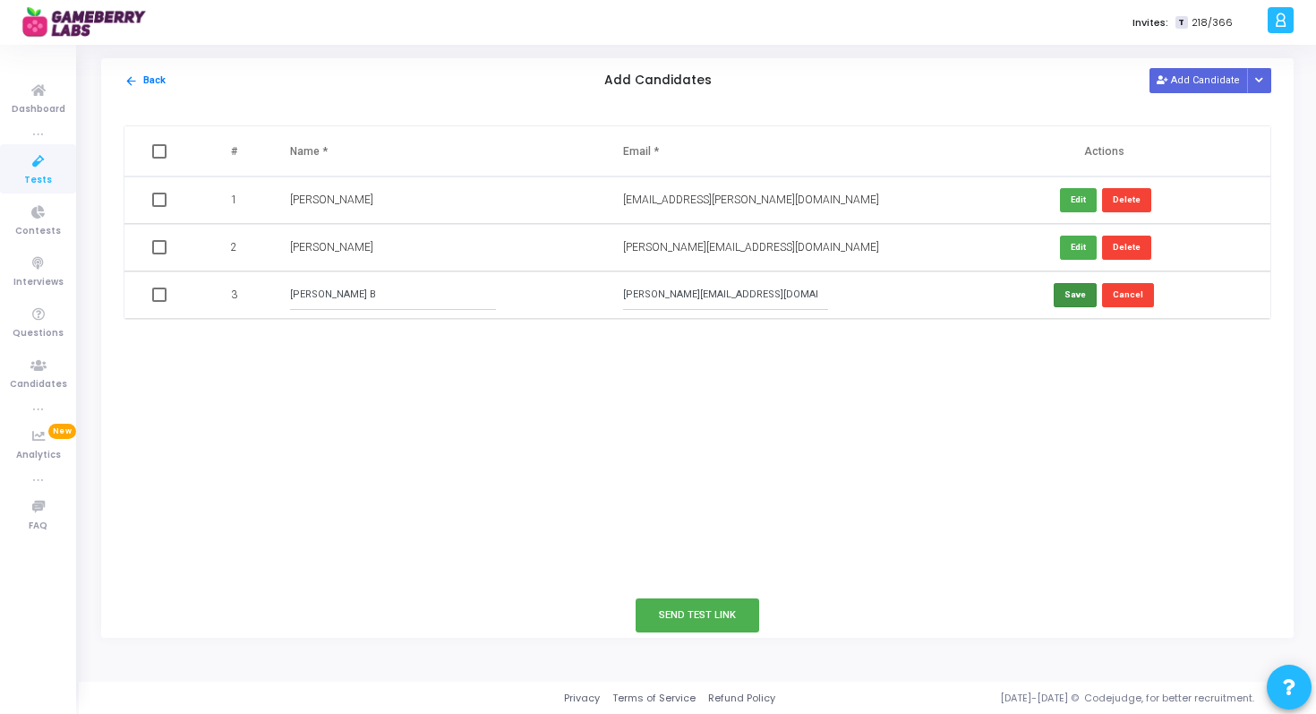
click at [1072, 293] on button "Save" at bounding box center [1075, 295] width 43 height 24
click at [1180, 87] on button "Add Candidate" at bounding box center [1199, 80] width 98 height 24
click at [329, 353] on input "text" at bounding box center [392, 343] width 205 height 30
type input "Sai Kiran"
click at [692, 343] on input "text" at bounding box center [725, 343] width 205 height 30
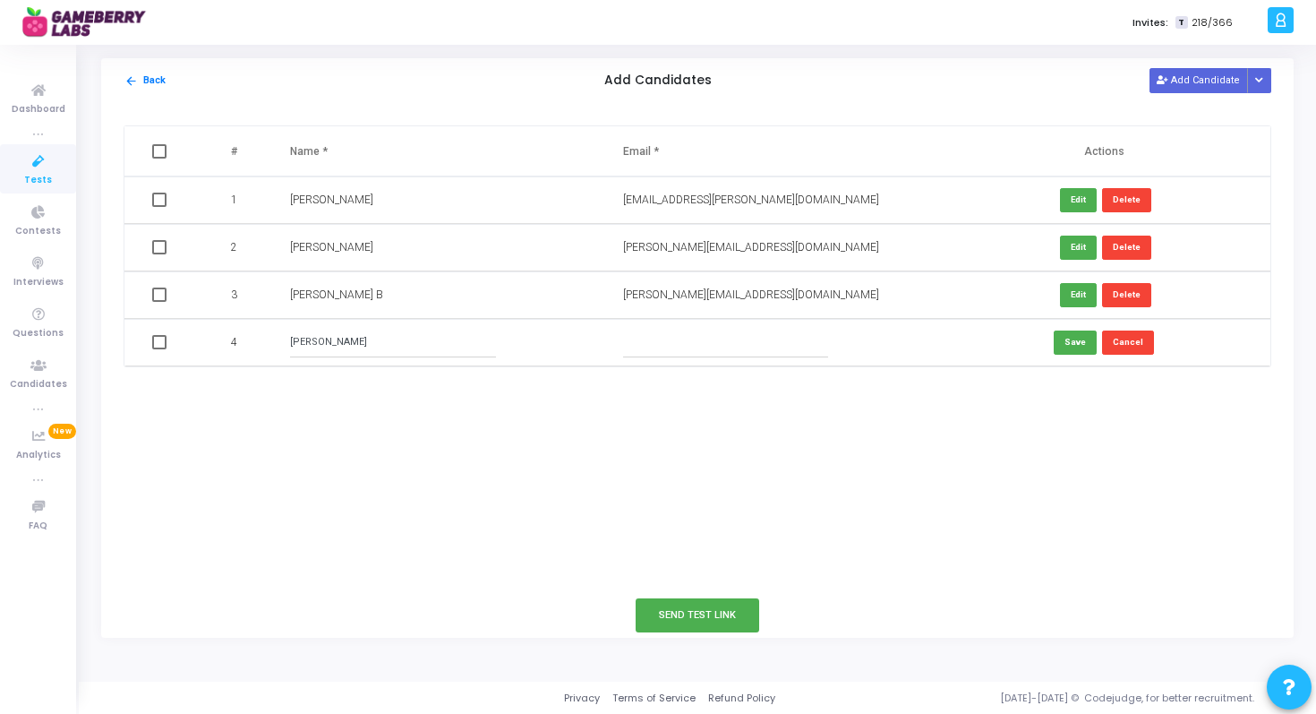
paste input "sai.kiran@gameberrylabs.com"
type input "sai.kiran@gameberrylabs.com"
click at [1076, 346] on button "Save" at bounding box center [1075, 342] width 43 height 24
click at [1170, 73] on button "Add Candidate" at bounding box center [1199, 80] width 98 height 24
click at [460, 398] on input "text" at bounding box center [392, 390] width 205 height 30
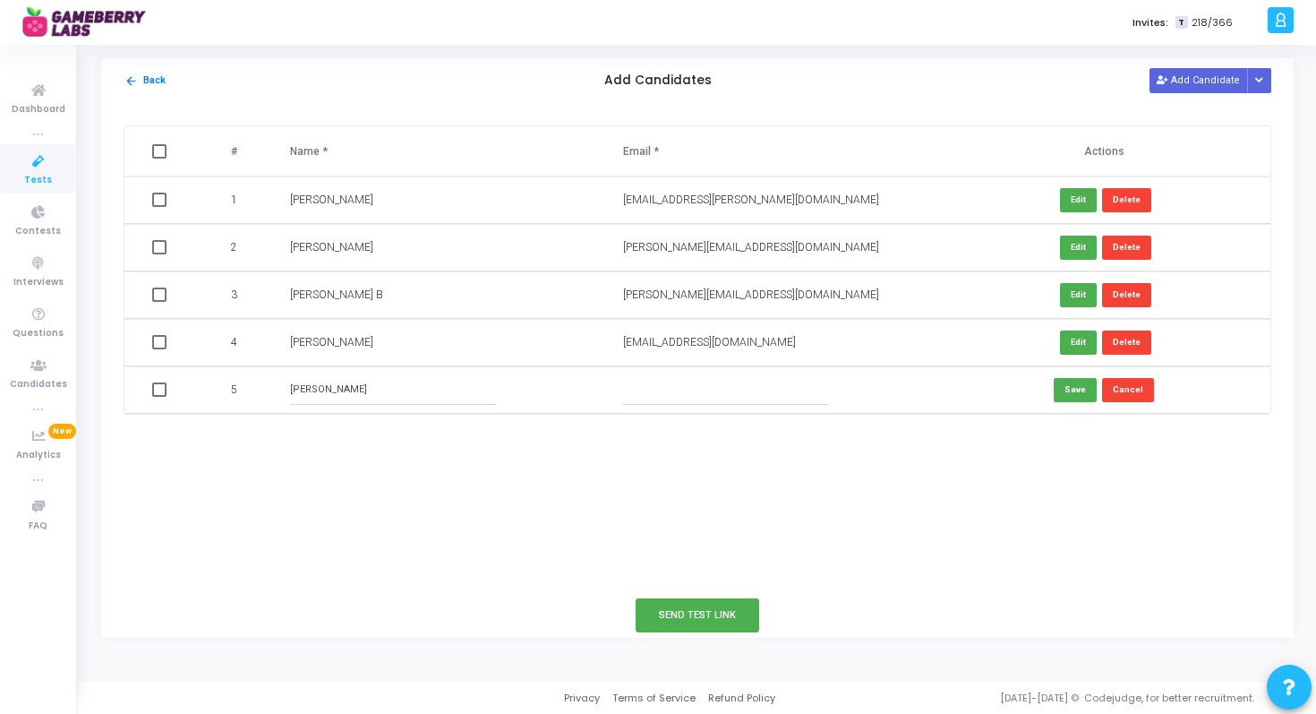
type input "Shivam Maloo"
click at [748, 377] on input "text" at bounding box center [725, 390] width 205 height 30
type input "shivam@gameberrylabs.com"
click at [1071, 390] on button "Save" at bounding box center [1075, 390] width 43 height 24
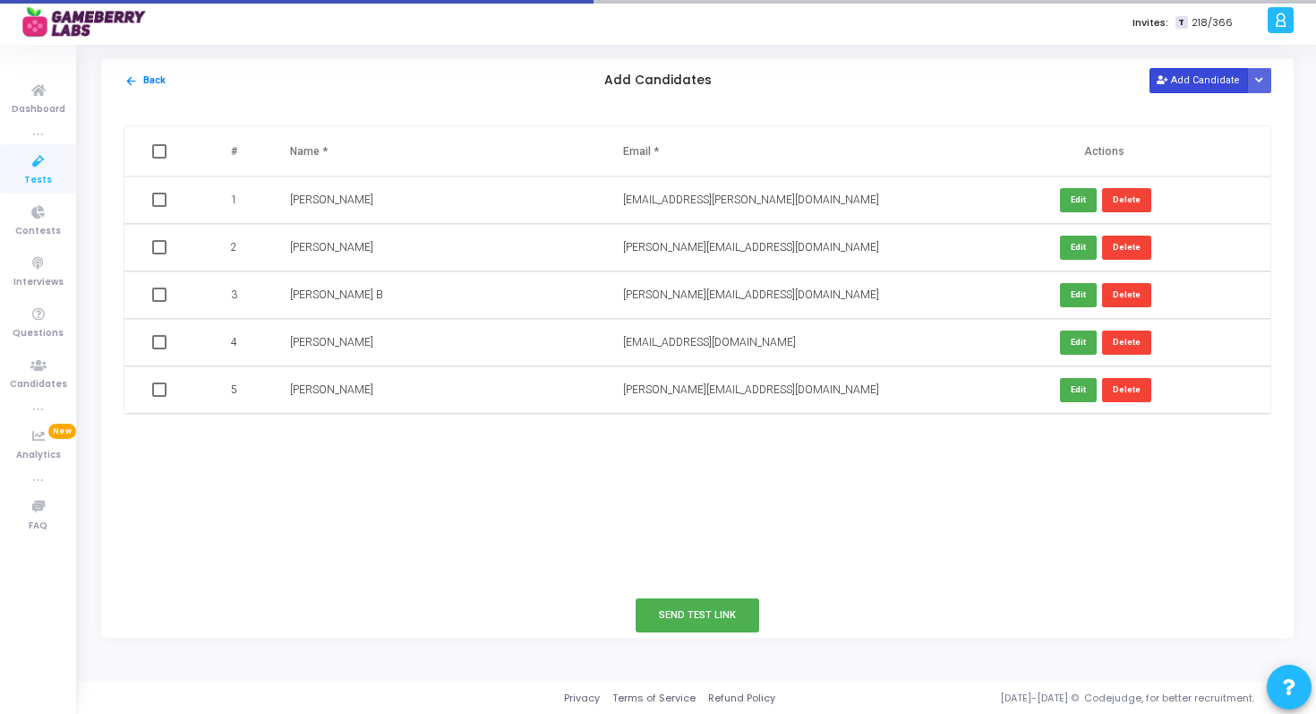
click at [1193, 72] on button "Add Candidate" at bounding box center [1199, 80] width 98 height 24
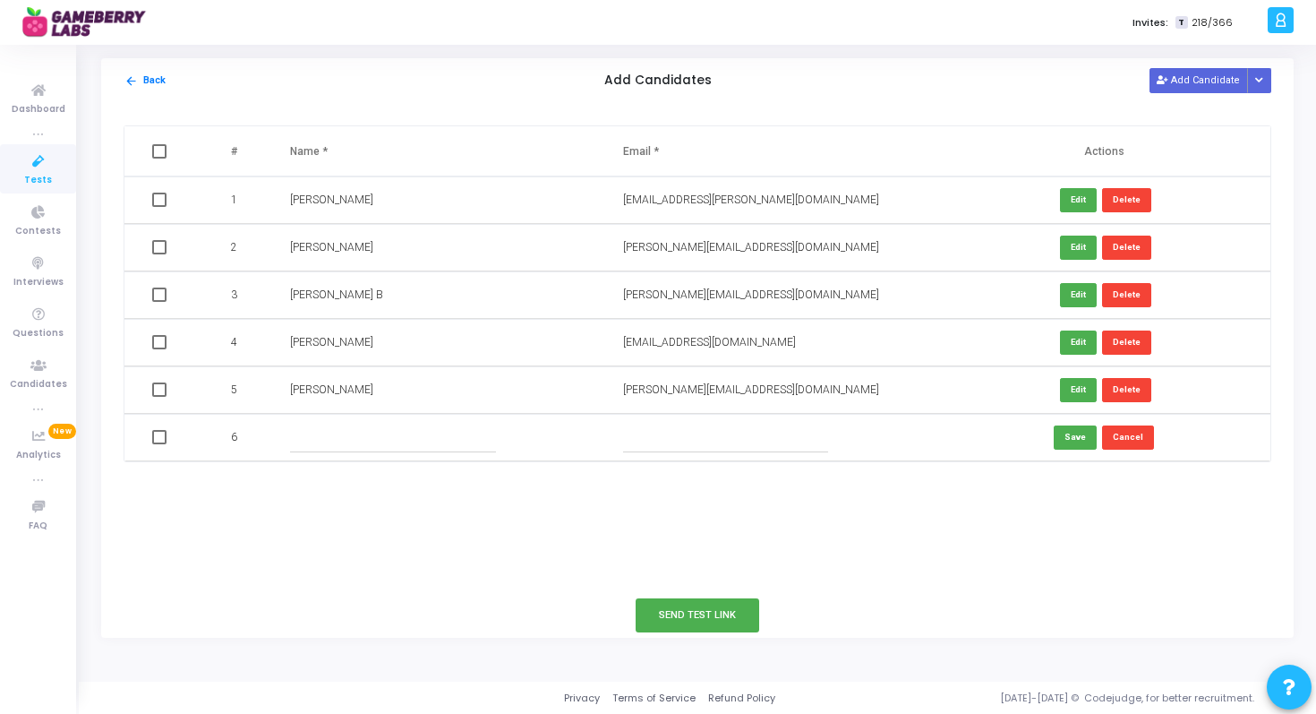
click at [383, 438] on input "text" at bounding box center [392, 438] width 205 height 30
type input "Aastha Bhar"
click at [666, 433] on input "text" at bounding box center [725, 438] width 205 height 30
paste input "aasthabharadwaj@gameberrylabs.com"
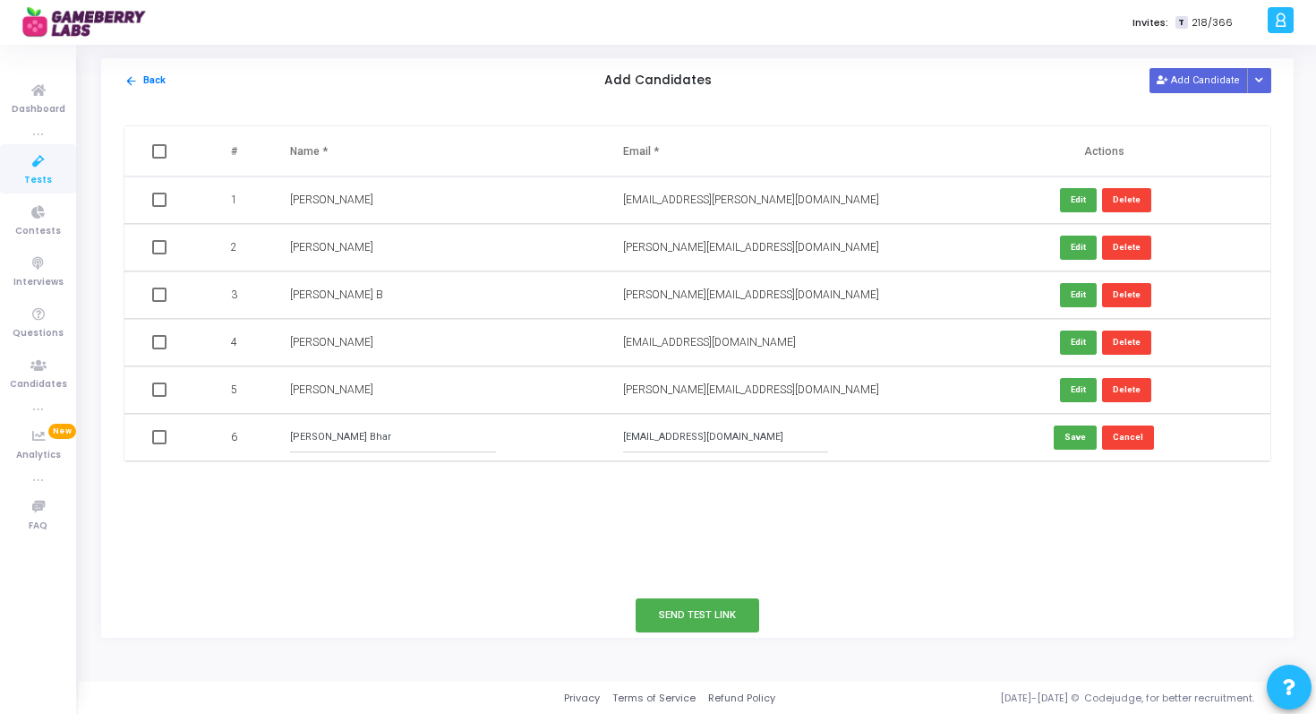
type input "aasthabharadwaj@gameberrylabs.com"
click at [441, 442] on input "Aastha Bhar" at bounding box center [392, 438] width 205 height 30
type input "Aastha Bharadwaj"
click at [1076, 429] on button "Save" at bounding box center [1075, 437] width 43 height 24
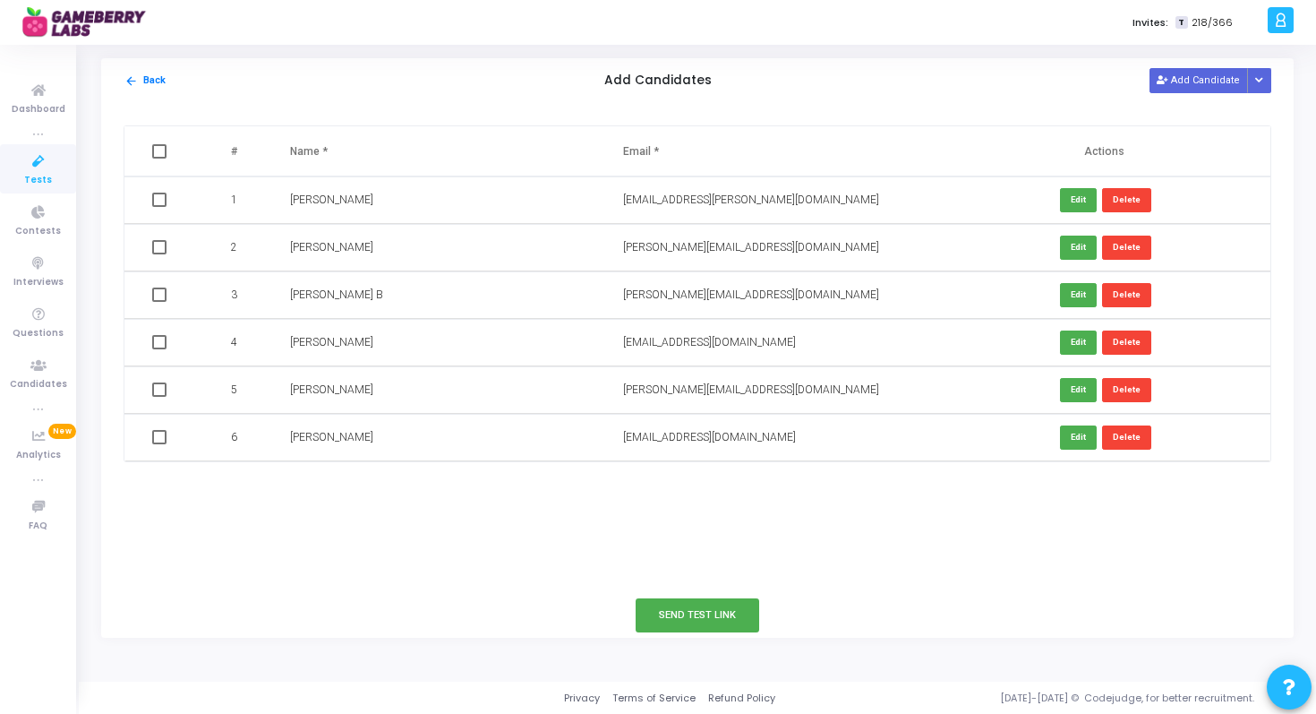
click at [160, 150] on span at bounding box center [159, 151] width 14 height 14
click at [159, 158] on input "checkbox" at bounding box center [158, 158] width 1 height 1
checkbox input "true"
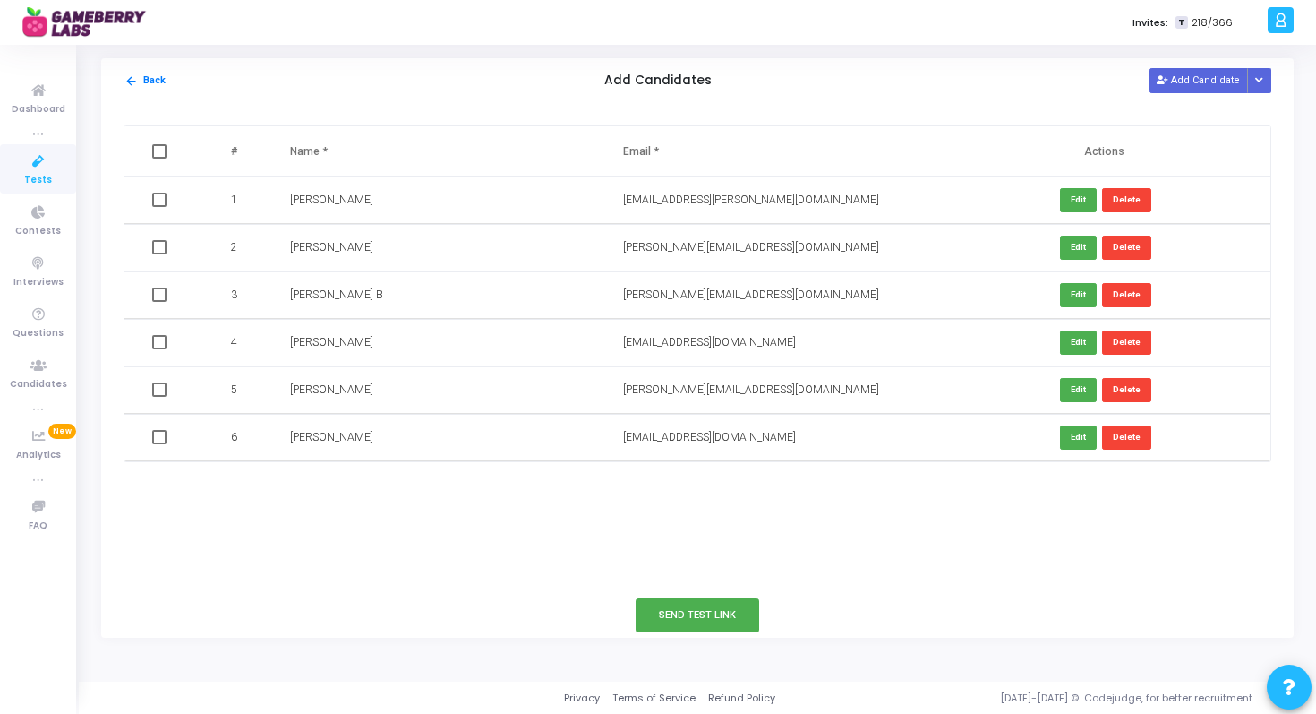
checkbox input "true"
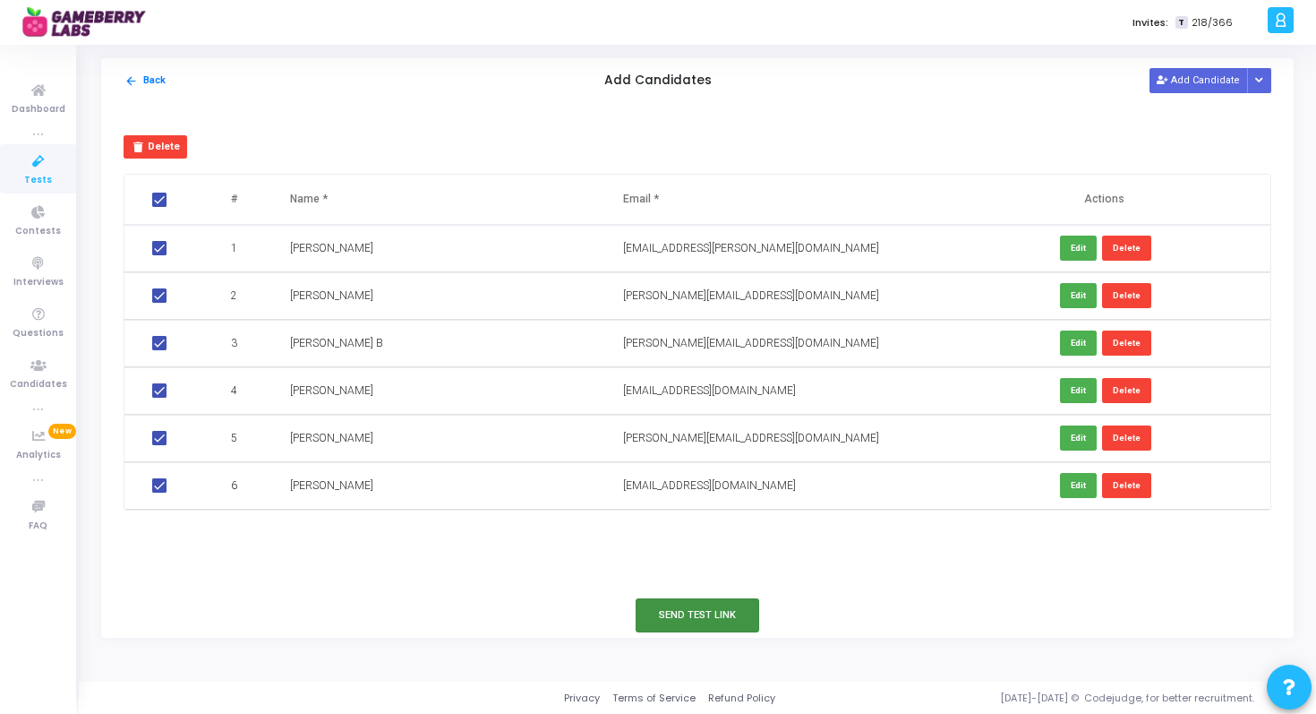
click at [686, 604] on button "Send Test Link" at bounding box center [698, 614] width 124 height 33
